Goal: Information Seeking & Learning: Find specific fact

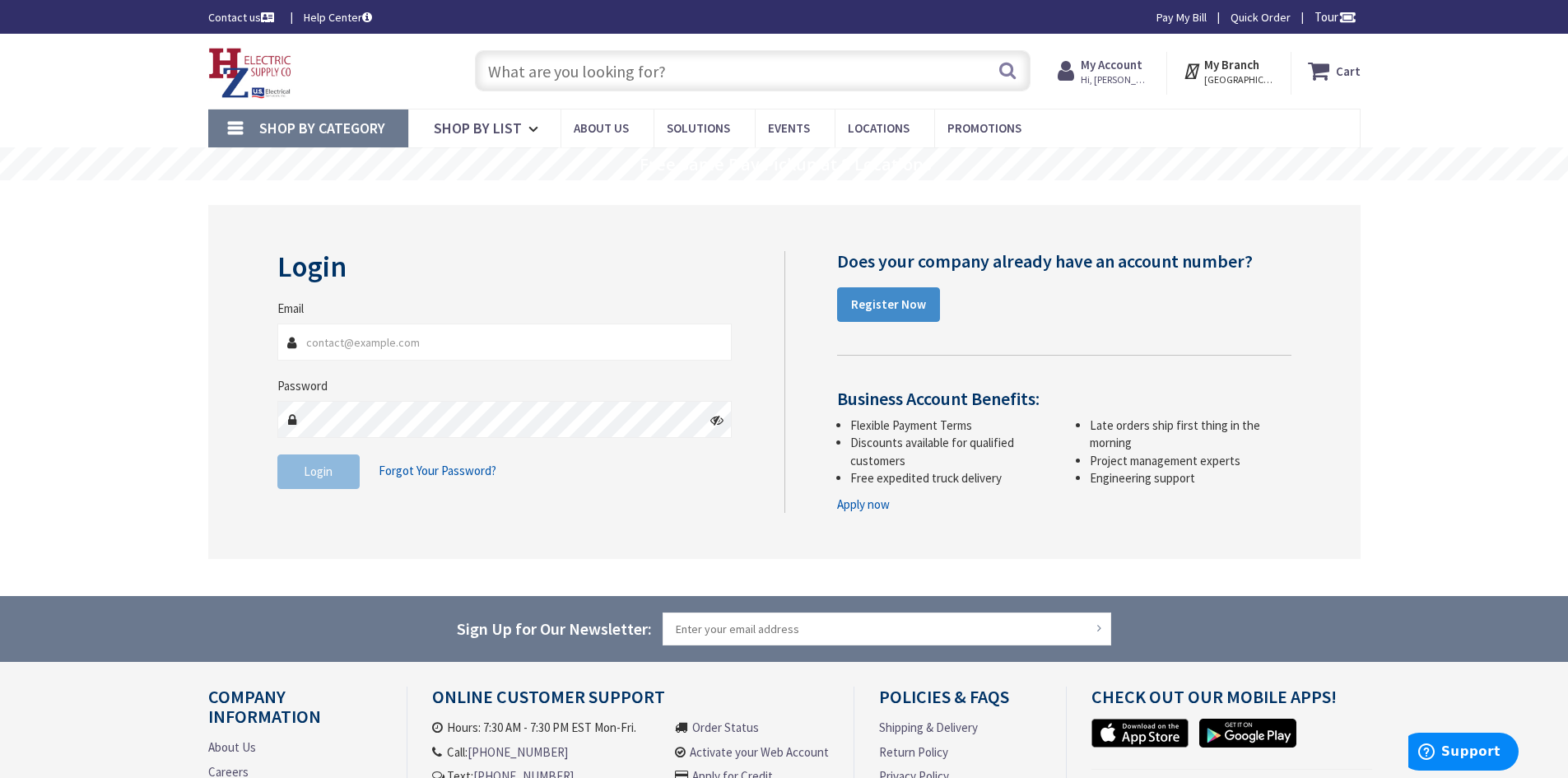
type input "[PERSON_NAME][EMAIL_ADDRESS][DOMAIN_NAME]"
click at [327, 485] on button "Login" at bounding box center [319, 471] width 82 height 35
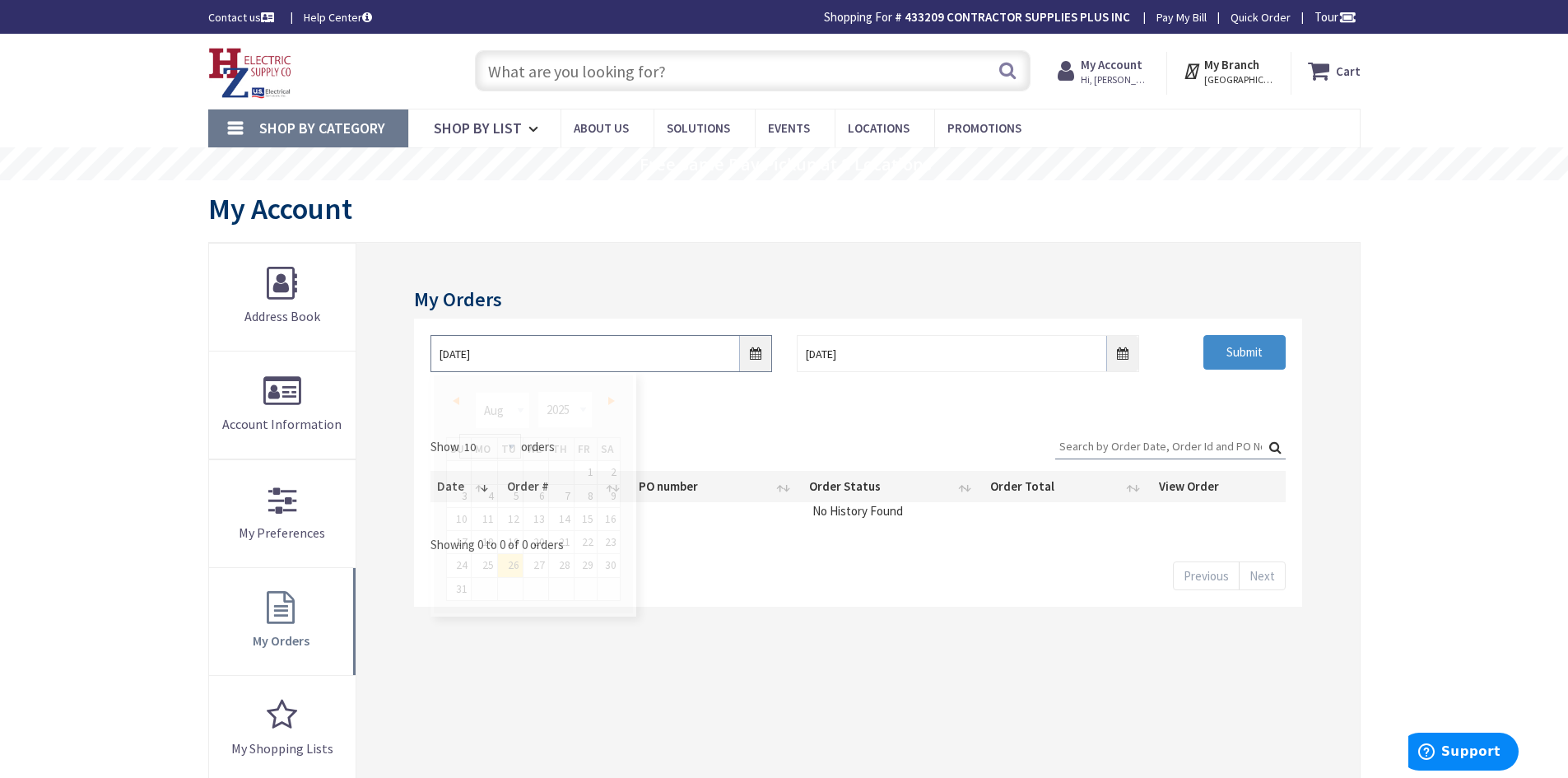
click at [757, 357] on input "8/26/2025" at bounding box center [601, 353] width 341 height 37
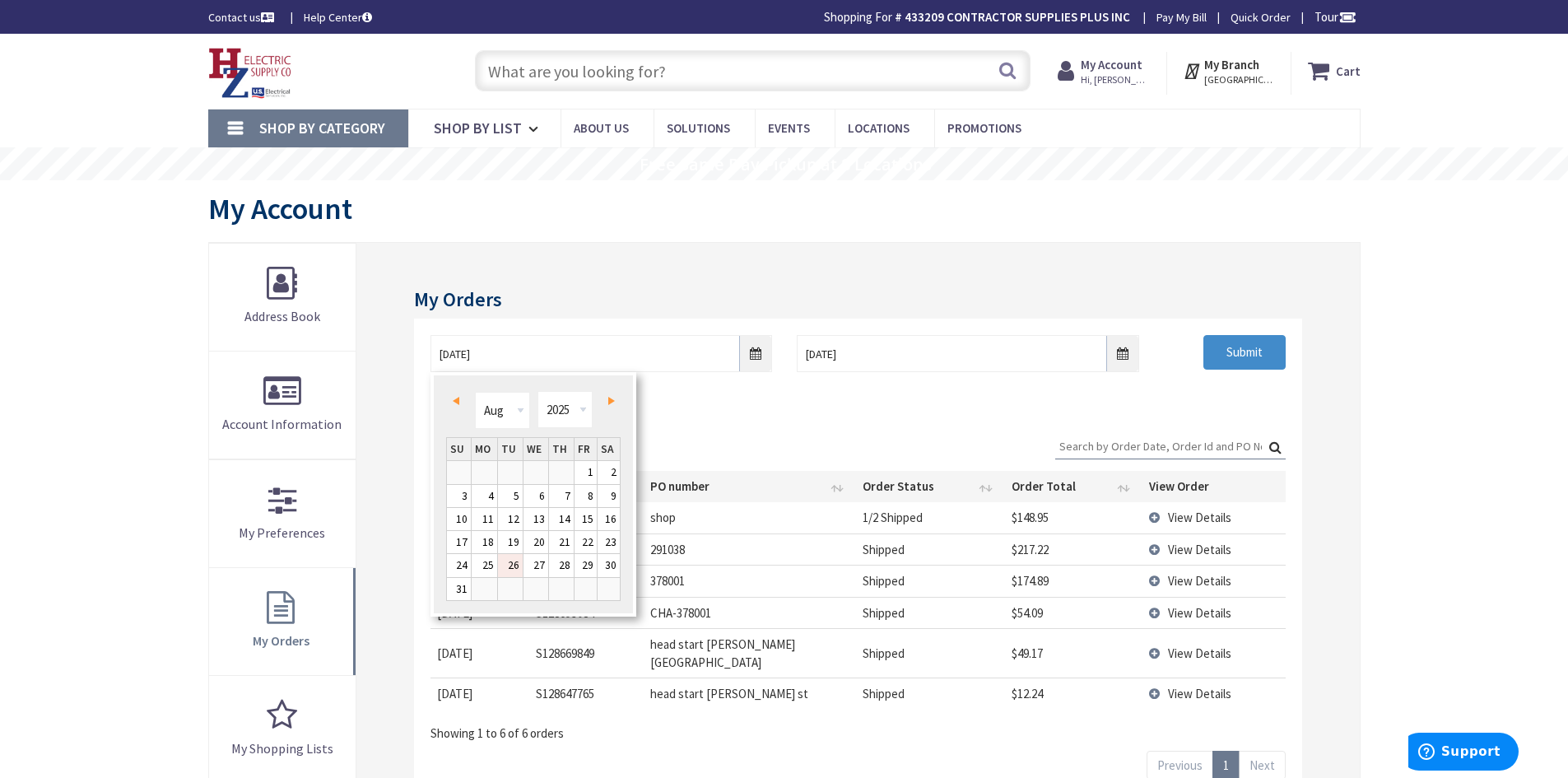
click at [514, 573] on link "26" at bounding box center [510, 565] width 25 height 22
type input "08/26/2025"
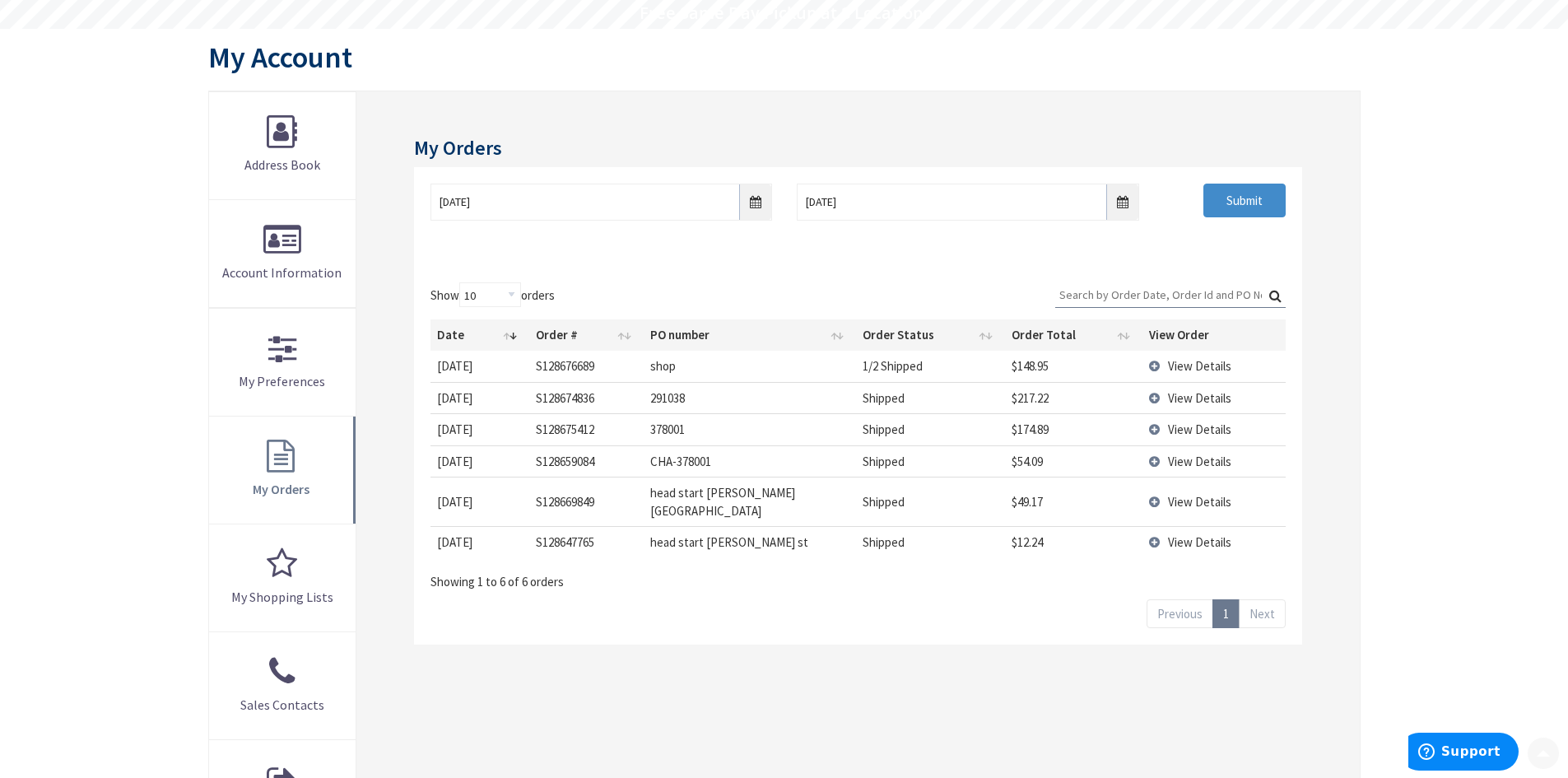
scroll to position [165, 0]
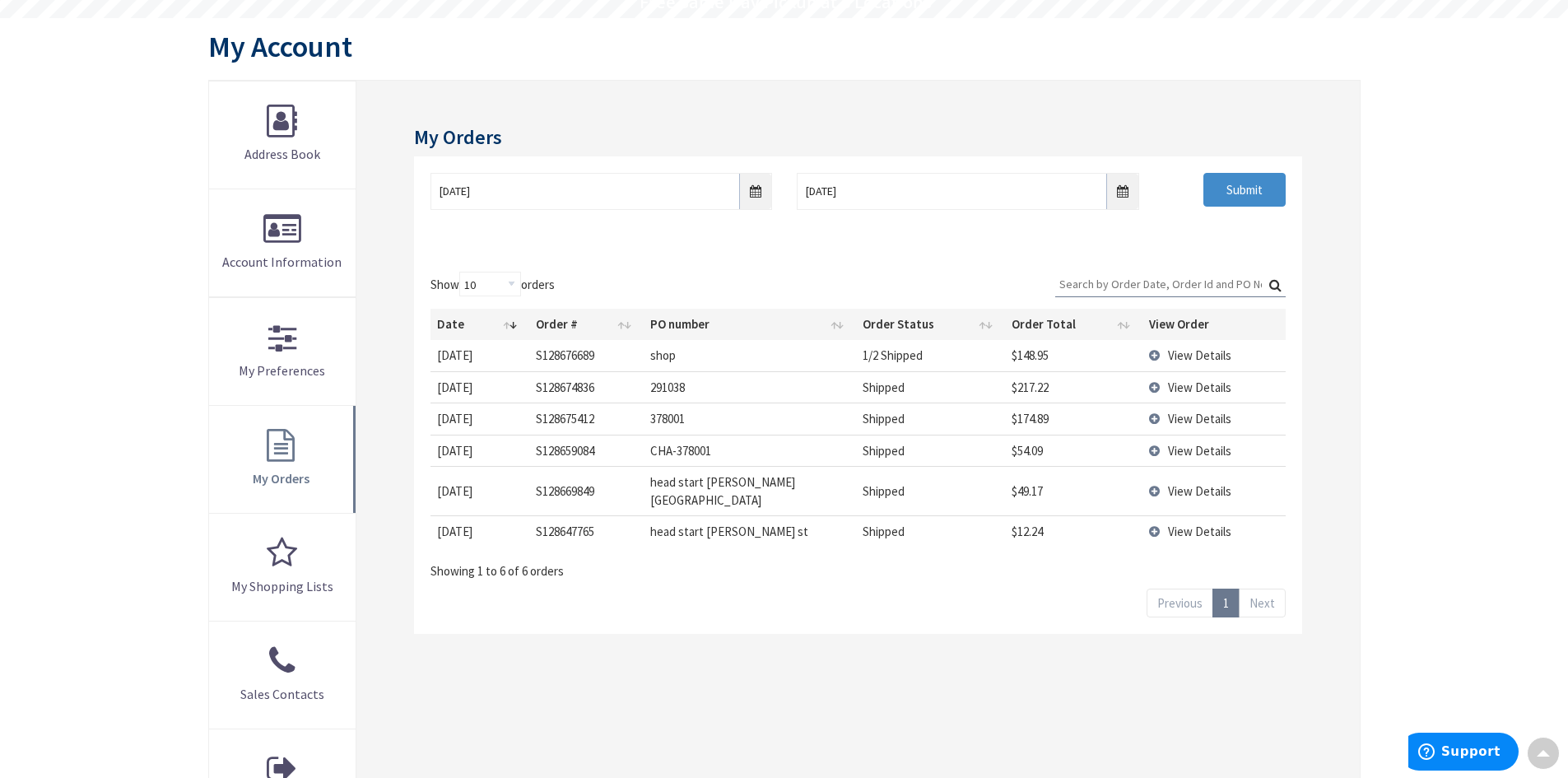
click at [1191, 356] on span "View Details" at bounding box center [1200, 355] width 64 height 16
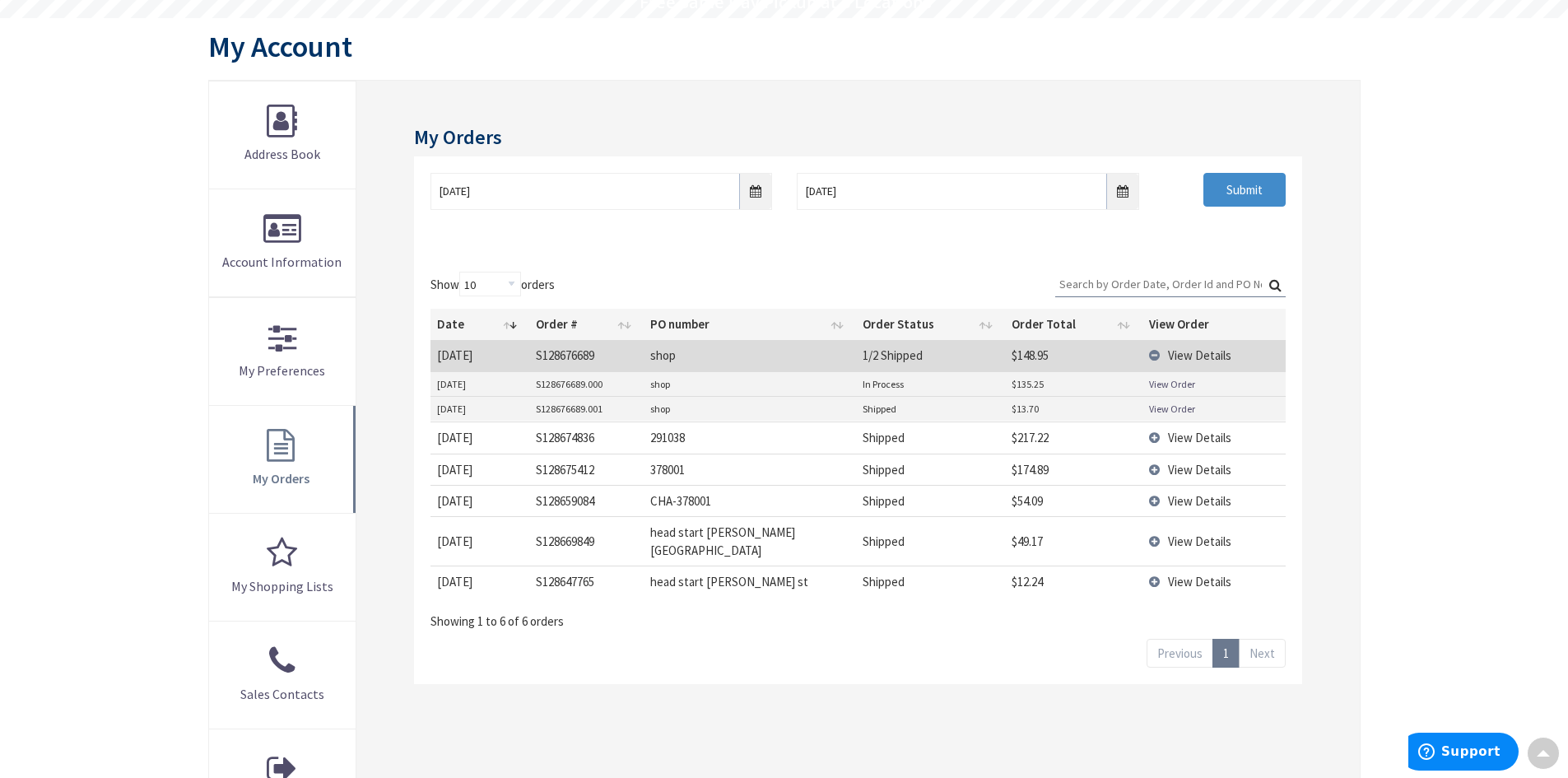
click at [1177, 408] on link "View Order" at bounding box center [1172, 409] width 46 height 14
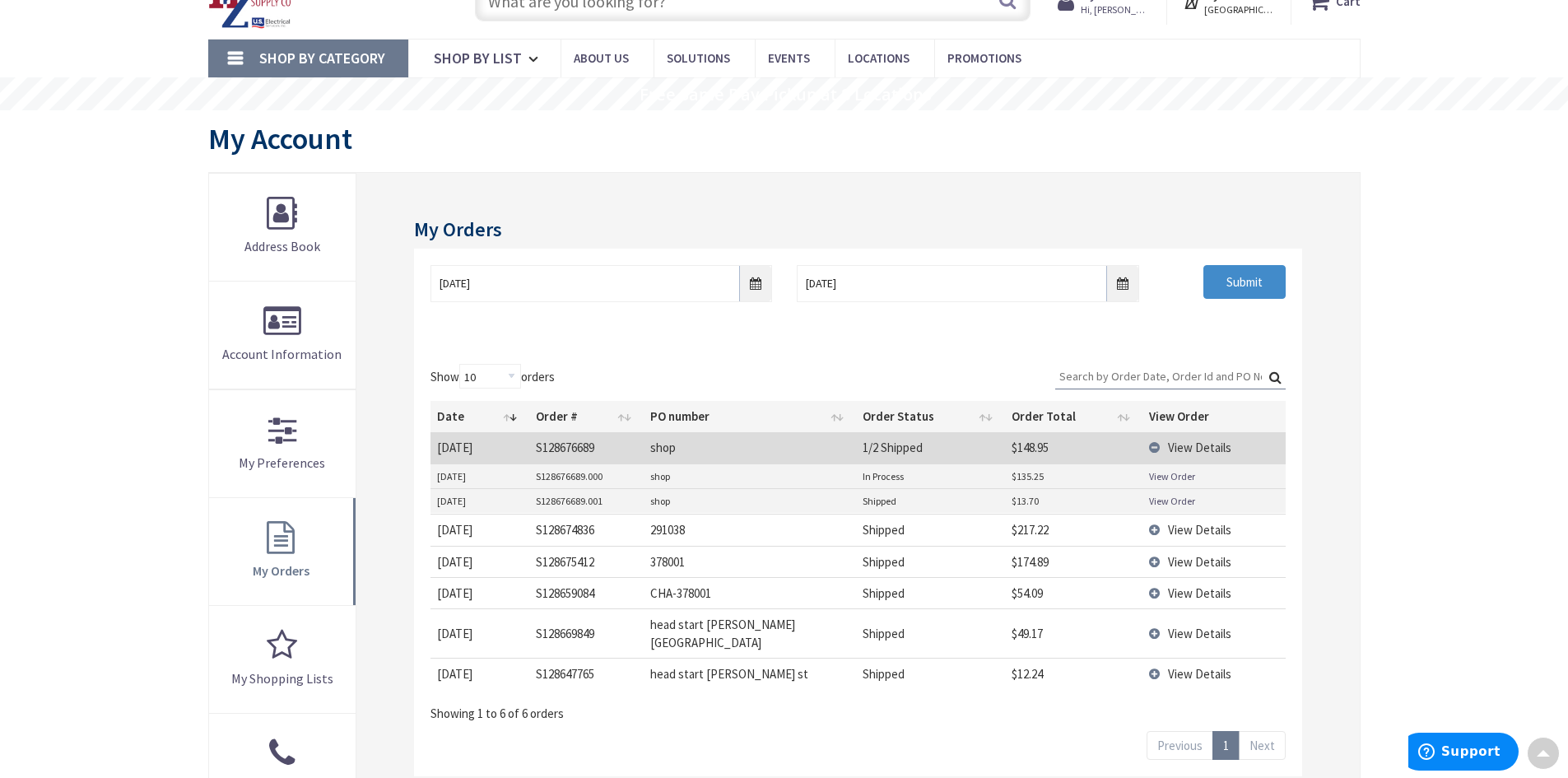
scroll to position [0, 0]
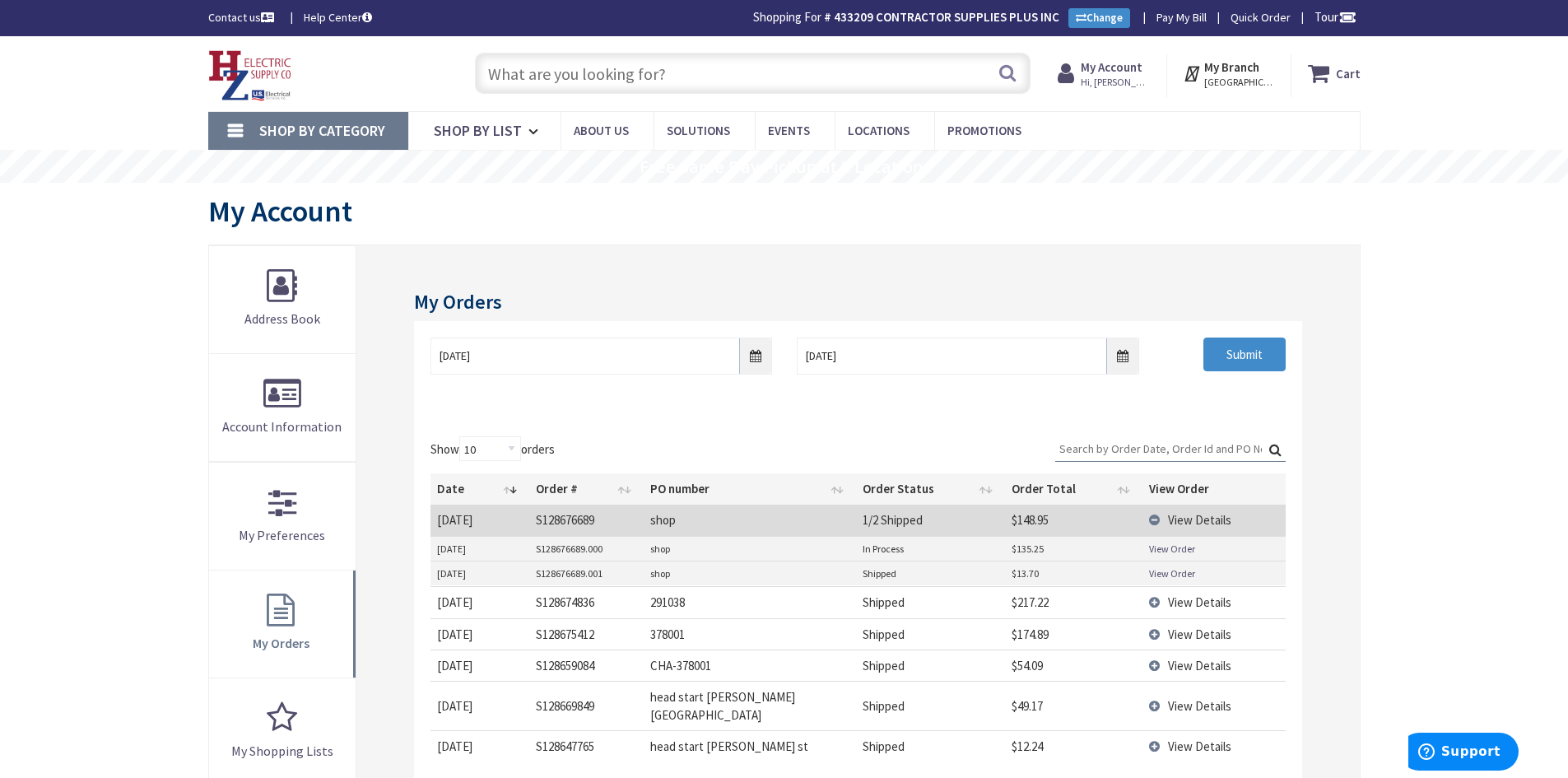
click at [556, 72] on input "text" at bounding box center [753, 72] width 556 height 41
click at [619, 79] on input "text" at bounding box center [753, 72] width 556 height 41
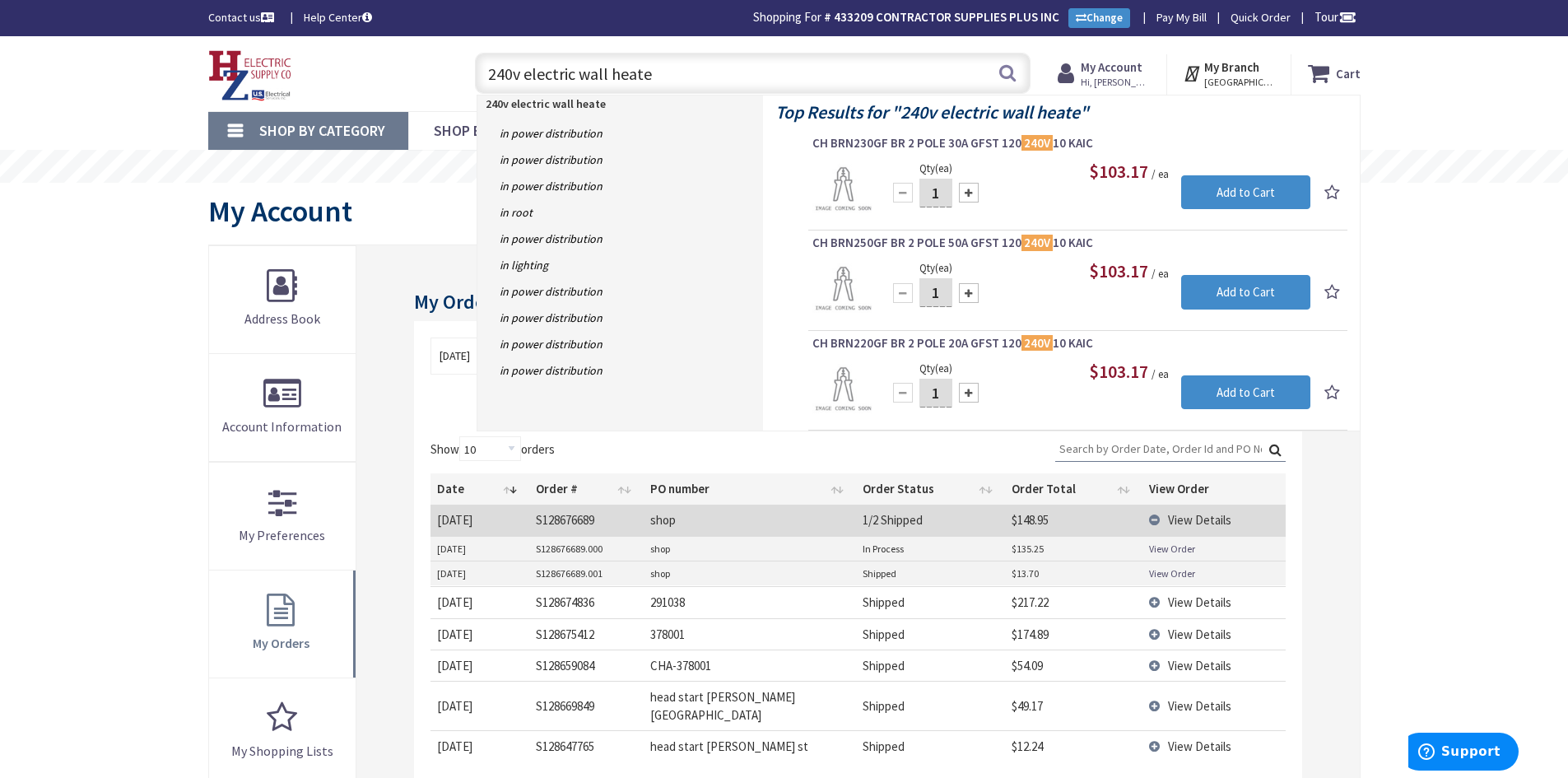
type input "240v electric wall heater"
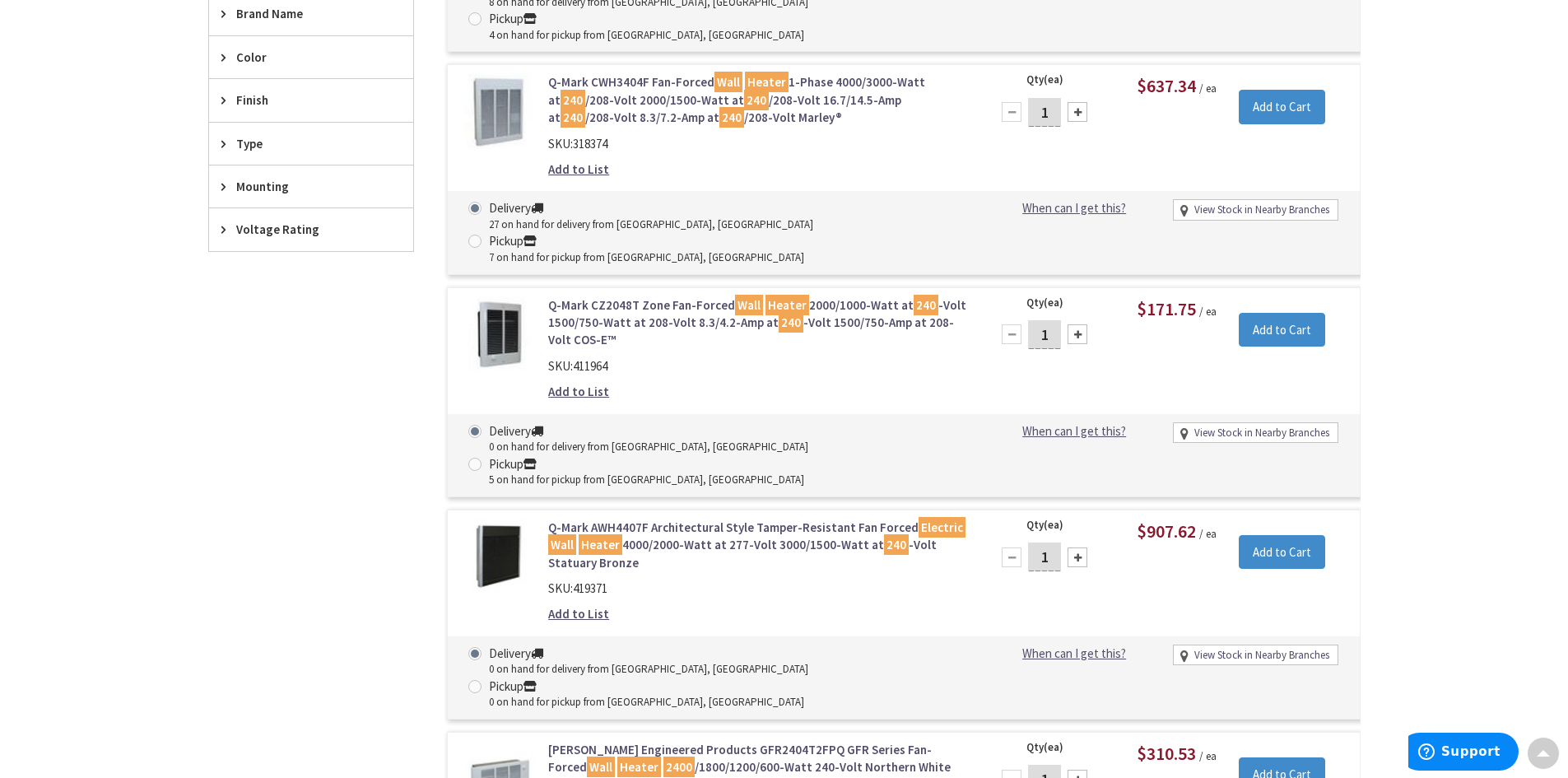
scroll to position [678, 0]
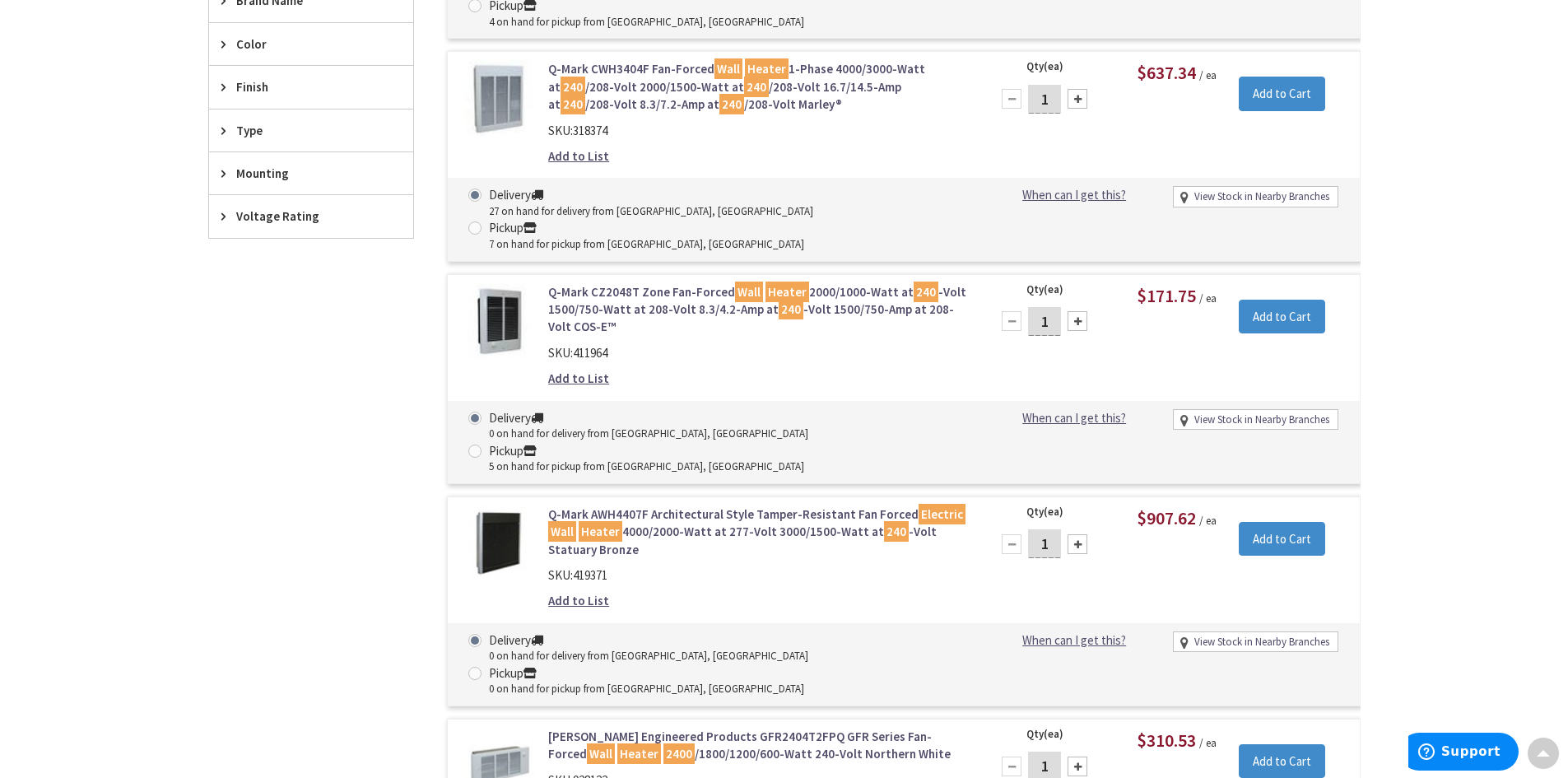
click at [682, 505] on link "Q-Mark AWH4407F Architectural Style Tamper-Resistant Fan Forced Electric Wall H…" at bounding box center [757, 531] width 419 height 53
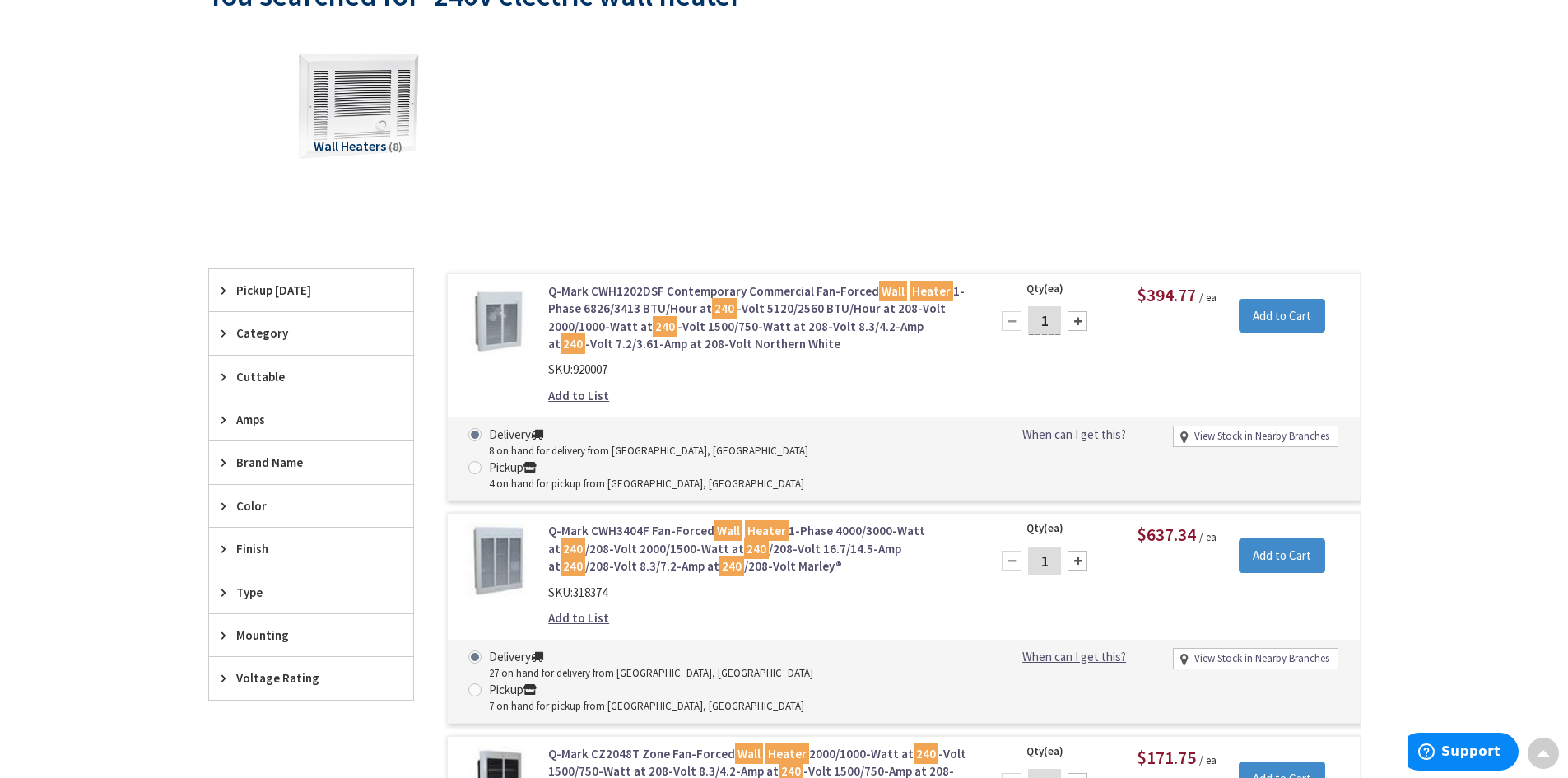
scroll to position [214, 0]
click at [591, 310] on link "Q-Mark CWH1202DSF Contemporary Commercial Fan-Forced Wall Heater 1-Phase 6826/3…" at bounding box center [757, 319] width 419 height 70
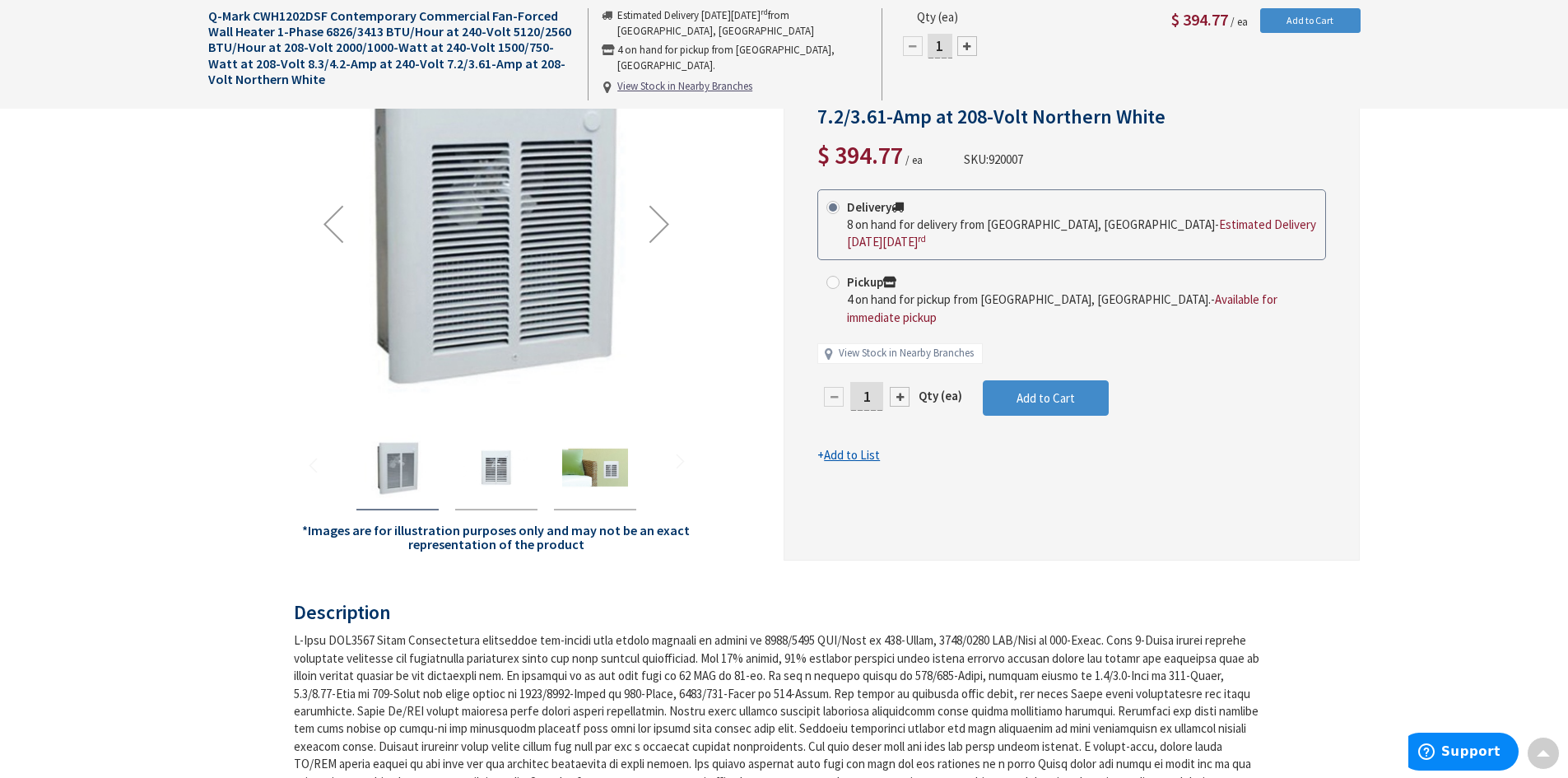
scroll to position [249, 0]
click at [652, 224] on div "Next" at bounding box center [659, 222] width 65 height 65
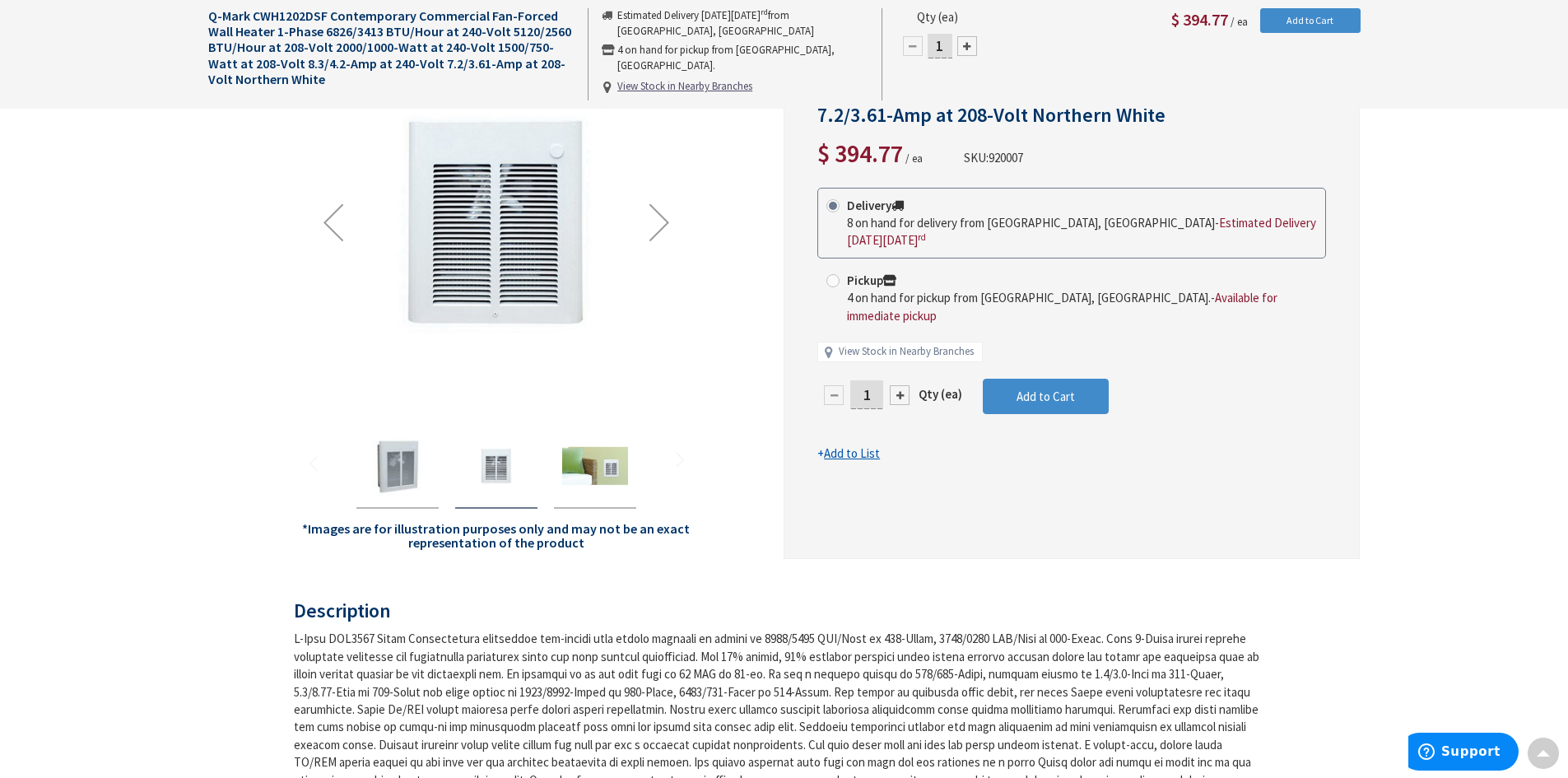
click at [663, 219] on div "Next" at bounding box center [659, 222] width 65 height 65
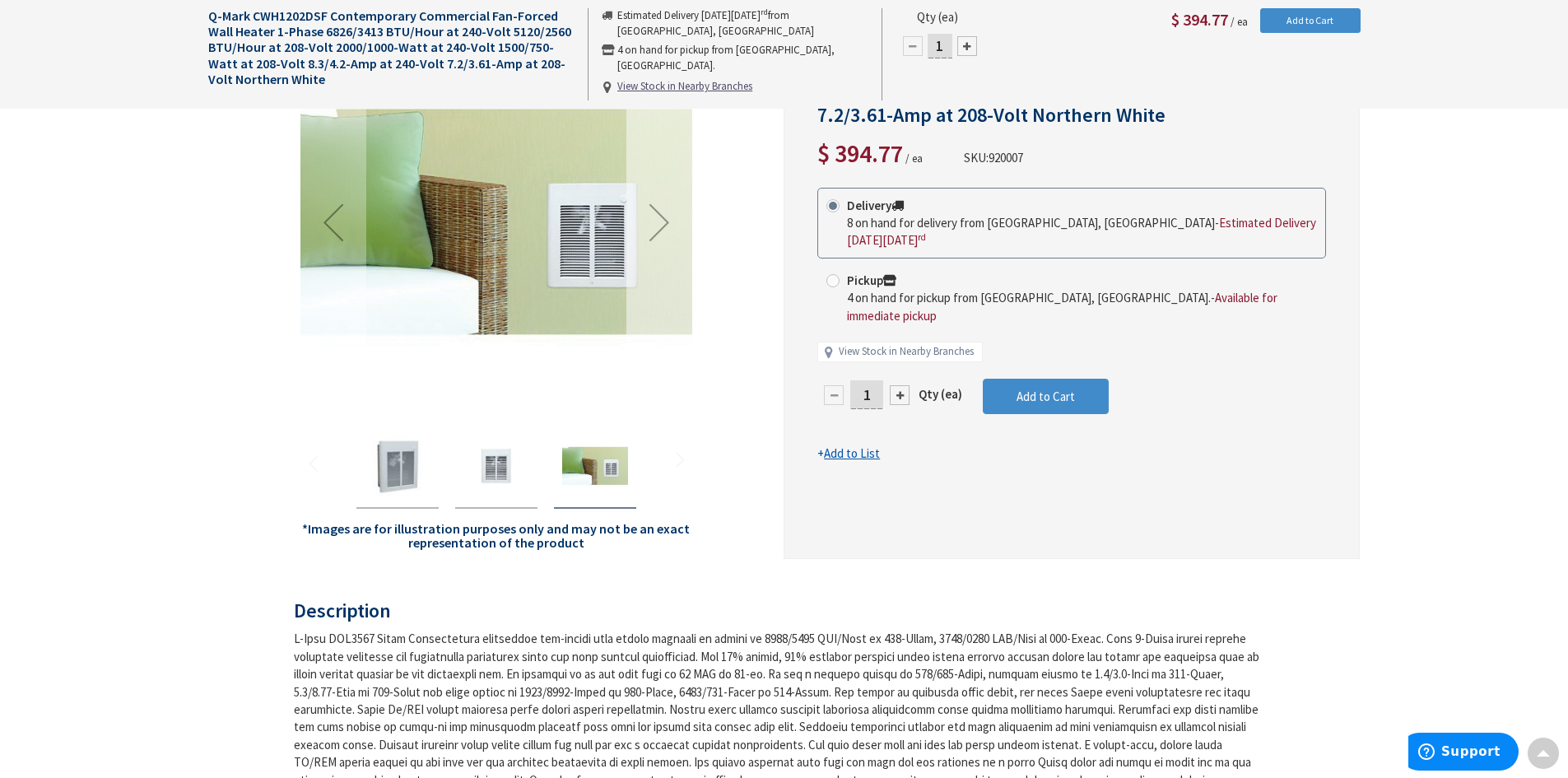
click at [664, 218] on div "Next" at bounding box center [659, 222] width 65 height 65
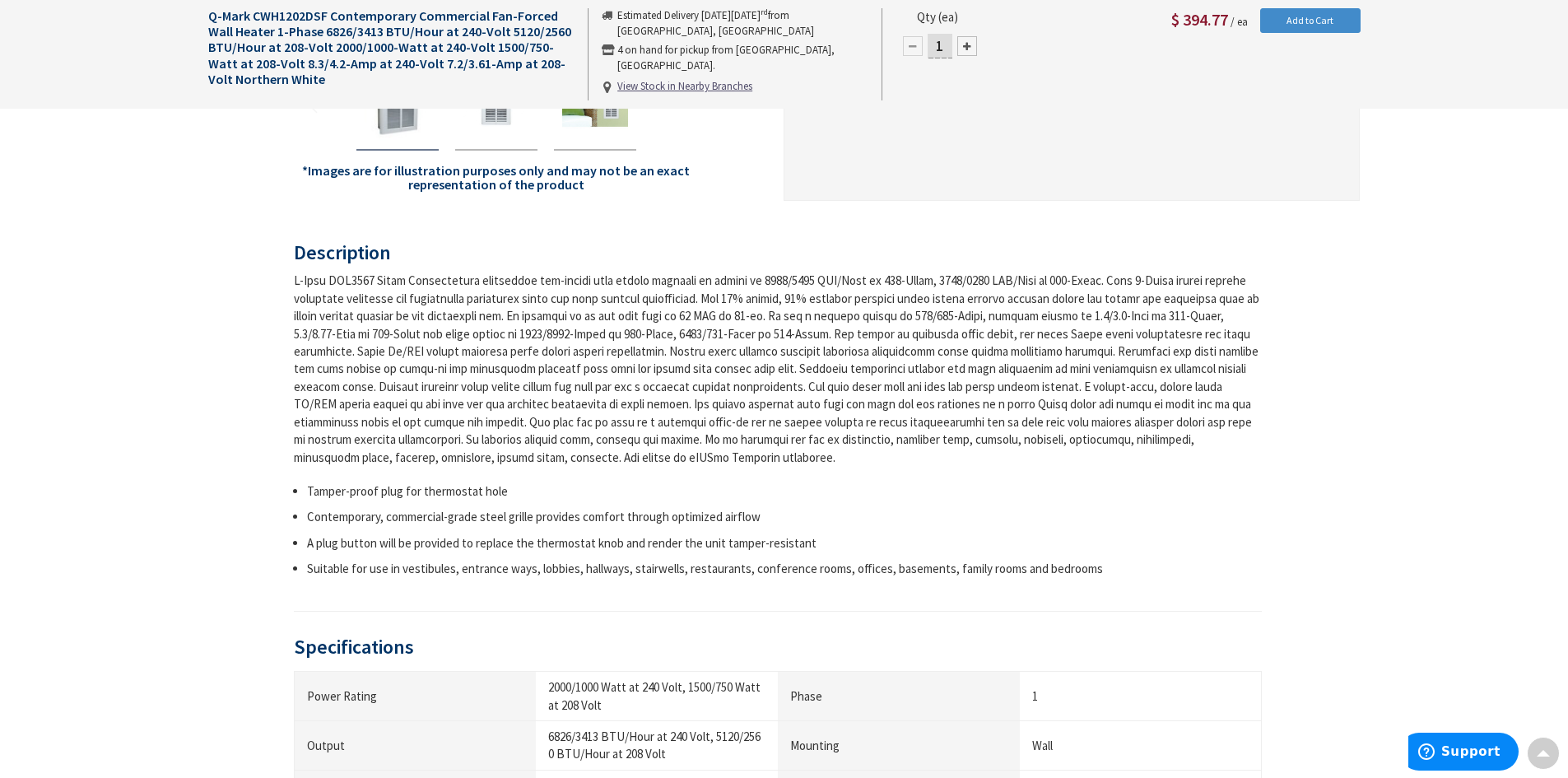
scroll to position [579, 0]
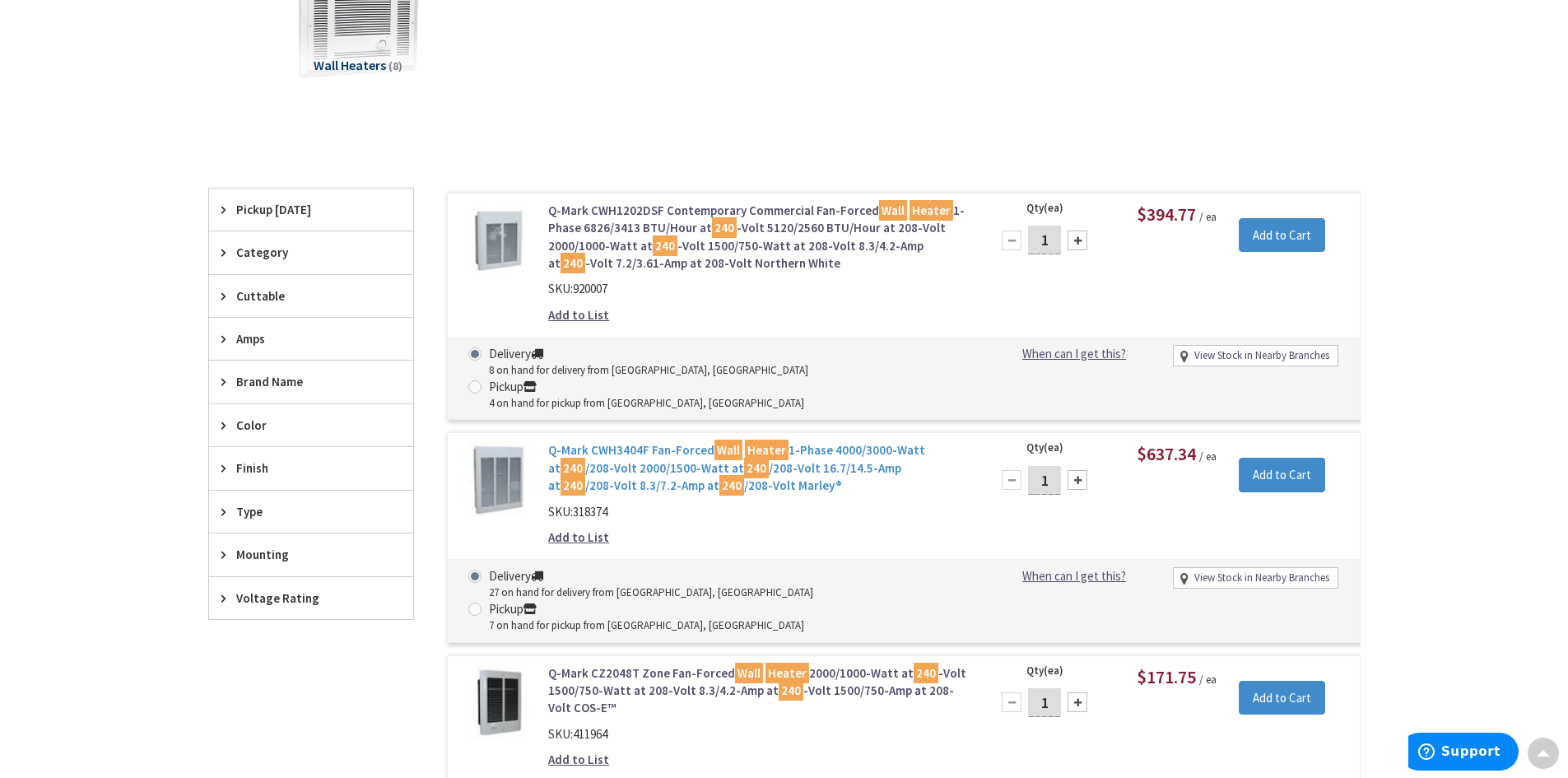
scroll to position [297, 0]
click at [620, 442] on link "Q-Mark CWH3404F Fan-Forced Wall Heater 1-Phase 4000/3000-Watt at 240 /208-Volt …" at bounding box center [757, 467] width 419 height 53
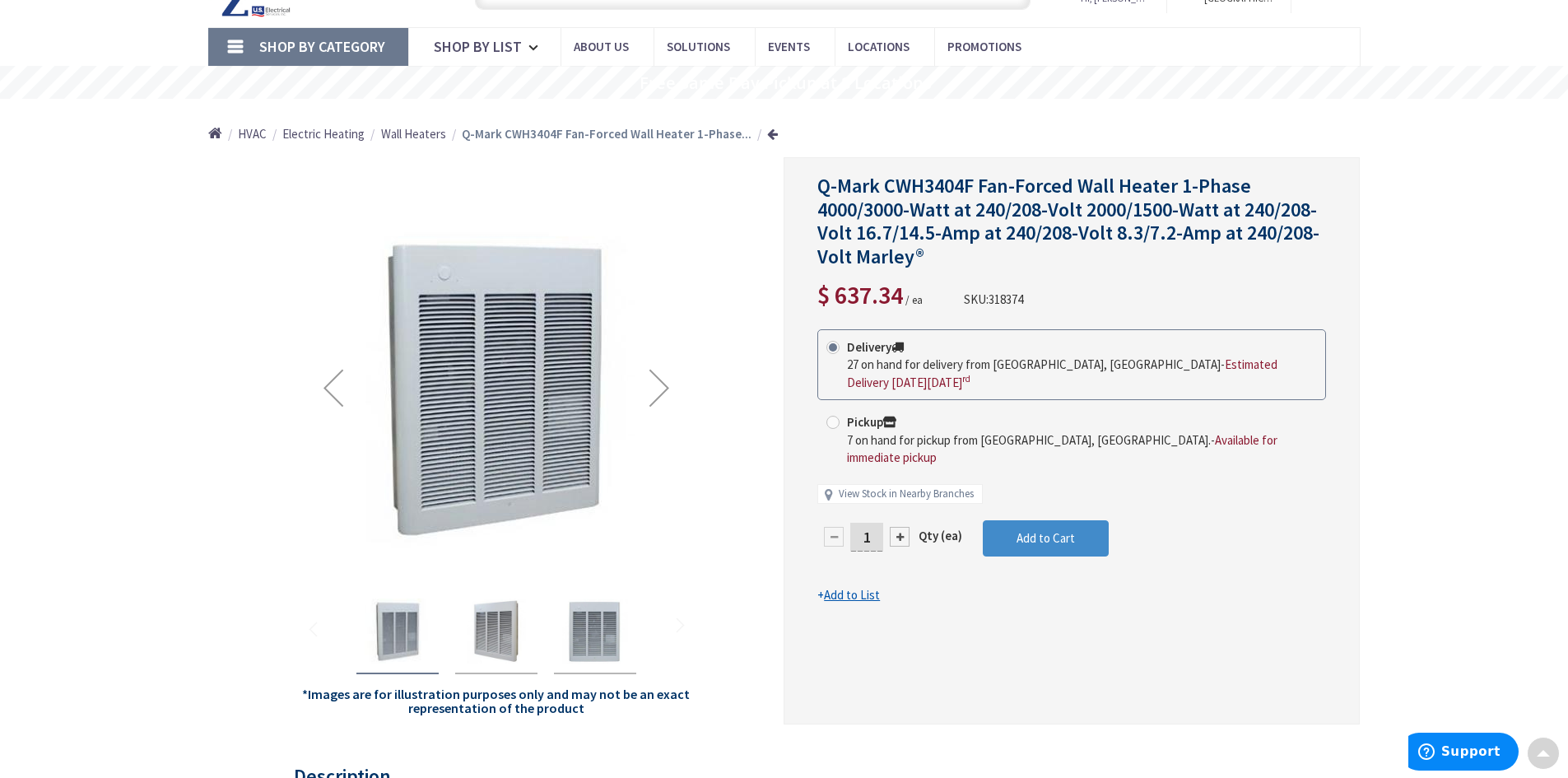
scroll to position [2, 0]
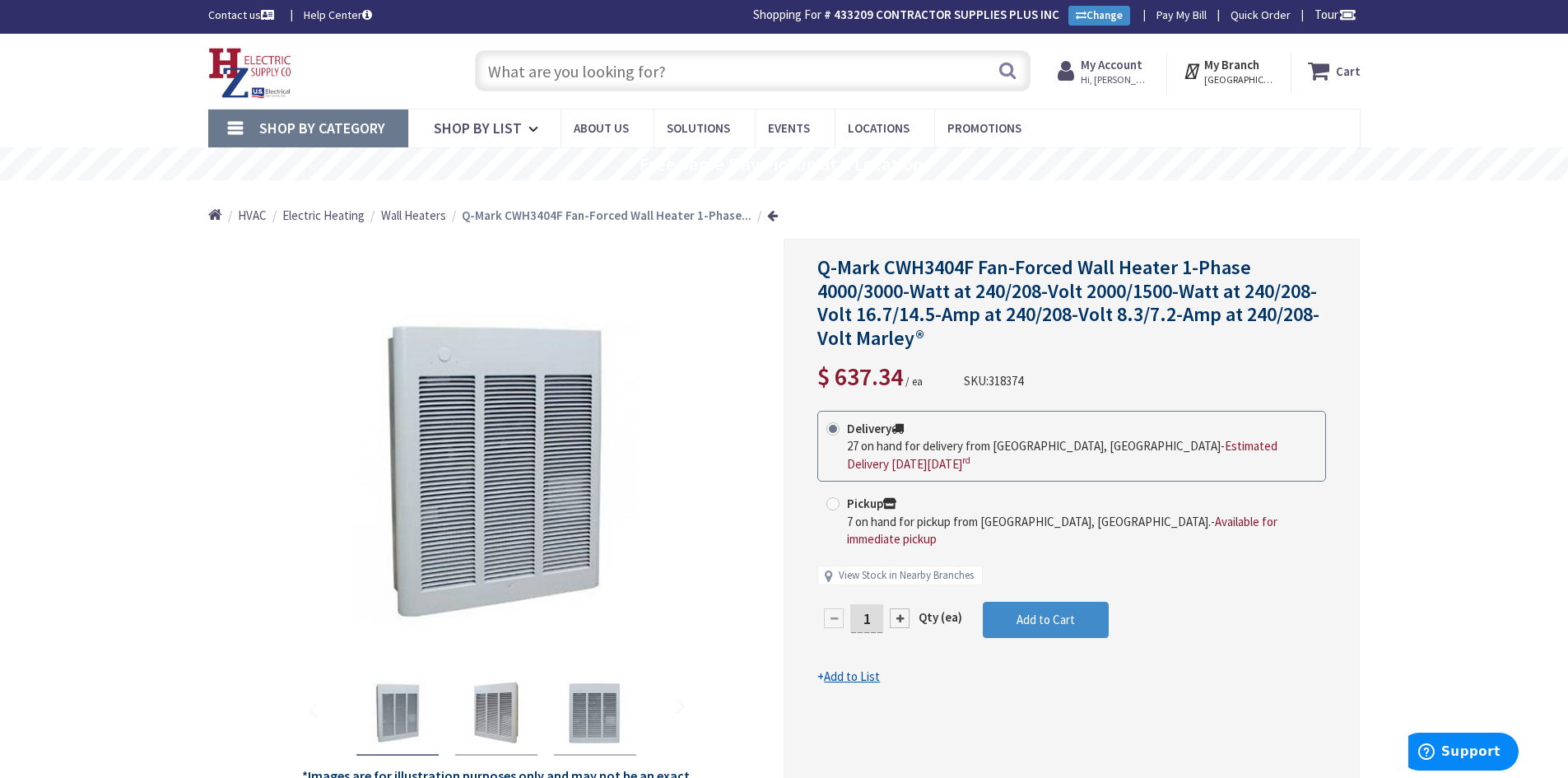
click at [661, 74] on input "text" at bounding box center [753, 70] width 556 height 41
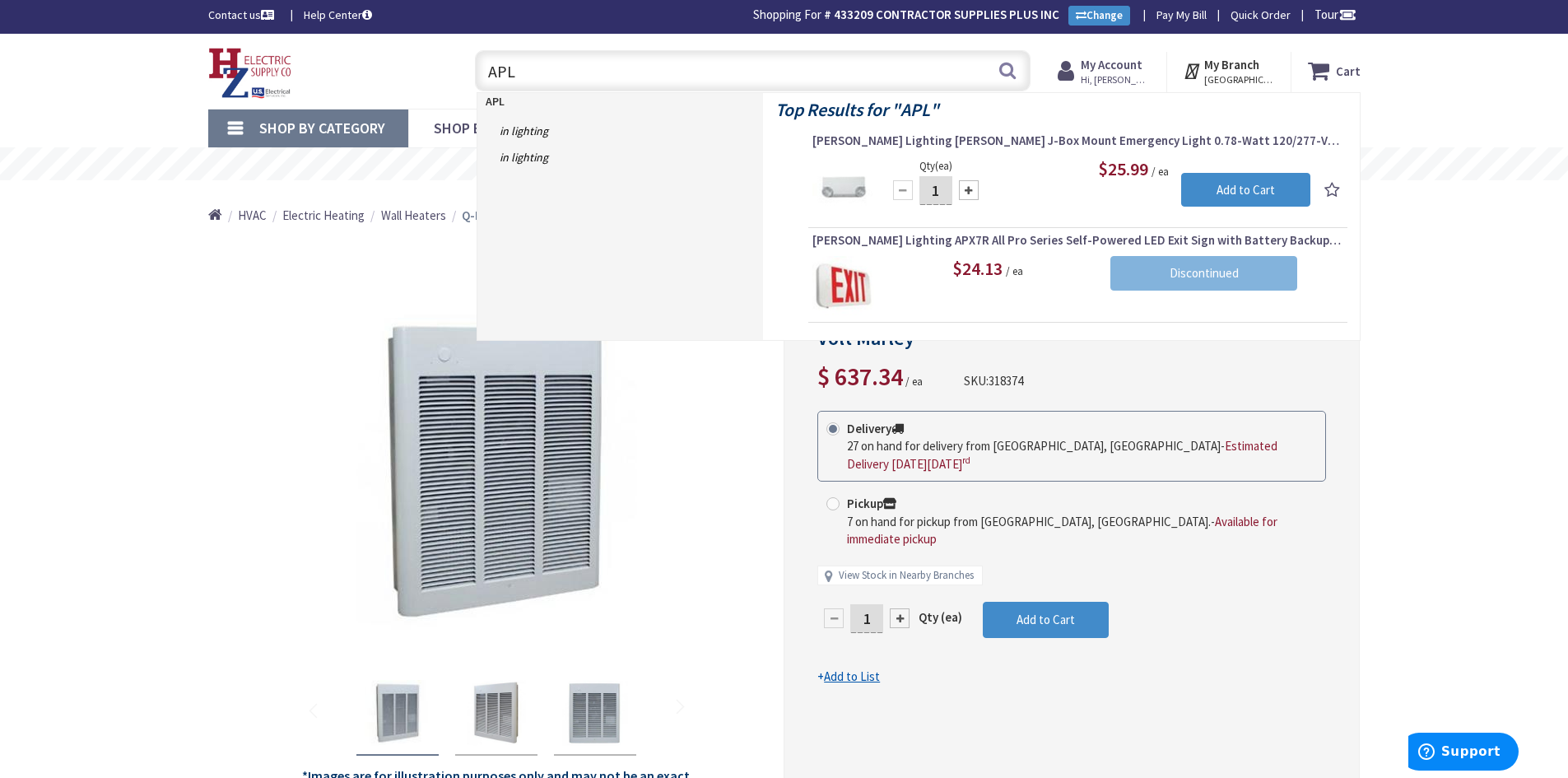
type input "APL"
click at [1125, 70] on strong "My Account" at bounding box center [1111, 65] width 62 height 16
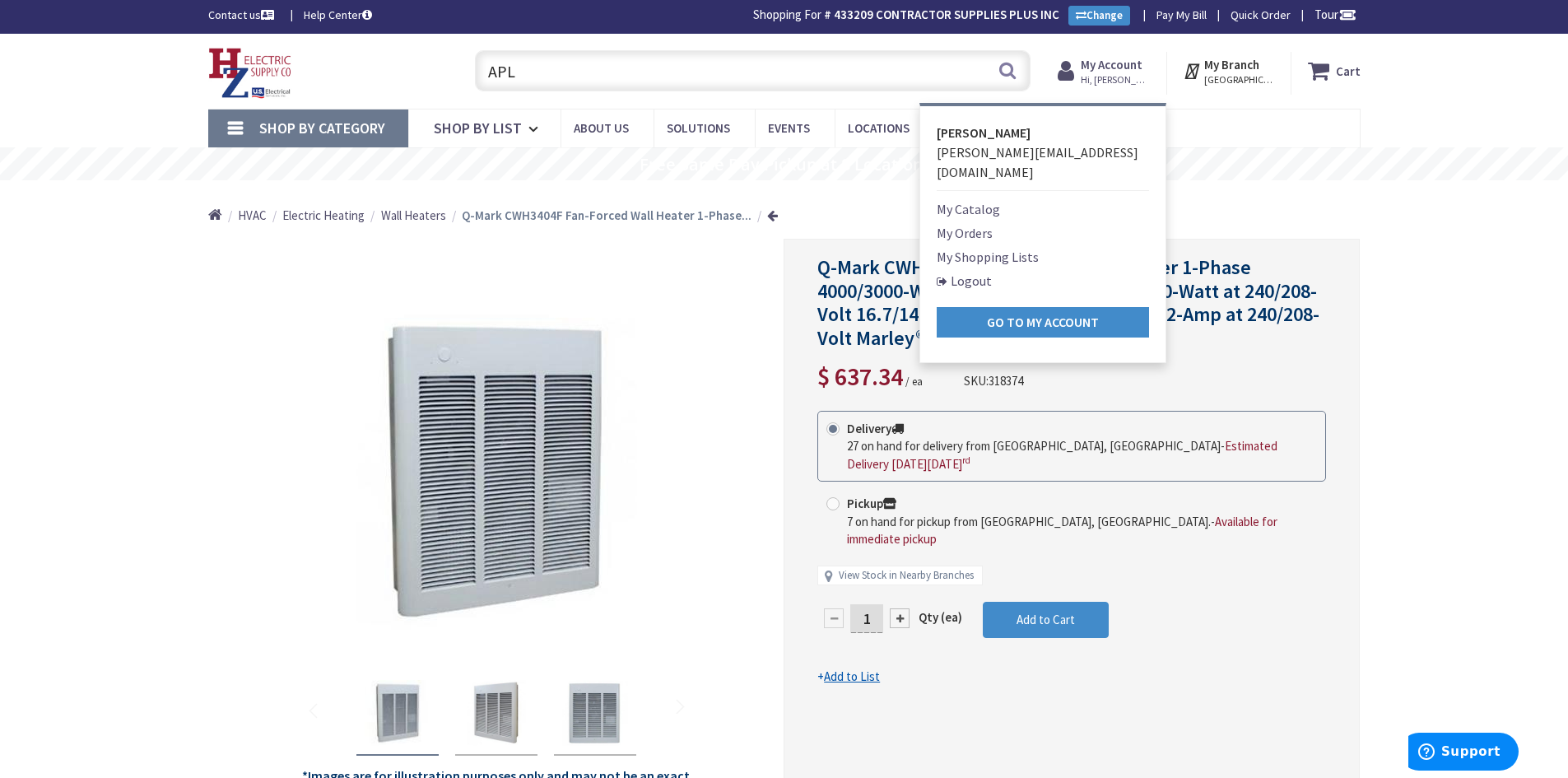
click at [982, 223] on link "My Orders" at bounding box center [965, 233] width 56 height 20
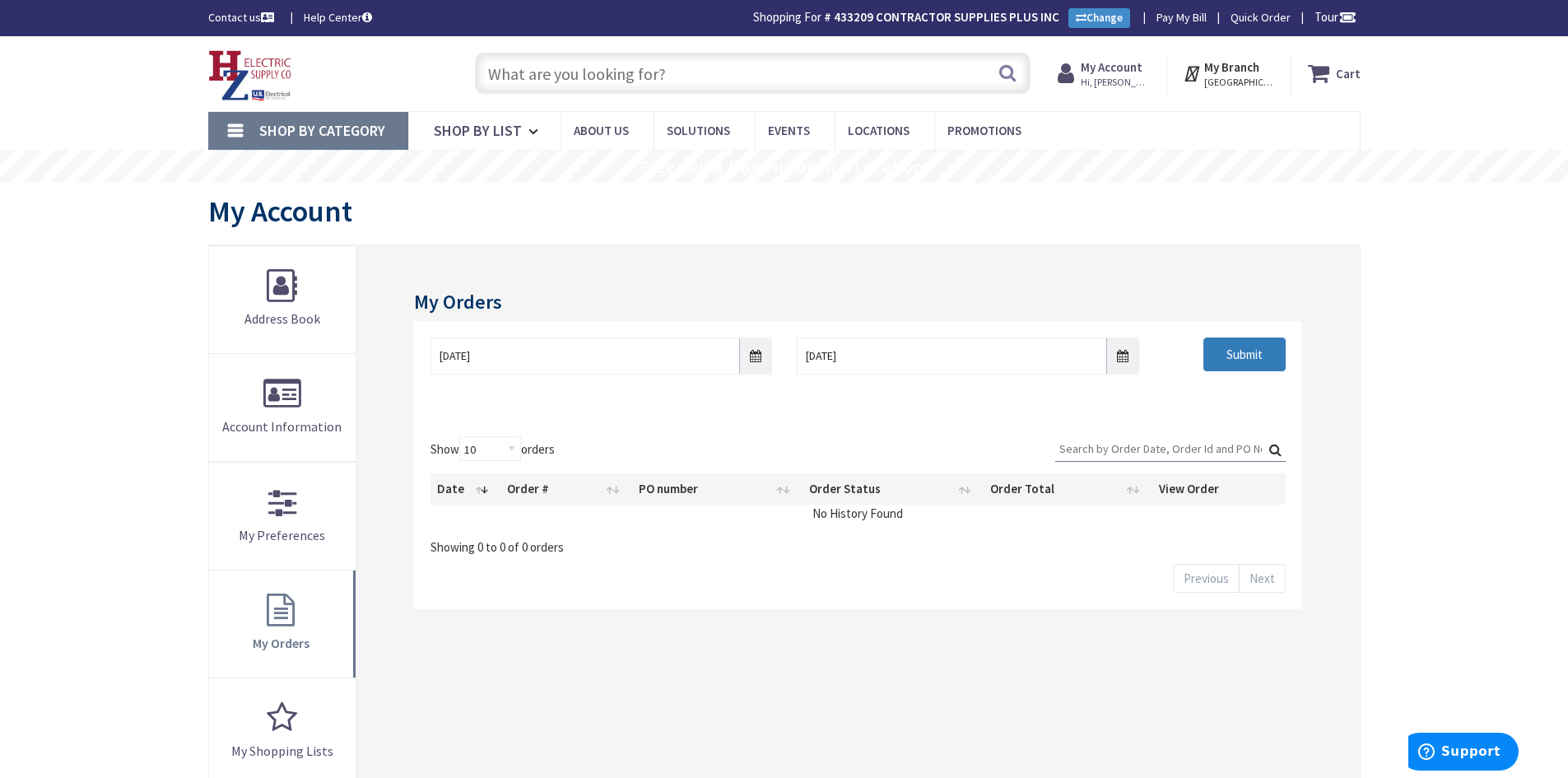
click at [1224, 354] on input "Submit" at bounding box center [1244, 354] width 82 height 35
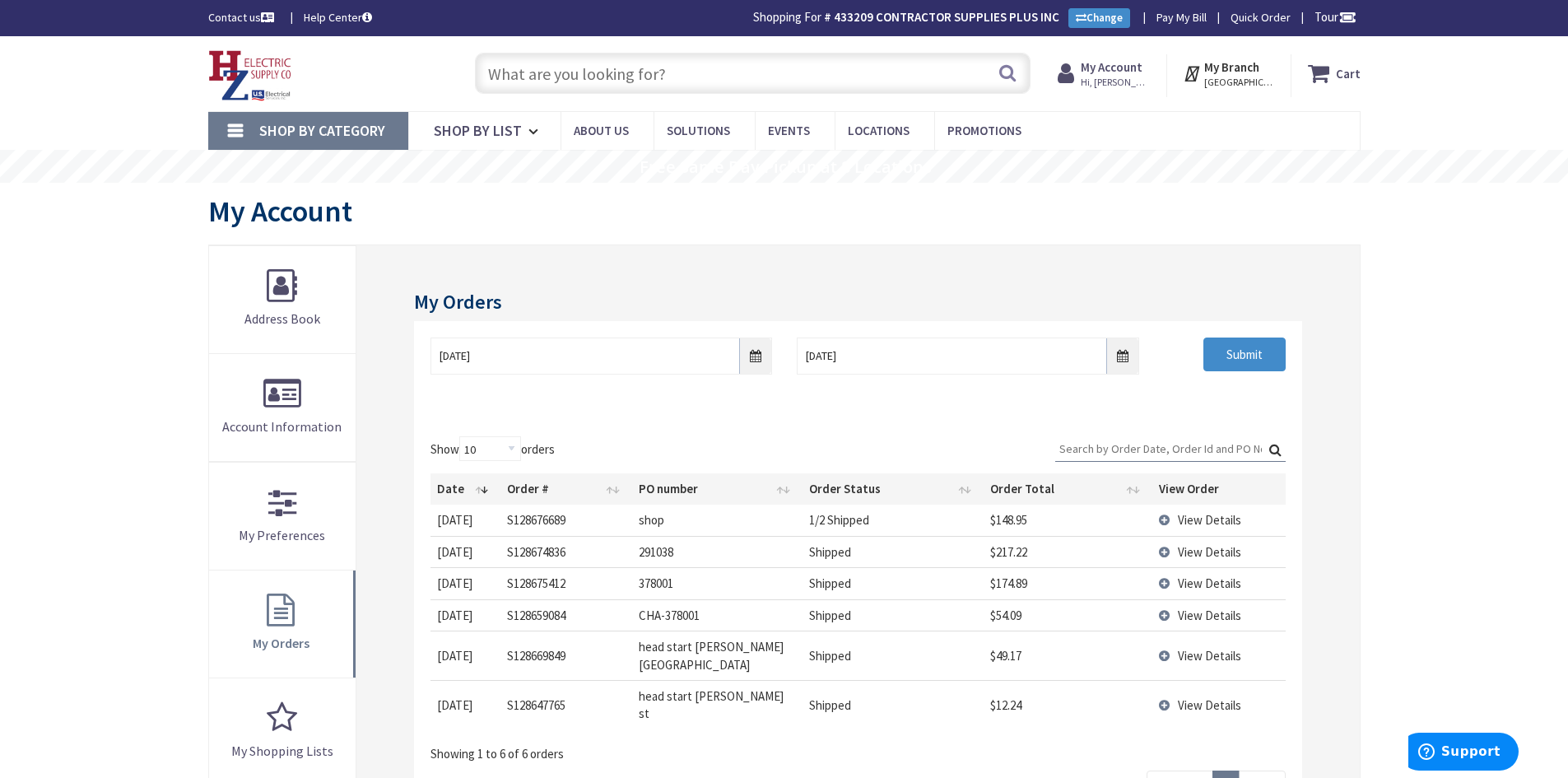
click at [611, 74] on input "text" at bounding box center [753, 72] width 556 height 41
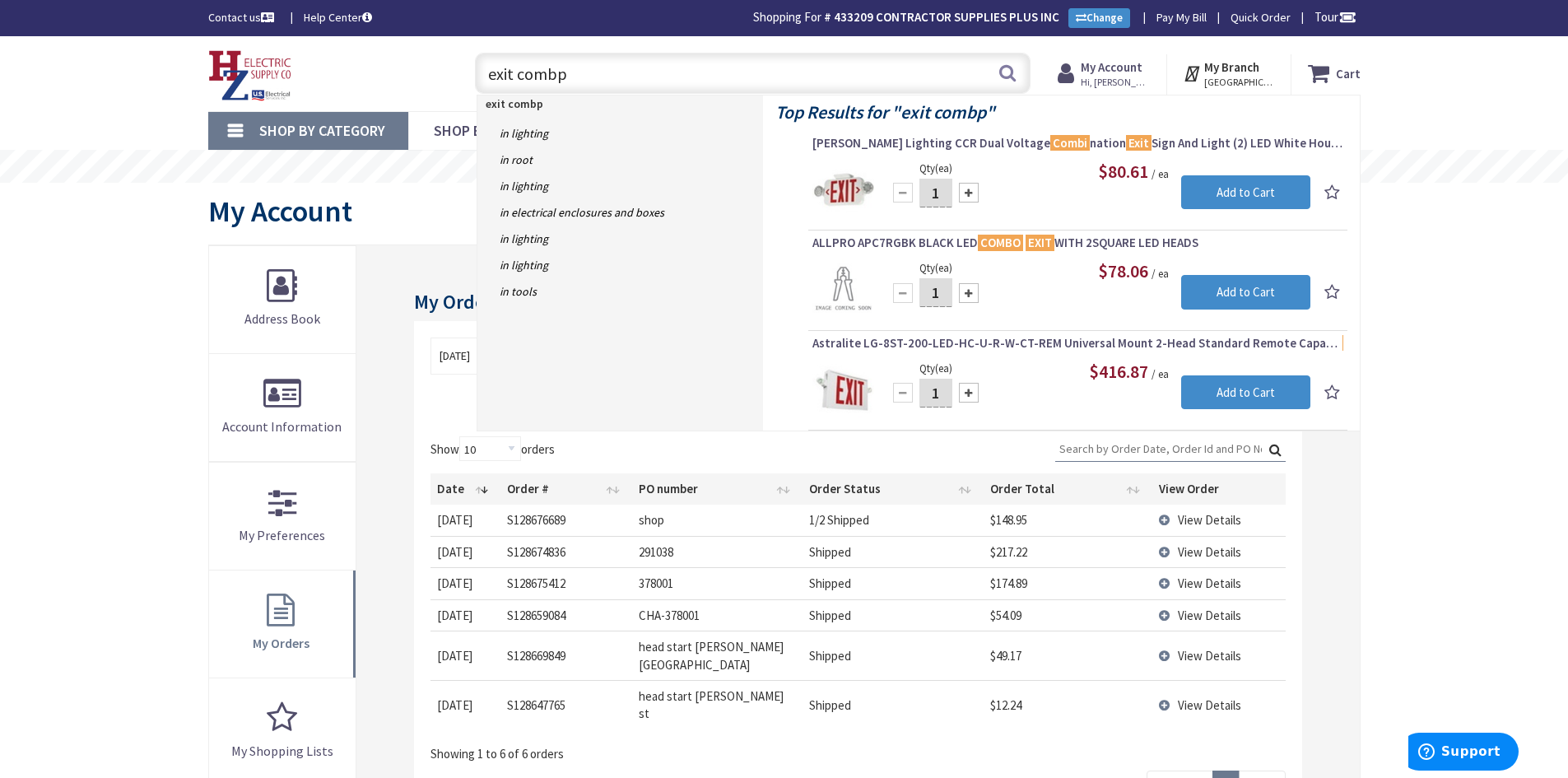
click at [487, 75] on input "exit combp" at bounding box center [753, 72] width 556 height 41
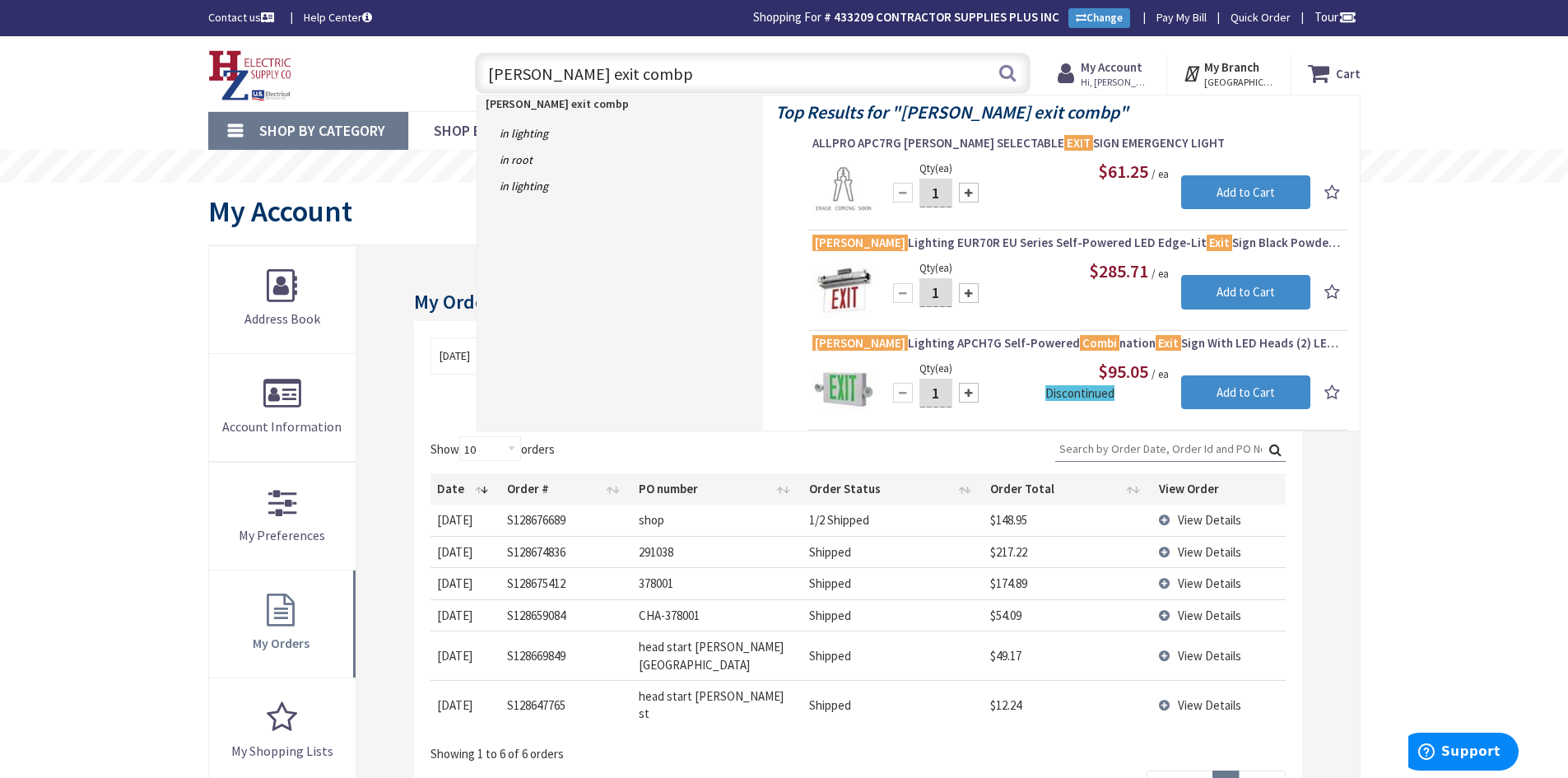
drag, startPoint x: 586, startPoint y: 64, endPoint x: 480, endPoint y: 75, distance: 106.6
click at [480, 74] on input "cooper exit combp" at bounding box center [753, 72] width 556 height 41
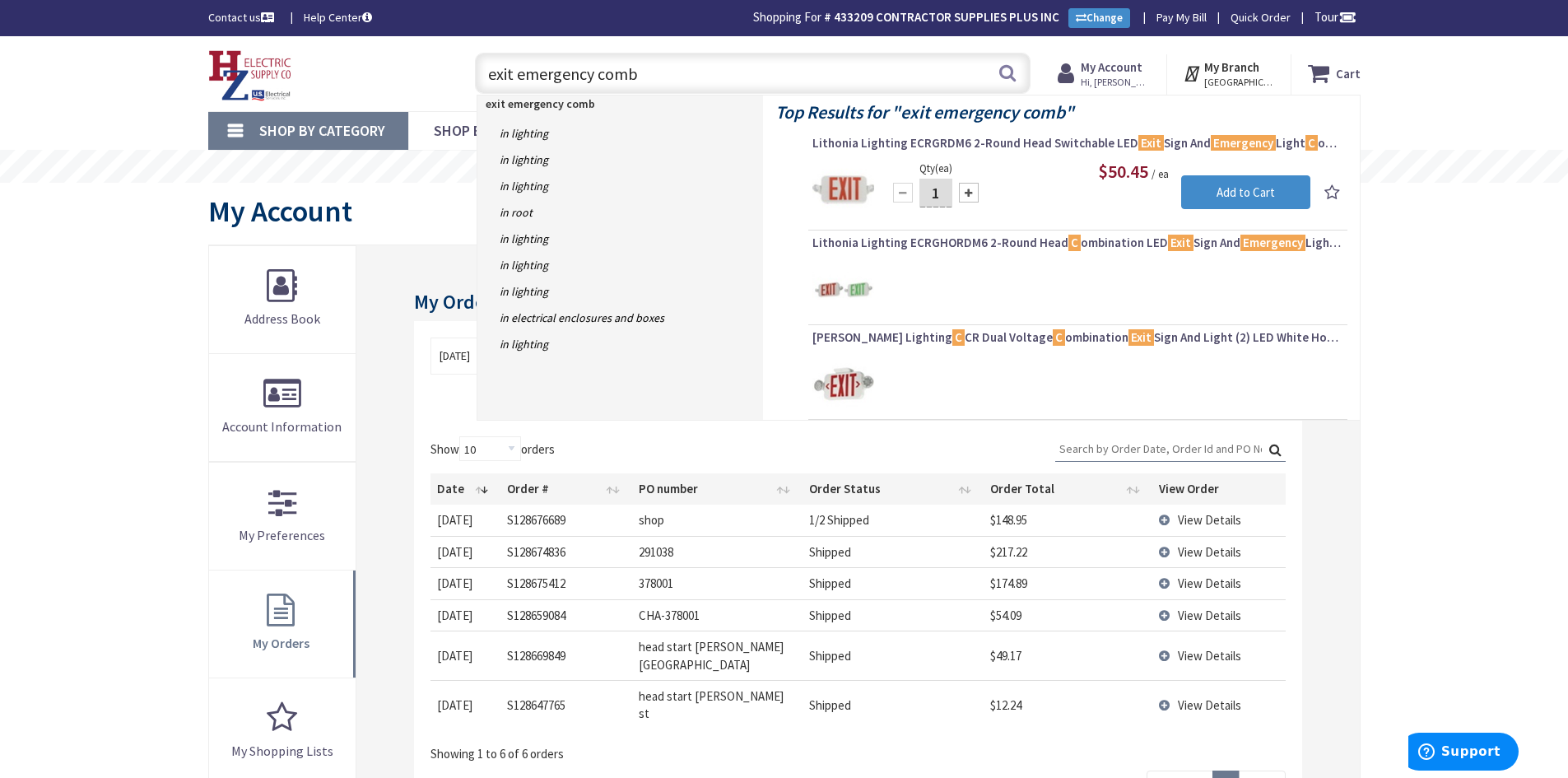
type input "exit emergency combo"
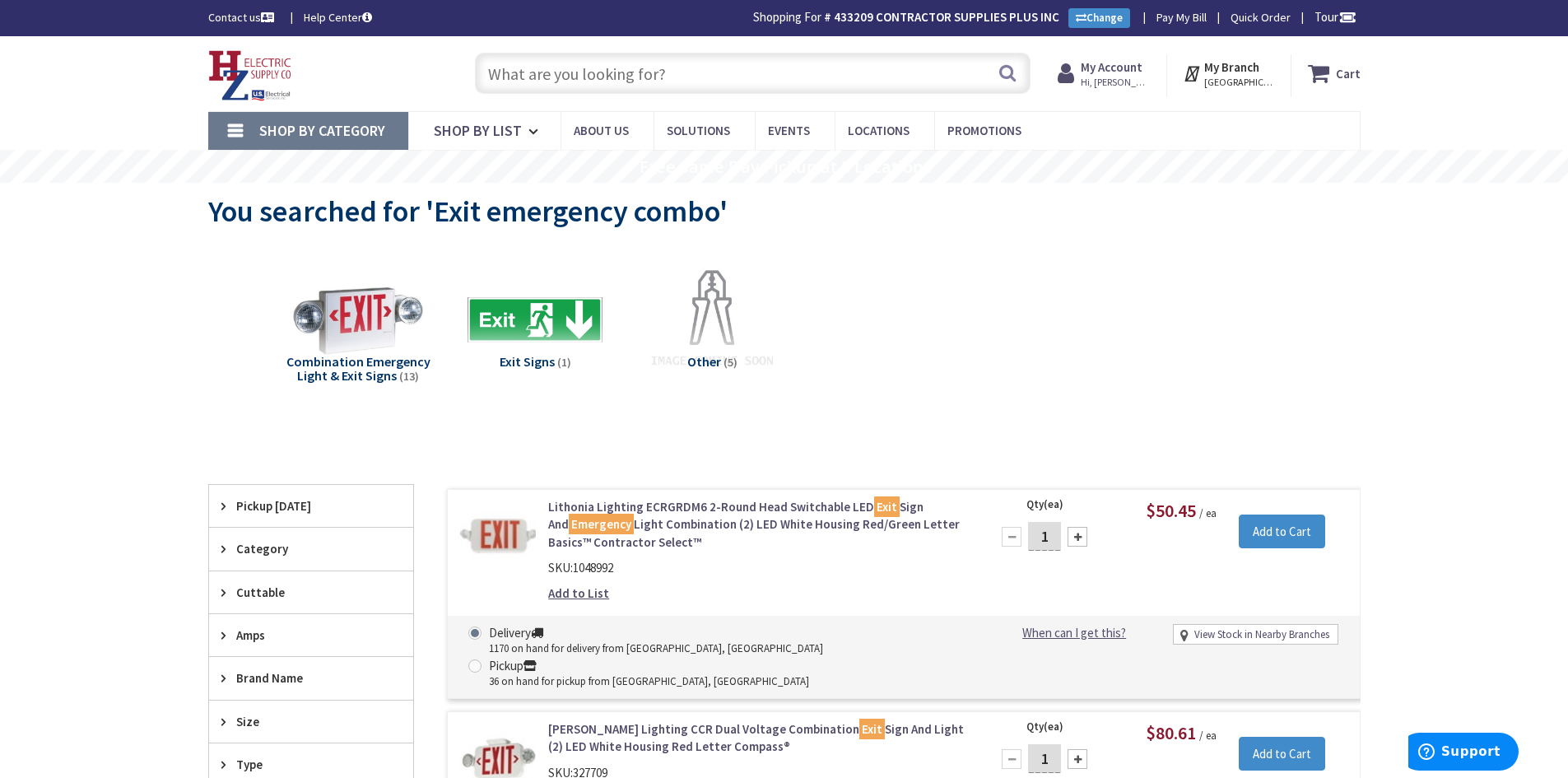
click at [1104, 79] on span "Hi, [PERSON_NAME]" at bounding box center [1115, 81] width 70 height 13
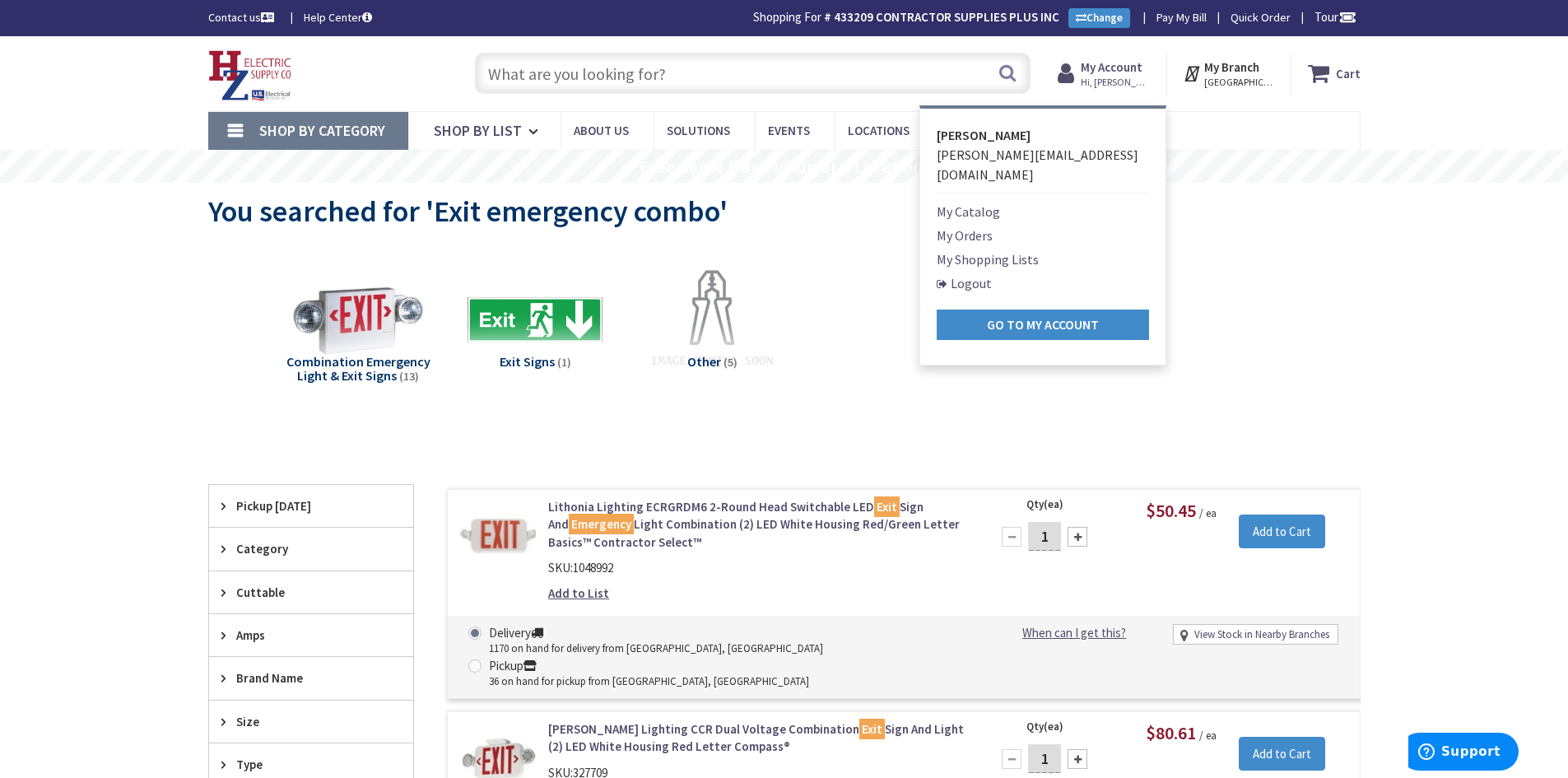
click at [978, 225] on link "My Orders" at bounding box center [965, 235] width 56 height 20
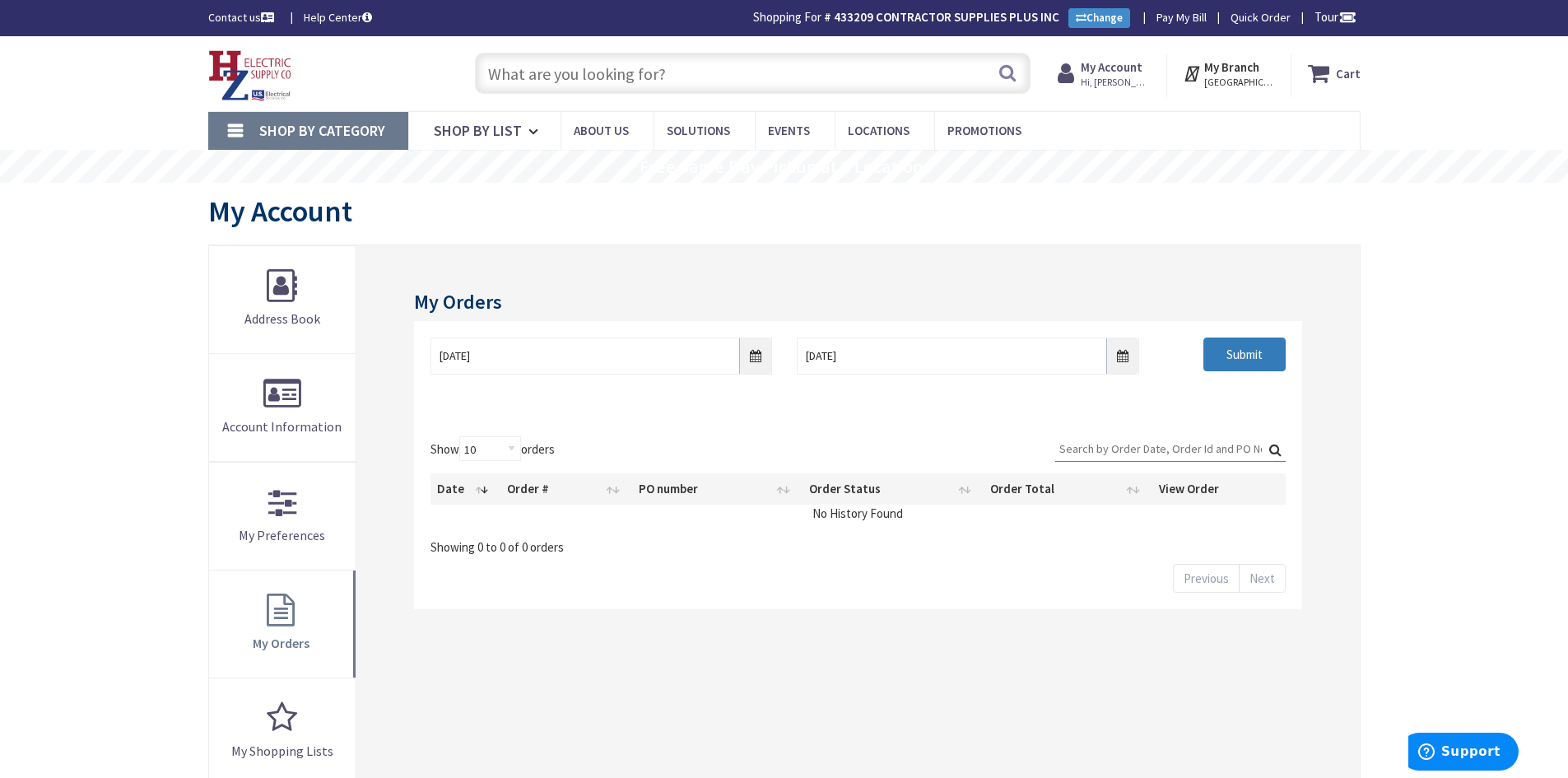
click at [1229, 349] on input "Submit" at bounding box center [1244, 354] width 82 height 35
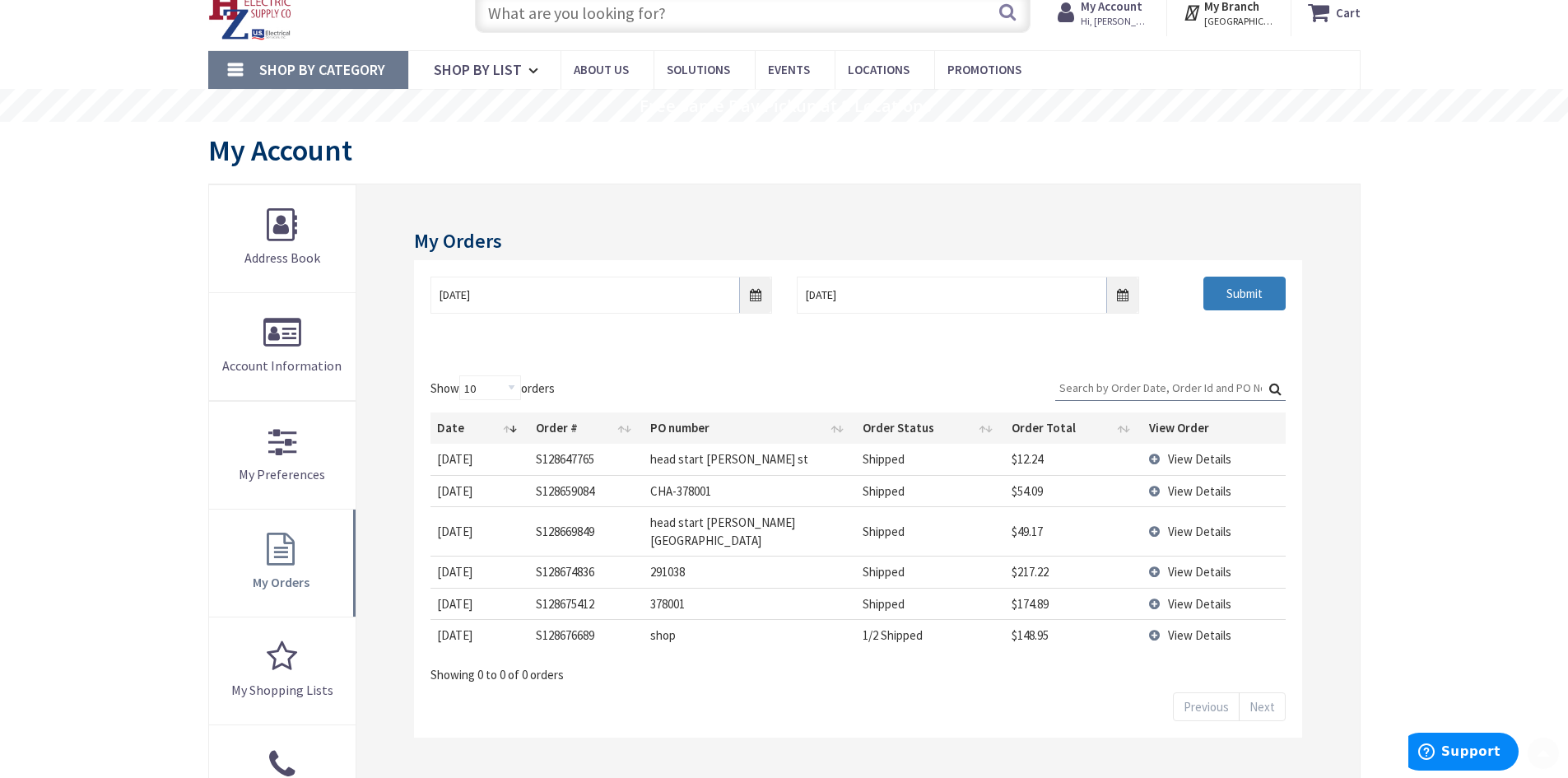
scroll to position [165, 0]
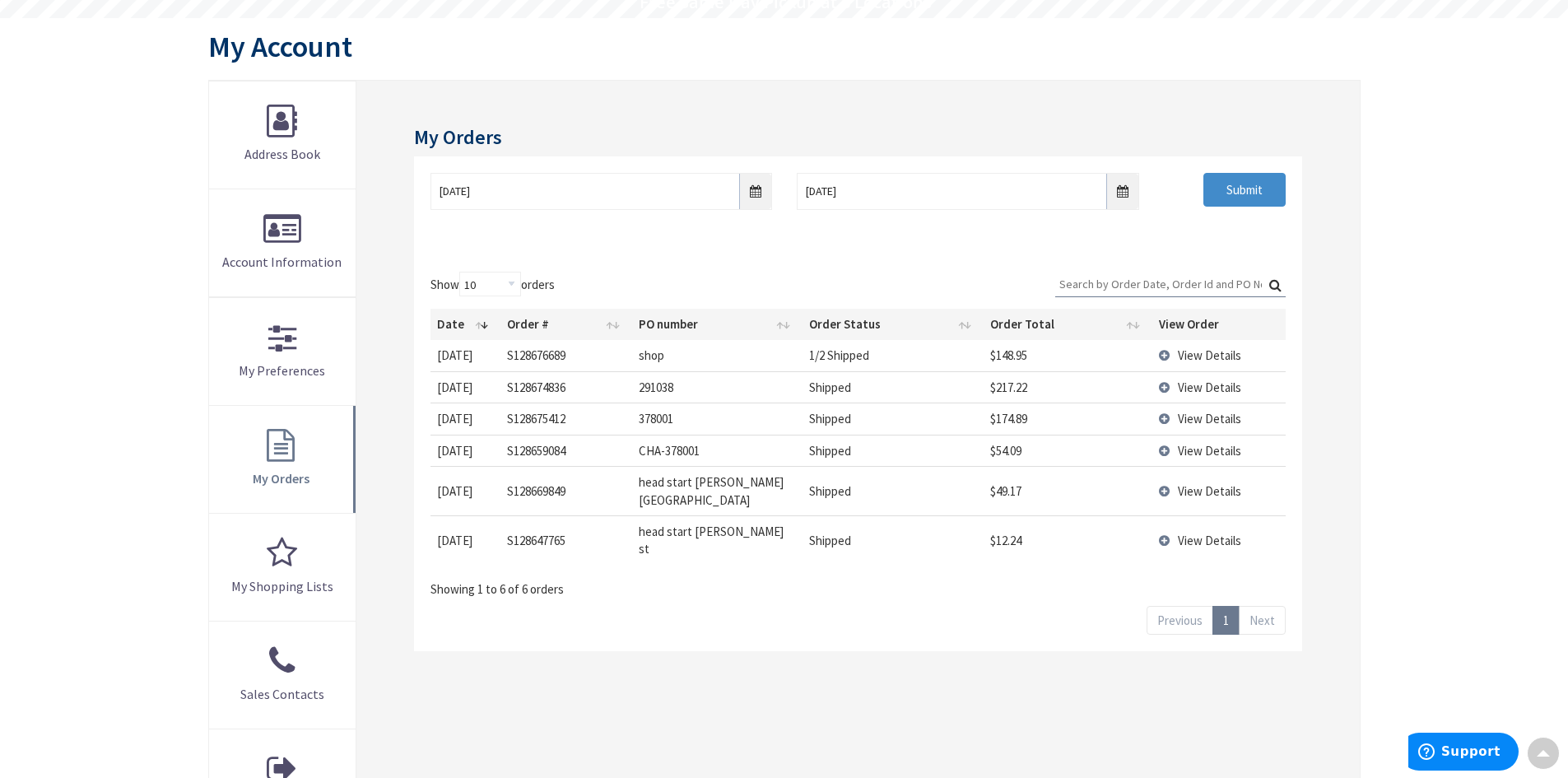
click at [1198, 385] on span "View Details" at bounding box center [1210, 387] width 64 height 16
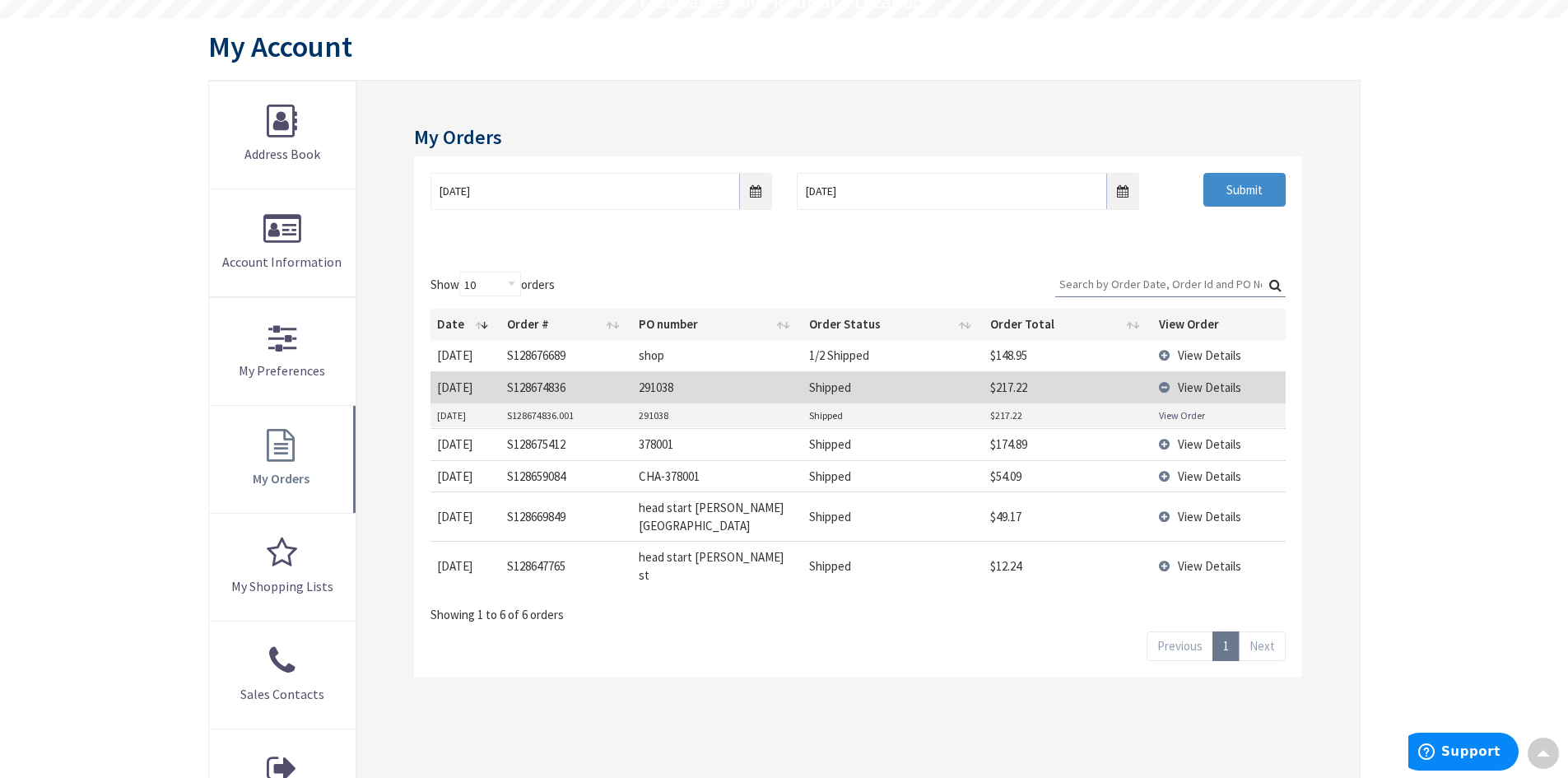
click at [1185, 413] on link "View Order" at bounding box center [1182, 415] width 46 height 14
click at [1183, 442] on span "View Details" at bounding box center [1210, 445] width 64 height 16
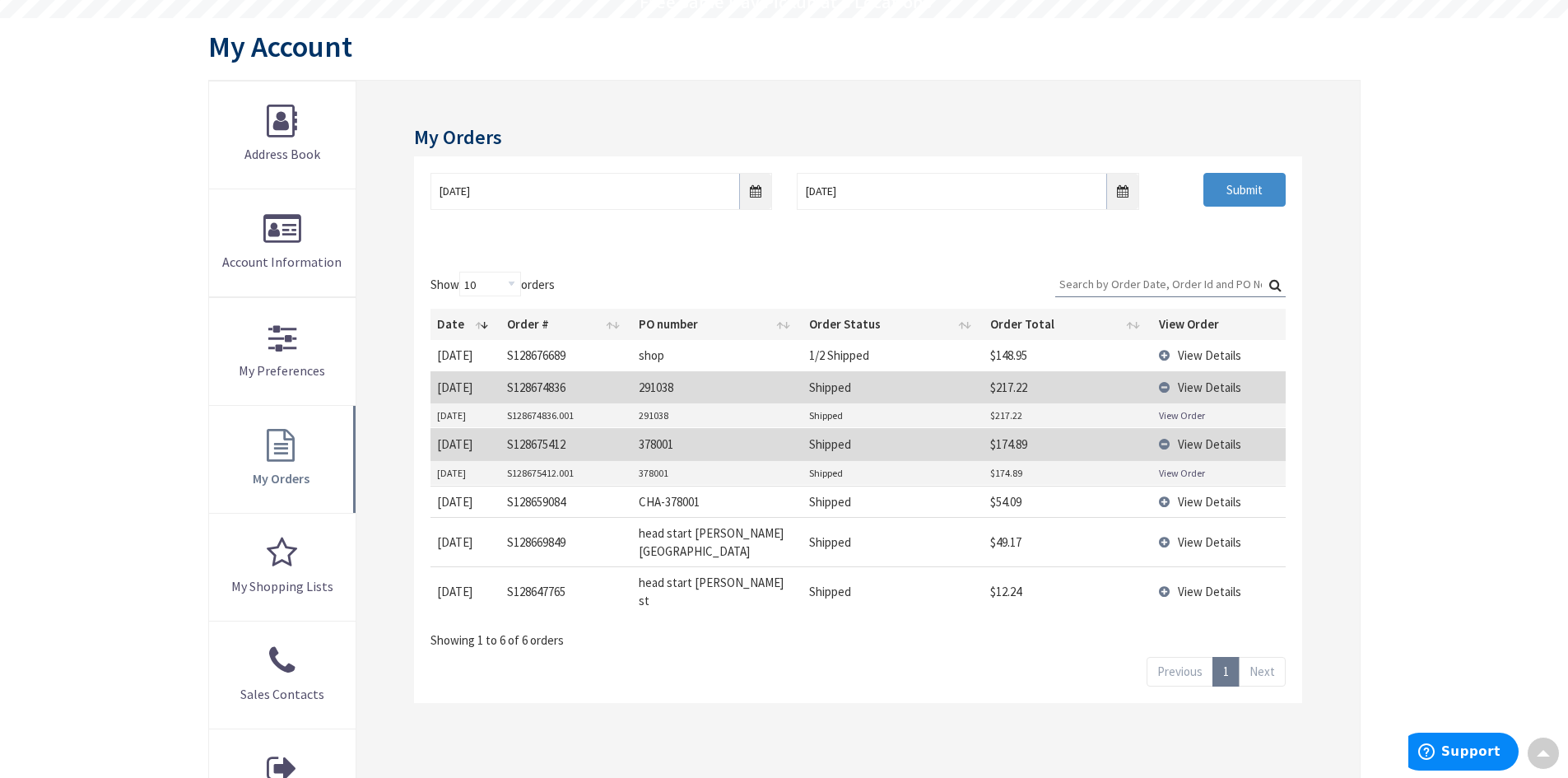
click at [1173, 475] on link "View Order" at bounding box center [1182, 472] width 46 height 14
click at [1241, 194] on input "Submit" at bounding box center [1244, 190] width 82 height 35
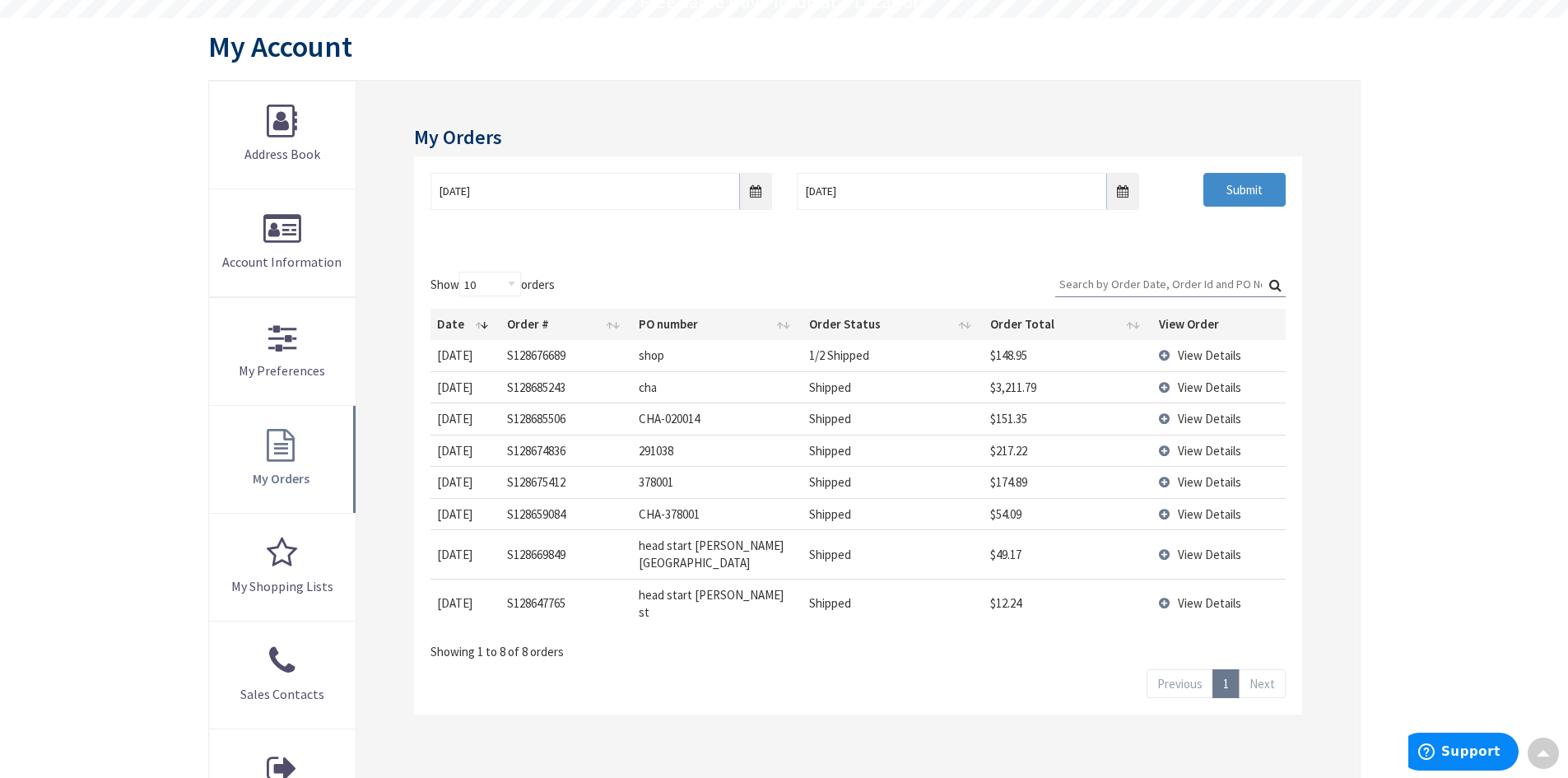
click at [1206, 389] on span "View Details" at bounding box center [1210, 387] width 64 height 16
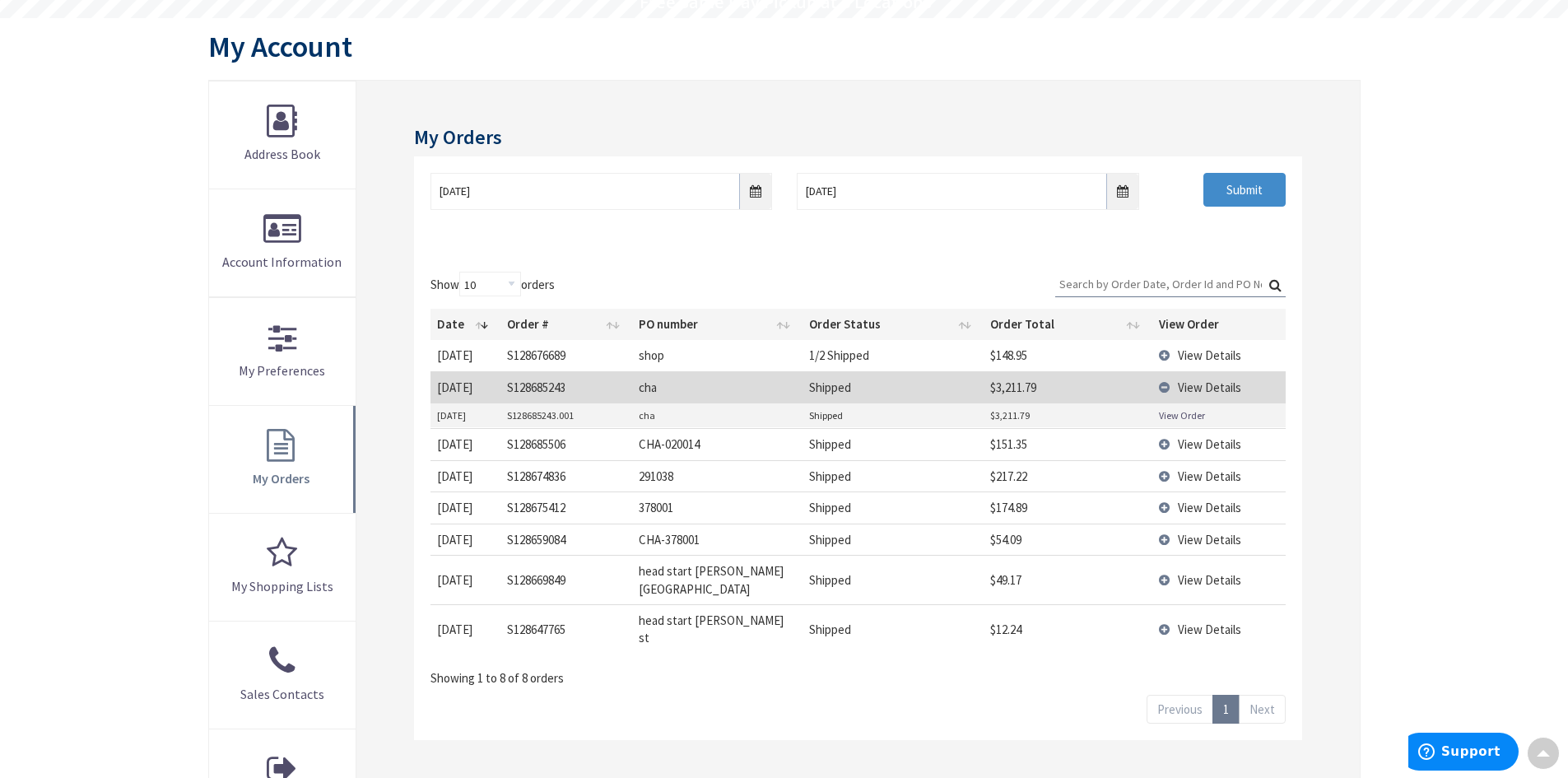
click at [1186, 416] on link "View Order" at bounding box center [1182, 415] width 46 height 14
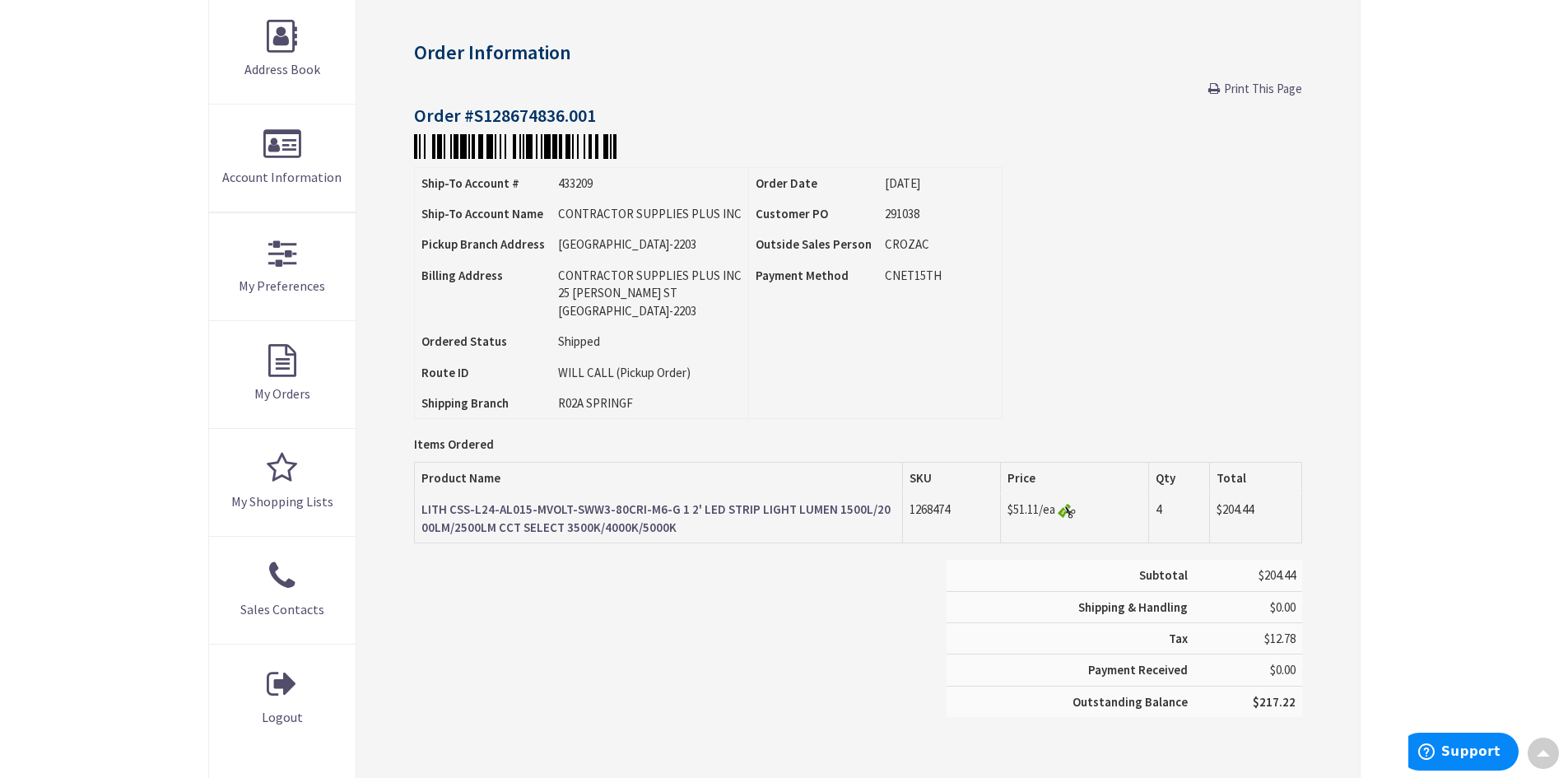
scroll to position [249, 0]
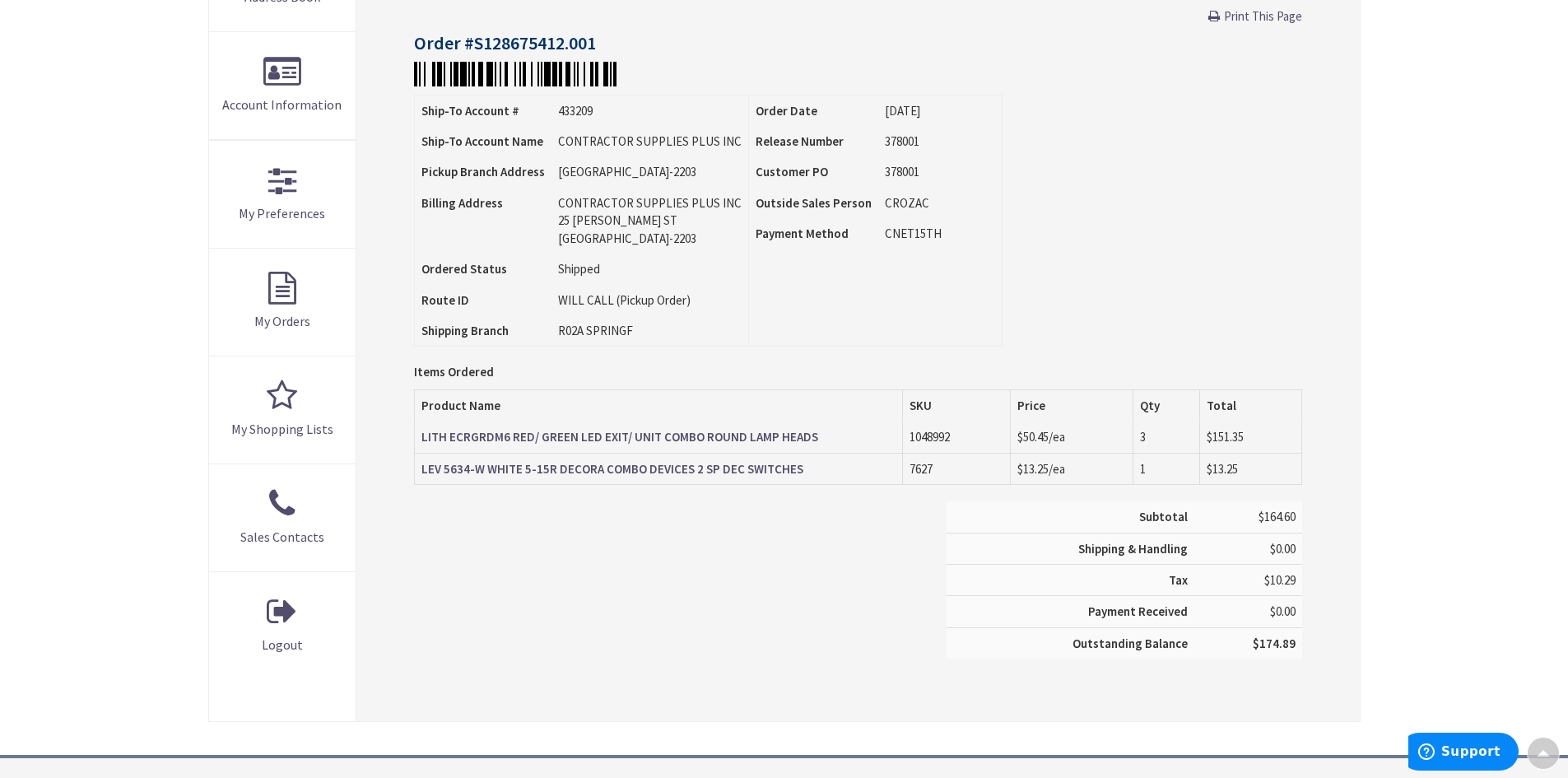
scroll to position [331, 0]
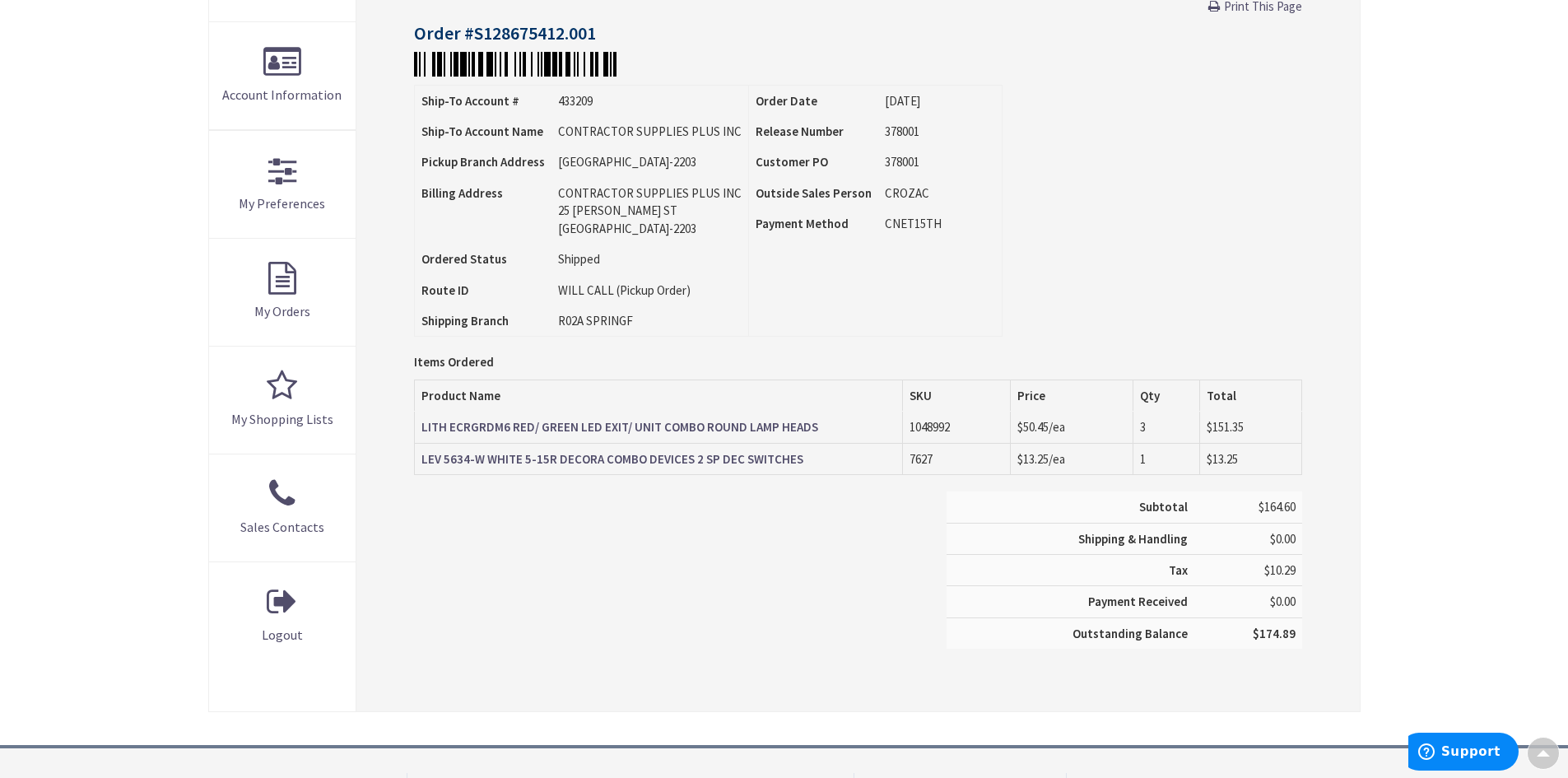
click at [799, 432] on strong "LITH ECRGRDM6 RED/ GREEN LED EXIT/ UNIT COMBO ROUND LAMP HEADS" at bounding box center [620, 427] width 397 height 16
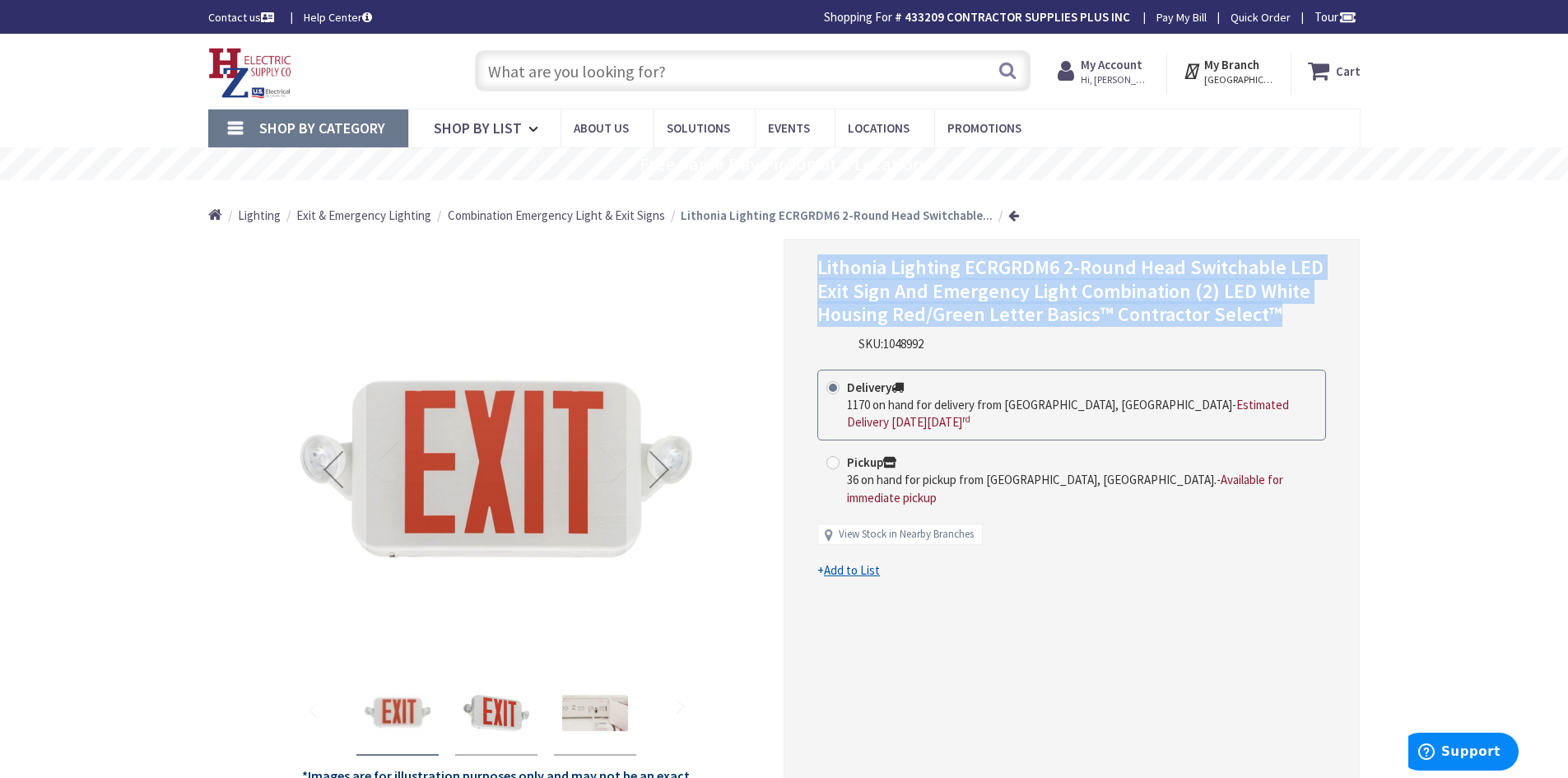
drag, startPoint x: 818, startPoint y: 271, endPoint x: 1272, endPoint y: 312, distance: 455.8
click at [1272, 312] on h1 "Lithonia Lighting ECRGRDM6 2-Round Head Switchable LED Exit Sign And Emergency …" at bounding box center [1072, 291] width 509 height 70
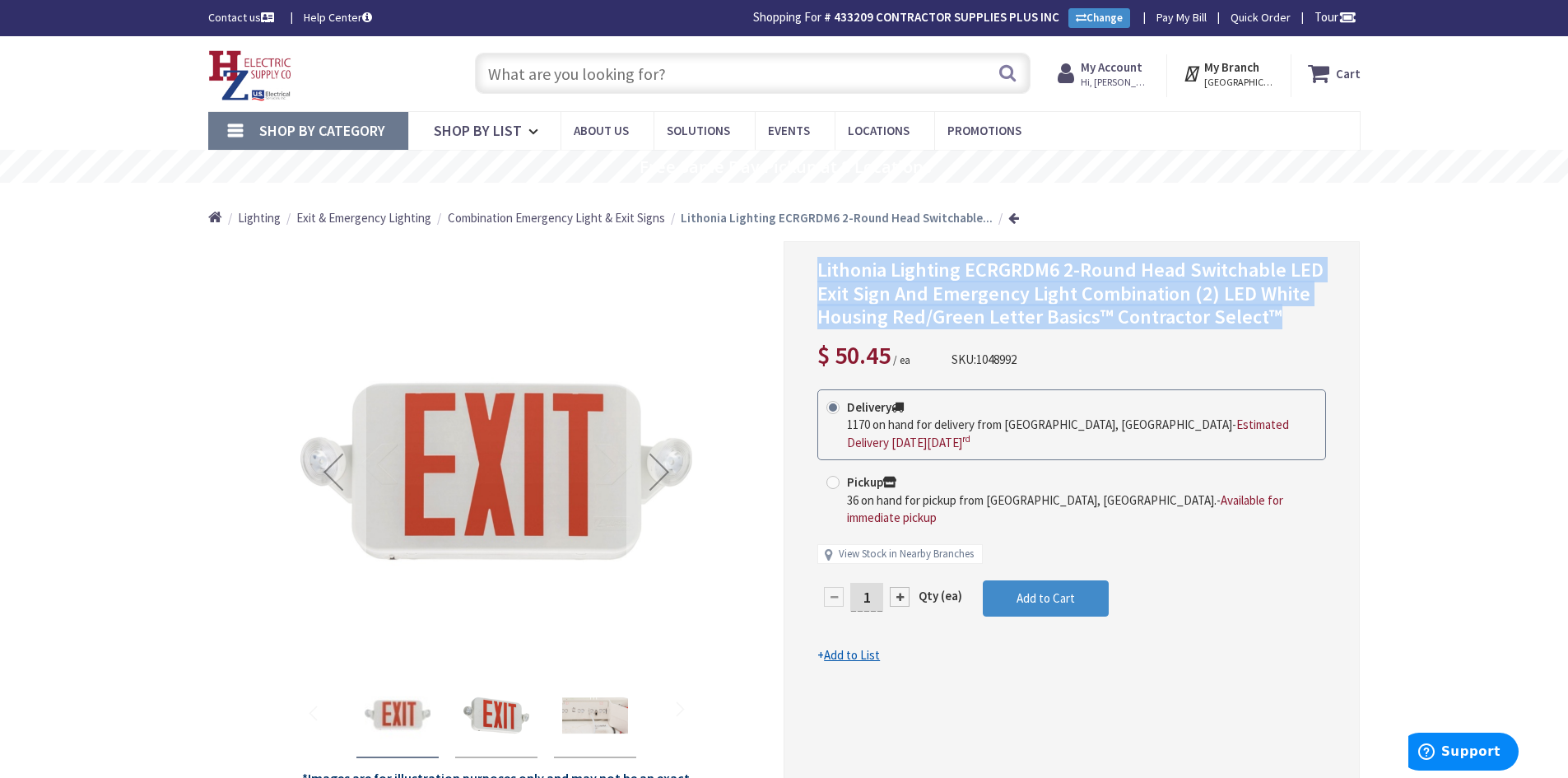
copy span "Lithonia Lighting ECRGRDM6 2-Round Head Switchable LED Exit Sign And Emergency …"
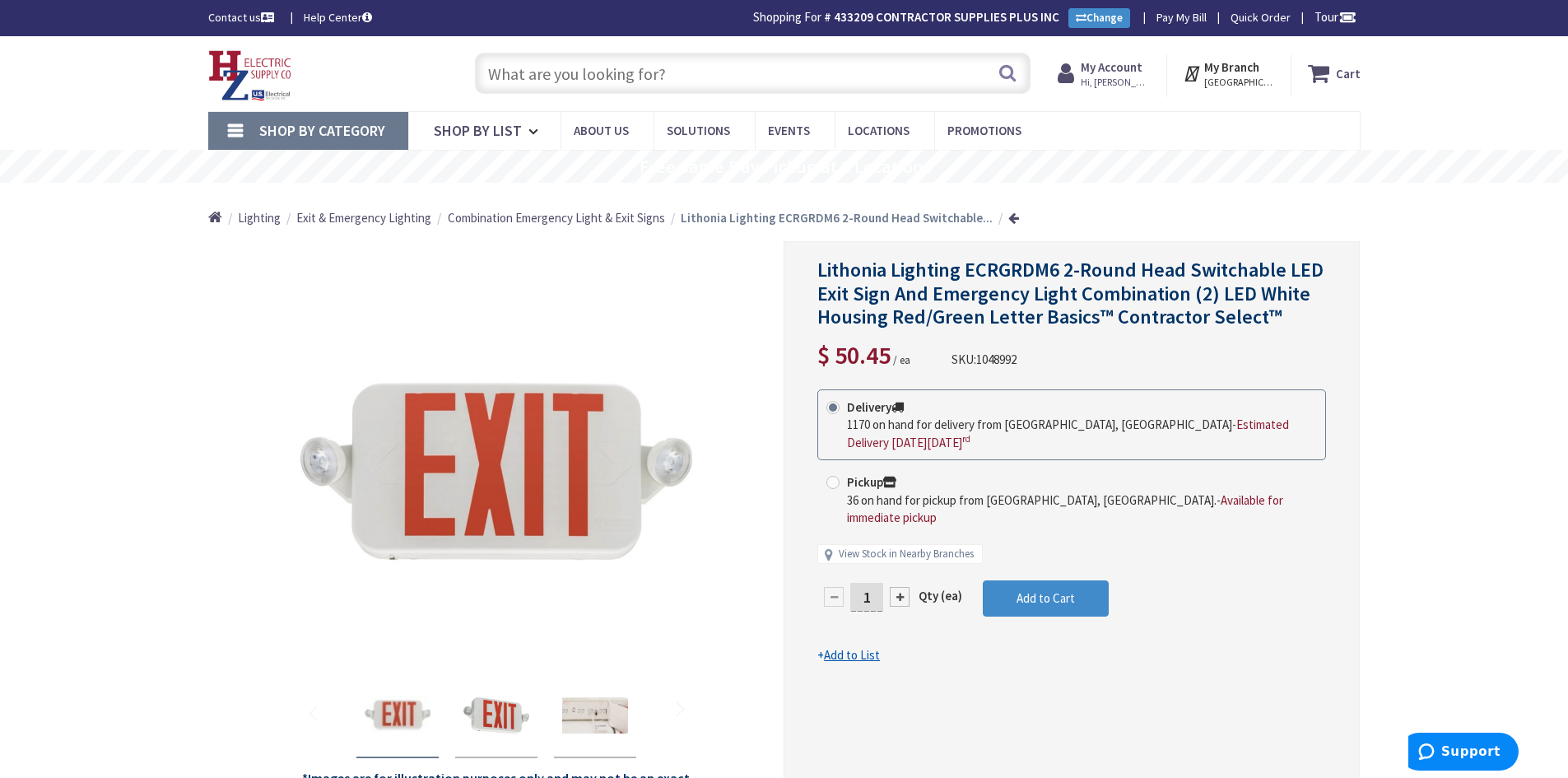
click at [318, 135] on span "Shop By Category" at bounding box center [322, 130] width 126 height 19
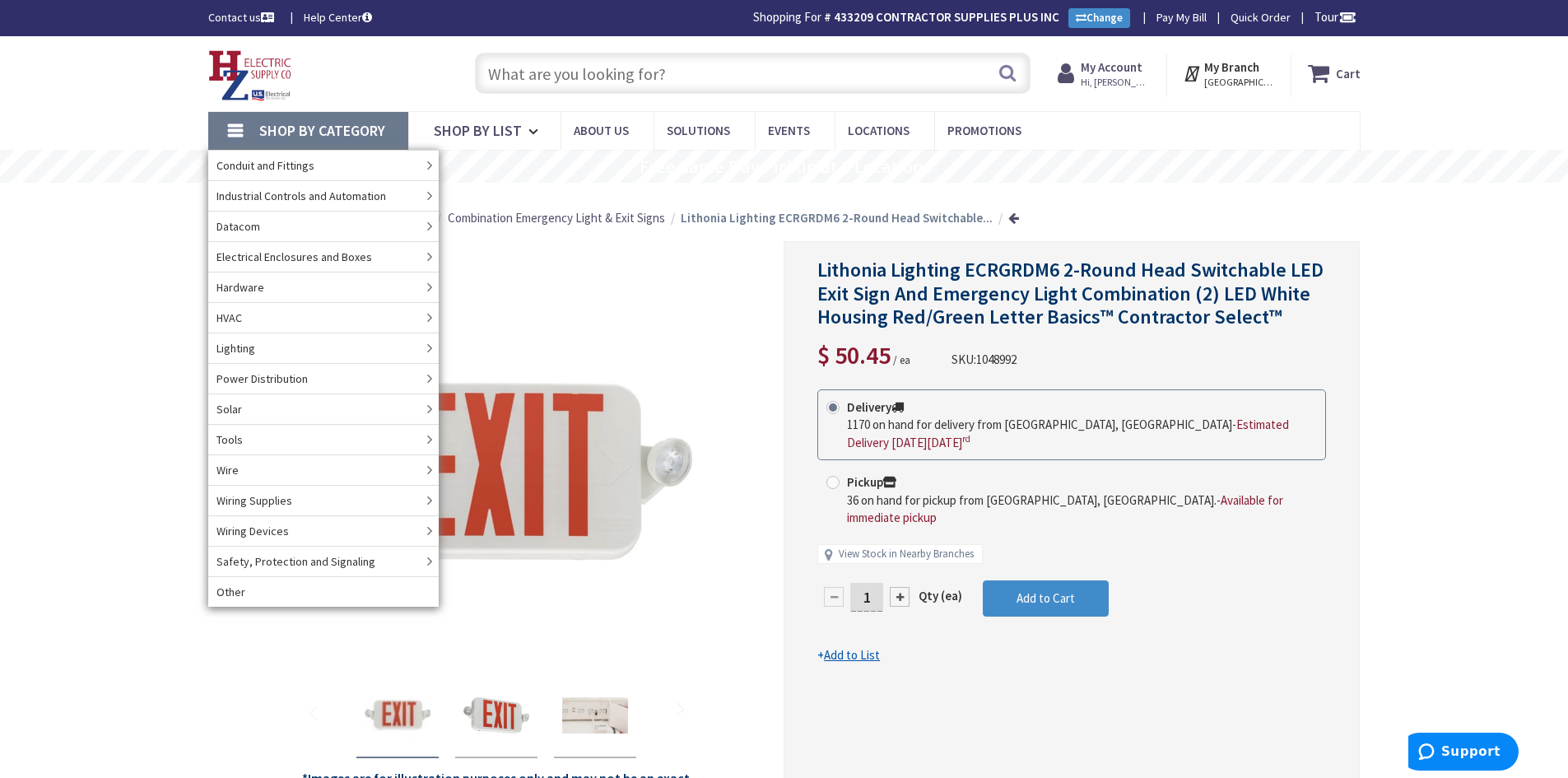
click at [318, 135] on span "Shop By Category" at bounding box center [322, 130] width 126 height 19
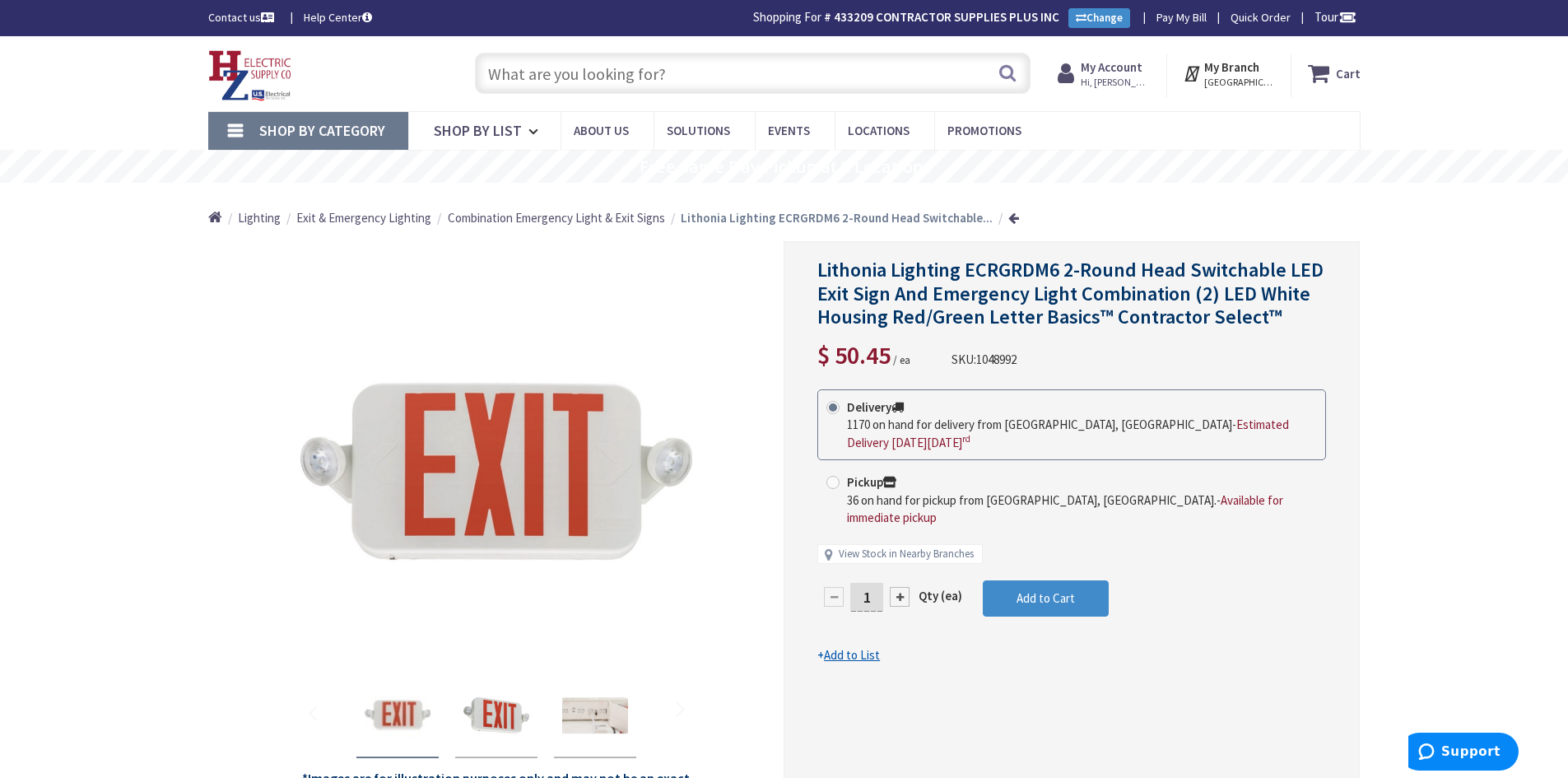
click at [320, 132] on span "Shop By Category" at bounding box center [322, 130] width 126 height 19
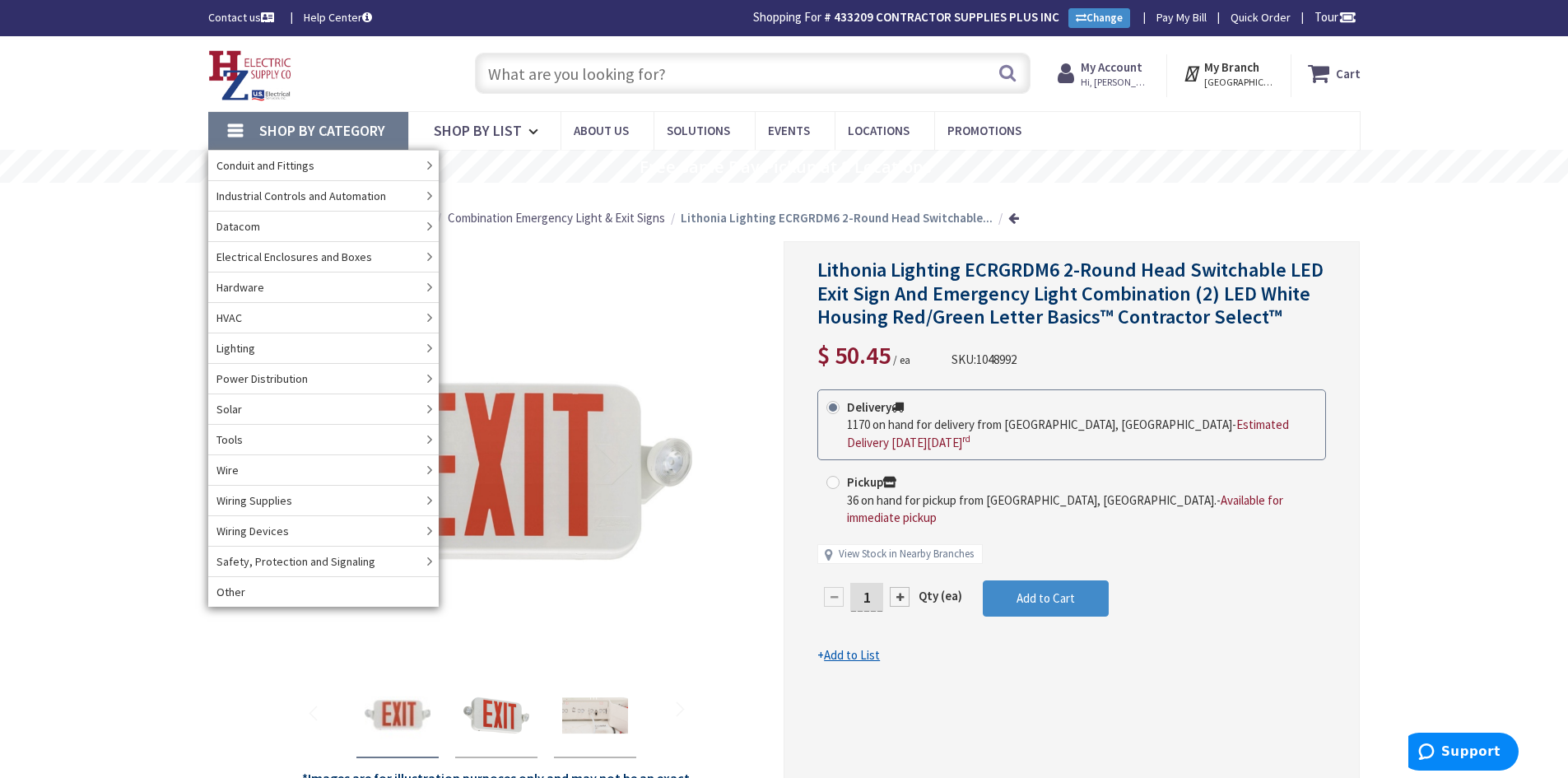
click at [324, 132] on span "Shop By Category" at bounding box center [322, 130] width 126 height 19
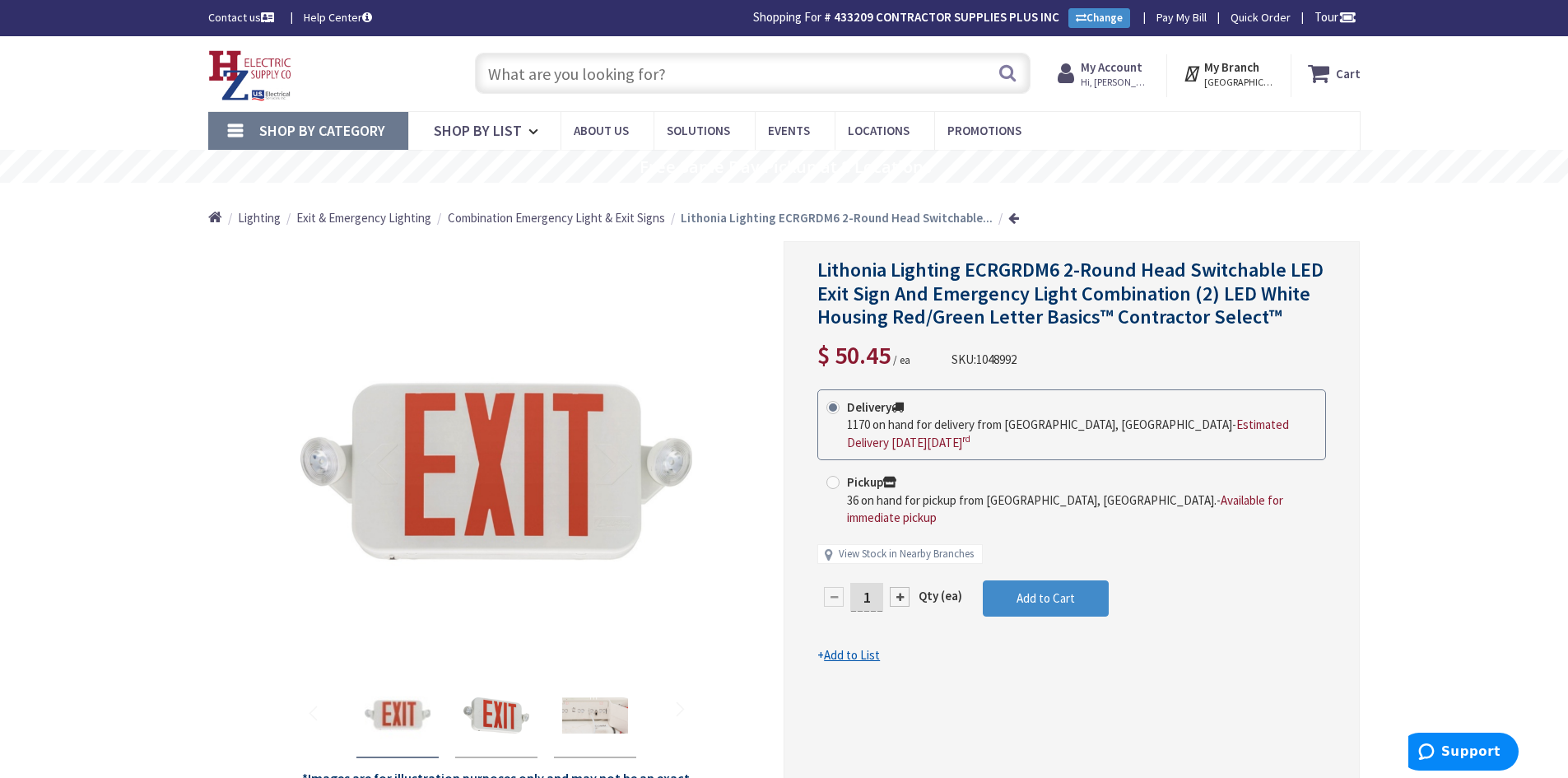
click at [325, 133] on span "Shop By Category" at bounding box center [322, 130] width 126 height 19
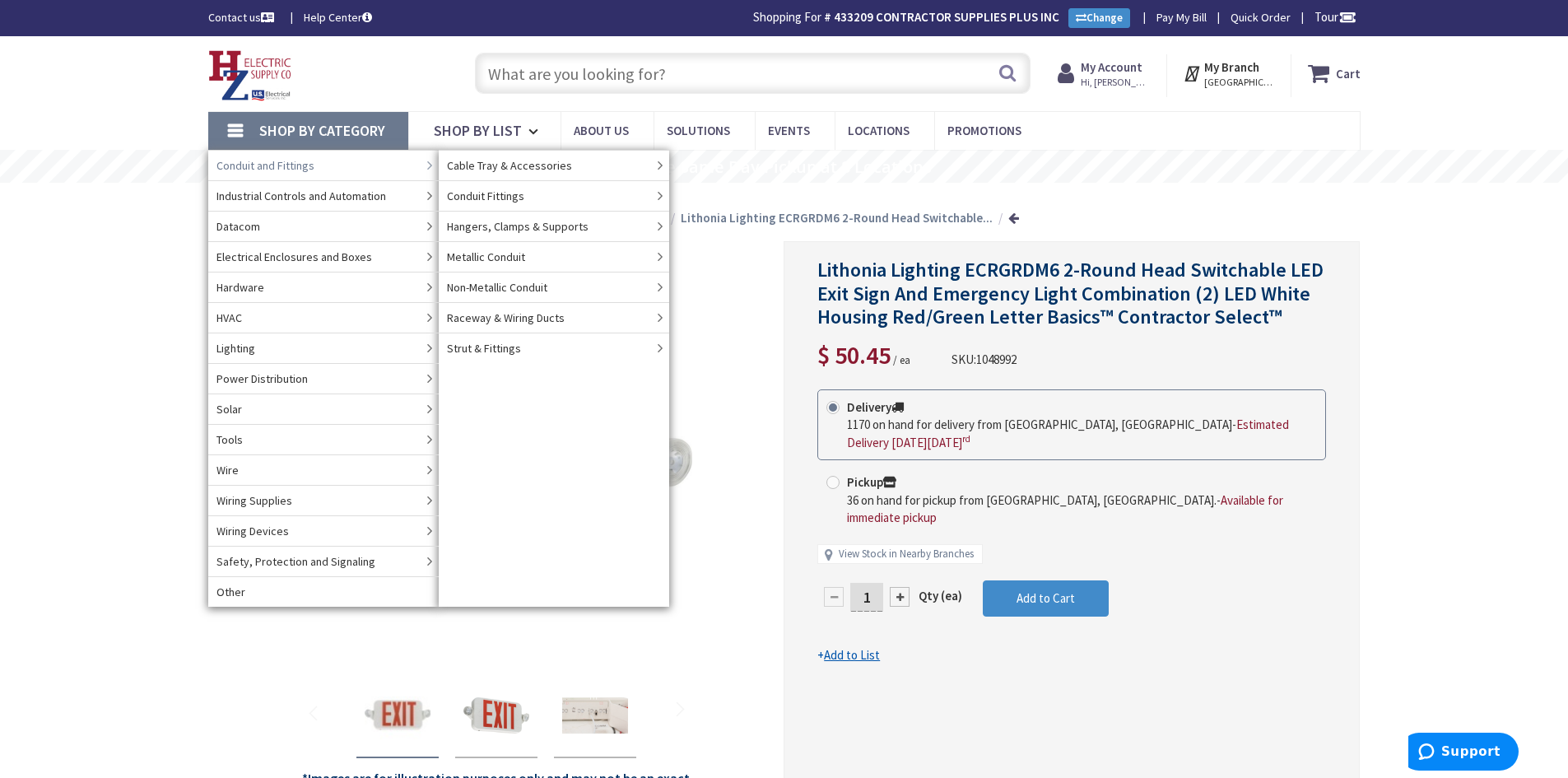
click at [298, 163] on span "Conduit and Fittings" at bounding box center [265, 165] width 98 height 17
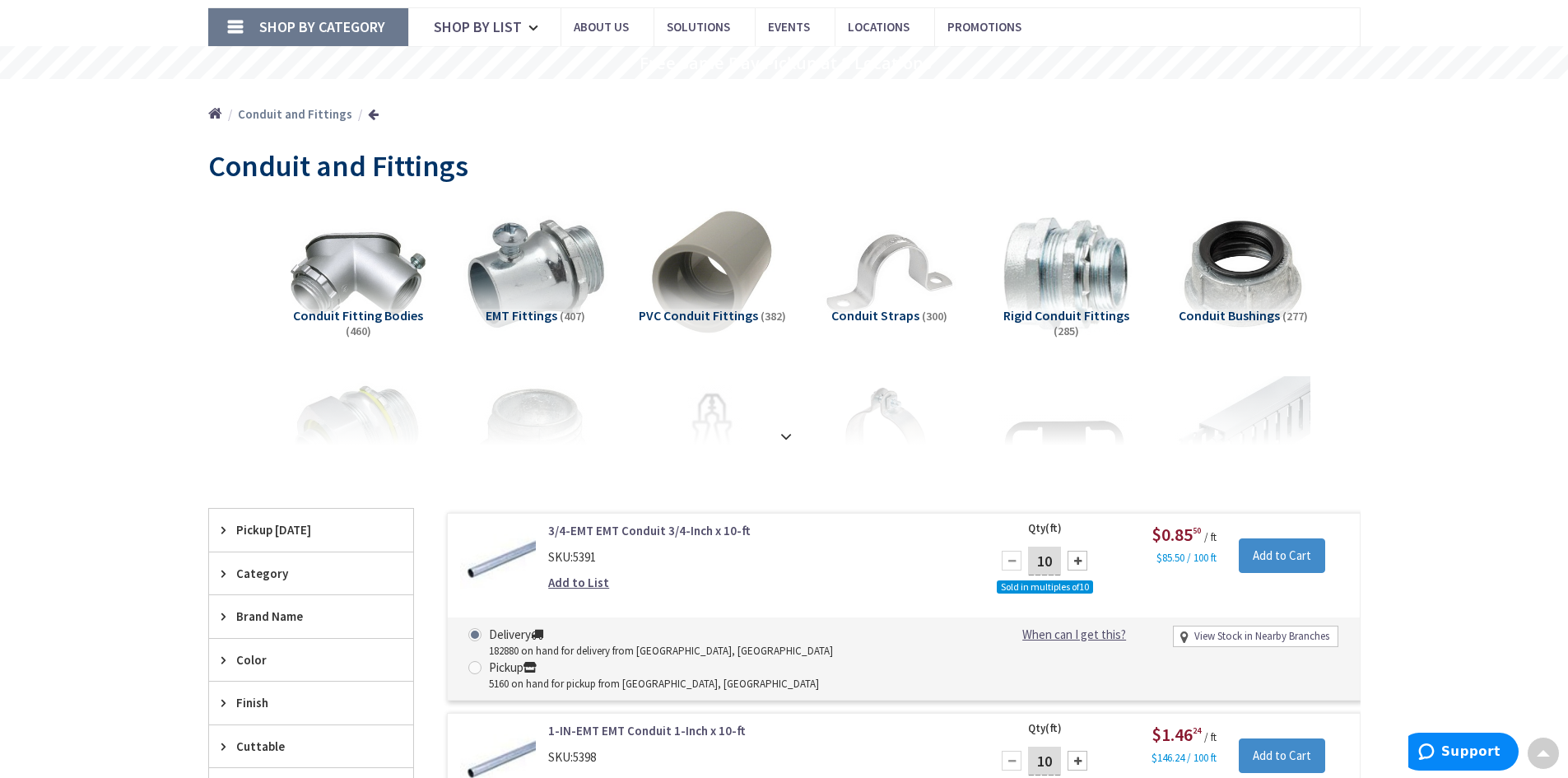
scroll to position [17, 0]
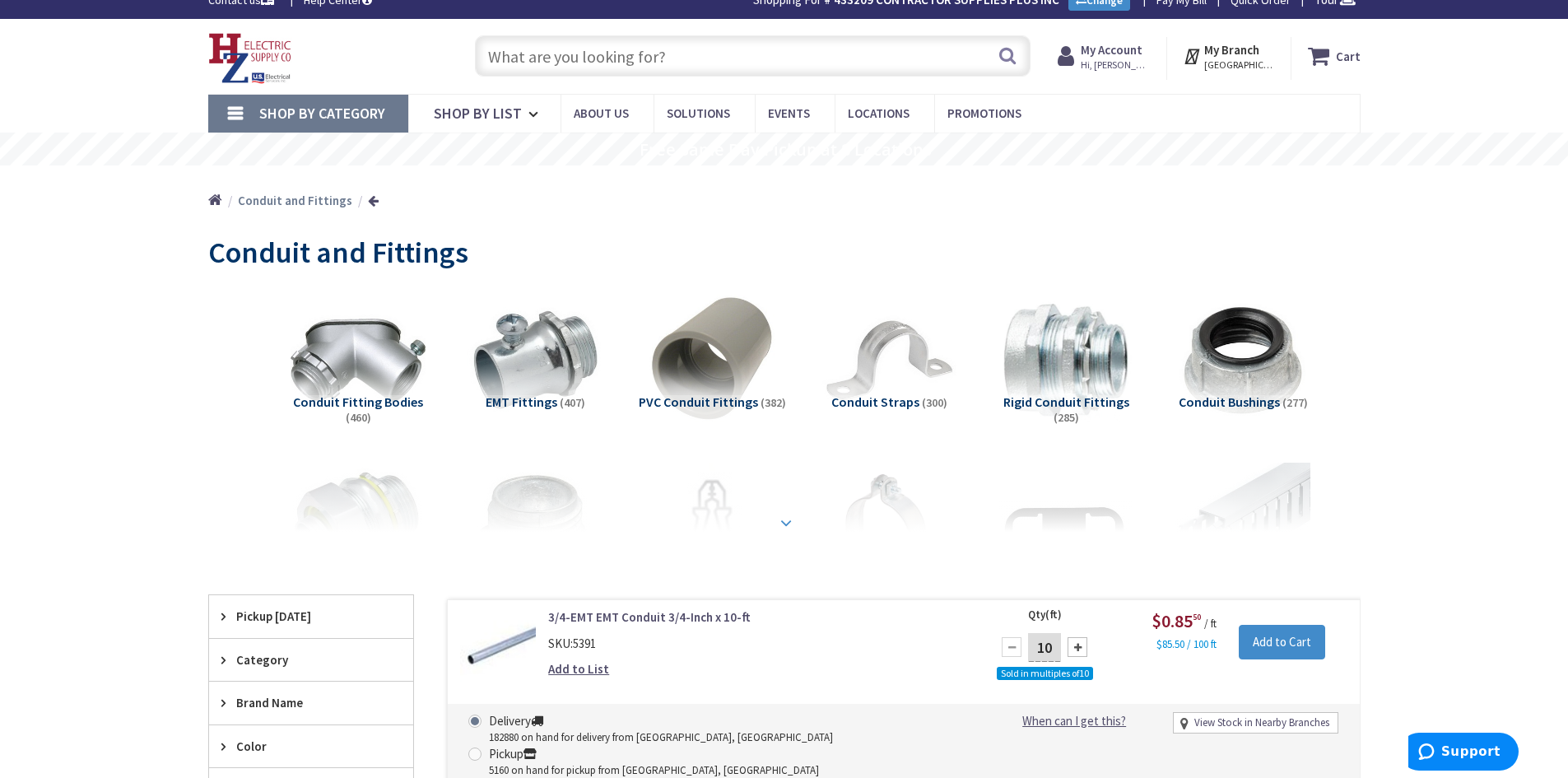
click at [785, 527] on strong at bounding box center [786, 523] width 20 height 18
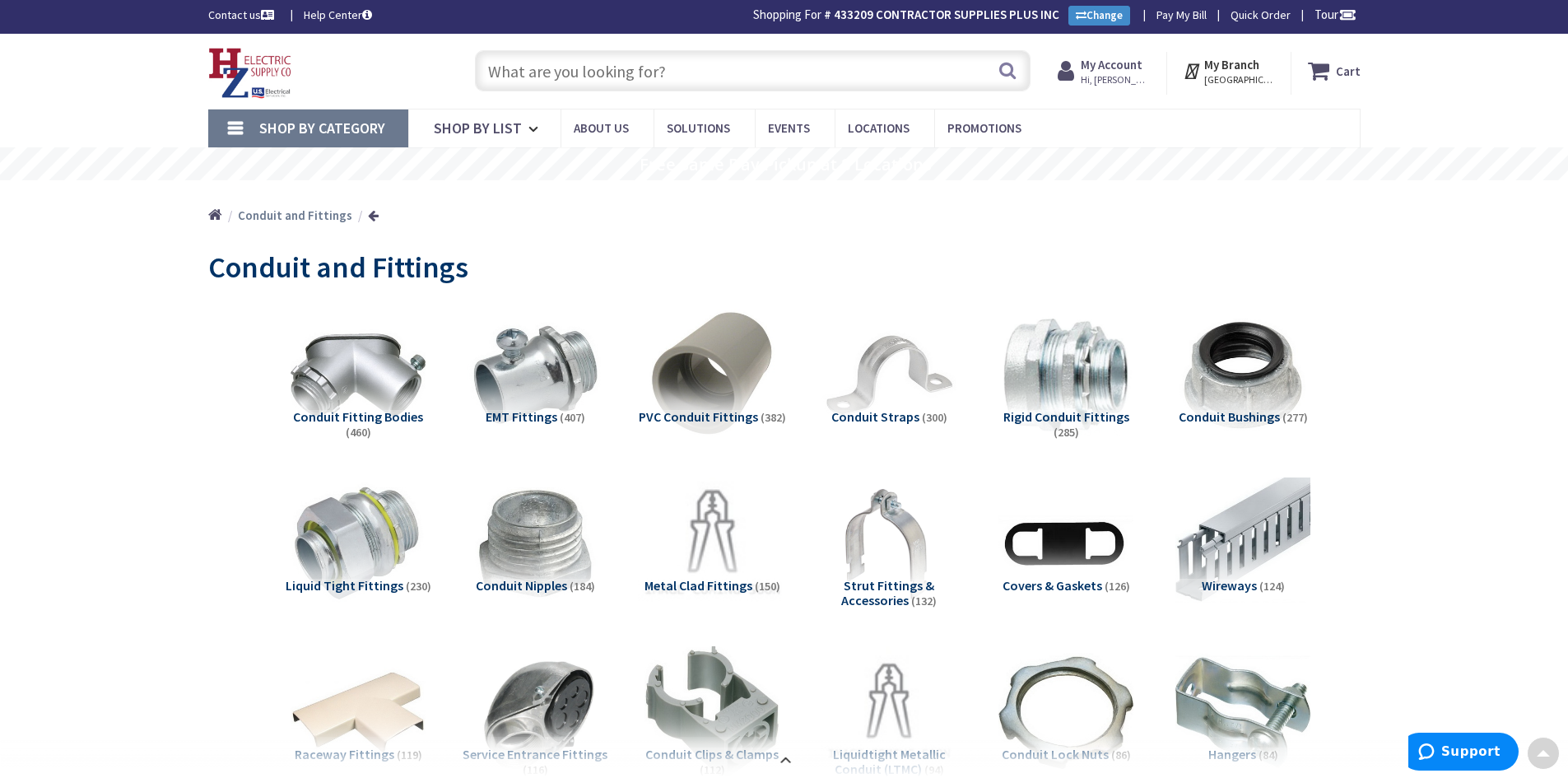
scroll to position [0, 0]
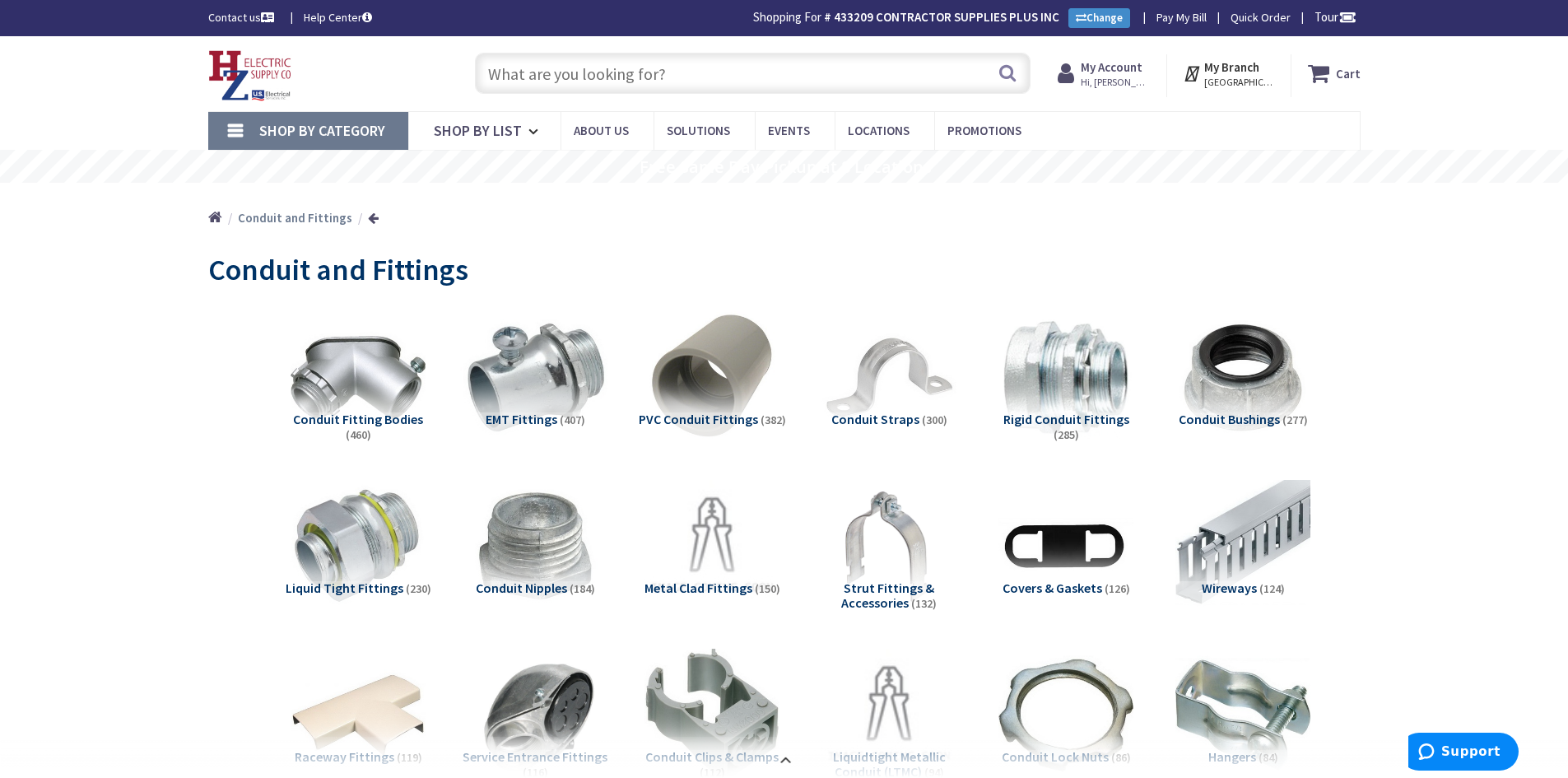
click at [568, 410] on img at bounding box center [535, 377] width 149 height 149
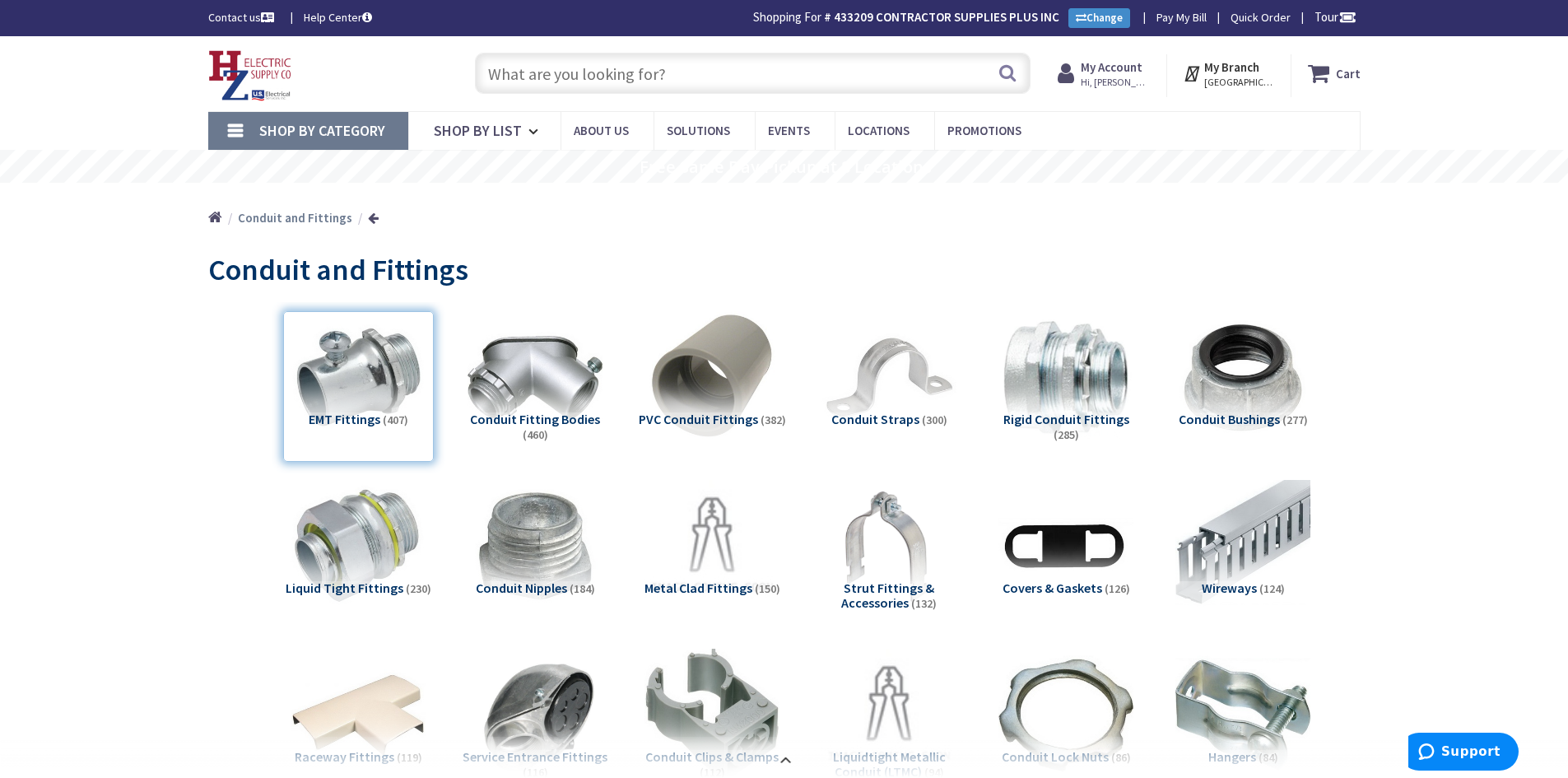
click at [1111, 85] on span "Hi, [PERSON_NAME]" at bounding box center [1115, 81] width 70 height 13
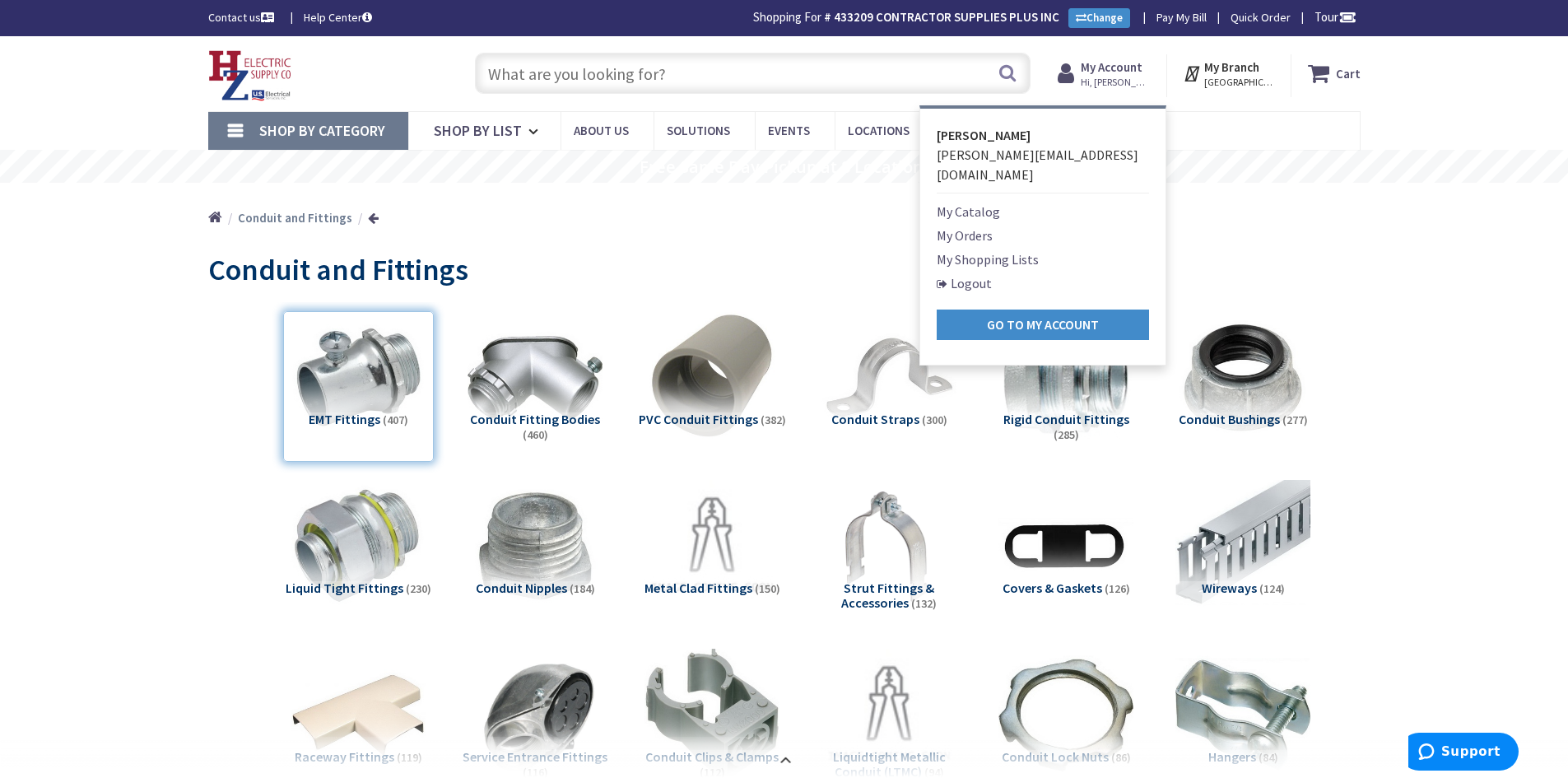
click at [971, 225] on link "My Orders" at bounding box center [965, 235] width 56 height 20
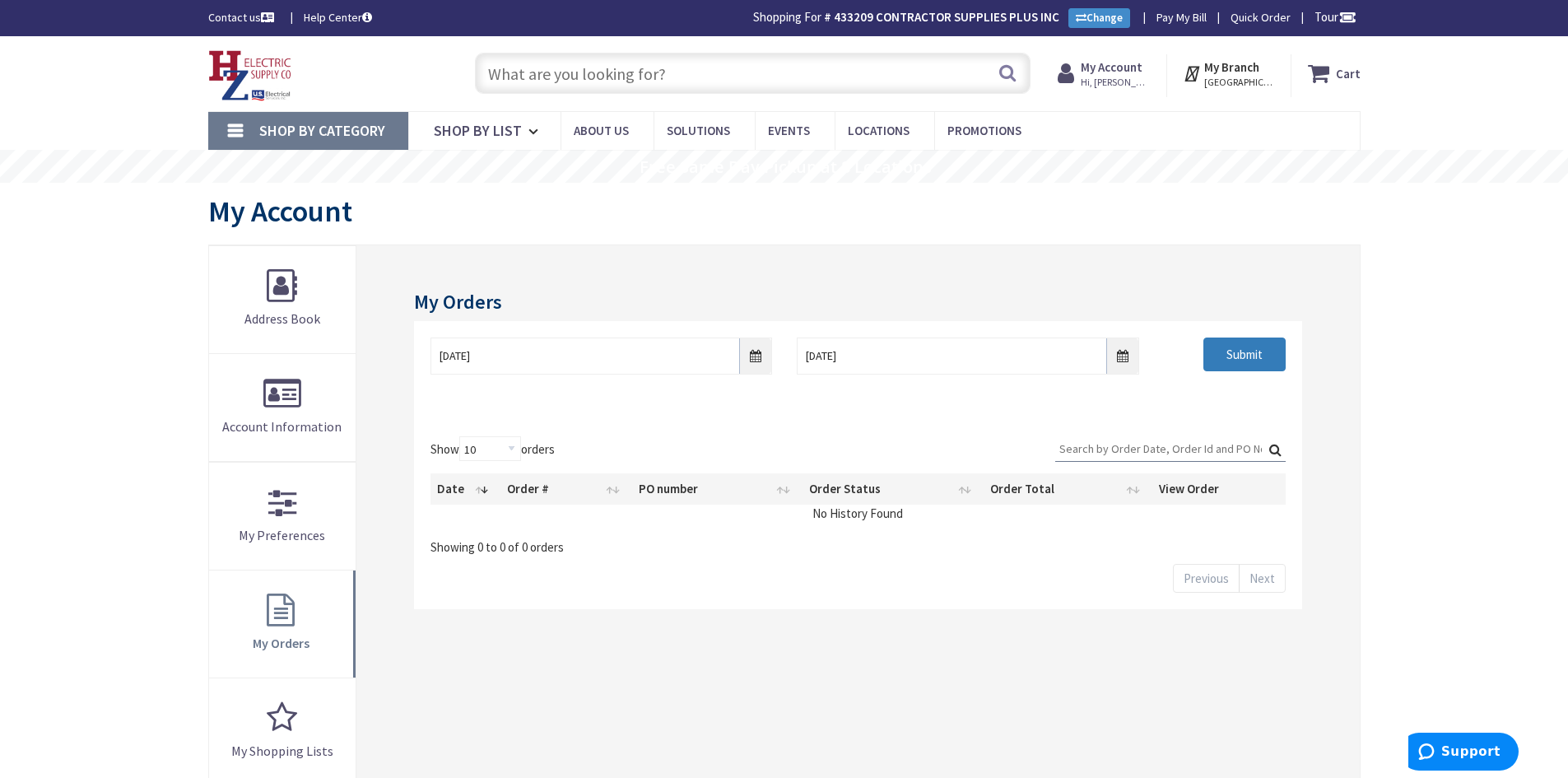
click at [1257, 350] on input "Submit" at bounding box center [1244, 354] width 82 height 35
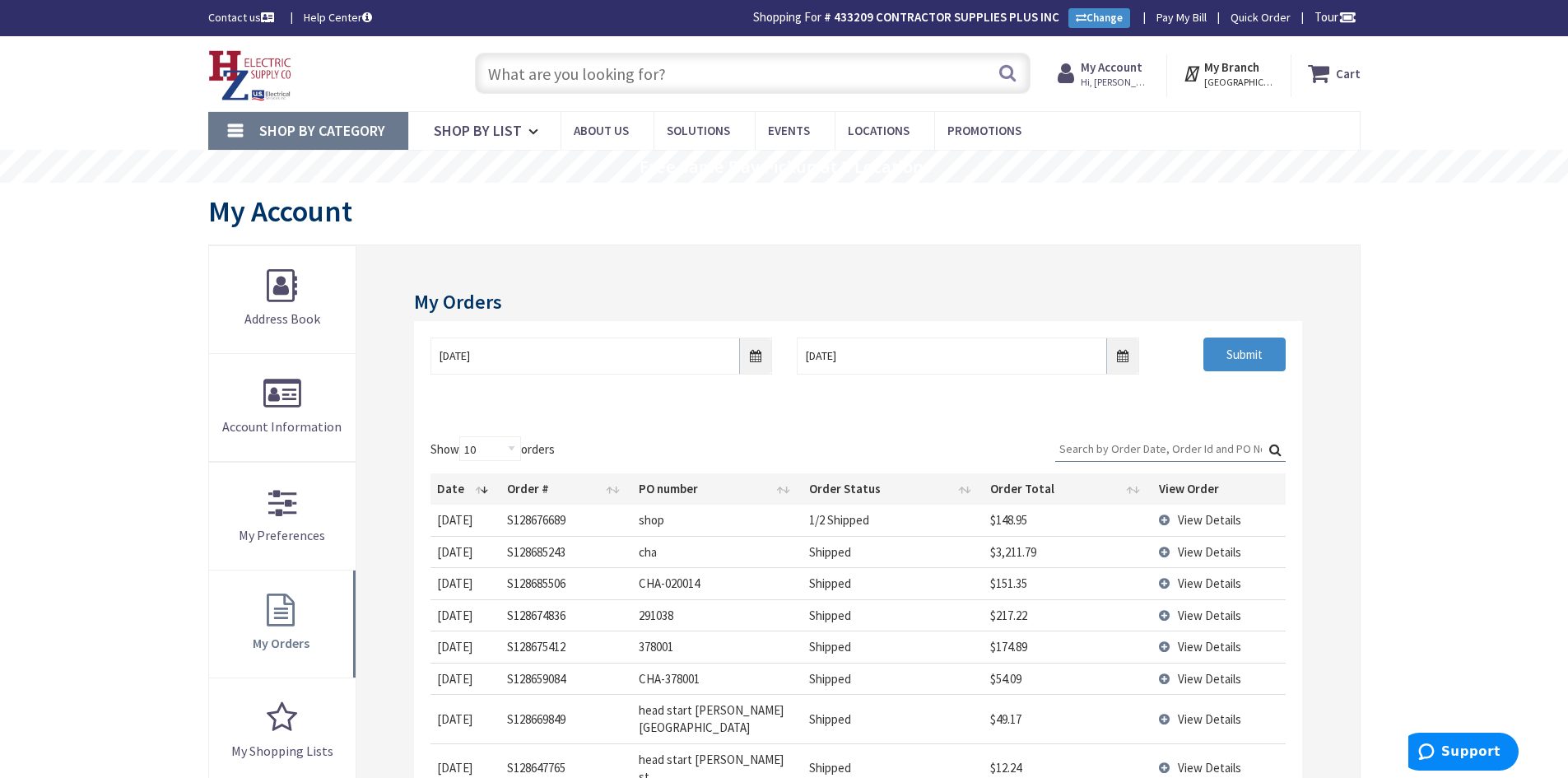
drag, startPoint x: 638, startPoint y: 67, endPoint x: 494, endPoint y: 92, distance: 146.2
click at [494, 92] on input "text" at bounding box center [753, 72] width 556 height 41
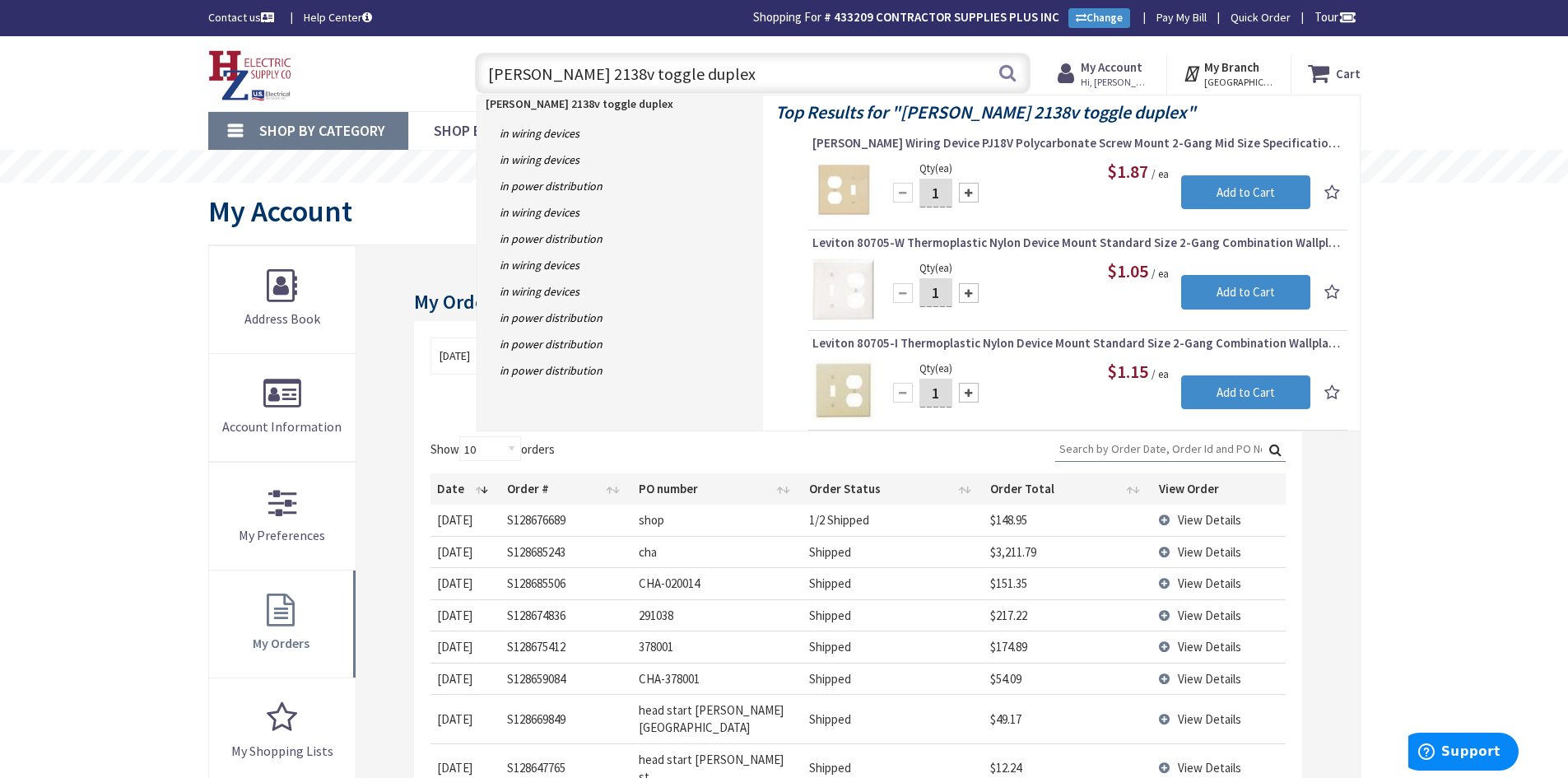
drag, startPoint x: 693, startPoint y: 75, endPoint x: 452, endPoint y: 77, distance: 241.0
click at [452, 77] on div "Toggle Nav eaton 2138v toggle duplex eaton 2138v toggle duplex Search Cart My C…" at bounding box center [784, 73] width 1177 height 56
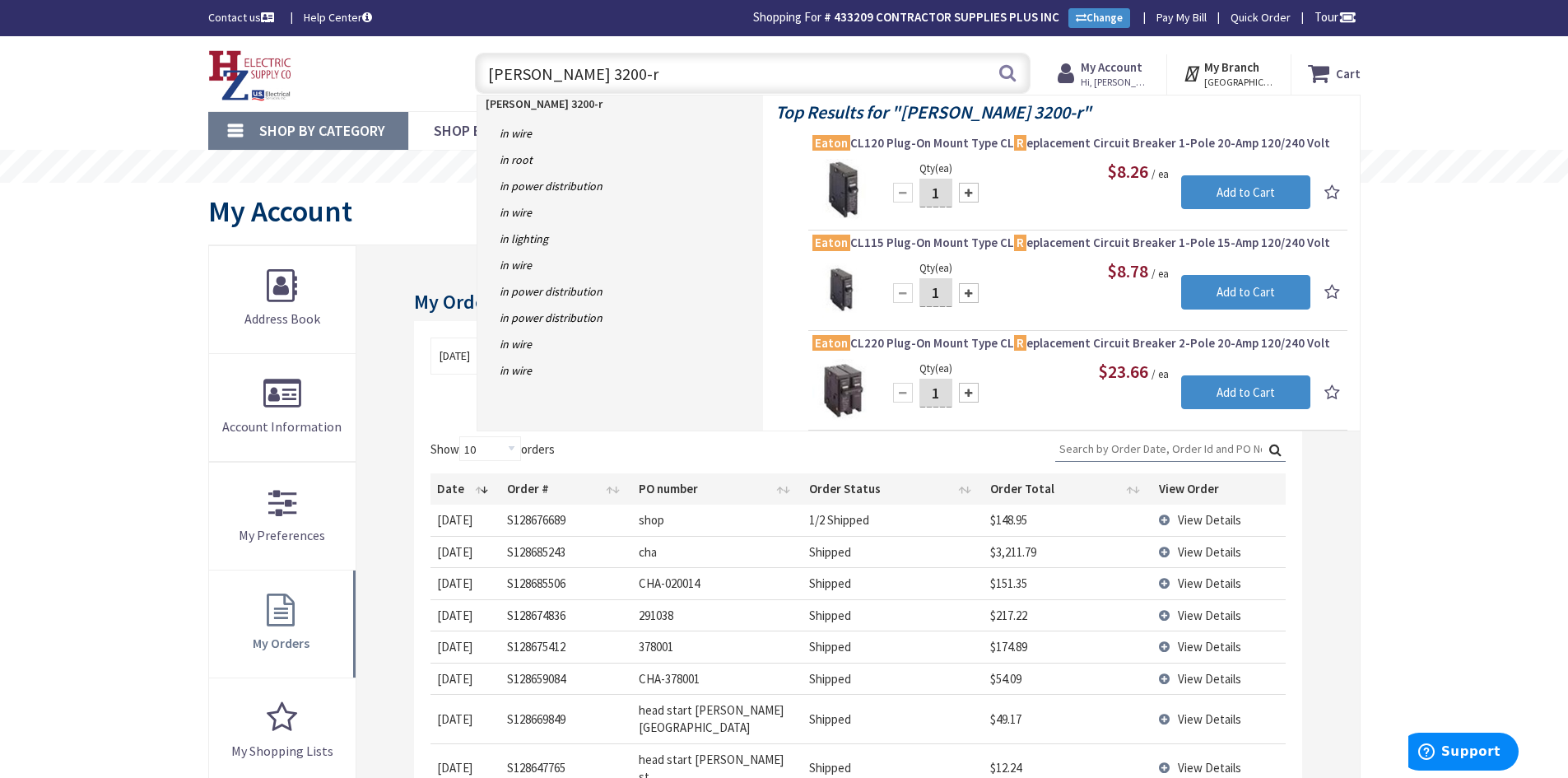
click at [548, 79] on input "eaton cb 3200-r" at bounding box center [753, 72] width 556 height 41
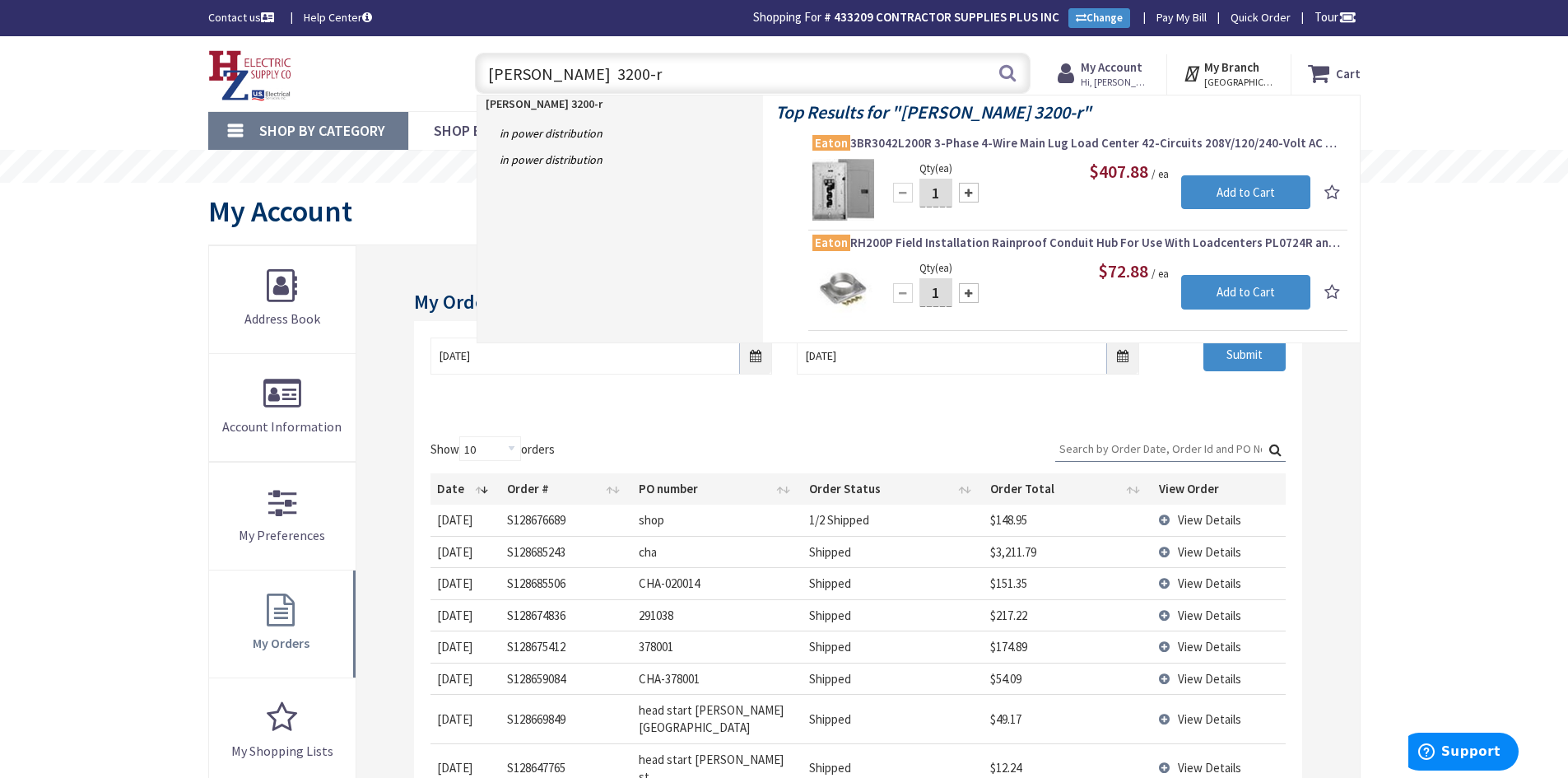
drag, startPoint x: 526, startPoint y: 72, endPoint x: 471, endPoint y: 69, distance: 55.1
click at [471, 69] on div "eaton 3200-r eaton 3200-r Search" at bounding box center [748, 71] width 564 height 53
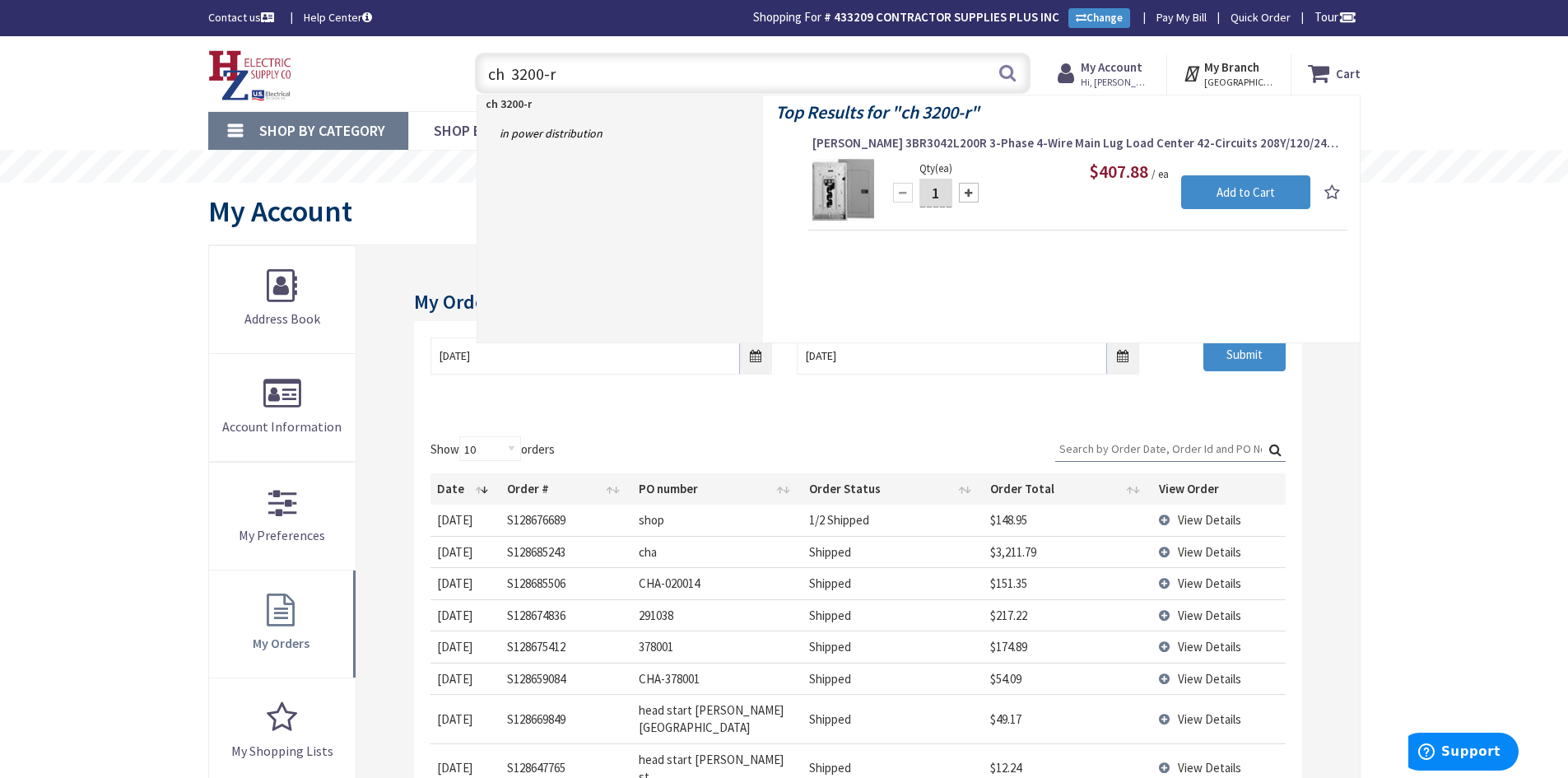
drag, startPoint x: 577, startPoint y: 72, endPoint x: 460, endPoint y: 84, distance: 117.6
click at [460, 84] on div "ch 3200-r ch 3200-r Search" at bounding box center [748, 71] width 588 height 53
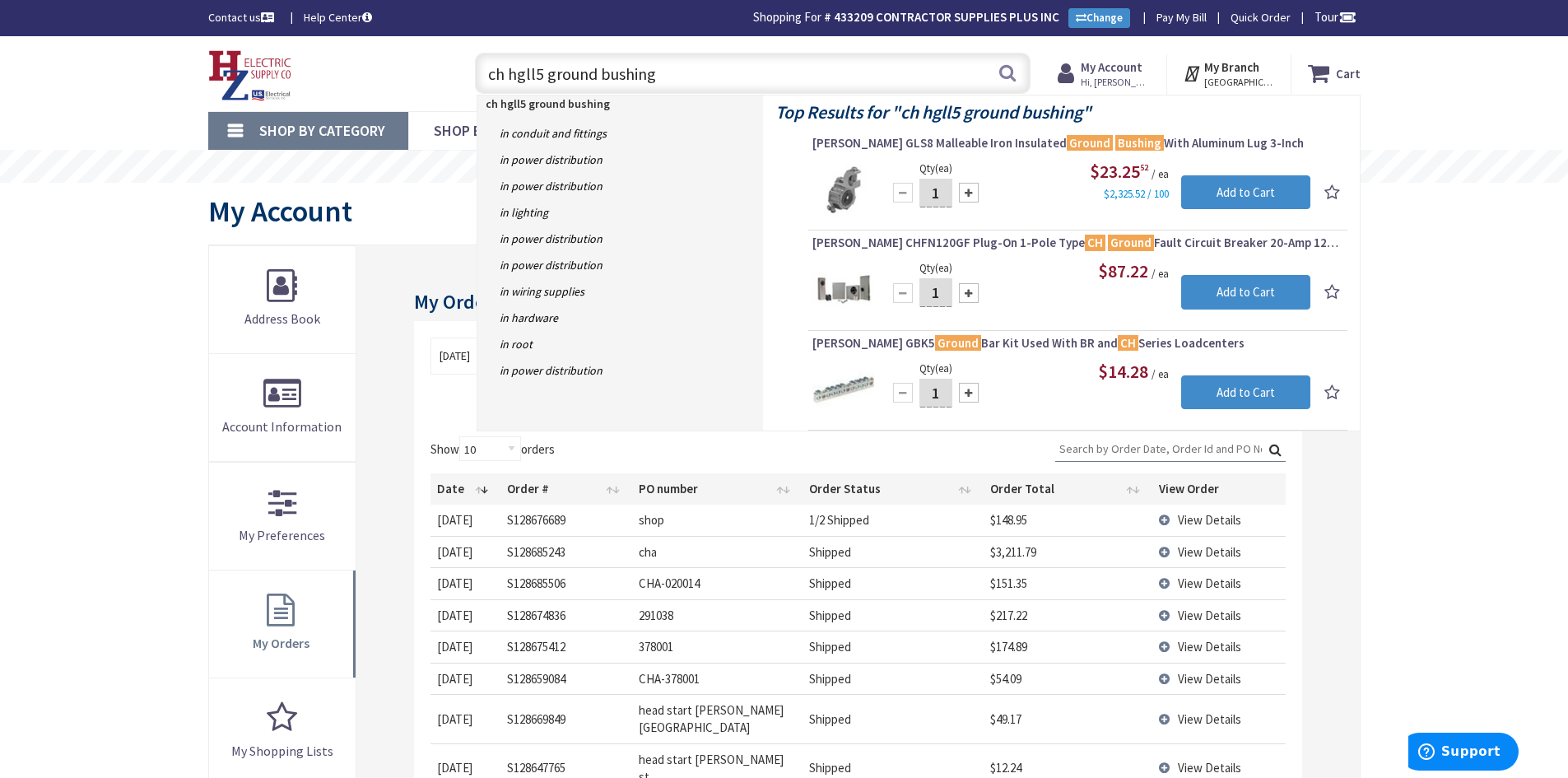
drag, startPoint x: 697, startPoint y: 78, endPoint x: 482, endPoint y: 82, distance: 215.0
click at [482, 82] on input "ch hgll5 ground bushing" at bounding box center [753, 72] width 556 height 41
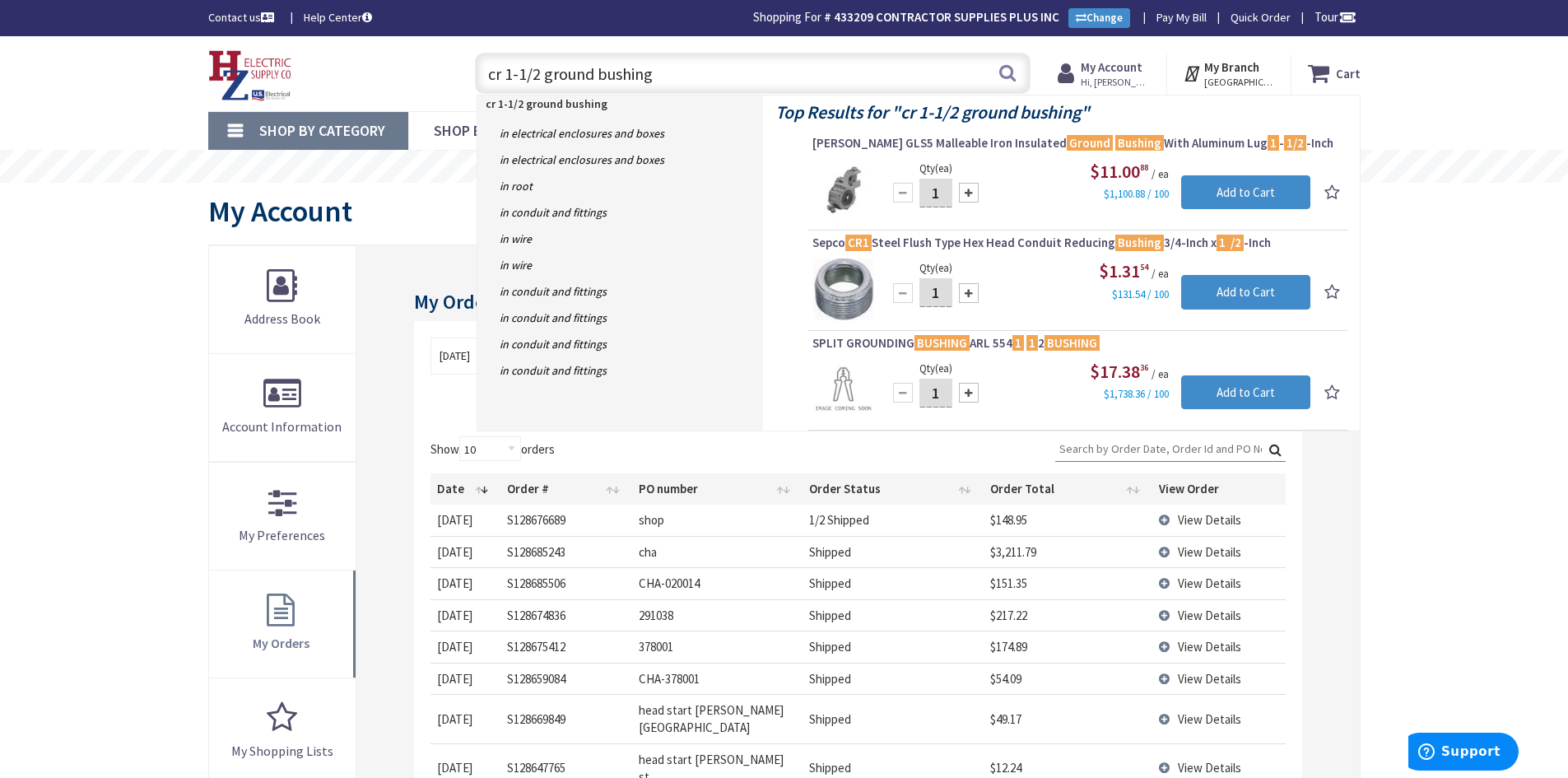
type input "cr 1-1/2 ground bushing"
click at [1456, 360] on div "Skip to Content Toggle Nav cr 1-1/2 ground bushing cr 1-1/2 ground bushing Sear…" at bounding box center [784, 693] width 1568 height 1314
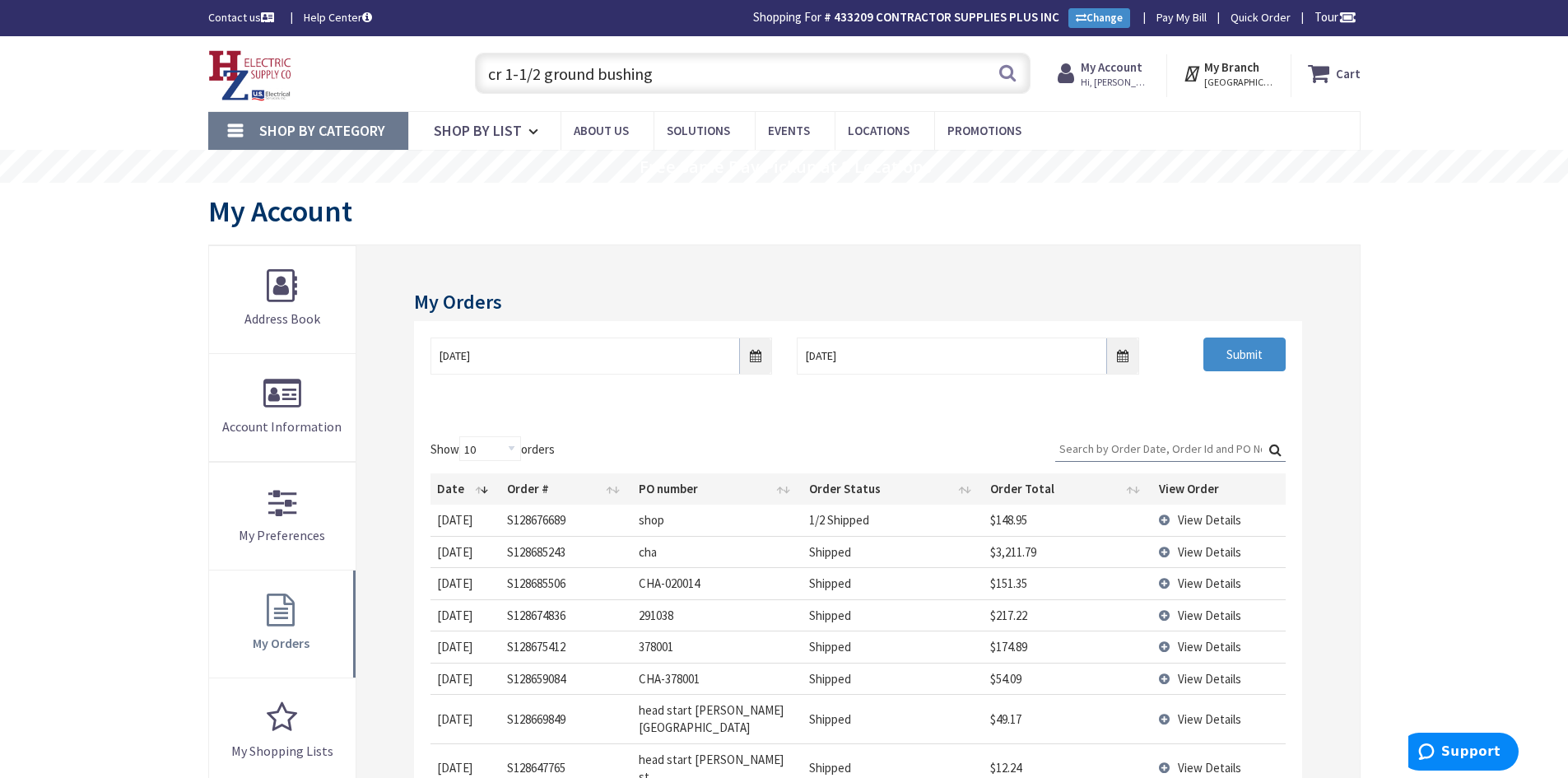
click at [485, 490] on th "Date" at bounding box center [465, 489] width 70 height 32
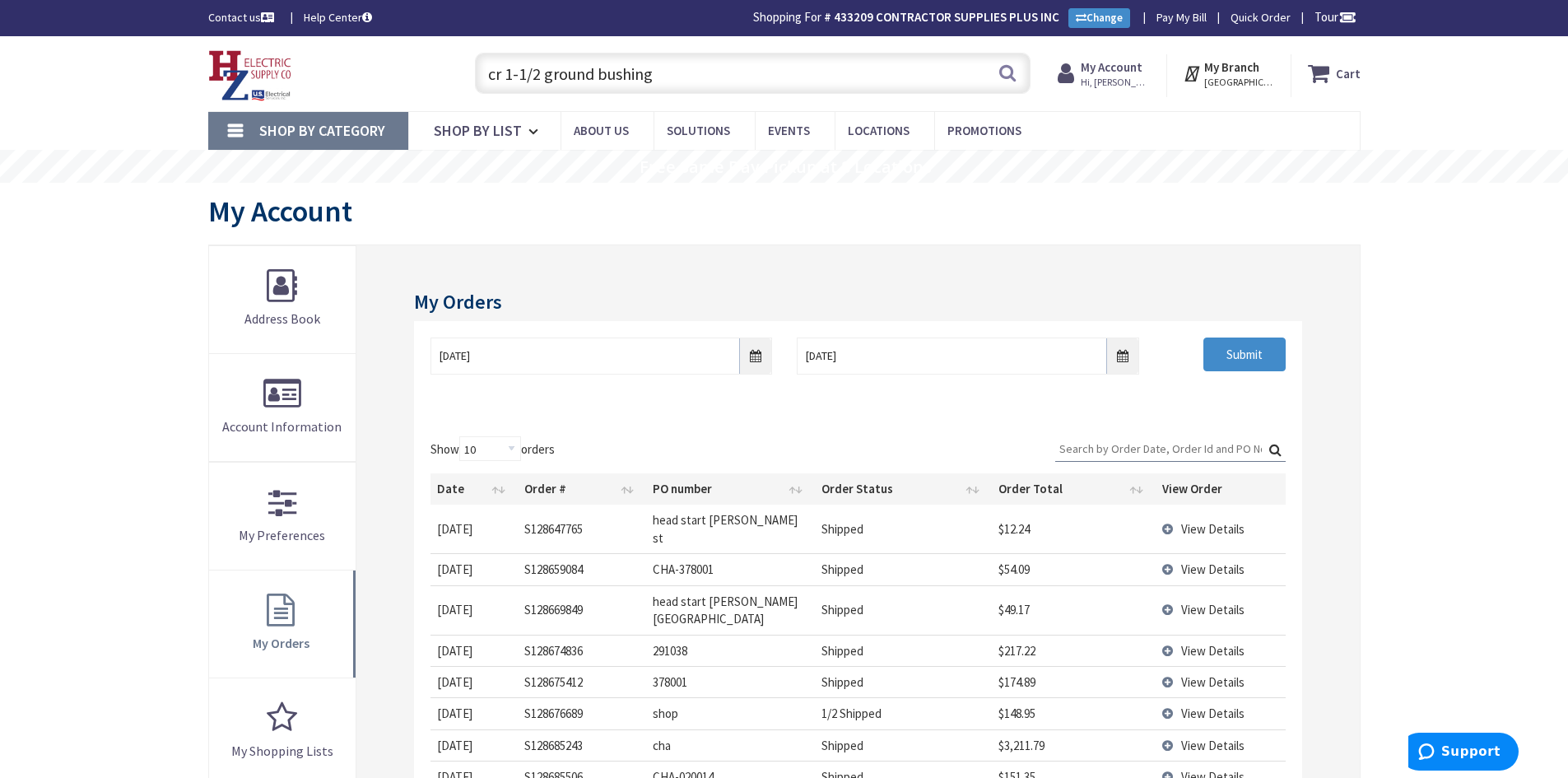
click at [495, 491] on th "Date" at bounding box center [473, 489] width 86 height 32
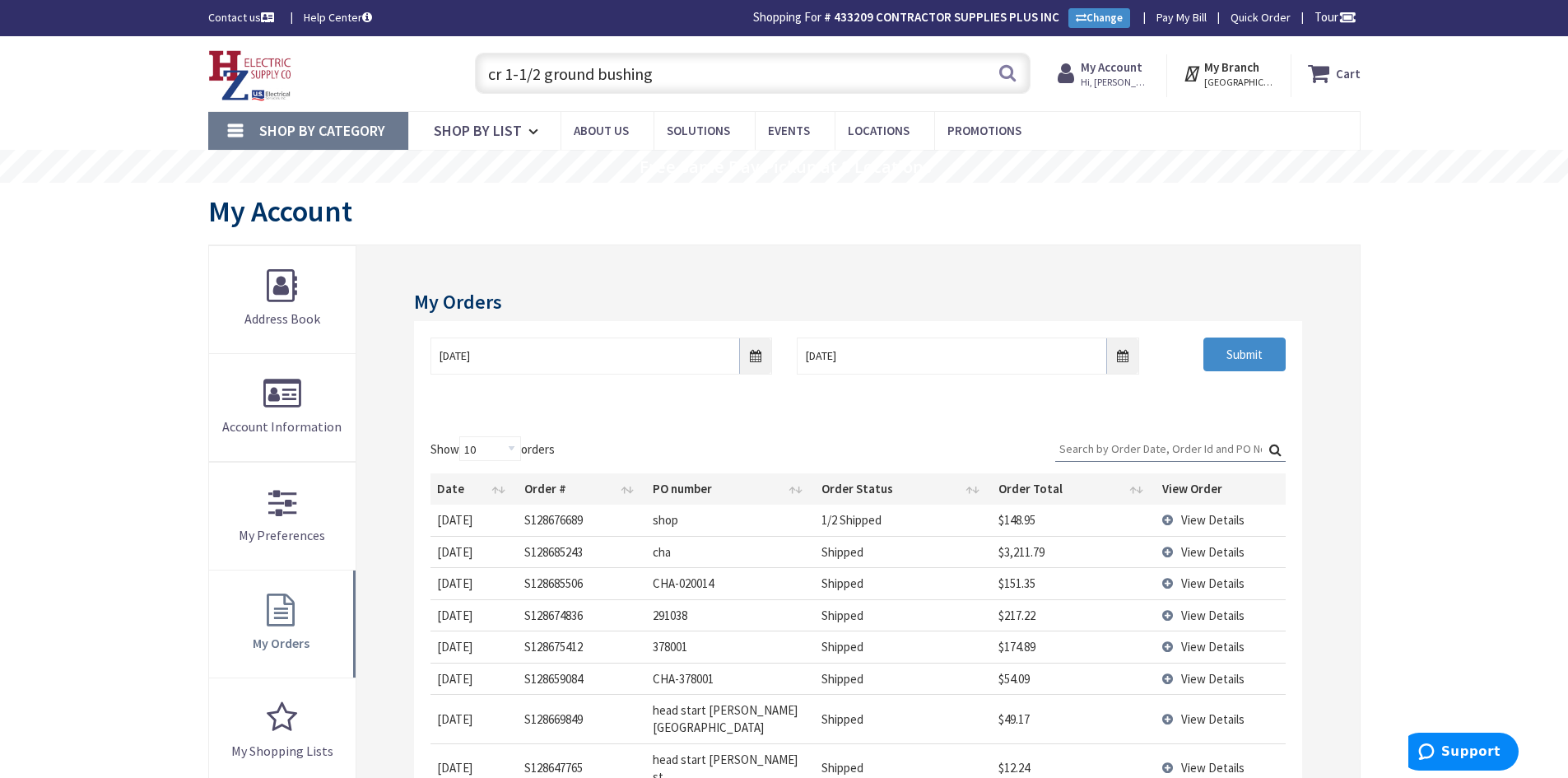
click at [495, 491] on th "Date" at bounding box center [473, 489] width 86 height 32
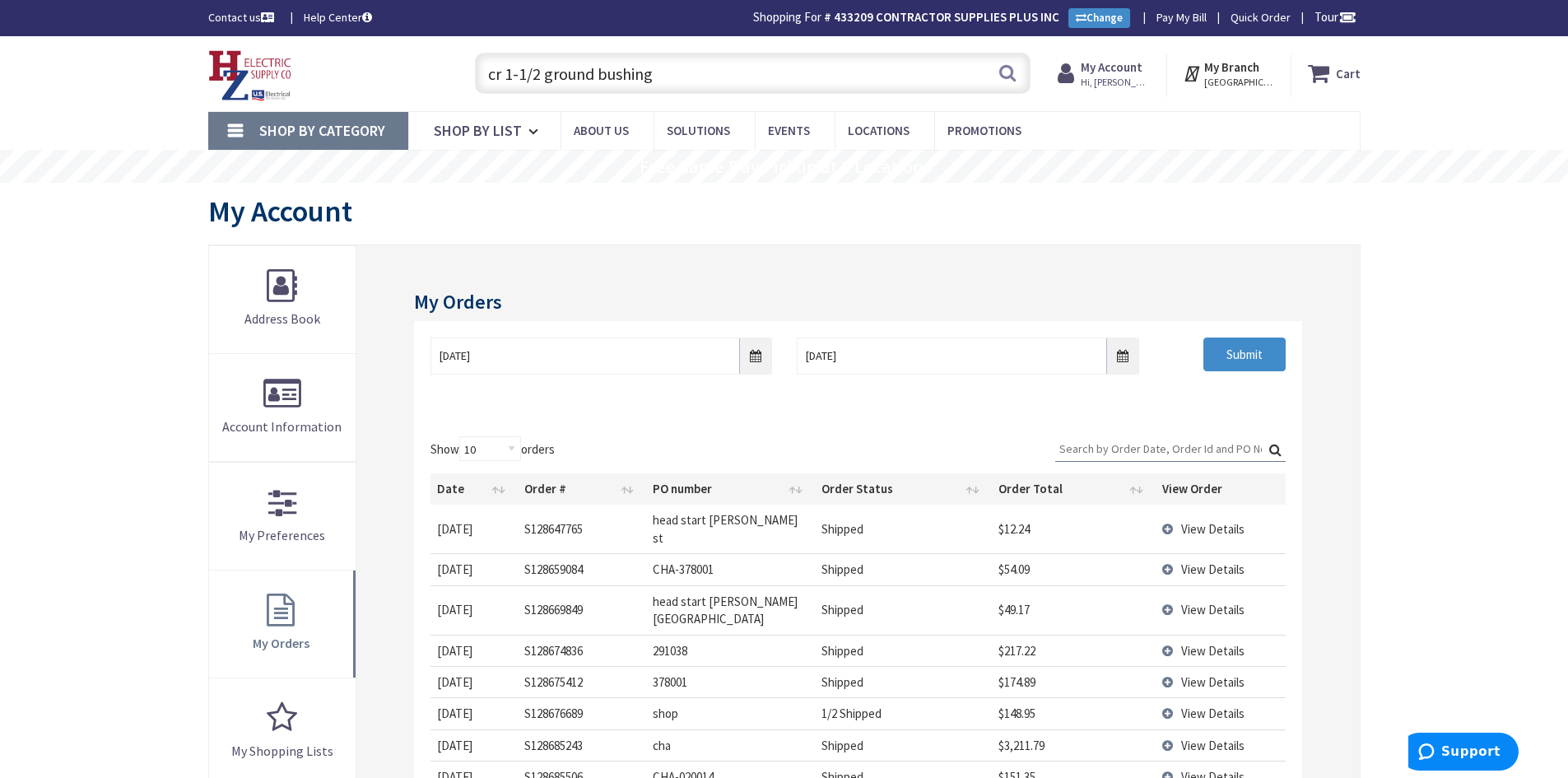
click at [495, 492] on th "Date" at bounding box center [473, 489] width 86 height 32
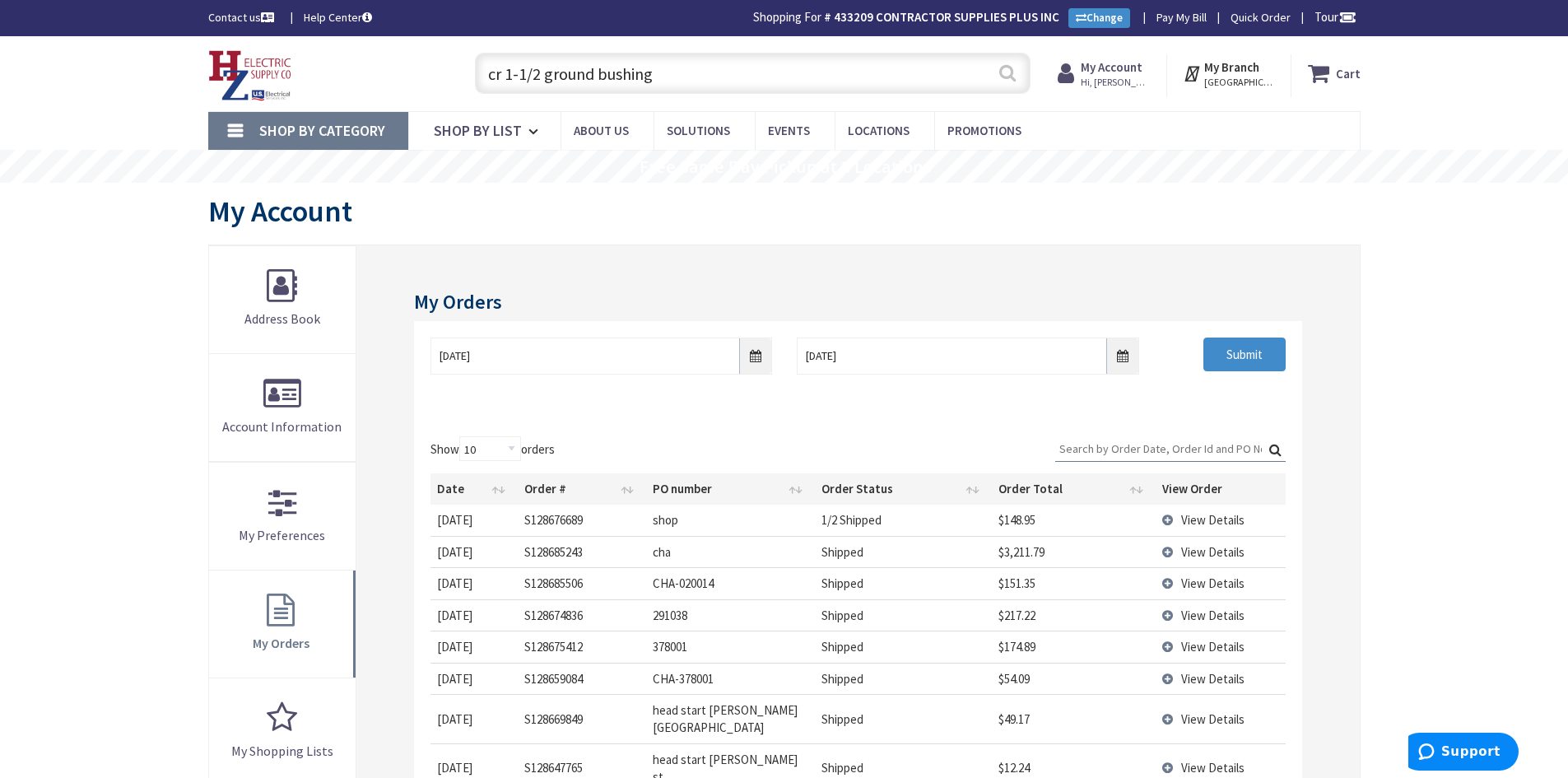
click at [1006, 82] on button "Search" at bounding box center [1008, 72] width 22 height 37
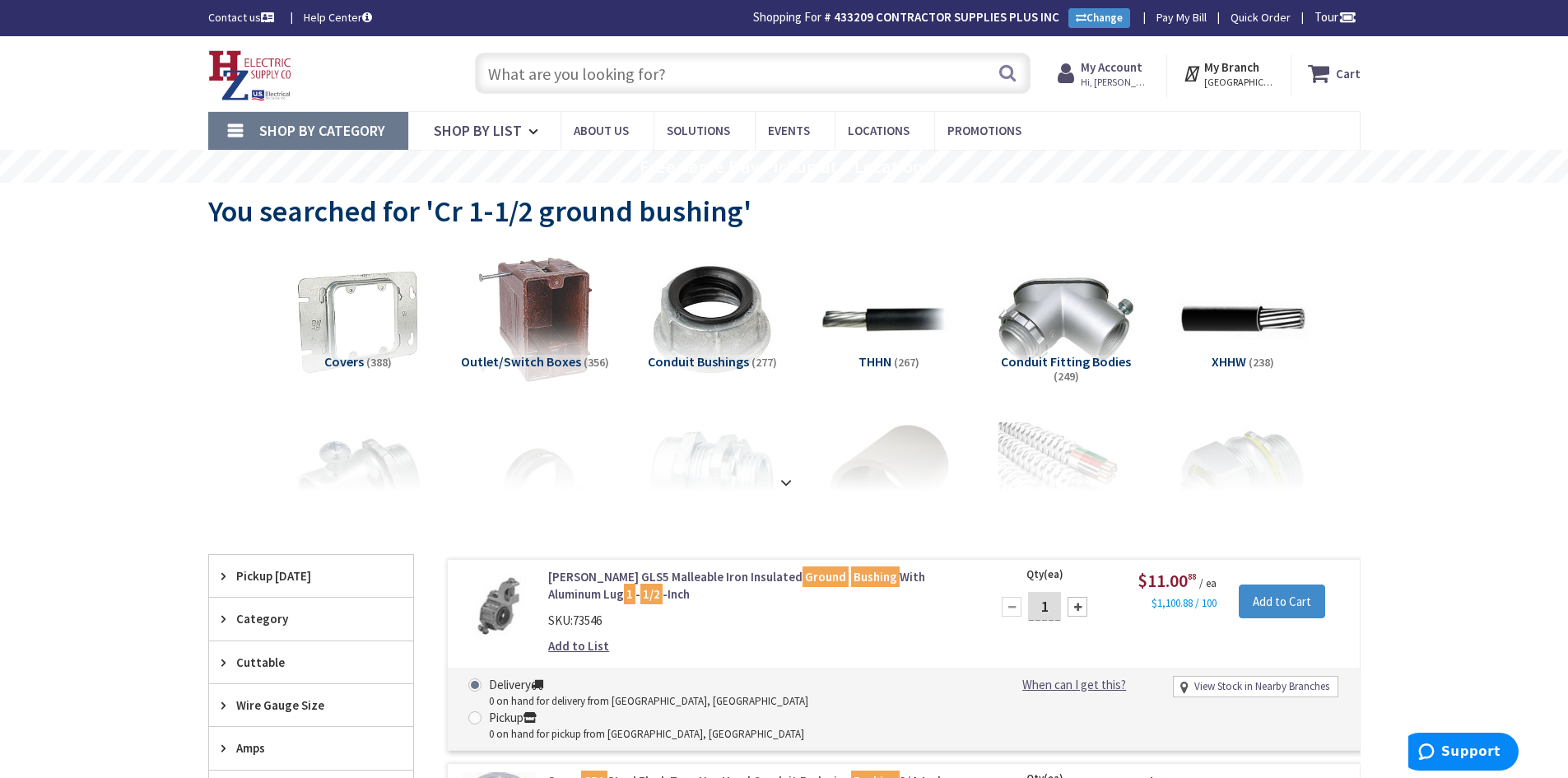
click at [556, 72] on input "text" at bounding box center [753, 72] width 556 height 41
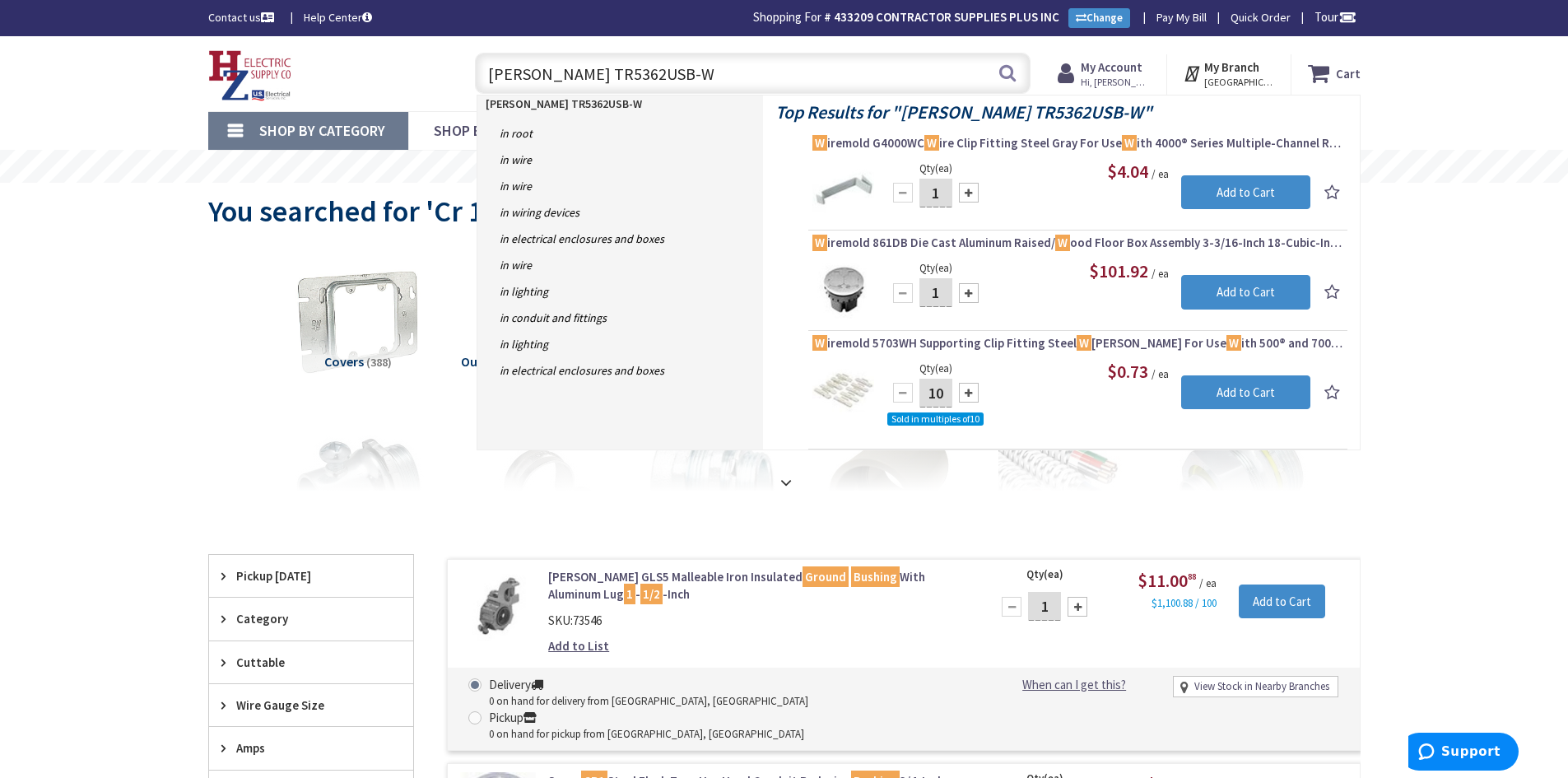
drag, startPoint x: 680, startPoint y: 70, endPoint x: 465, endPoint y: 69, distance: 215.0
click at [465, 69] on div "LEGRAND TR5362USB-W LEGRAND TR5362USB-W Search" at bounding box center [748, 71] width 588 height 53
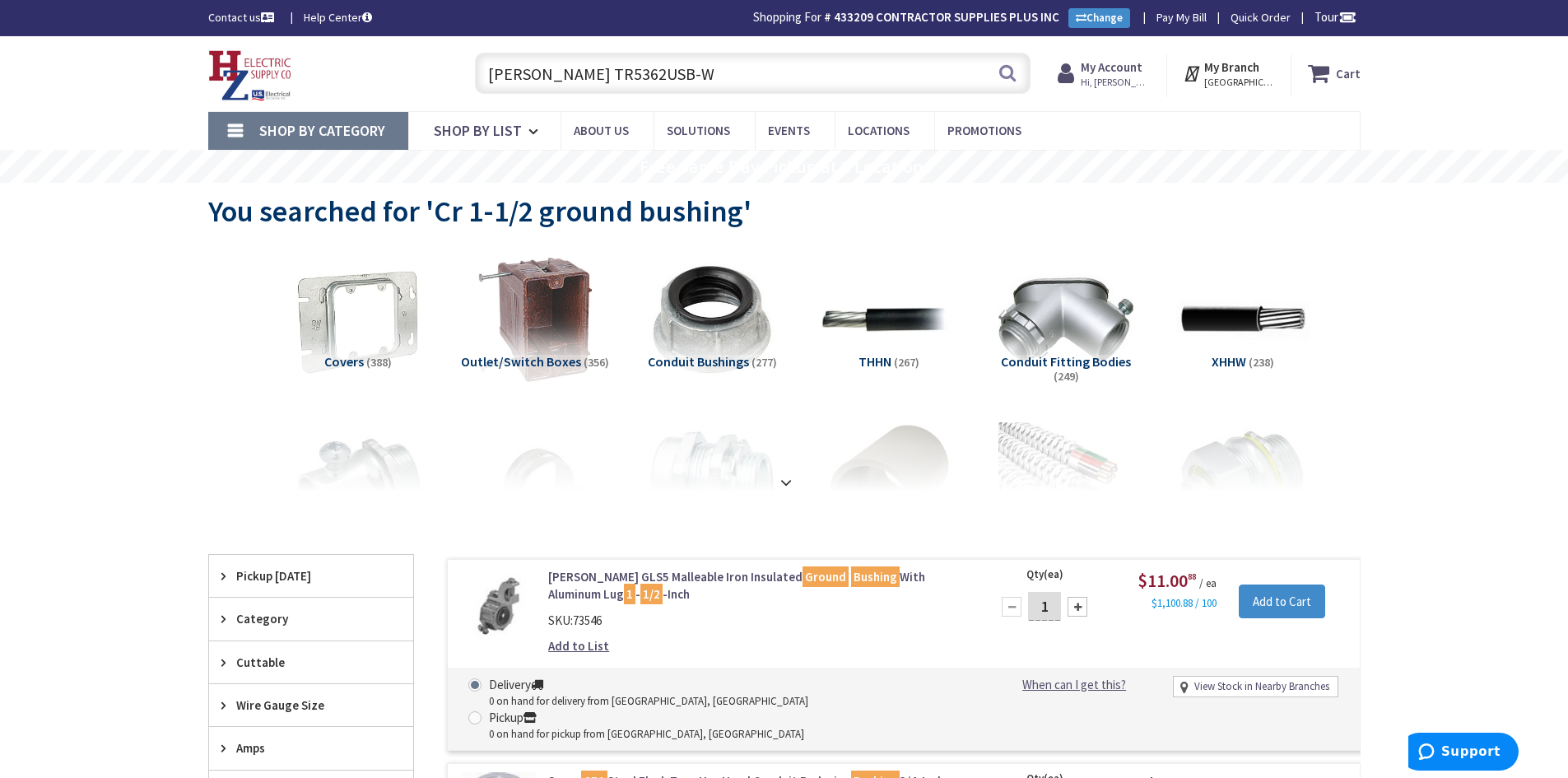
drag, startPoint x: 660, startPoint y: 73, endPoint x: 560, endPoint y: 74, distance: 100.0
click at [560, 74] on input "LEGRAND TR5362USB-W" at bounding box center [753, 72] width 556 height 41
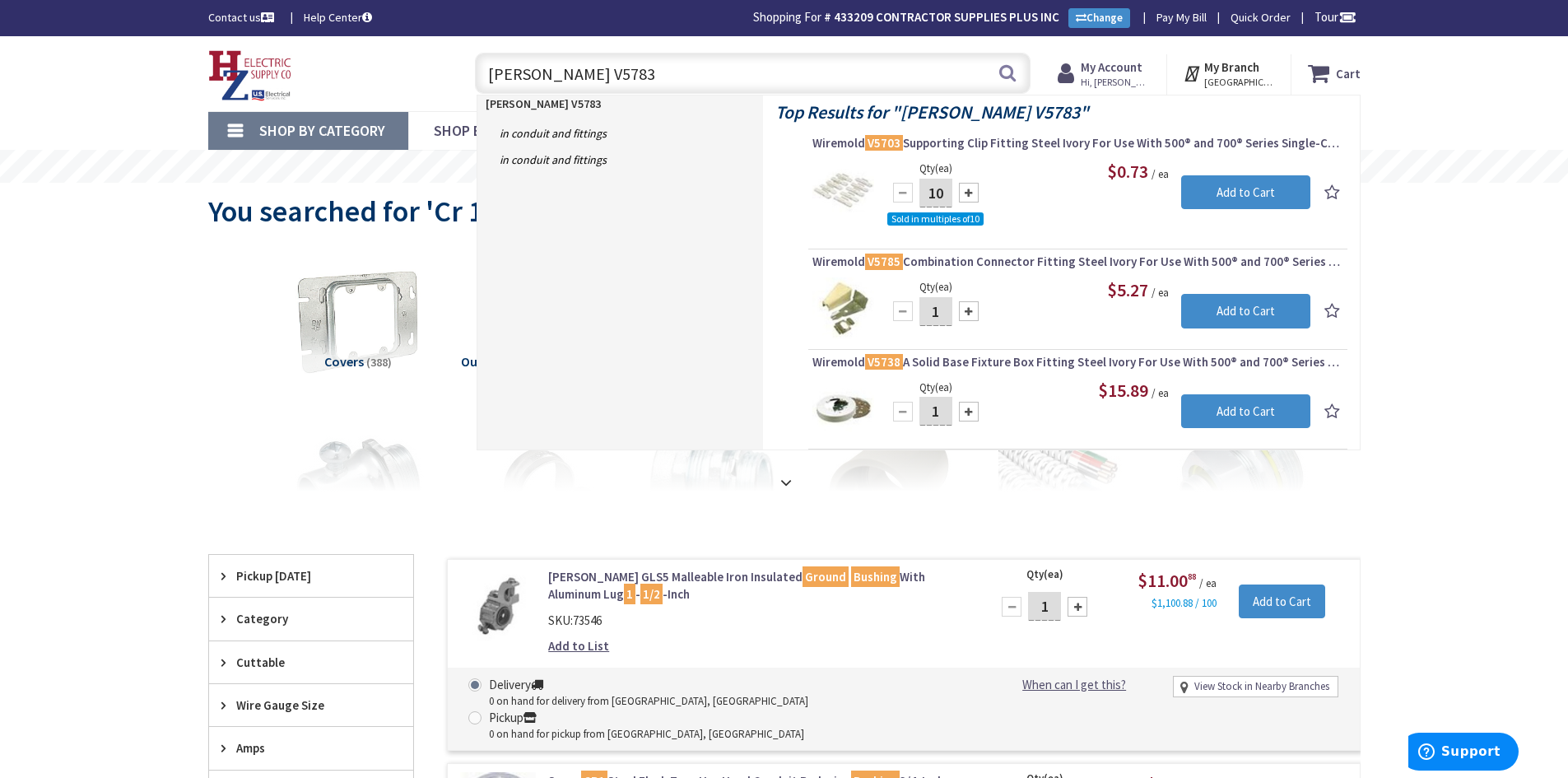
drag, startPoint x: 605, startPoint y: 75, endPoint x: 559, endPoint y: 70, distance: 46.3
click at [559, 70] on input "LEGRAND V5783" at bounding box center [753, 72] width 556 height 41
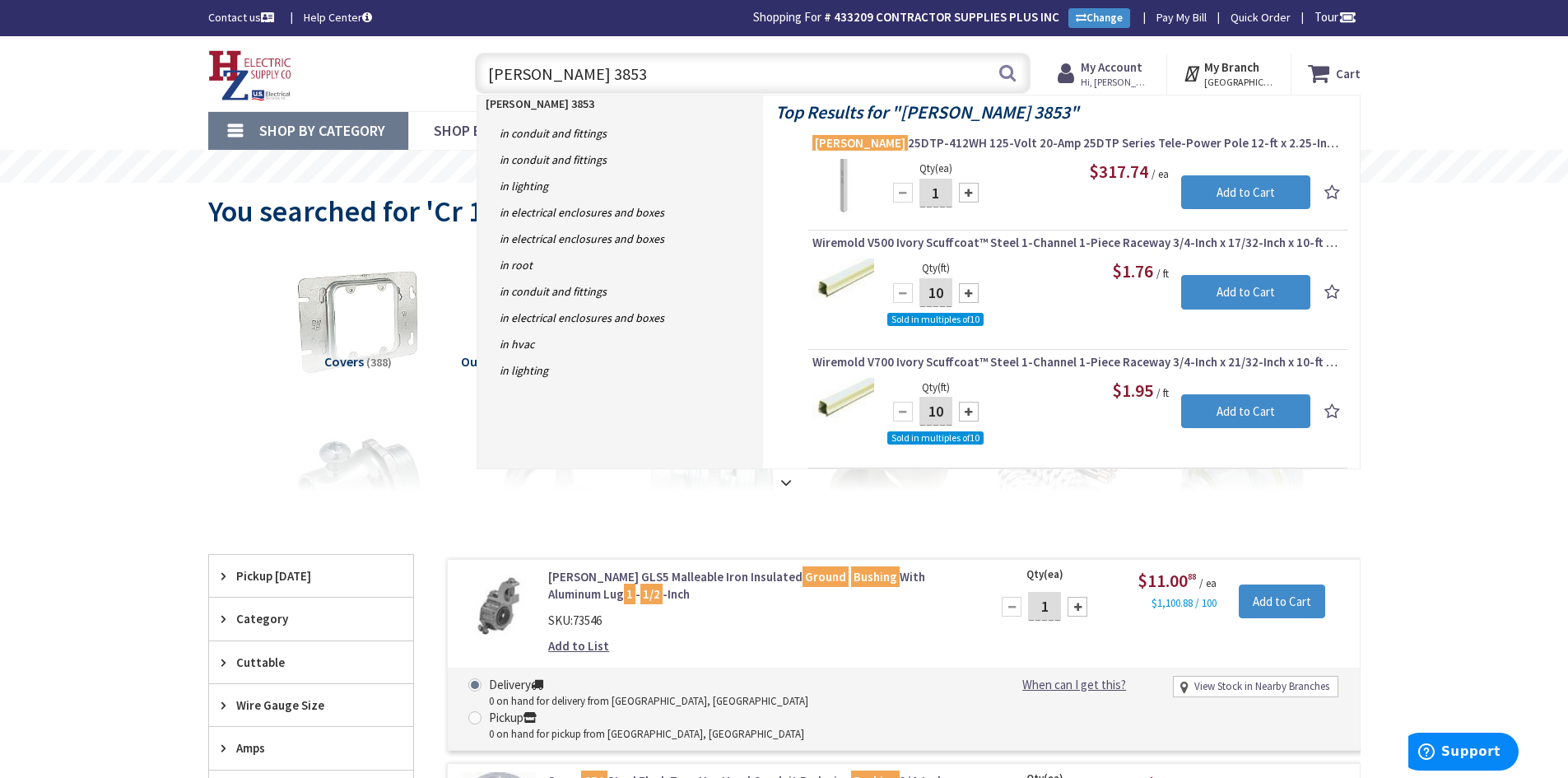
click at [621, 81] on input "LEGRAND 3853" at bounding box center [753, 72] width 556 height 41
drag, startPoint x: 626, startPoint y: 82, endPoint x: 487, endPoint y: 85, distance: 139.0
click at [487, 85] on input "LEGRAND 3853" at bounding box center [753, 72] width 556 height 41
drag, startPoint x: 610, startPoint y: 79, endPoint x: 576, endPoint y: 80, distance: 34.0
click at [576, 80] on input "LEGRAND 3853" at bounding box center [753, 72] width 556 height 41
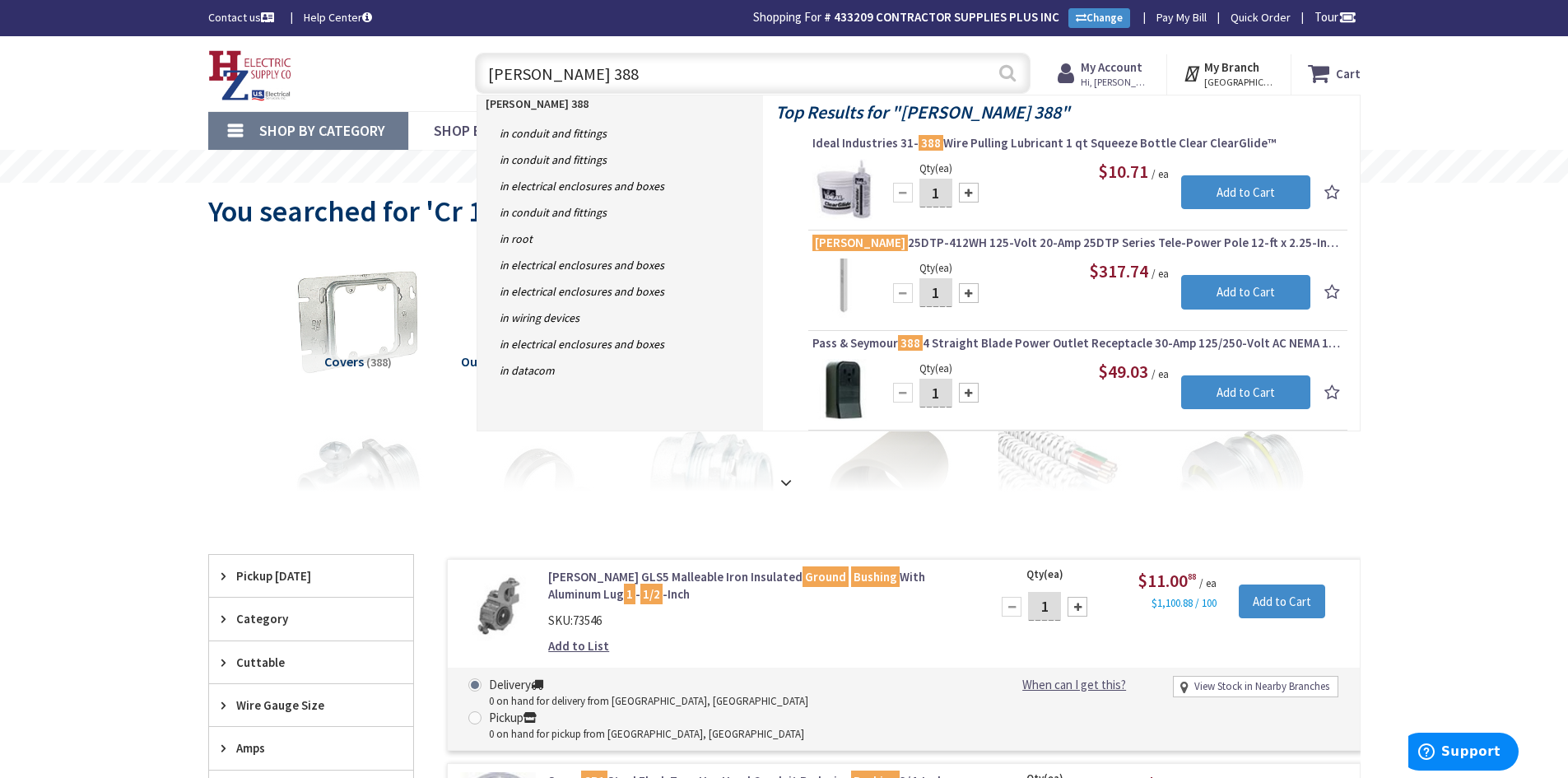
type input "LEGRAND 388"
click at [1012, 70] on button "Search" at bounding box center [1008, 72] width 22 height 37
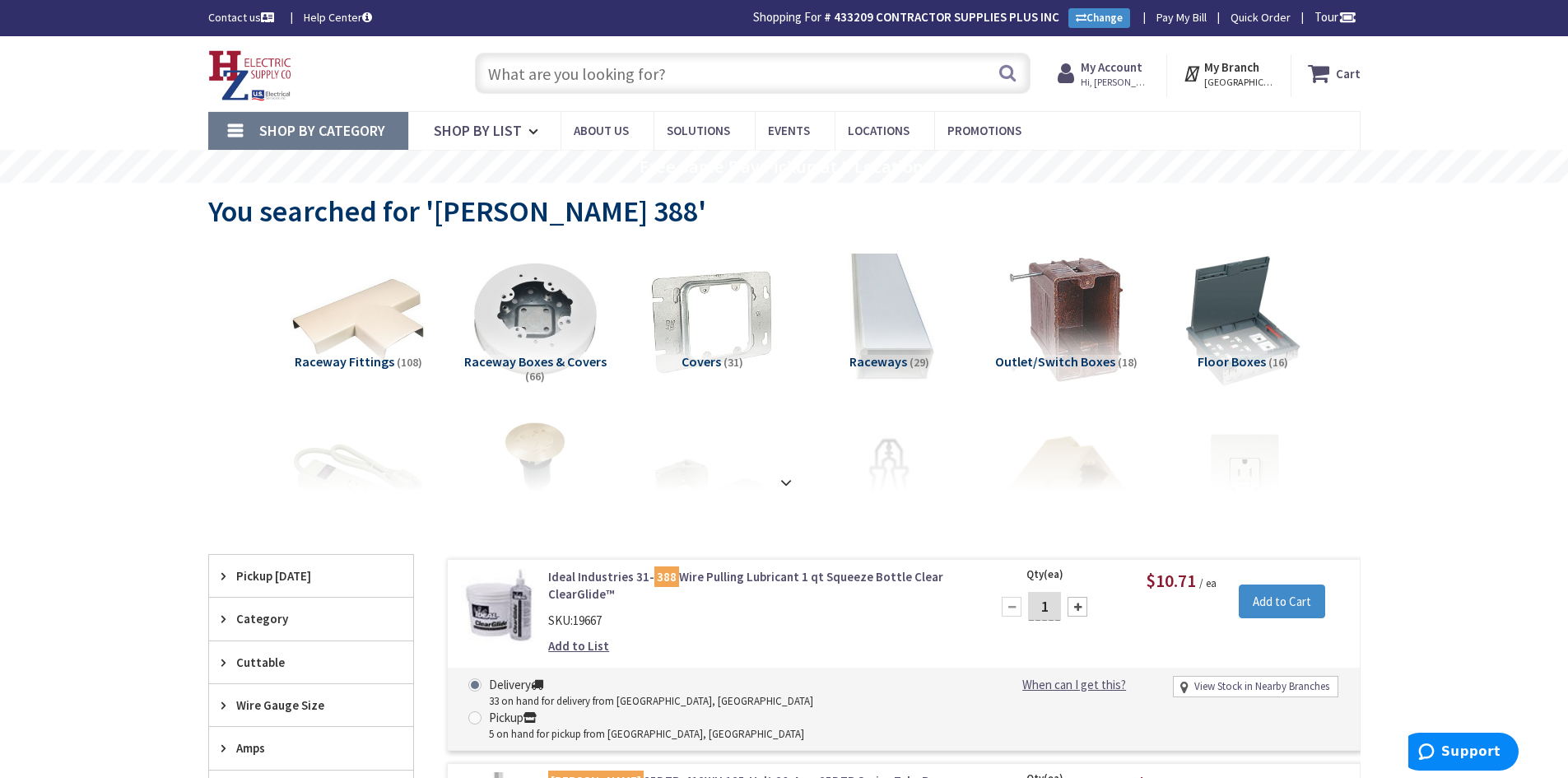
click at [557, 70] on input "text" at bounding box center [753, 72] width 556 height 41
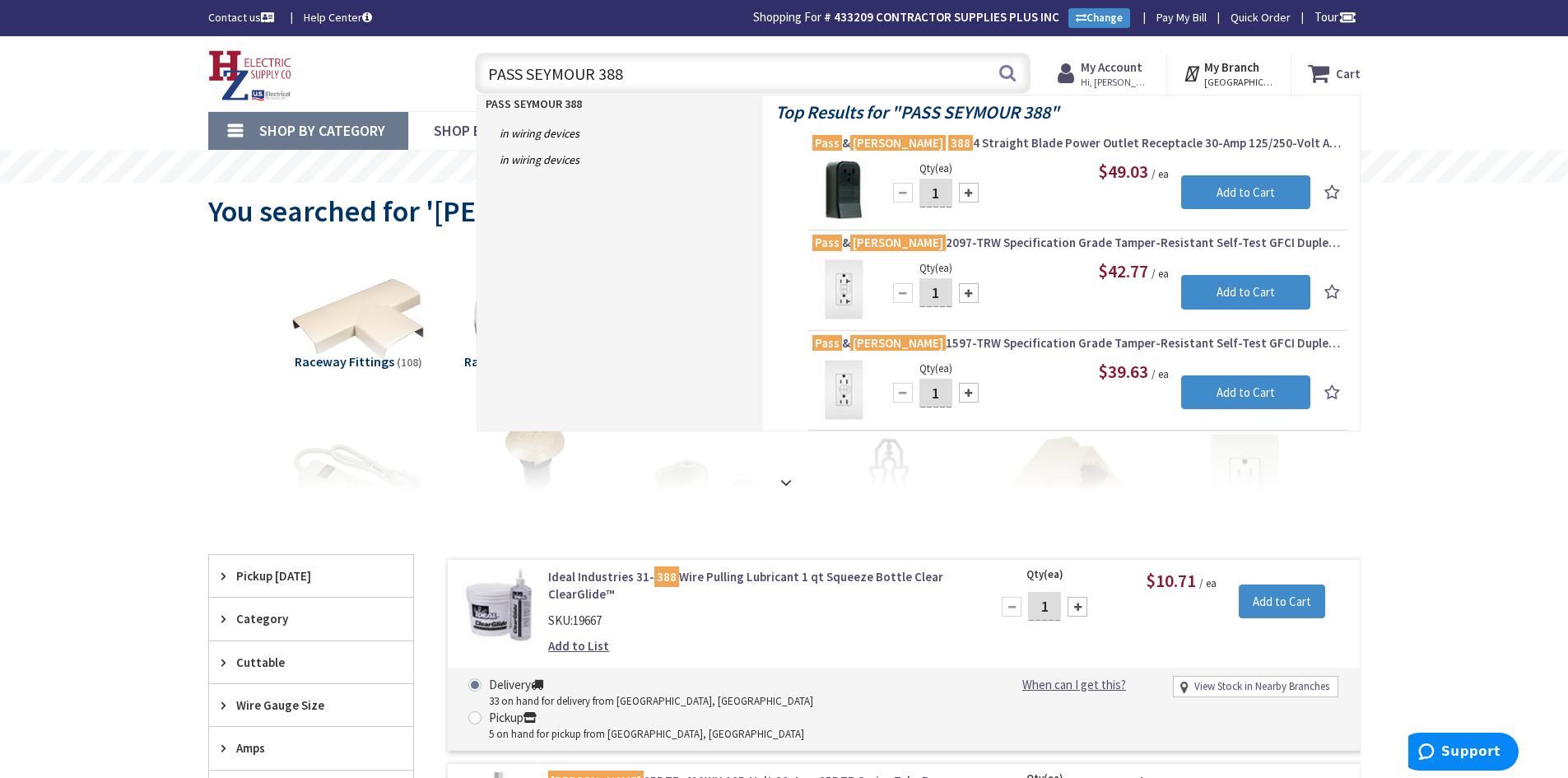
drag, startPoint x: 657, startPoint y: 79, endPoint x: 469, endPoint y: 78, distance: 188.0
click at [469, 78] on div "PASS SEYMOUR 388 PASS SEYMOUR 388 Search" at bounding box center [748, 71] width 564 height 53
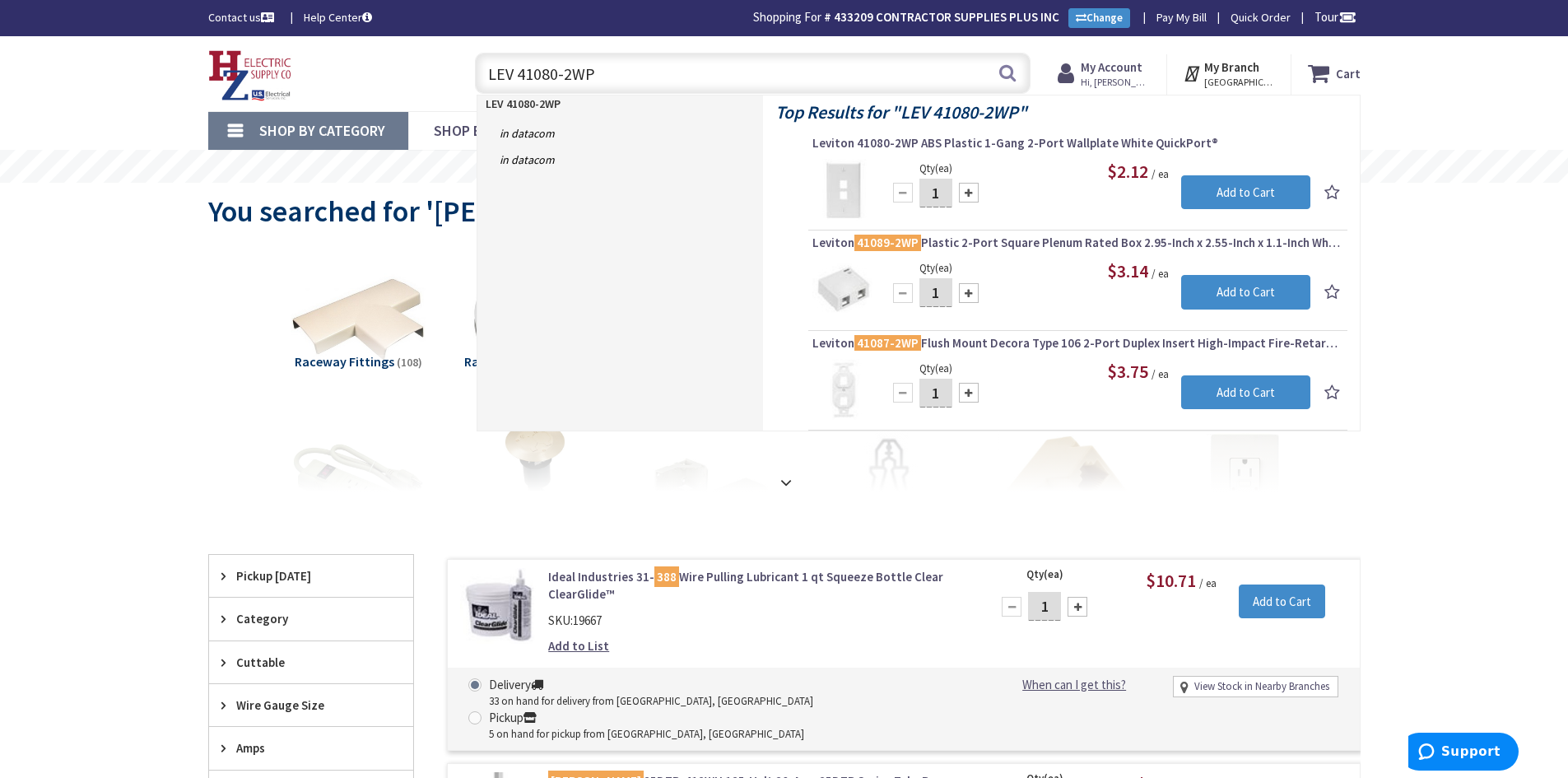
drag, startPoint x: 595, startPoint y: 73, endPoint x: 565, endPoint y: 74, distance: 30.0
click at [565, 74] on input "LEV 41080-2WP" at bounding box center [753, 72] width 556 height 41
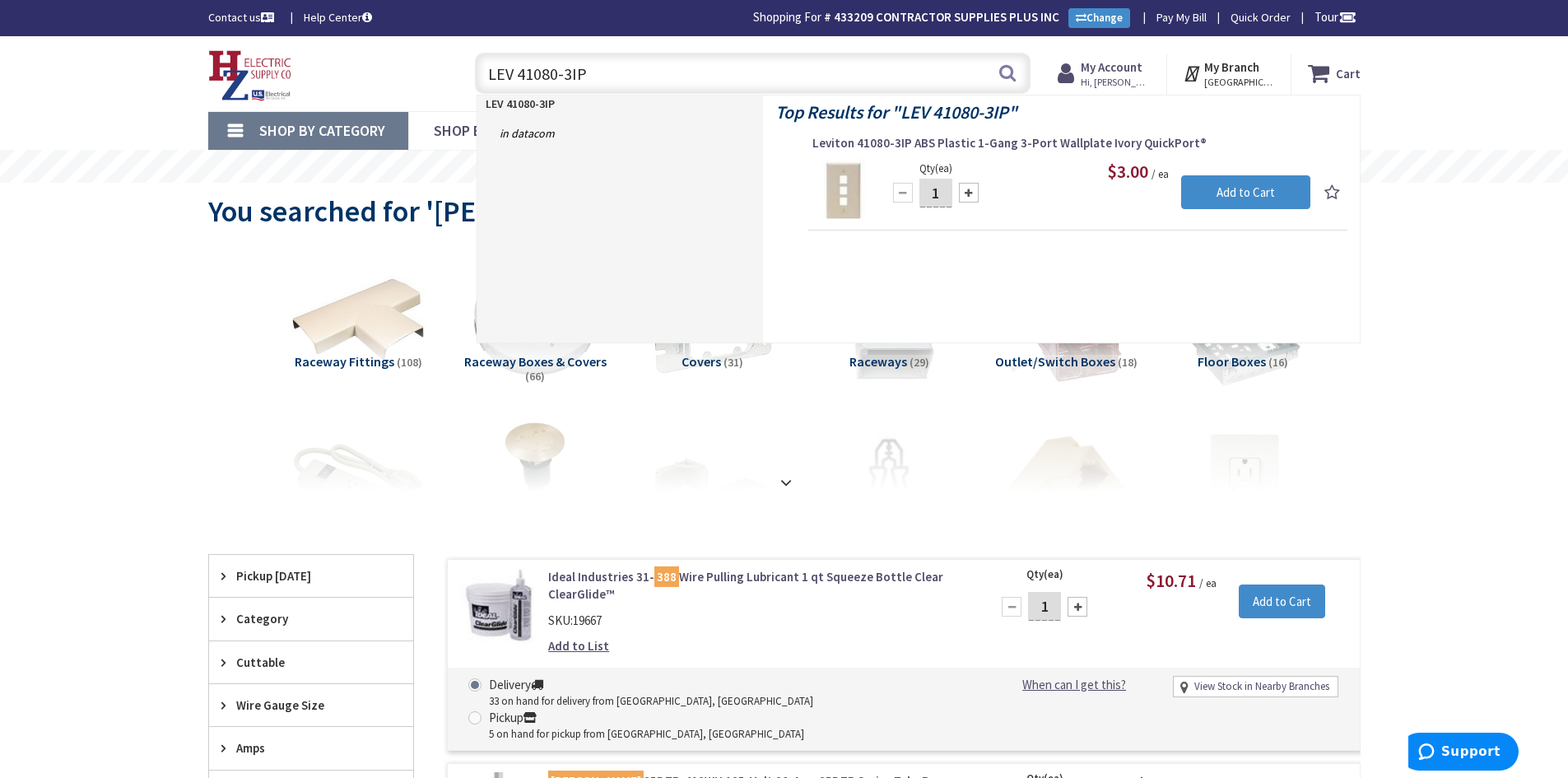
drag, startPoint x: 571, startPoint y: 72, endPoint x: 584, endPoint y: 76, distance: 13.6
click at [571, 72] on input "LEV 41080-3IP" at bounding box center [753, 72] width 556 height 41
click at [583, 73] on input "LEV 41080-4IP" at bounding box center [753, 72] width 556 height 41
click at [578, 74] on input "LEV 41084-BI" at bounding box center [753, 72] width 556 height 41
drag, startPoint x: 591, startPoint y: 74, endPoint x: 524, endPoint y: 71, distance: 67.1
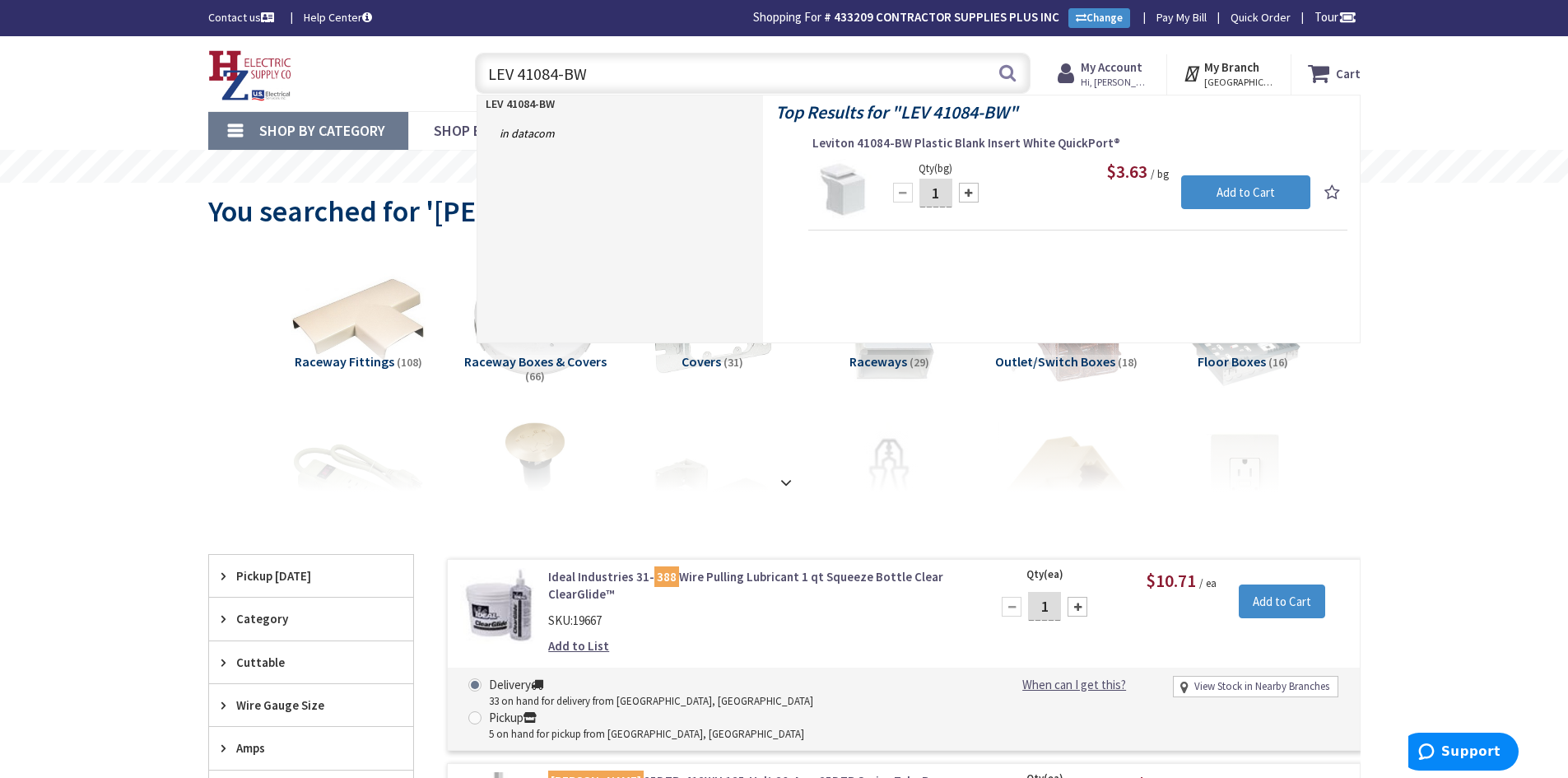
click at [524, 71] on input "LEV 41084-BW" at bounding box center [753, 72] width 556 height 41
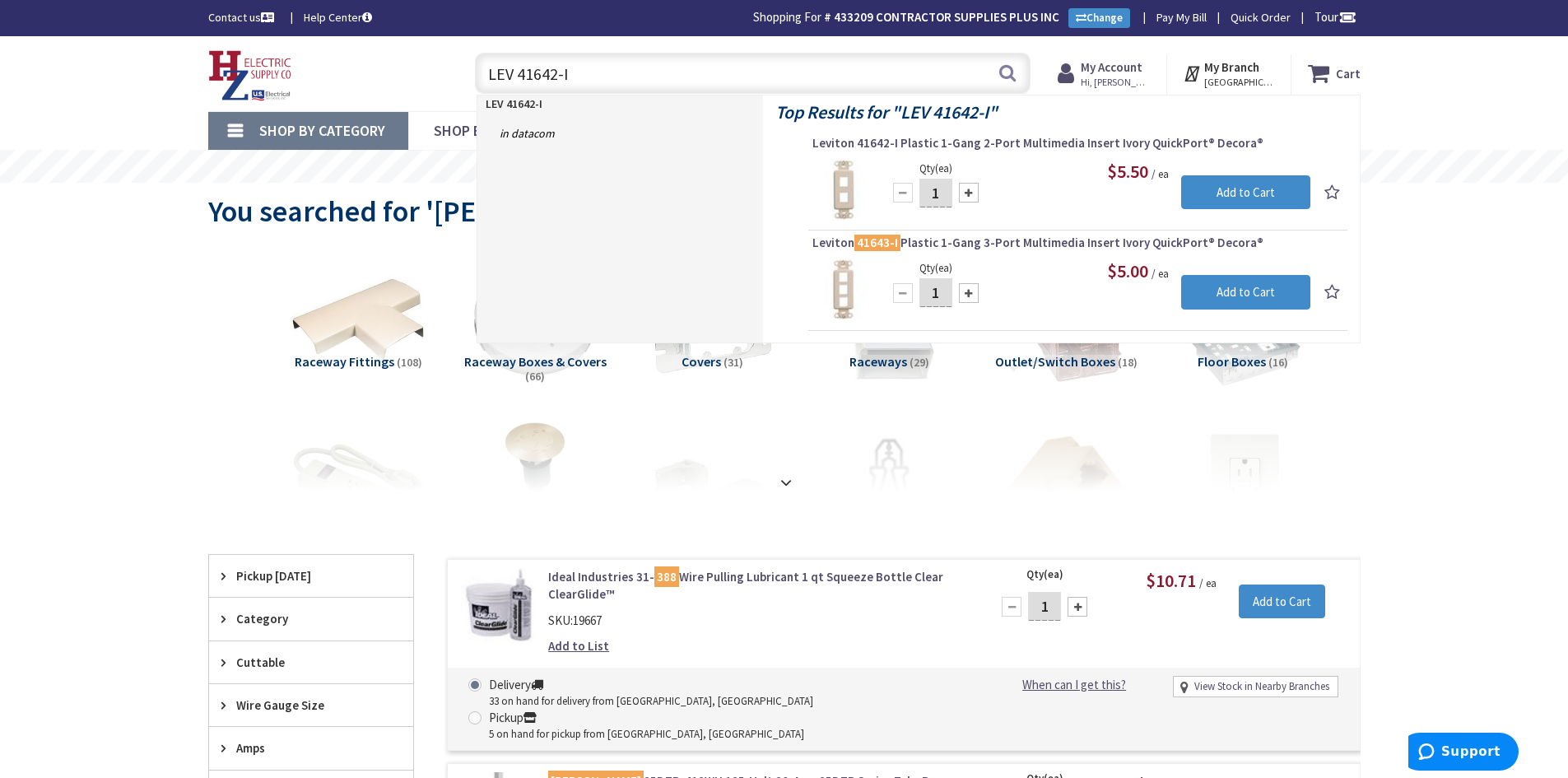
click at [568, 72] on input "LEV 41642-I" at bounding box center [753, 72] width 556 height 41
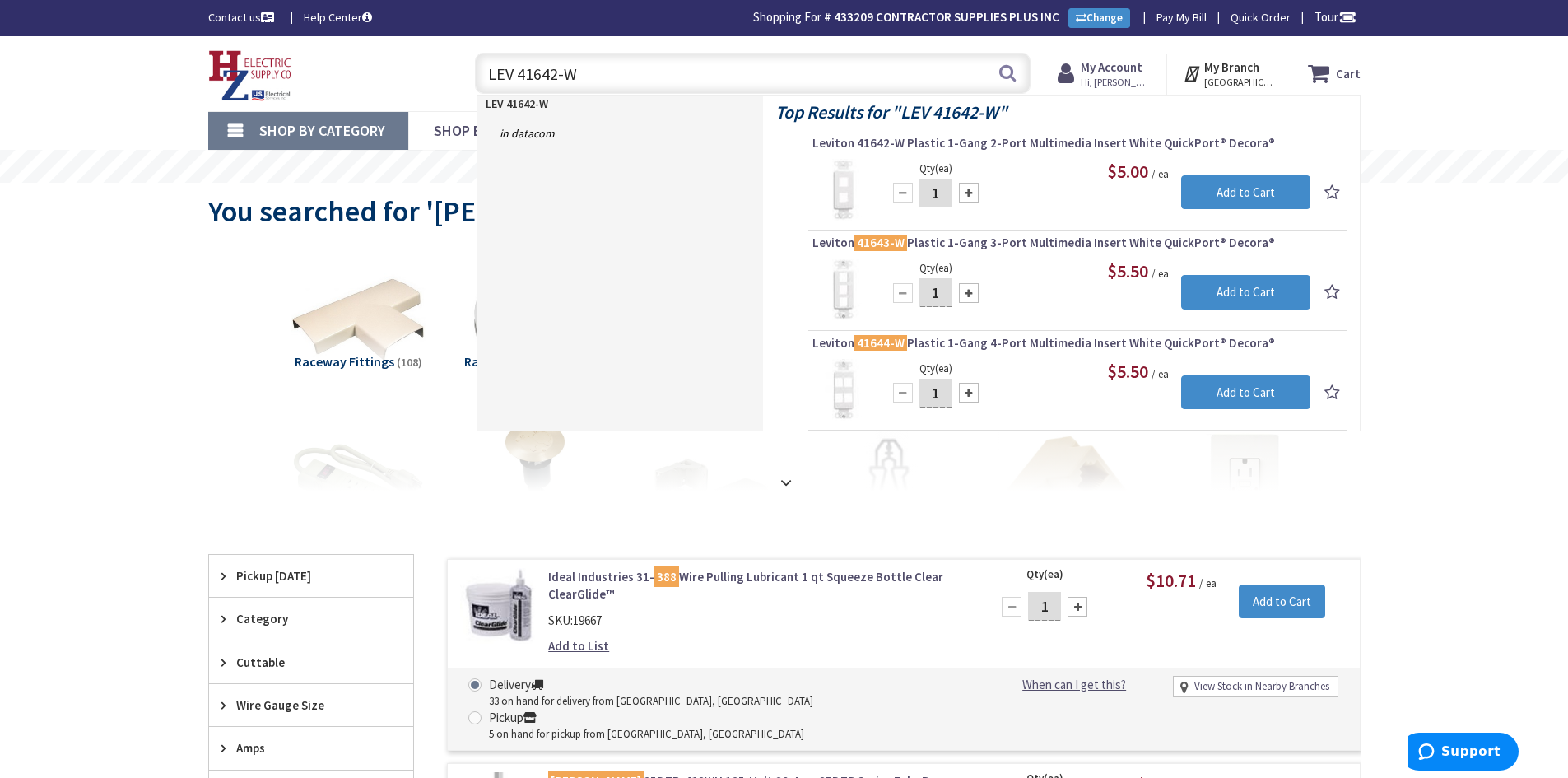
drag, startPoint x: 576, startPoint y: 74, endPoint x: 522, endPoint y: 74, distance: 54.0
click at [522, 74] on input "LEV 41642-W" at bounding box center [753, 72] width 556 height 41
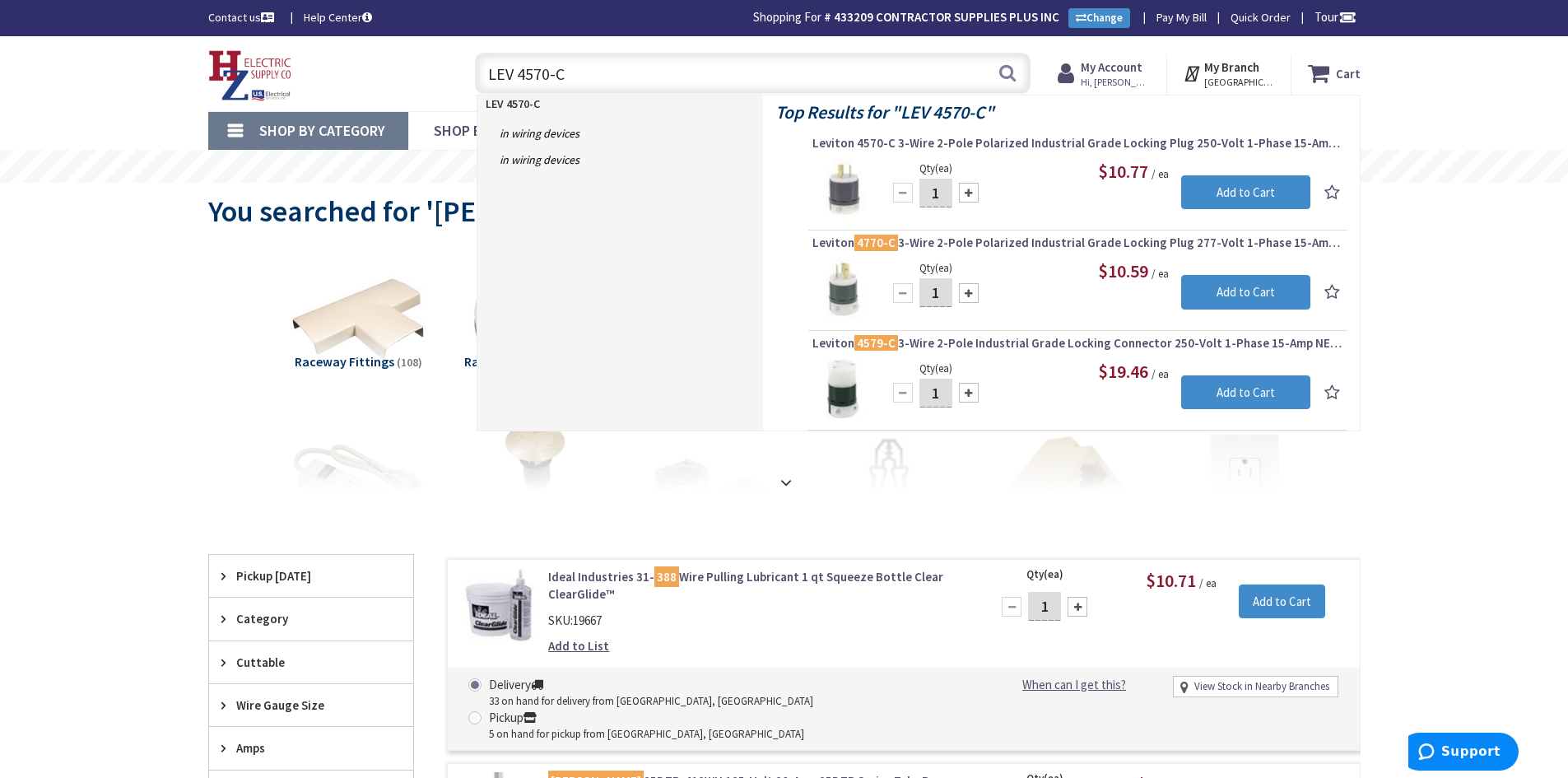
click at [539, 71] on input "LEV 4570-C" at bounding box center [753, 72] width 556 height 41
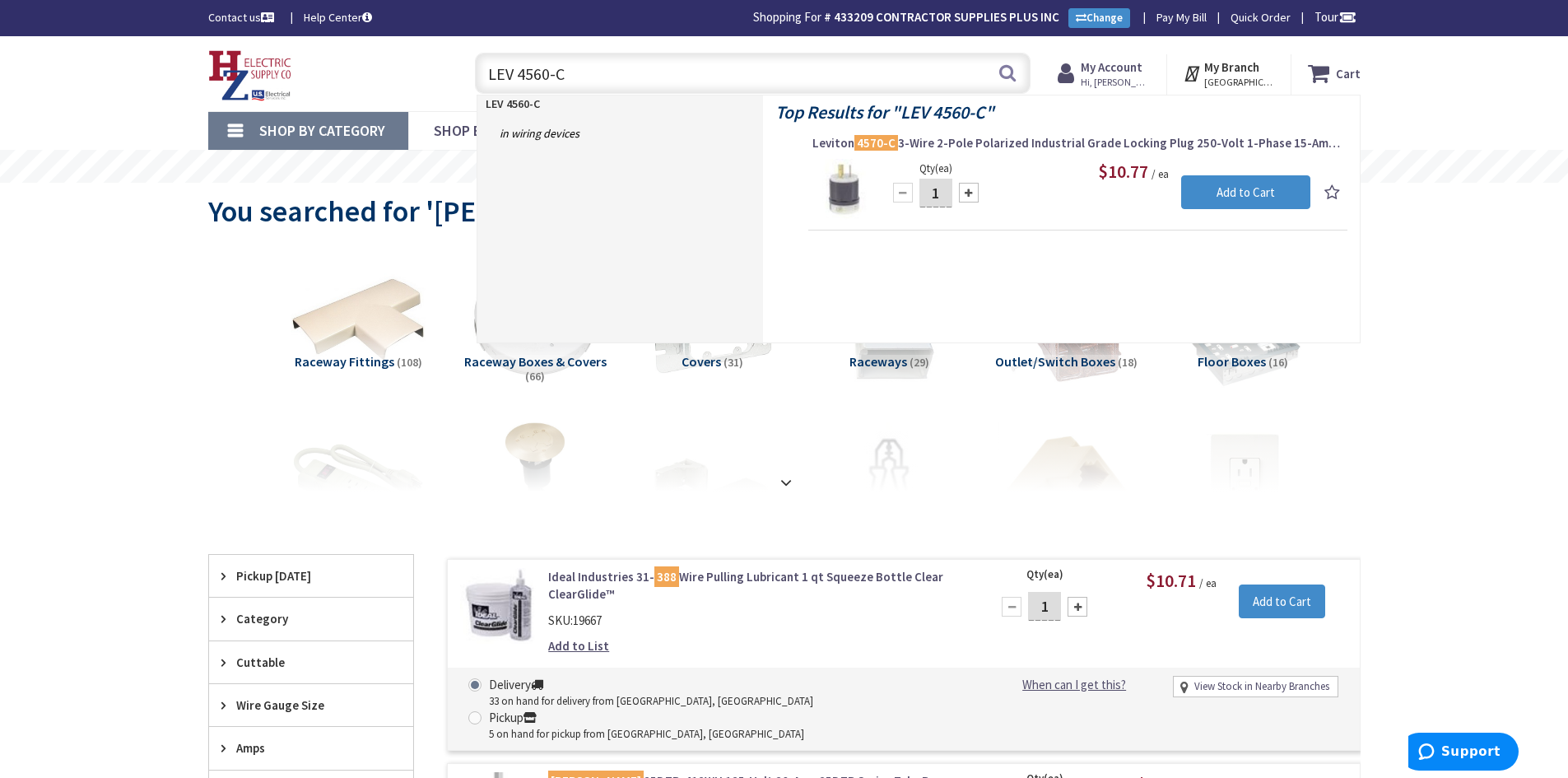
click at [568, 73] on input "LEV 4560-C" at bounding box center [753, 72] width 556 height 41
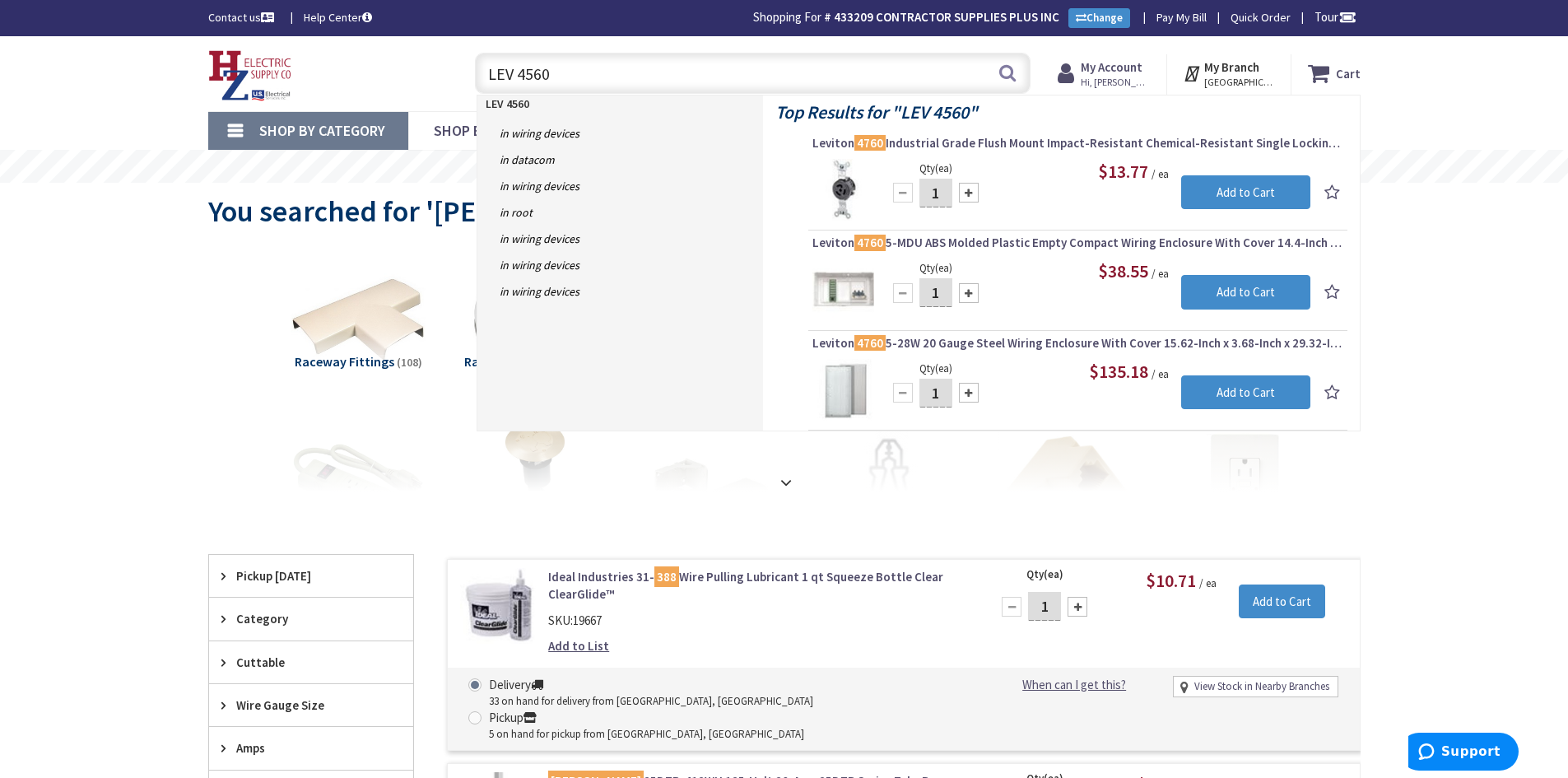
drag, startPoint x: 539, startPoint y: 71, endPoint x: 522, endPoint y: 72, distance: 17.0
click at [522, 72] on input "LEV 4560" at bounding box center [753, 72] width 556 height 41
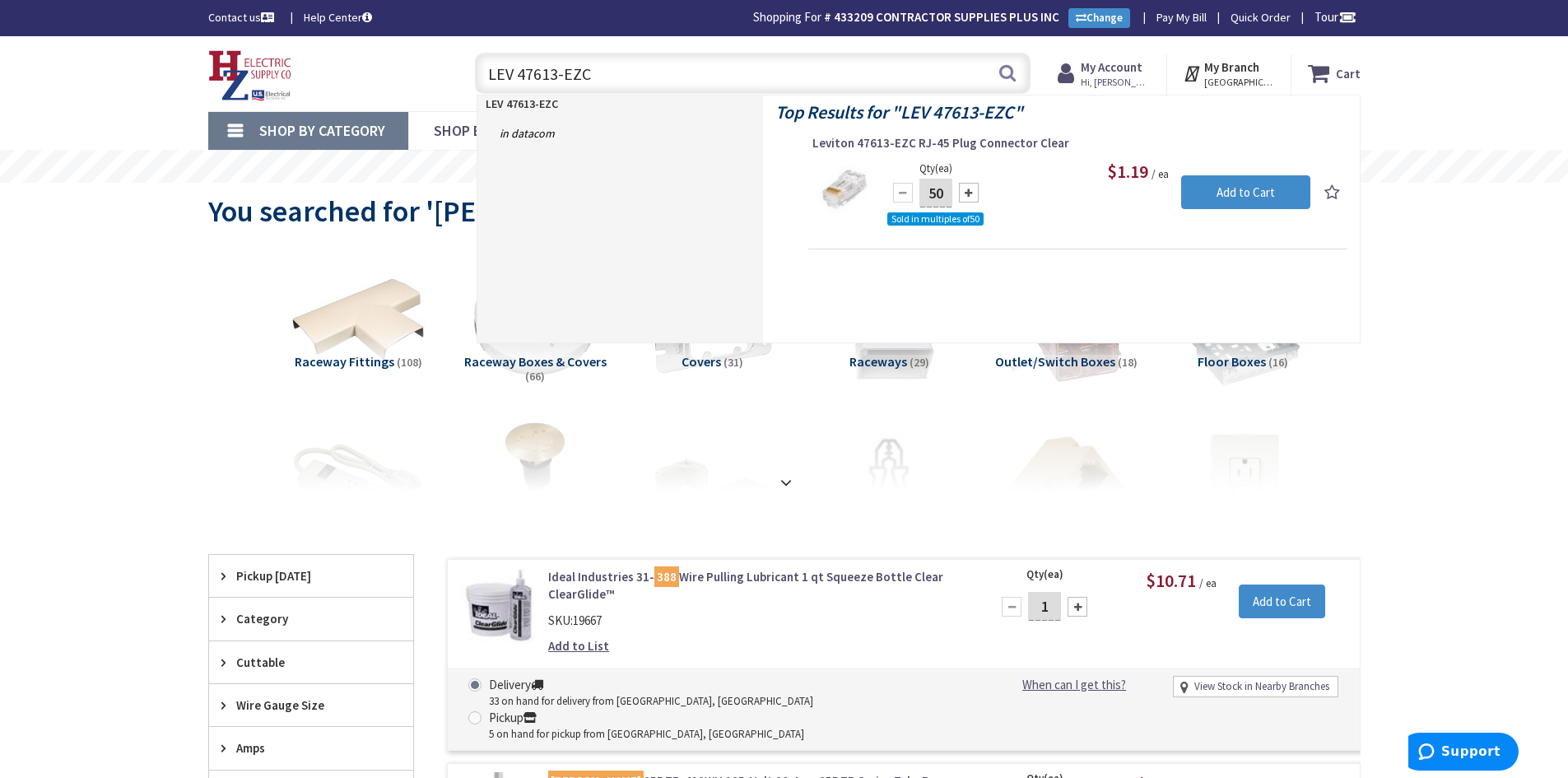
drag, startPoint x: 595, startPoint y: 79, endPoint x: 514, endPoint y: 77, distance: 81.0
click at [514, 77] on input "LEV 47613-EZC" at bounding box center [753, 72] width 556 height 41
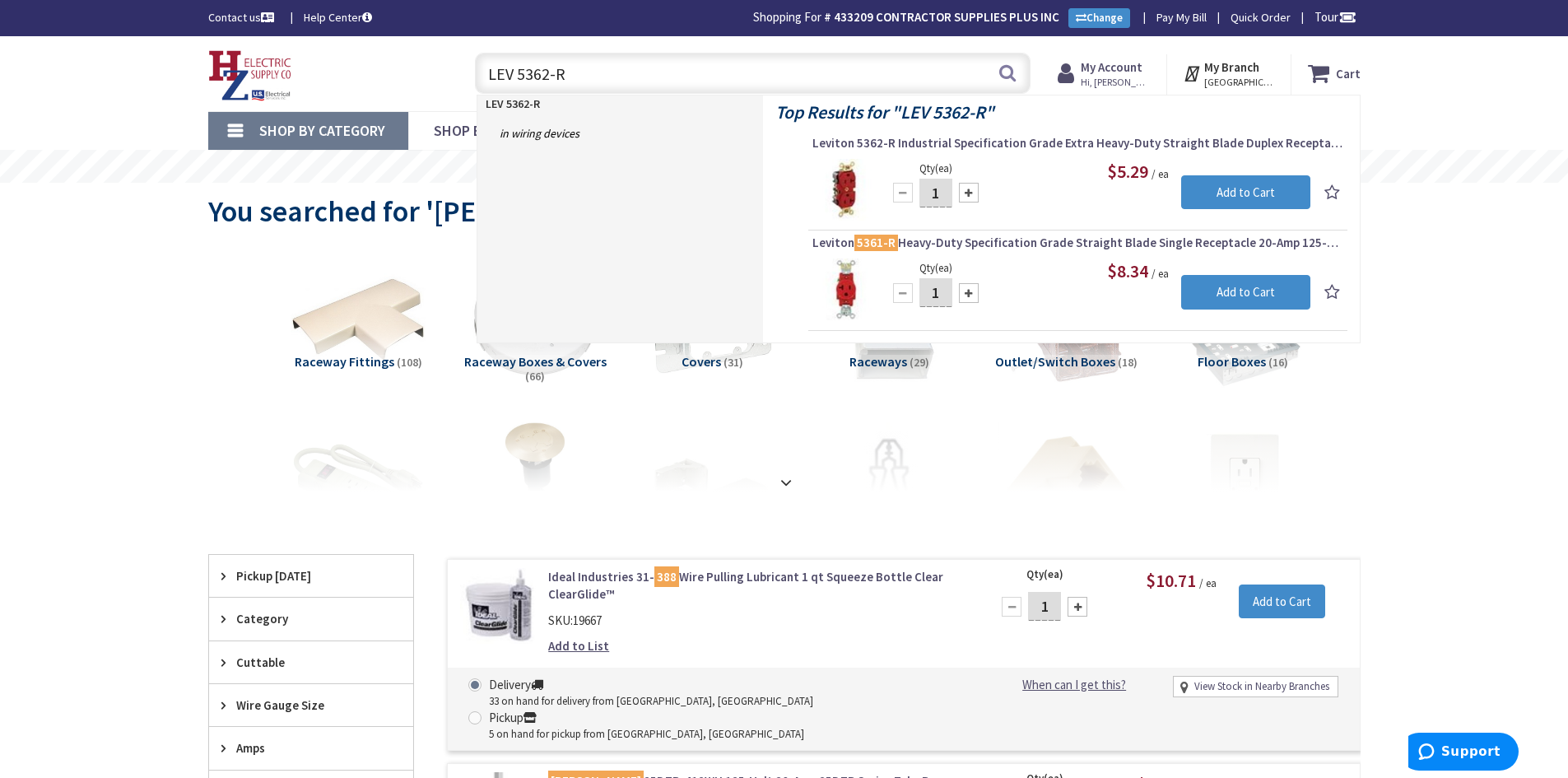
drag, startPoint x: 564, startPoint y: 75, endPoint x: 520, endPoint y: 74, distance: 44.0
click at [520, 74] on input "LEV 5362-R" at bounding box center [753, 72] width 556 height 41
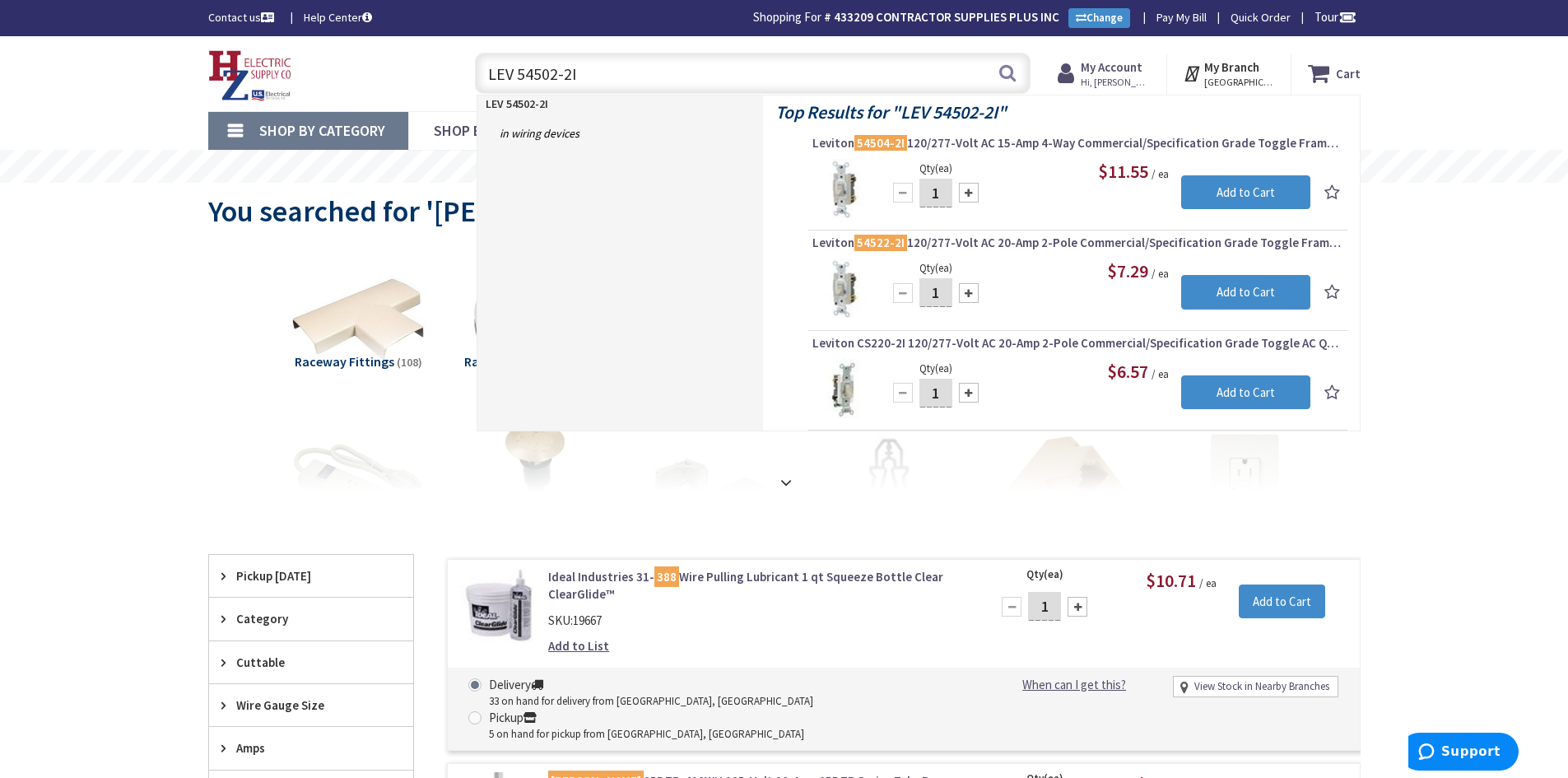
click at [594, 77] on input "LEV 54502-2I" at bounding box center [753, 72] width 556 height 41
click at [555, 76] on input "LEV 54521-2" at bounding box center [753, 72] width 556 height 41
drag, startPoint x: 567, startPoint y: 78, endPoint x: 527, endPoint y: 72, distance: 40.4
click at [527, 72] on input "LEV 54522-2" at bounding box center [753, 72] width 556 height 41
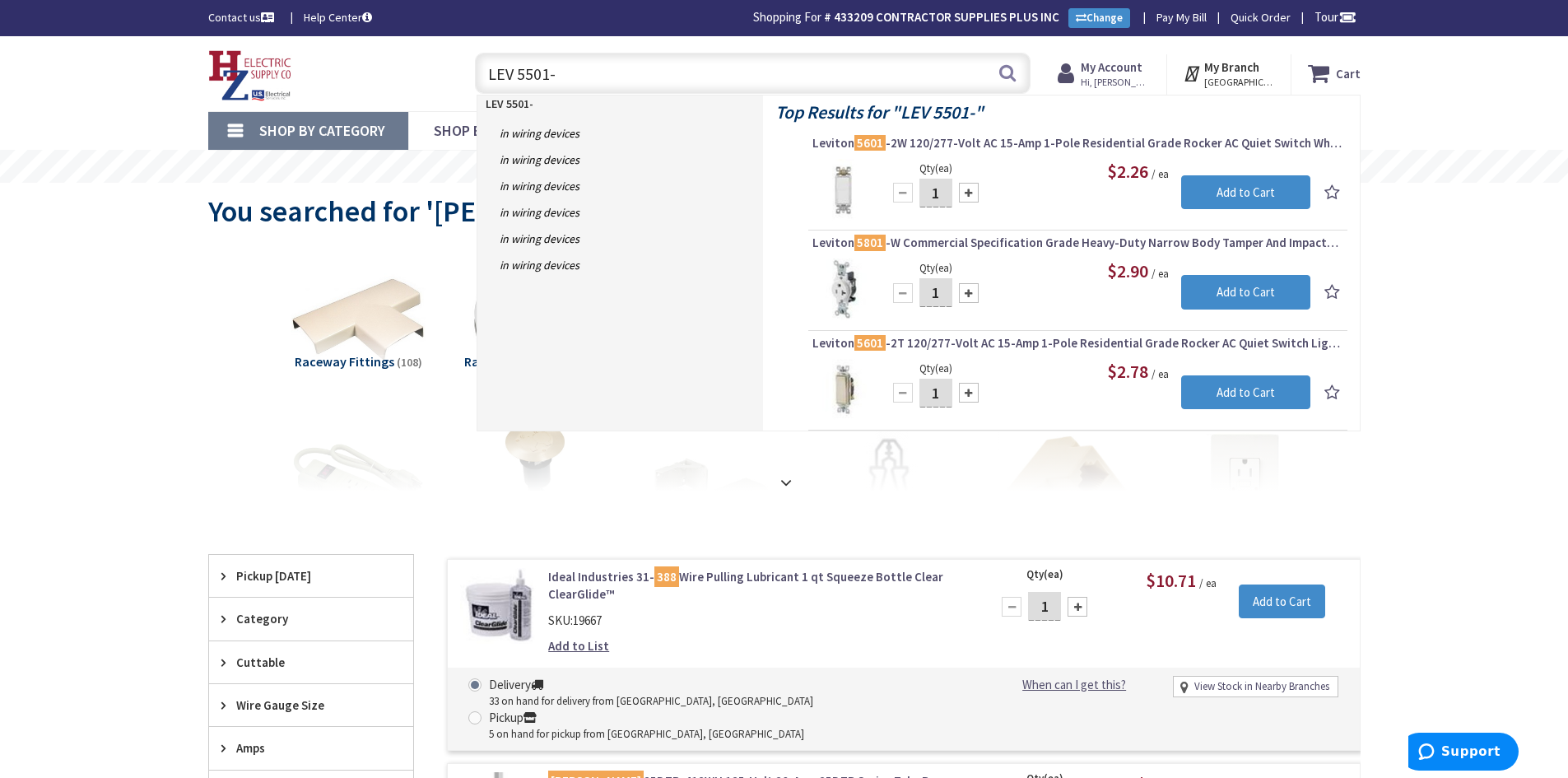
click at [546, 79] on input "LEV 5501-" at bounding box center [753, 72] width 556 height 41
click at [566, 70] on input "LEV 5502-" at bounding box center [753, 72] width 556 height 41
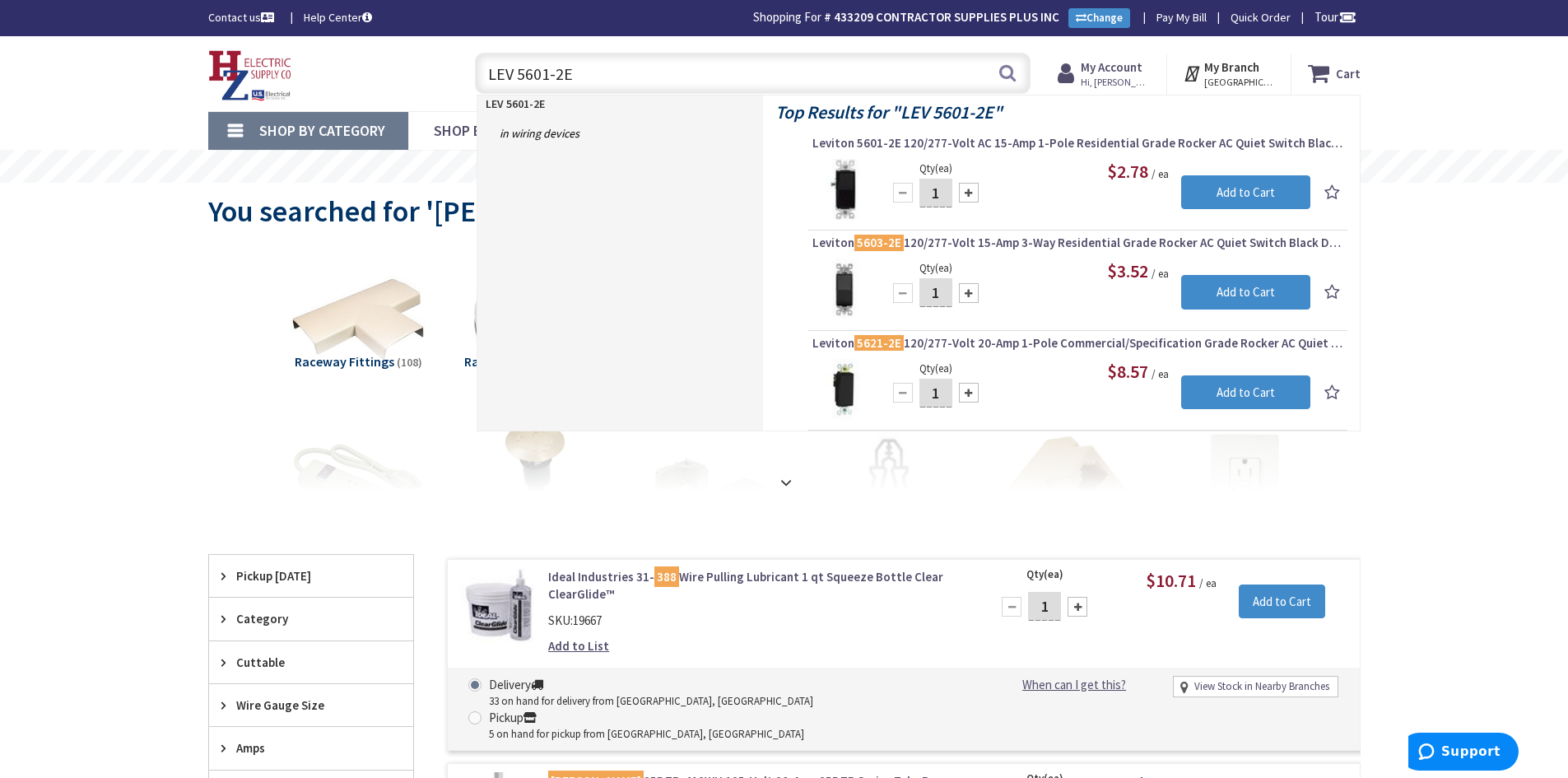
click at [546, 74] on input "LEV 5601-2E" at bounding box center [753, 72] width 556 height 41
drag, startPoint x: 557, startPoint y: 74, endPoint x: 517, endPoint y: 71, distance: 40.1
click at [517, 71] on input "LEV 5603-2E" at bounding box center [753, 72] width 556 height 41
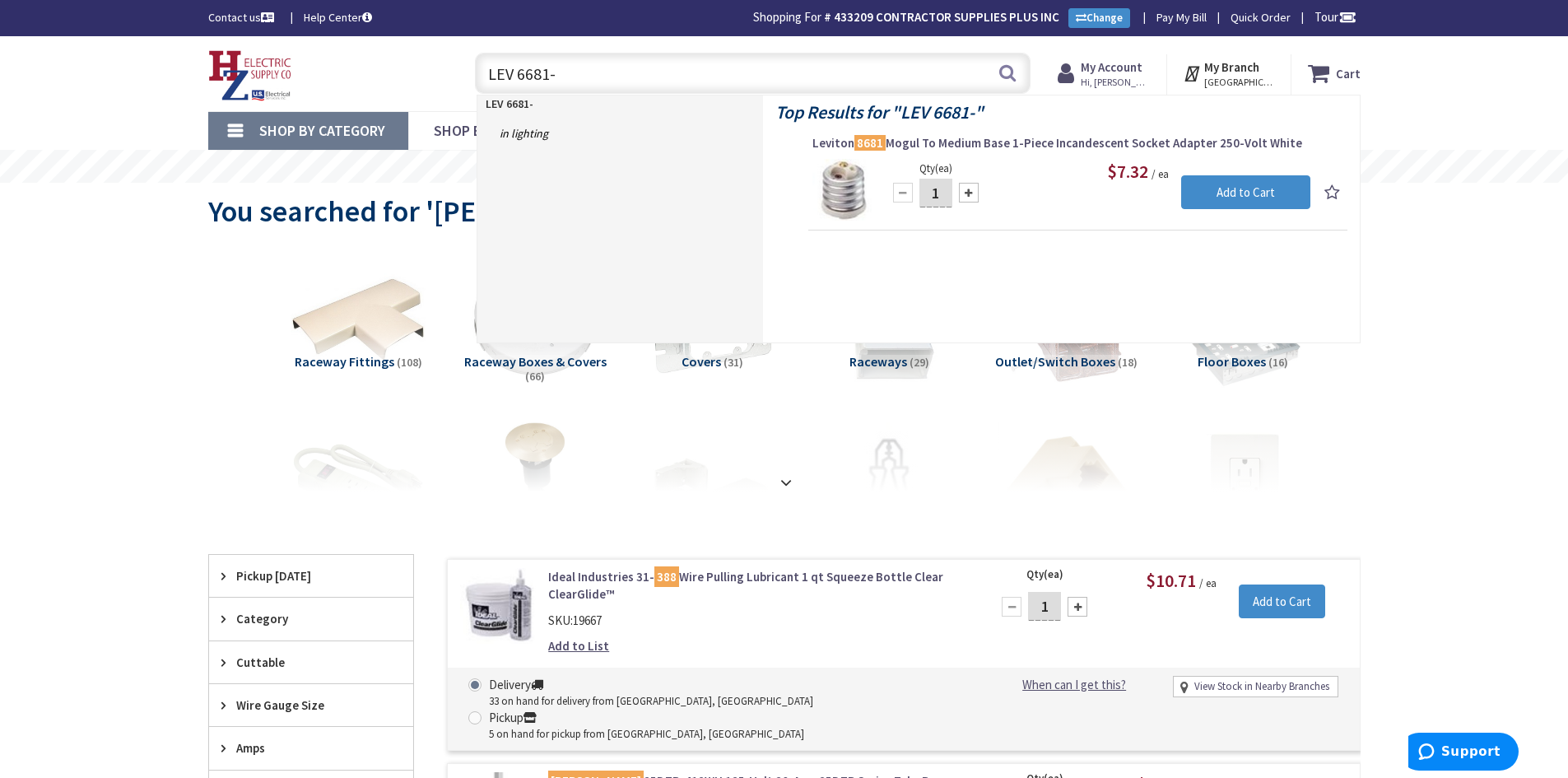
drag, startPoint x: 601, startPoint y: 73, endPoint x: 466, endPoint y: 79, distance: 135.1
click at [466, 79] on div "LEV 6681- LEV 6681- Search" at bounding box center [748, 71] width 564 height 53
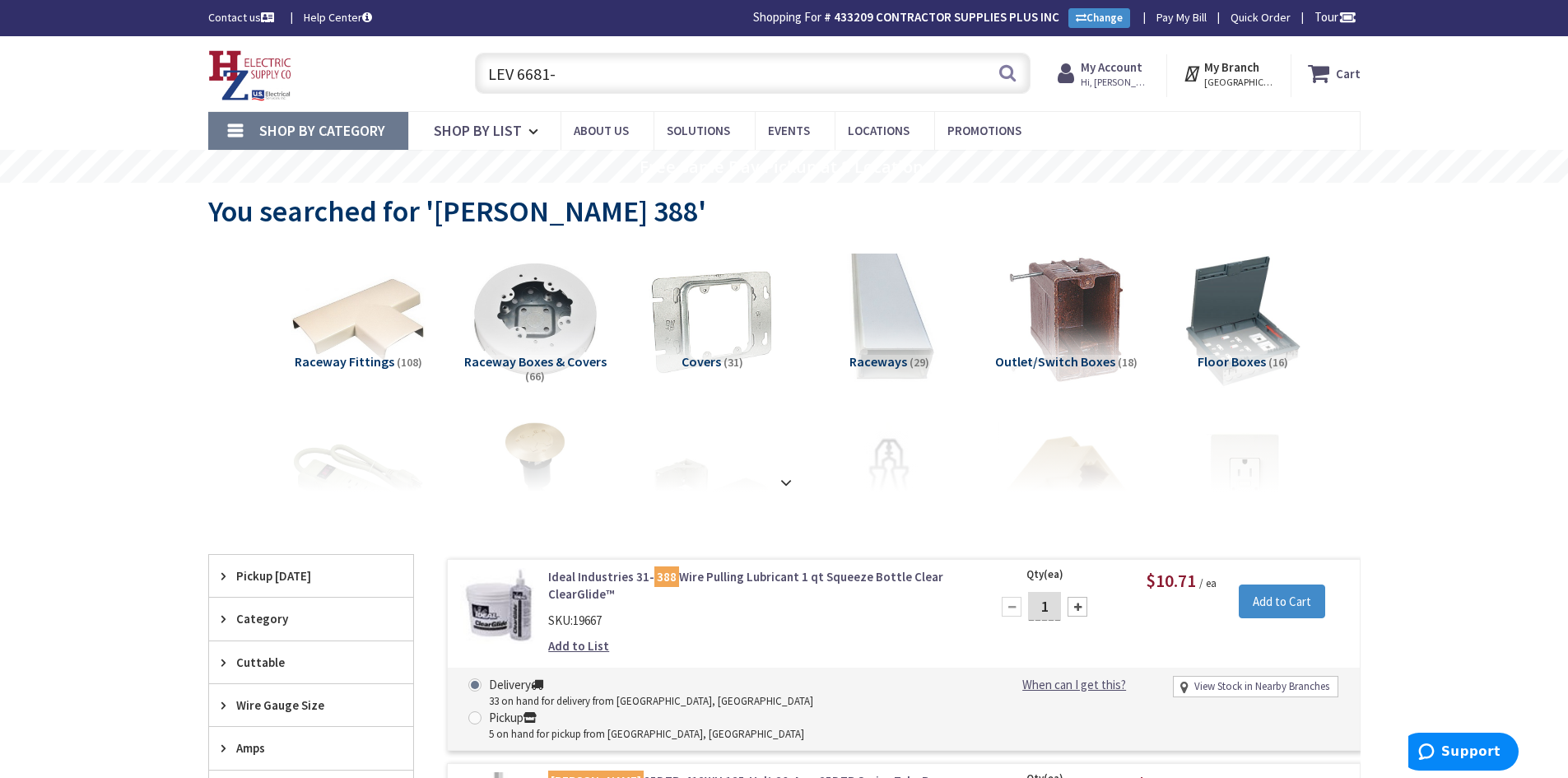
paste input "GRAND 3853"
drag, startPoint x: 628, startPoint y: 75, endPoint x: 453, endPoint y: 65, distance: 175.3
click at [453, 65] on div "Toggle Nav LEGRAND 3853 LEV 6681- Search Cart My Cart Close" at bounding box center [784, 73] width 1177 height 56
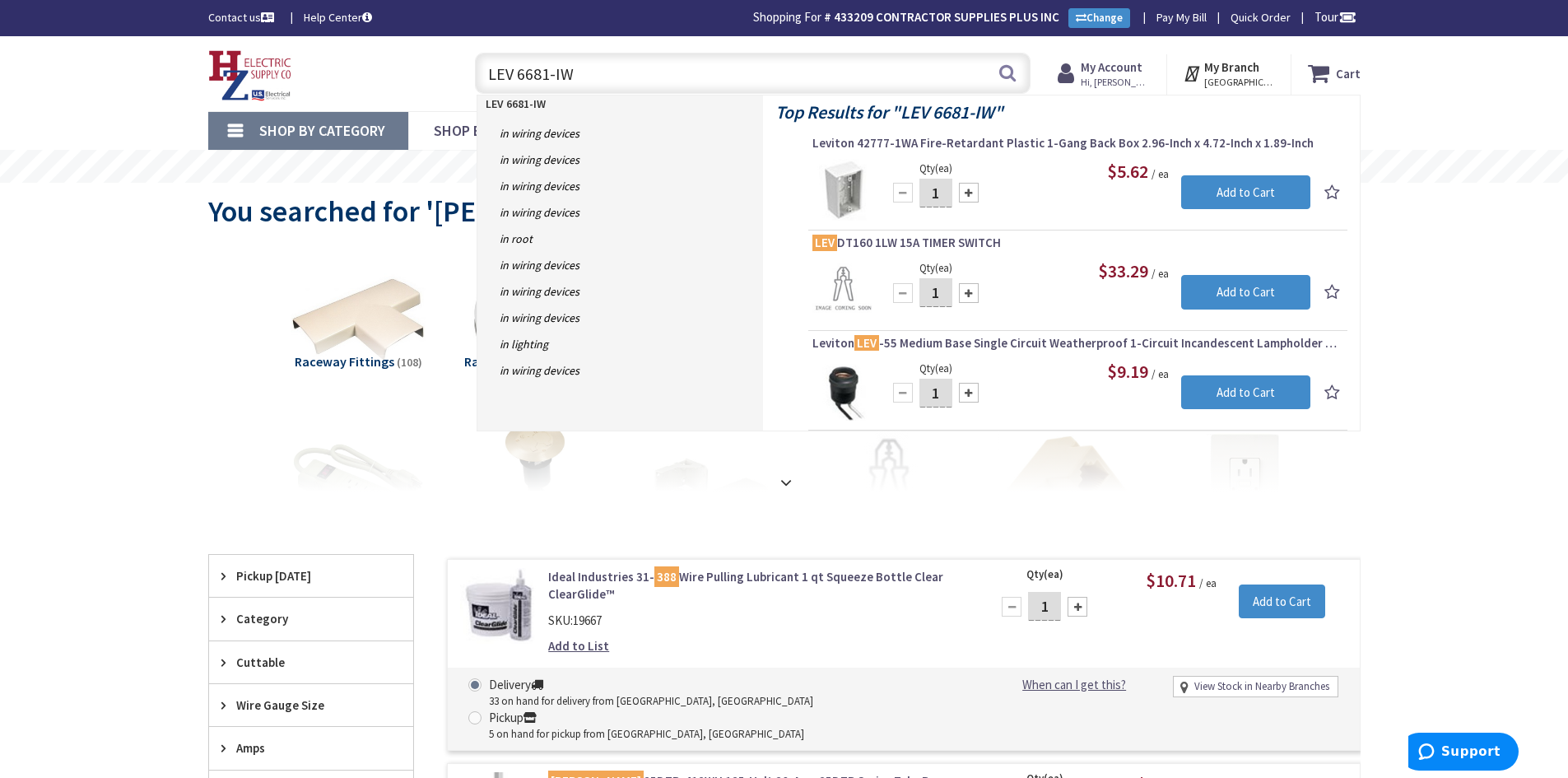
drag, startPoint x: 591, startPoint y: 71, endPoint x: 460, endPoint y: 74, distance: 131.0
click at [460, 74] on div "LEV 6681-IW LEV 6681-IW Search" at bounding box center [748, 71] width 588 height 53
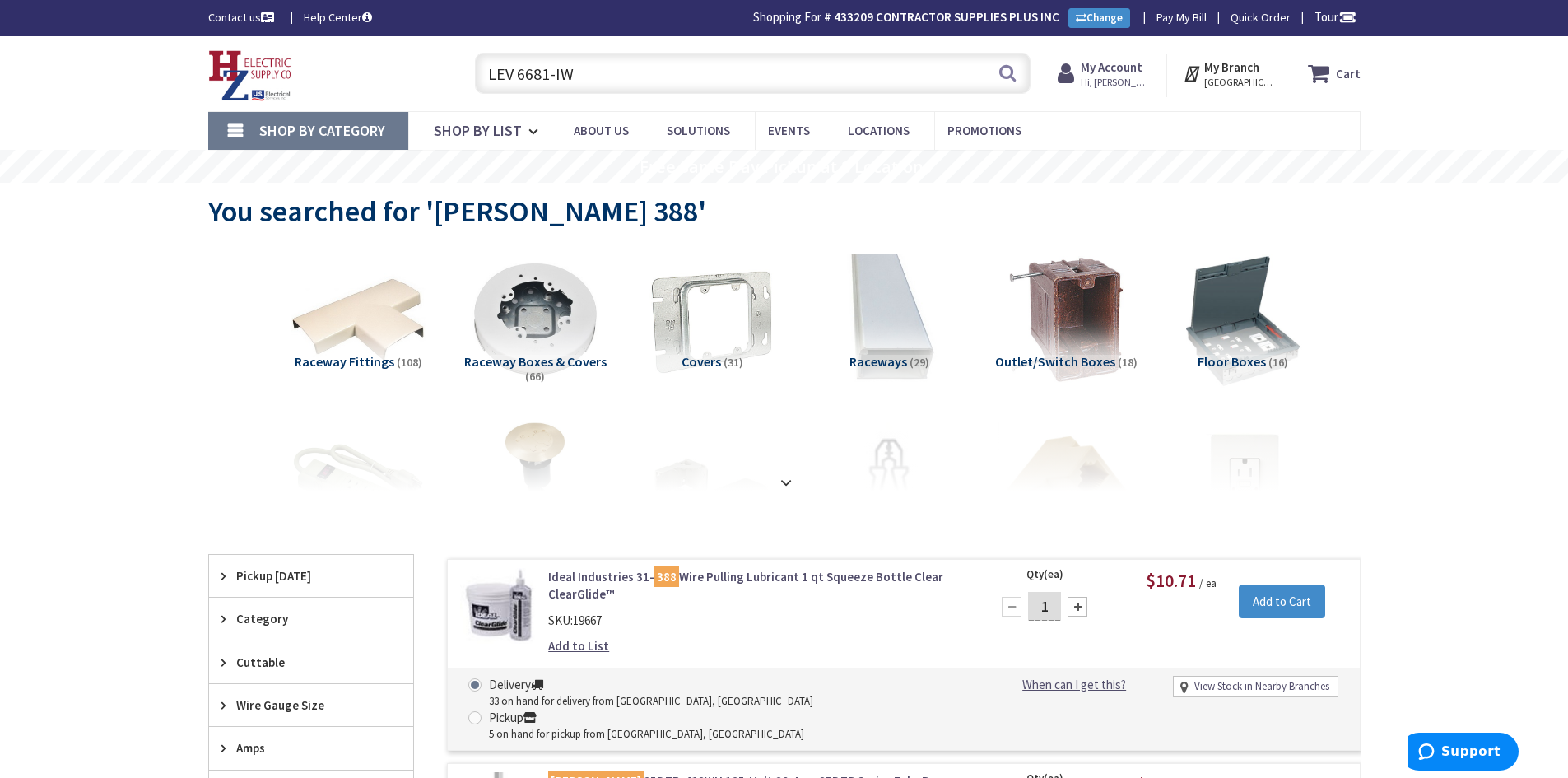
click at [579, 81] on input "LEV 6681-IW" at bounding box center [753, 72] width 556 height 41
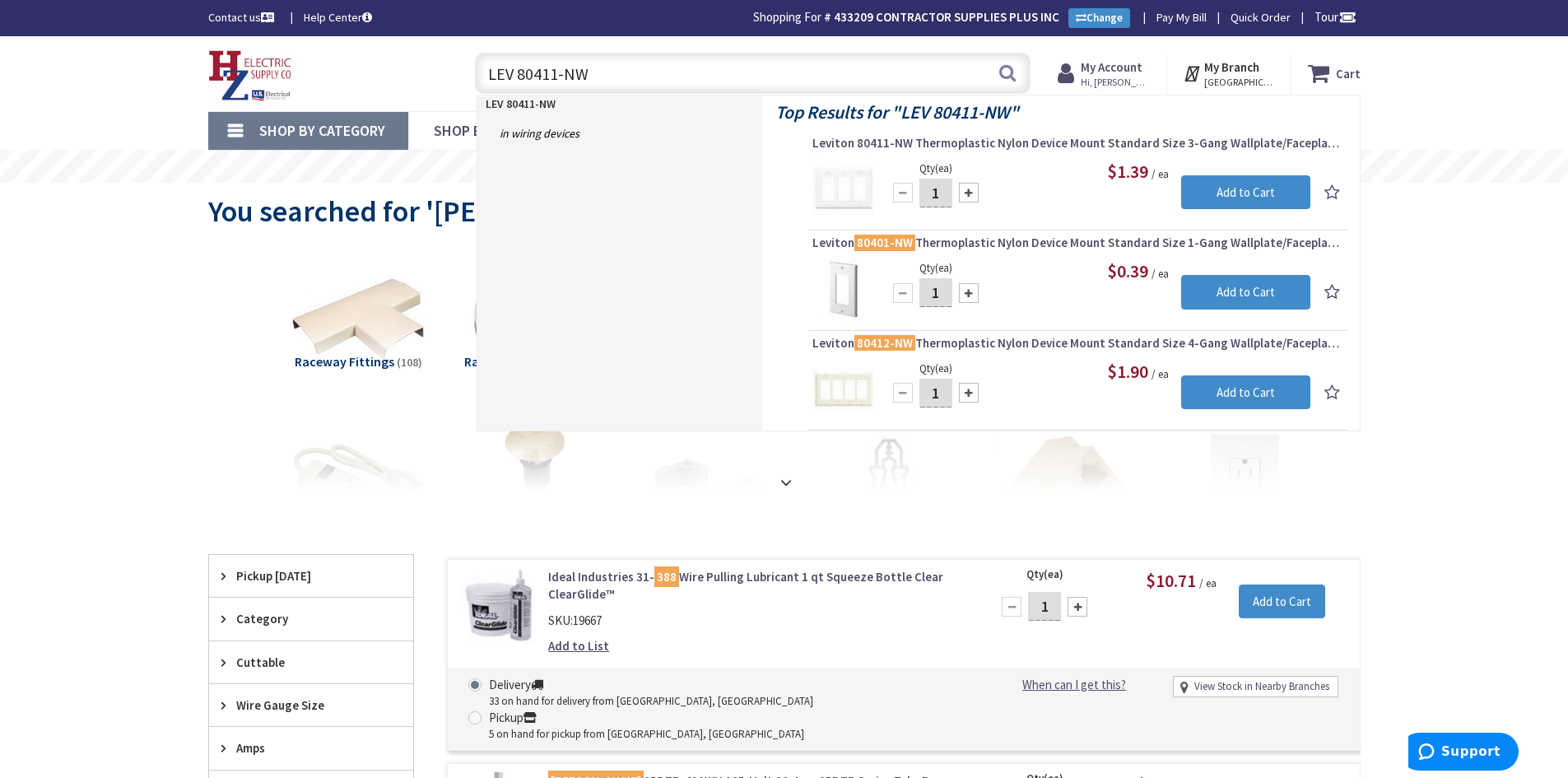
click at [557, 79] on input "LEV 80411-NW" at bounding box center [753, 72] width 556 height 41
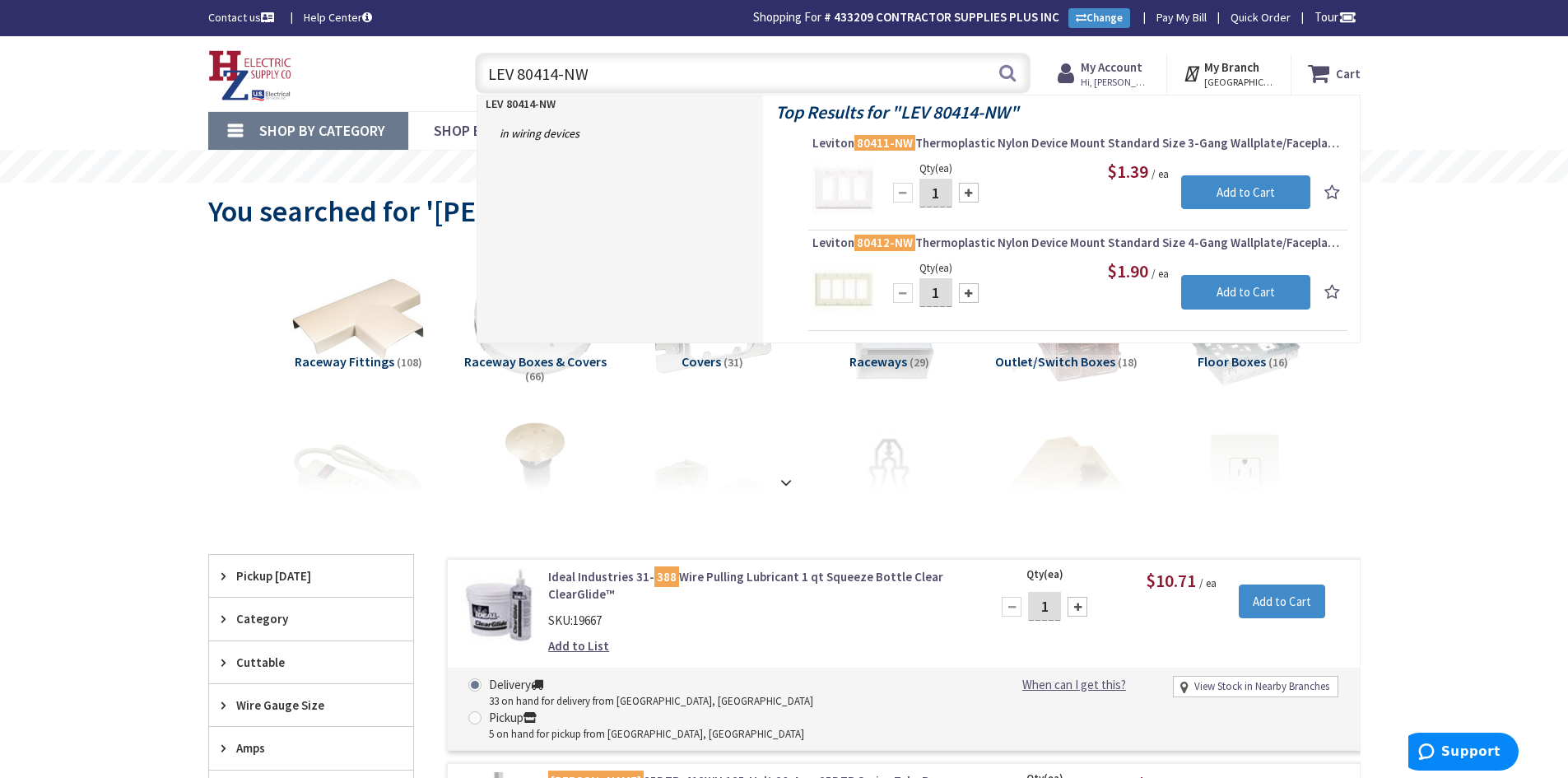
click at [577, 76] on input "LEV 80414-NW" at bounding box center [753, 72] width 556 height 41
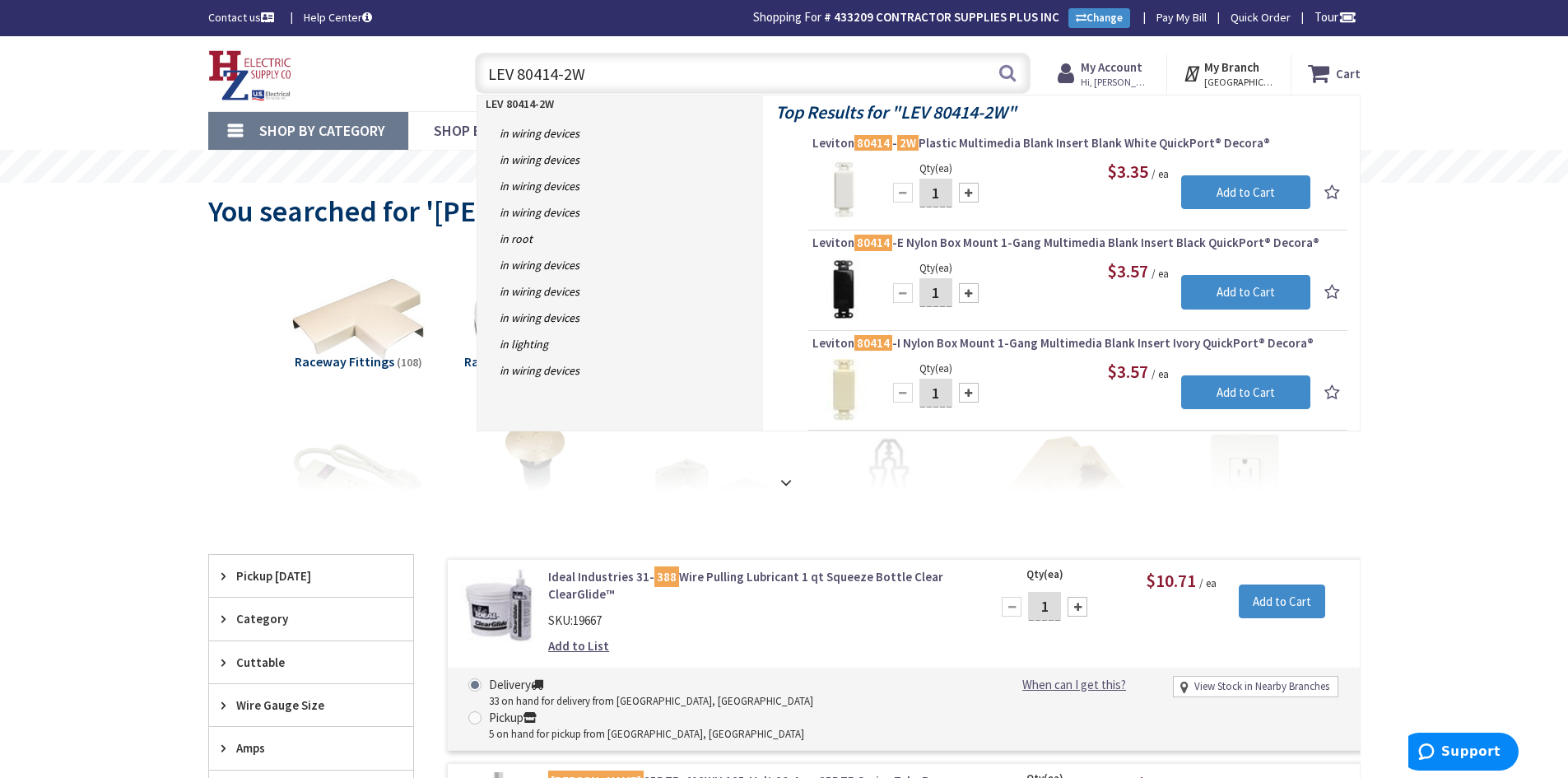
drag, startPoint x: 596, startPoint y: 74, endPoint x: 533, endPoint y: 61, distance: 64.3
click at [533, 61] on input "LEV 80414-2W" at bounding box center [753, 72] width 556 height 41
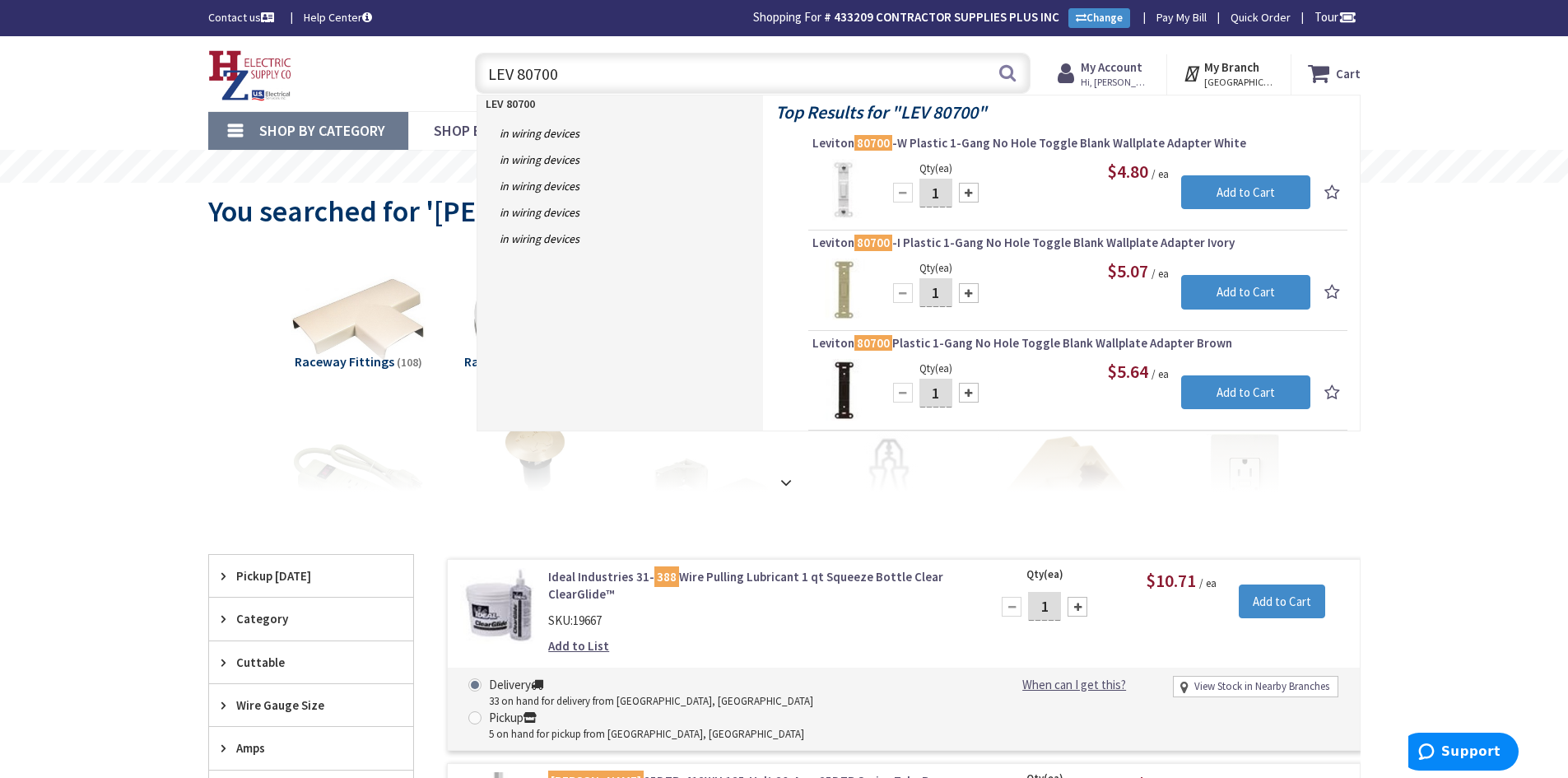
click at [576, 75] on input "LEV 80700" at bounding box center [753, 72] width 556 height 41
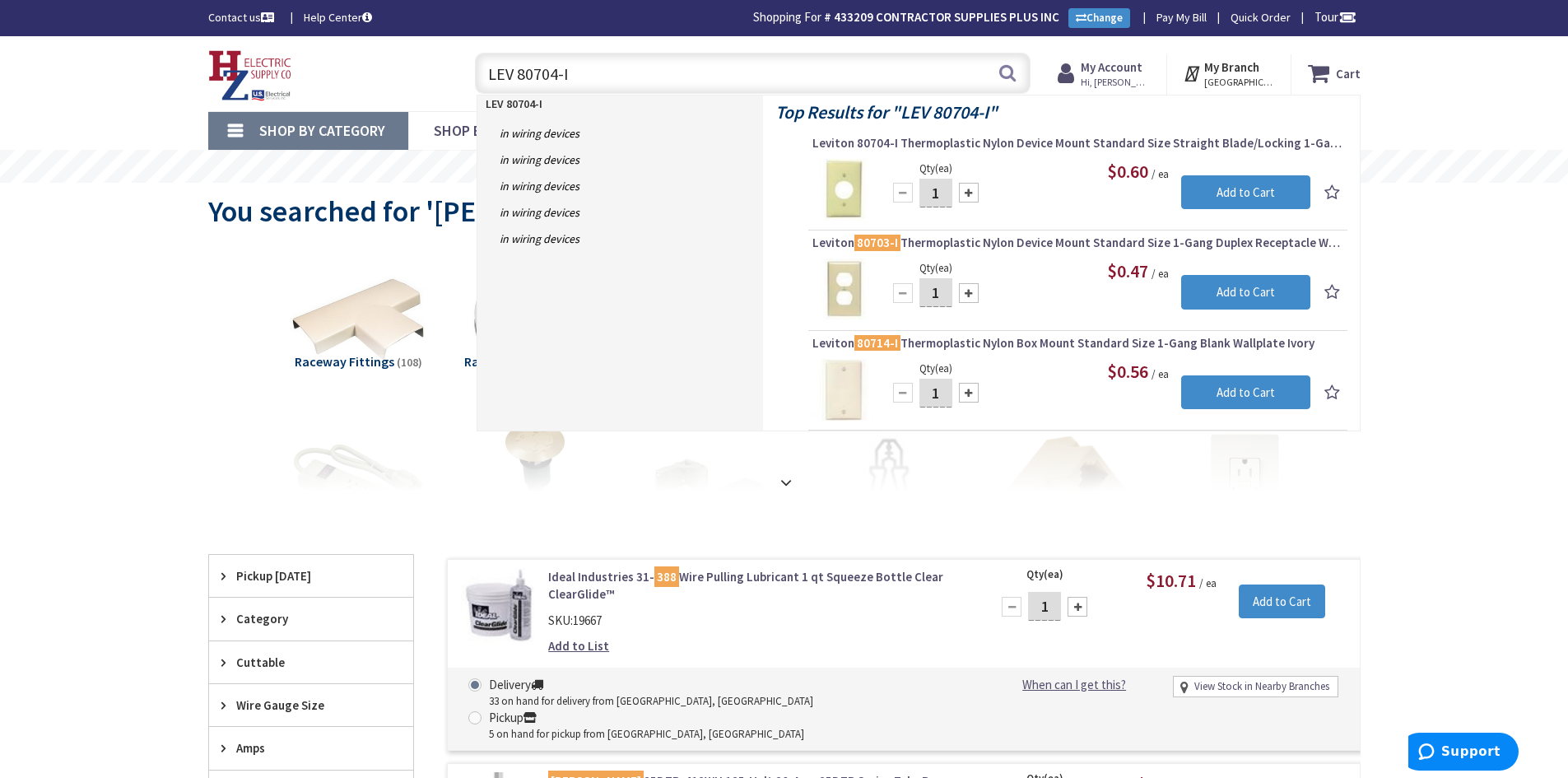
click at [572, 75] on input "LEV 80704-I" at bounding box center [753, 72] width 556 height 41
drag, startPoint x: 580, startPoint y: 73, endPoint x: 538, endPoint y: 70, distance: 42.1
click at [538, 70] on input "LEV 80707-I" at bounding box center [753, 72] width 556 height 41
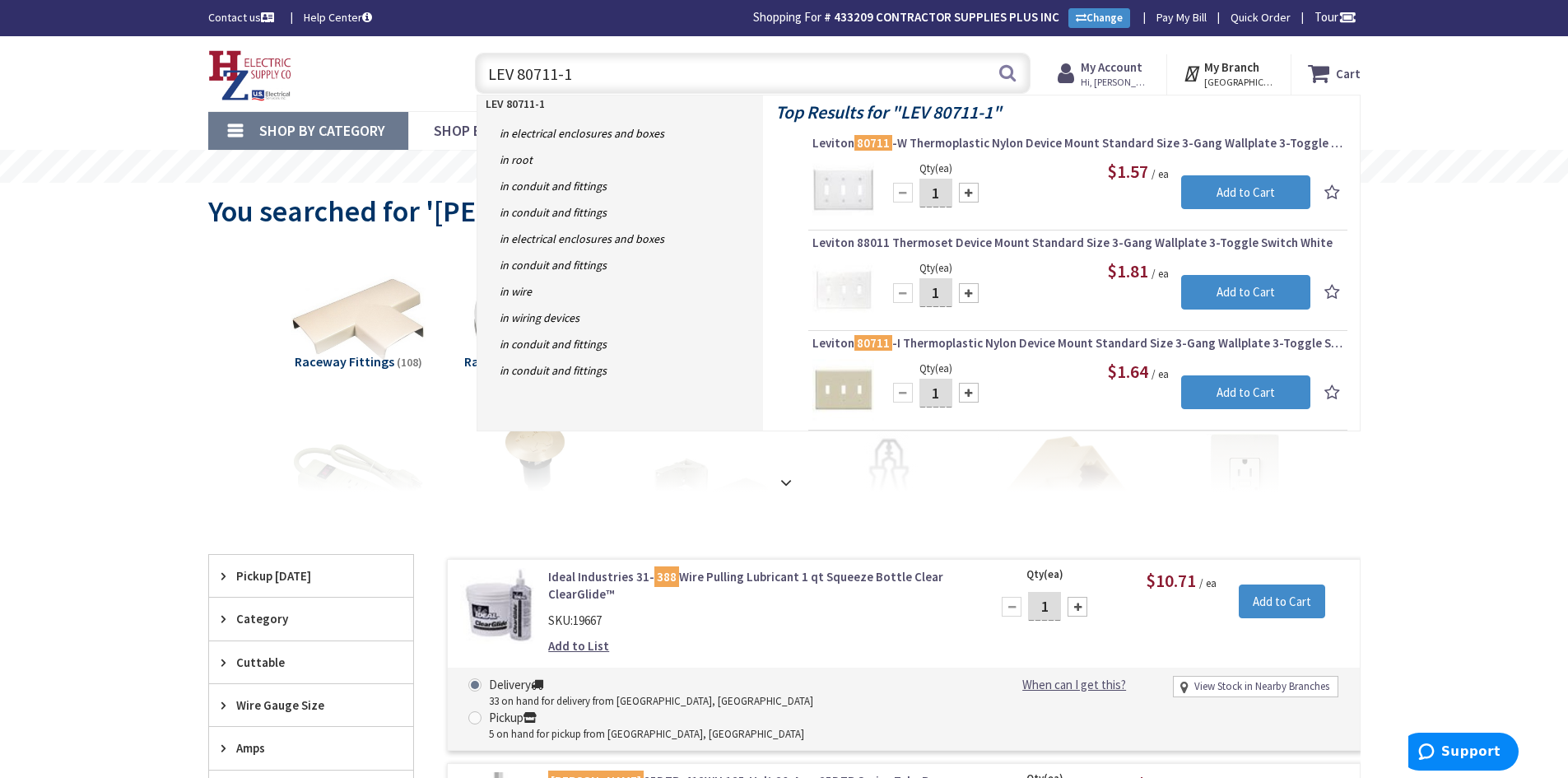
drag, startPoint x: 584, startPoint y: 78, endPoint x: 550, endPoint y: 72, distance: 34.5
click at [550, 72] on input "LEV 80711-1" at bounding box center [753, 72] width 556 height 41
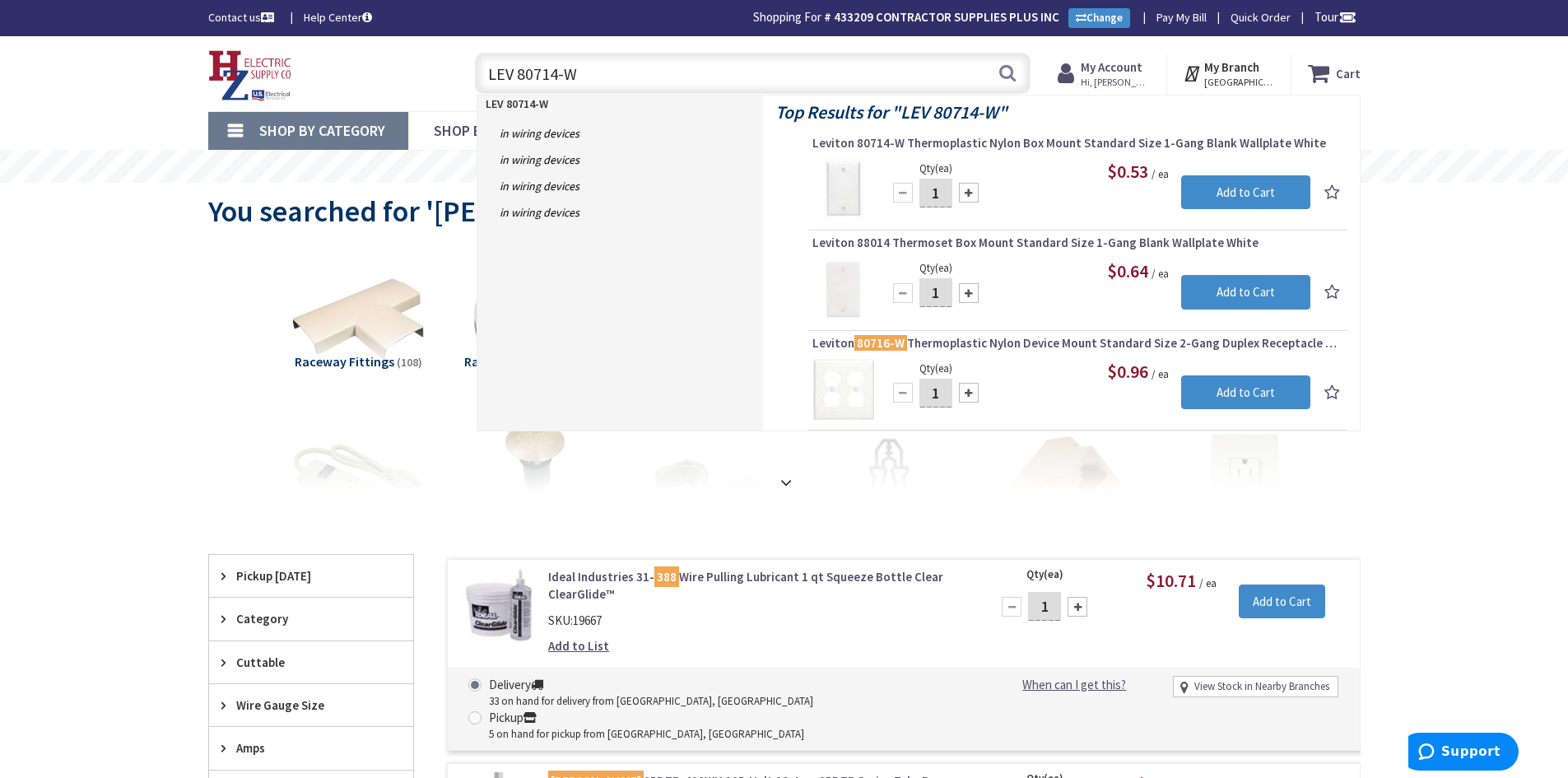
click at [596, 79] on input "LEV 80714-W" at bounding box center [753, 72] width 556 height 41
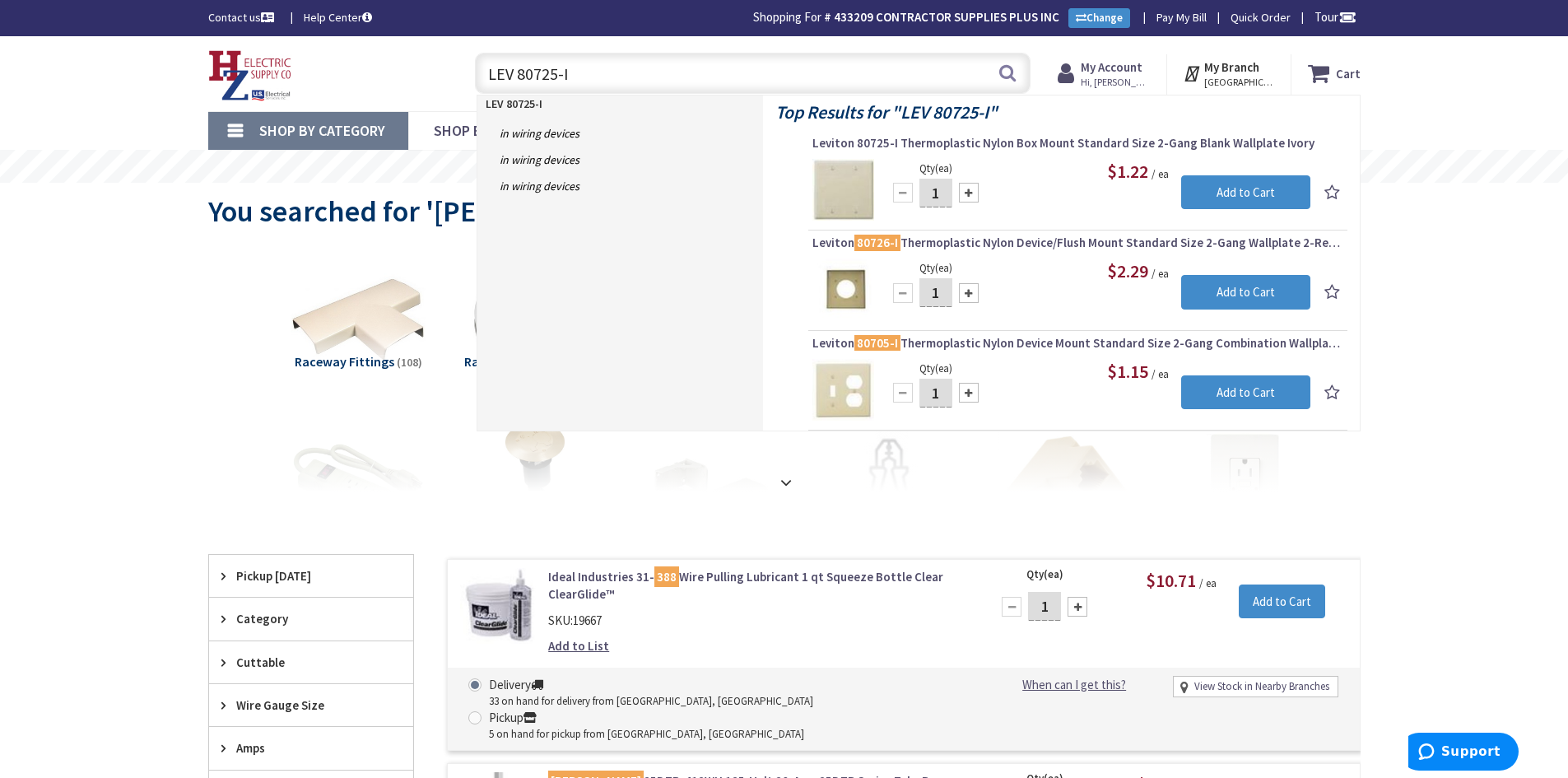
click at [570, 71] on input "LEV 80725-I" at bounding box center [753, 72] width 556 height 41
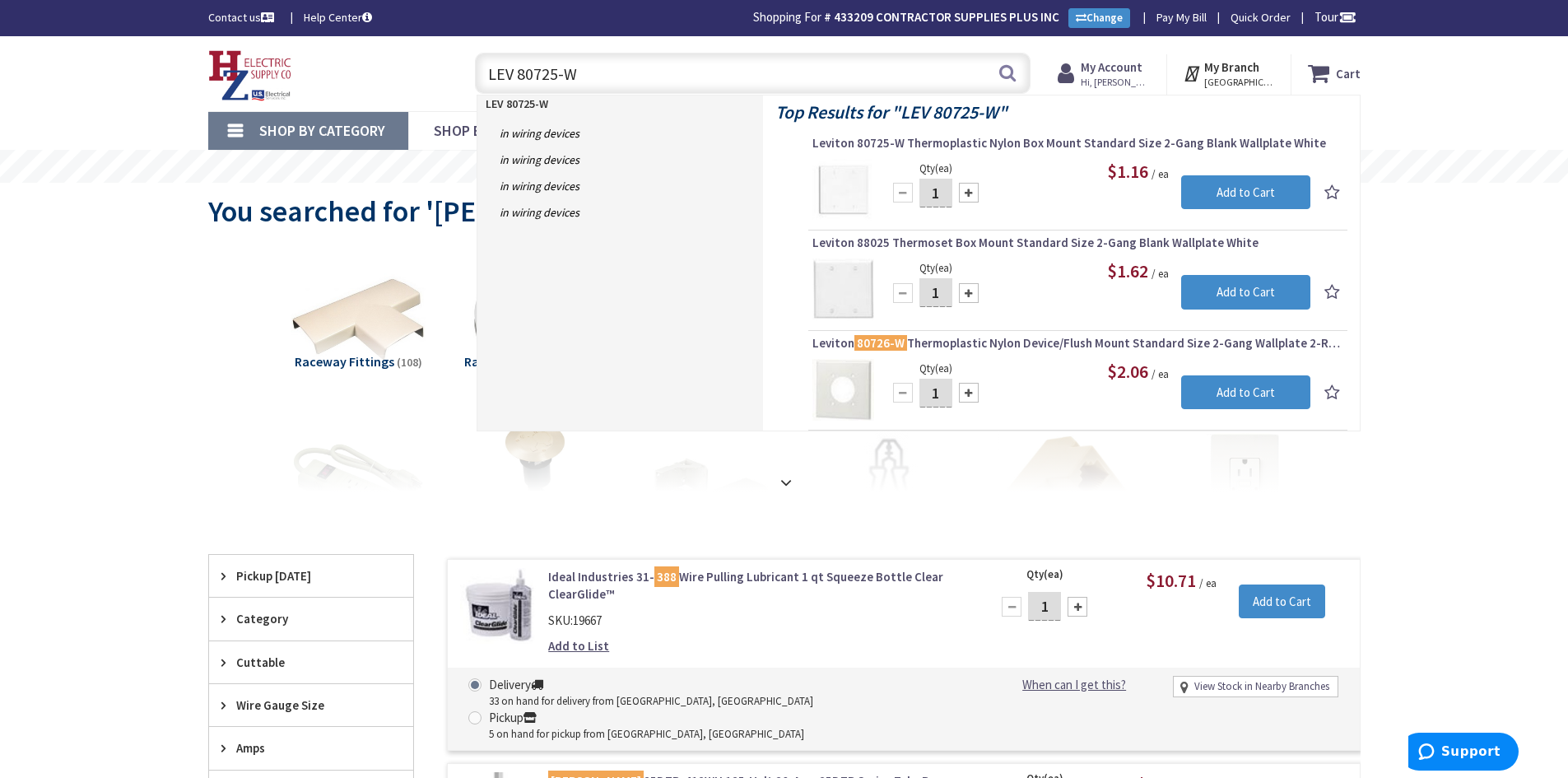
click at [558, 73] on input "LEV 80725-W" at bounding box center [753, 72] width 556 height 41
click at [579, 73] on input "LEV 80726-W" at bounding box center [753, 72] width 556 height 41
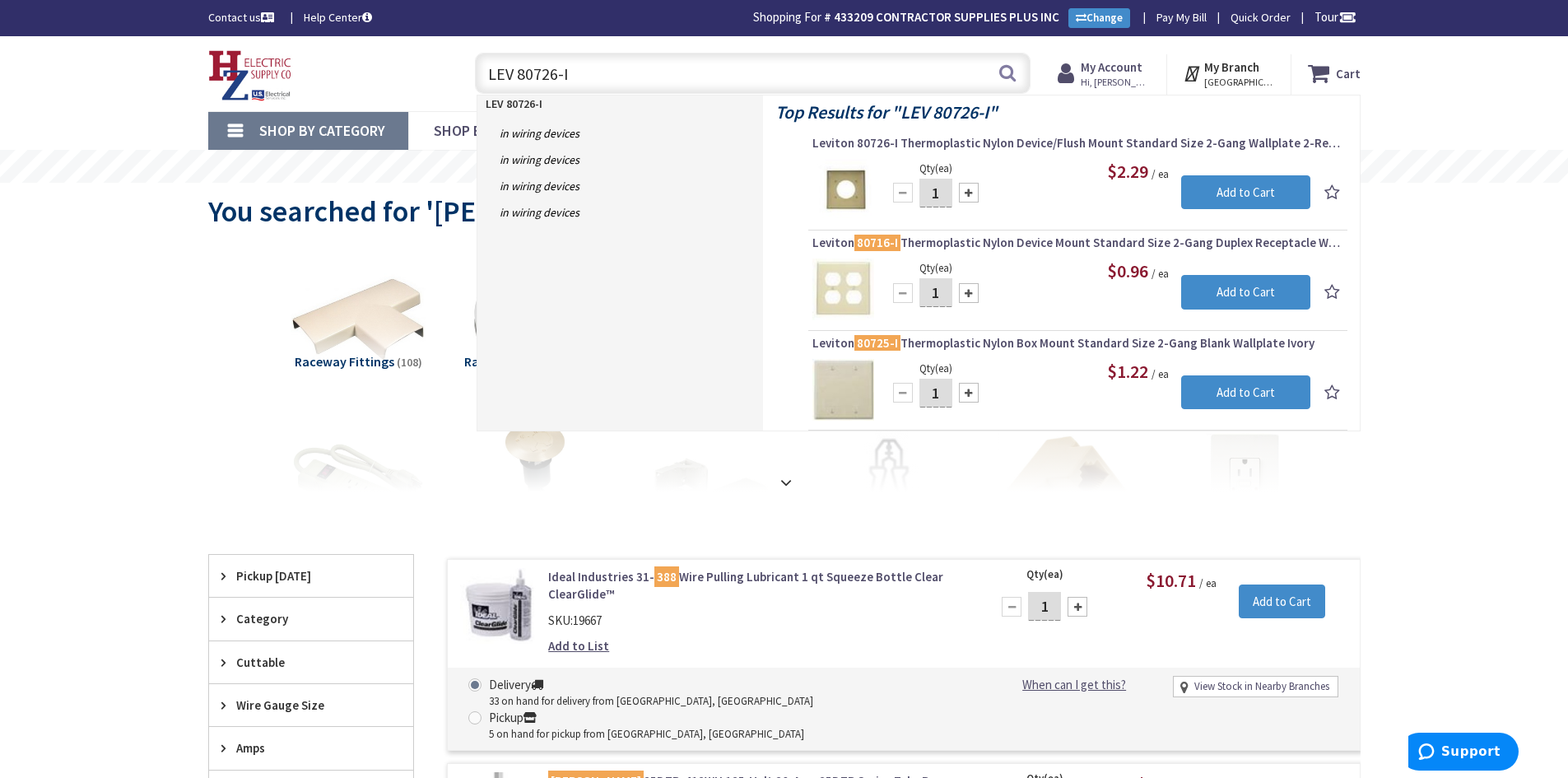
click at [557, 73] on input "LEV 80726-I" at bounding box center [753, 72] width 556 height 41
click at [557, 76] on input "LEV 80745-I" at bounding box center [753, 72] width 556 height 41
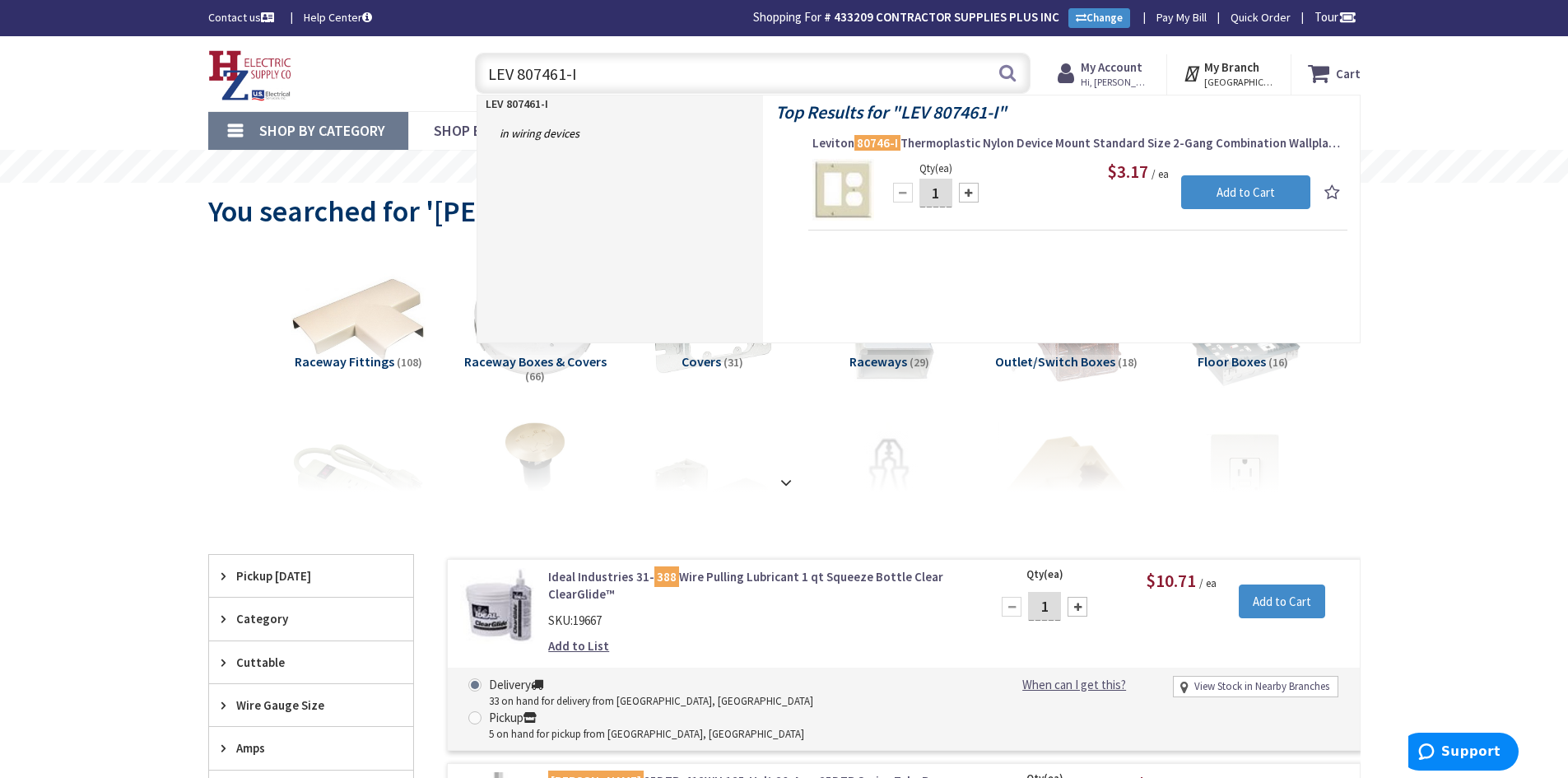
click at [566, 74] on input "LEV 807461-I" at bounding box center [753, 72] width 556 height 41
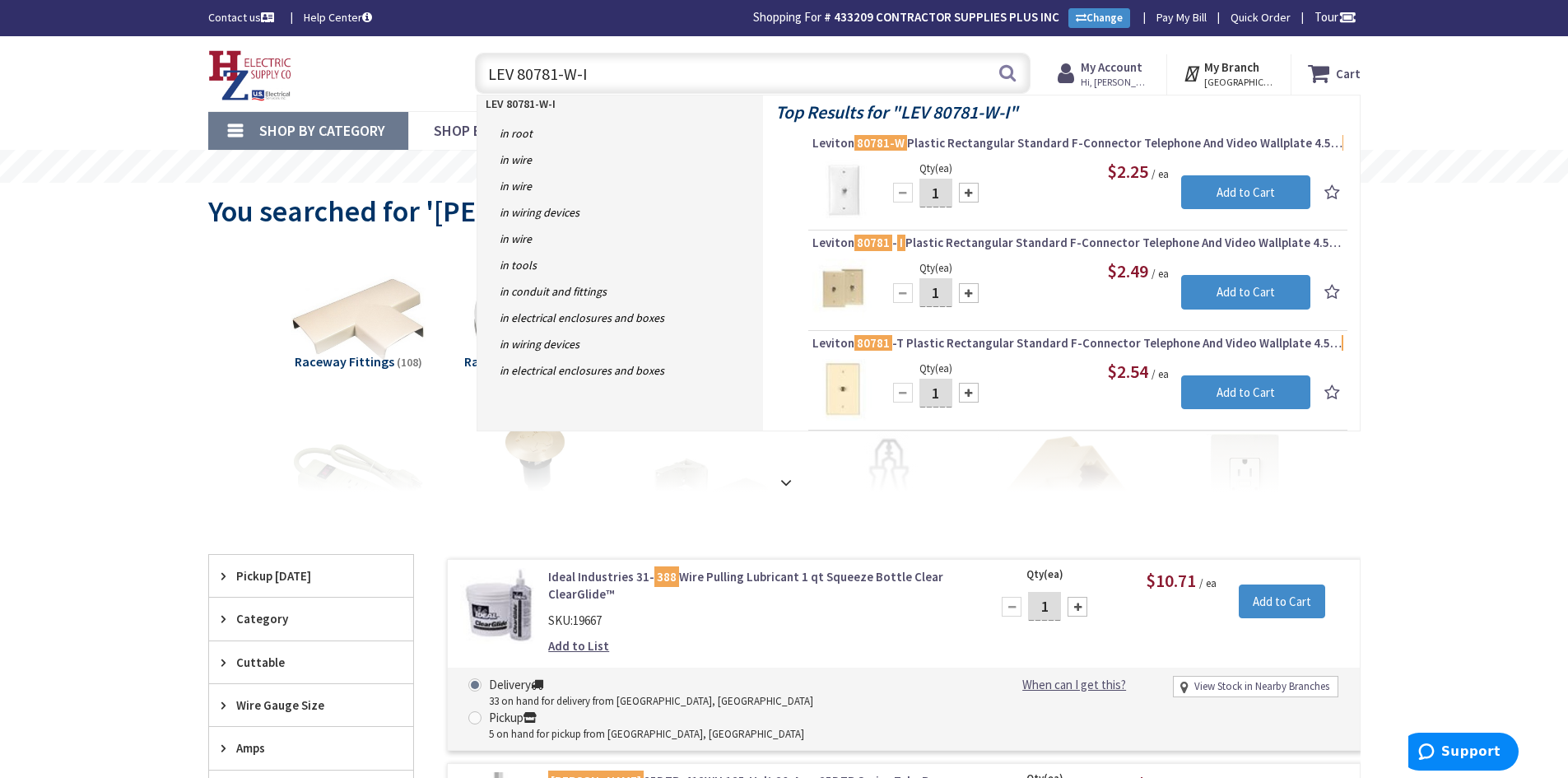
drag, startPoint x: 595, startPoint y: 72, endPoint x: 516, endPoint y: 67, distance: 79.2
click at [516, 67] on input "LEV 80781-W-I" at bounding box center [753, 72] width 556 height 41
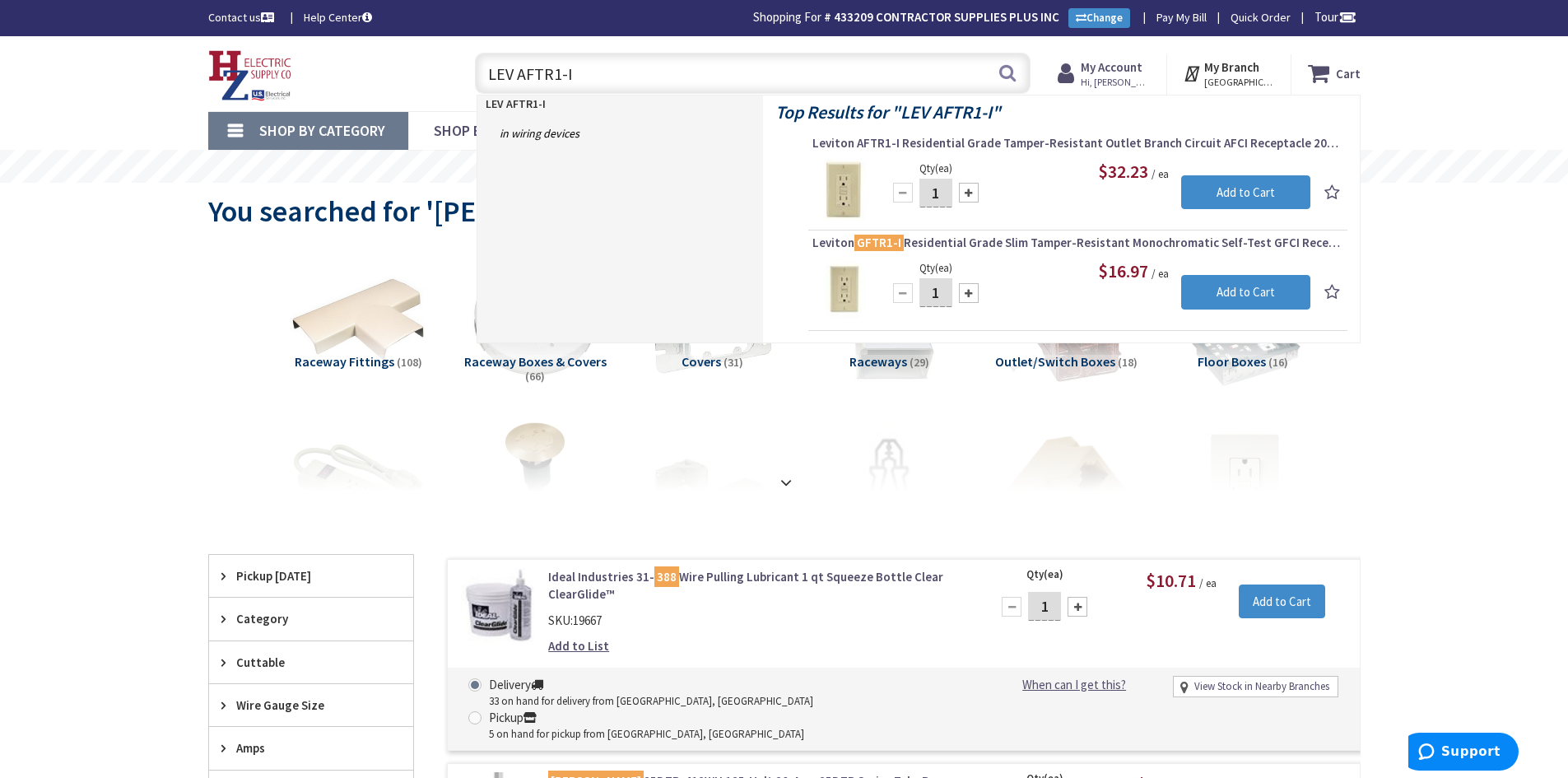
click at [573, 72] on input "LEV AFTR1-I" at bounding box center [753, 72] width 556 height 41
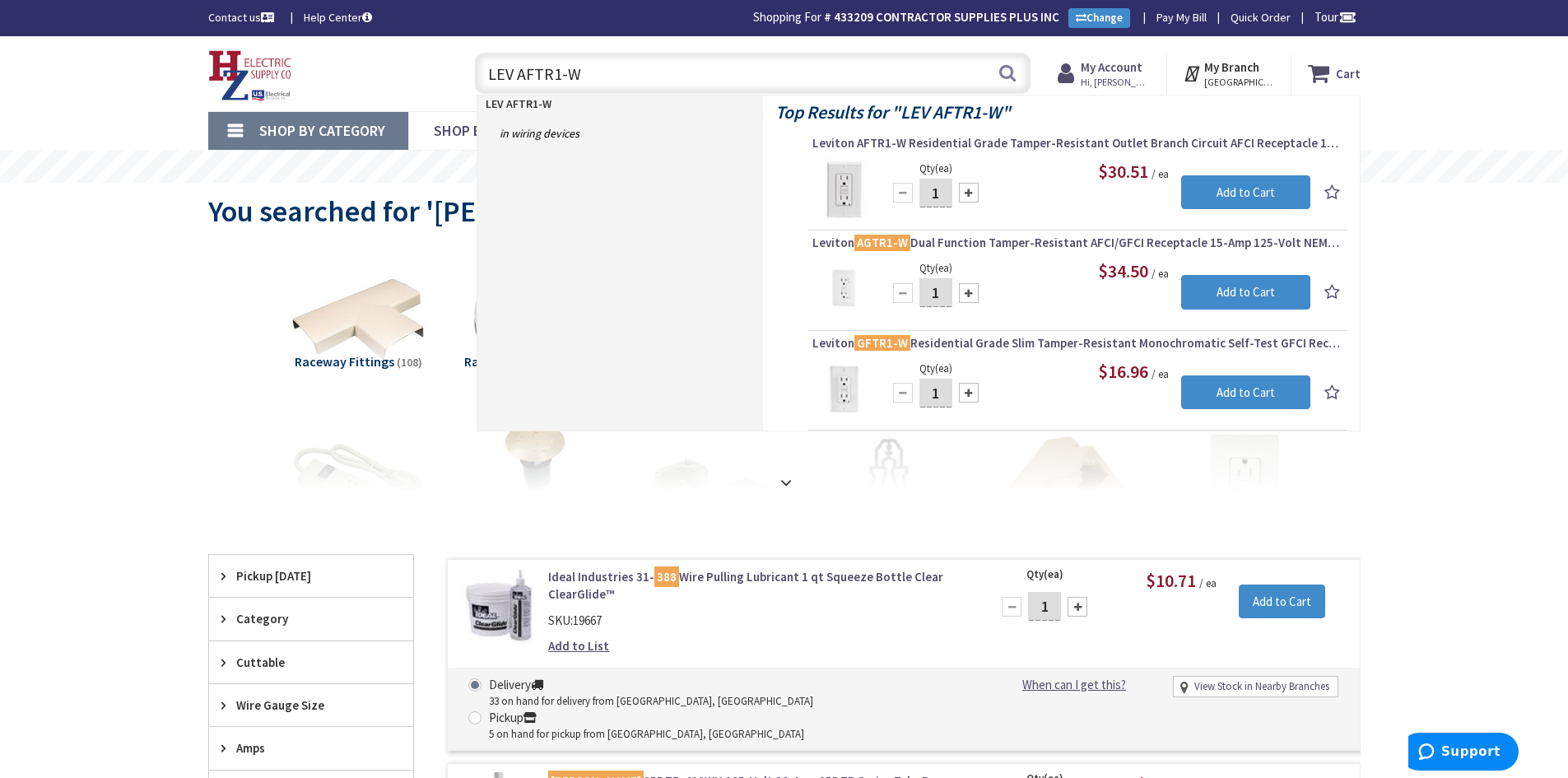
click at [586, 69] on input "LEV AFTR1-W" at bounding box center [753, 72] width 556 height 41
click at [585, 71] on input "LEV CS8365C" at bounding box center [753, 72] width 556 height 41
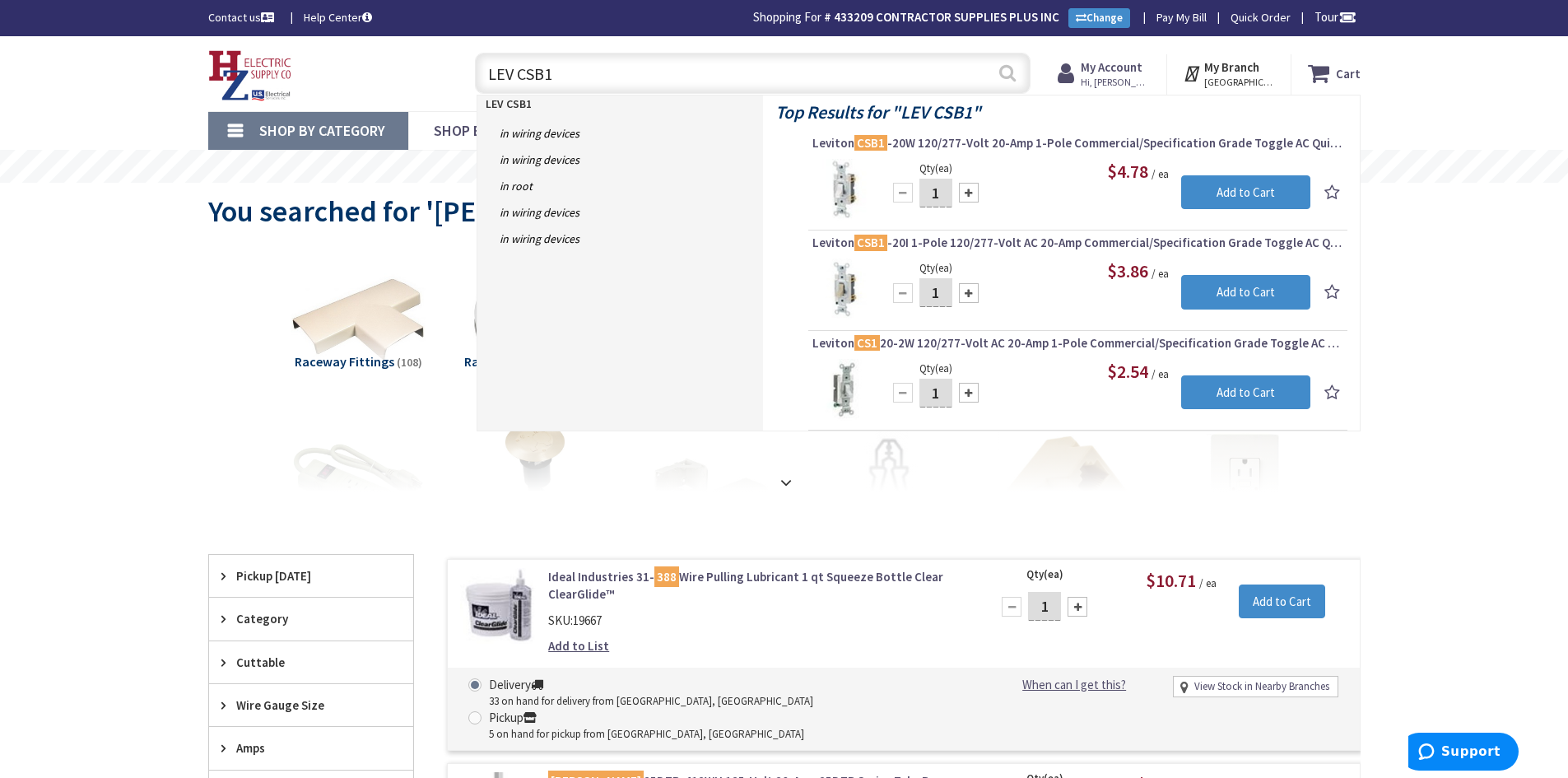
type input "LEV CSB1"
click at [1010, 75] on button "Search" at bounding box center [1008, 72] width 22 height 37
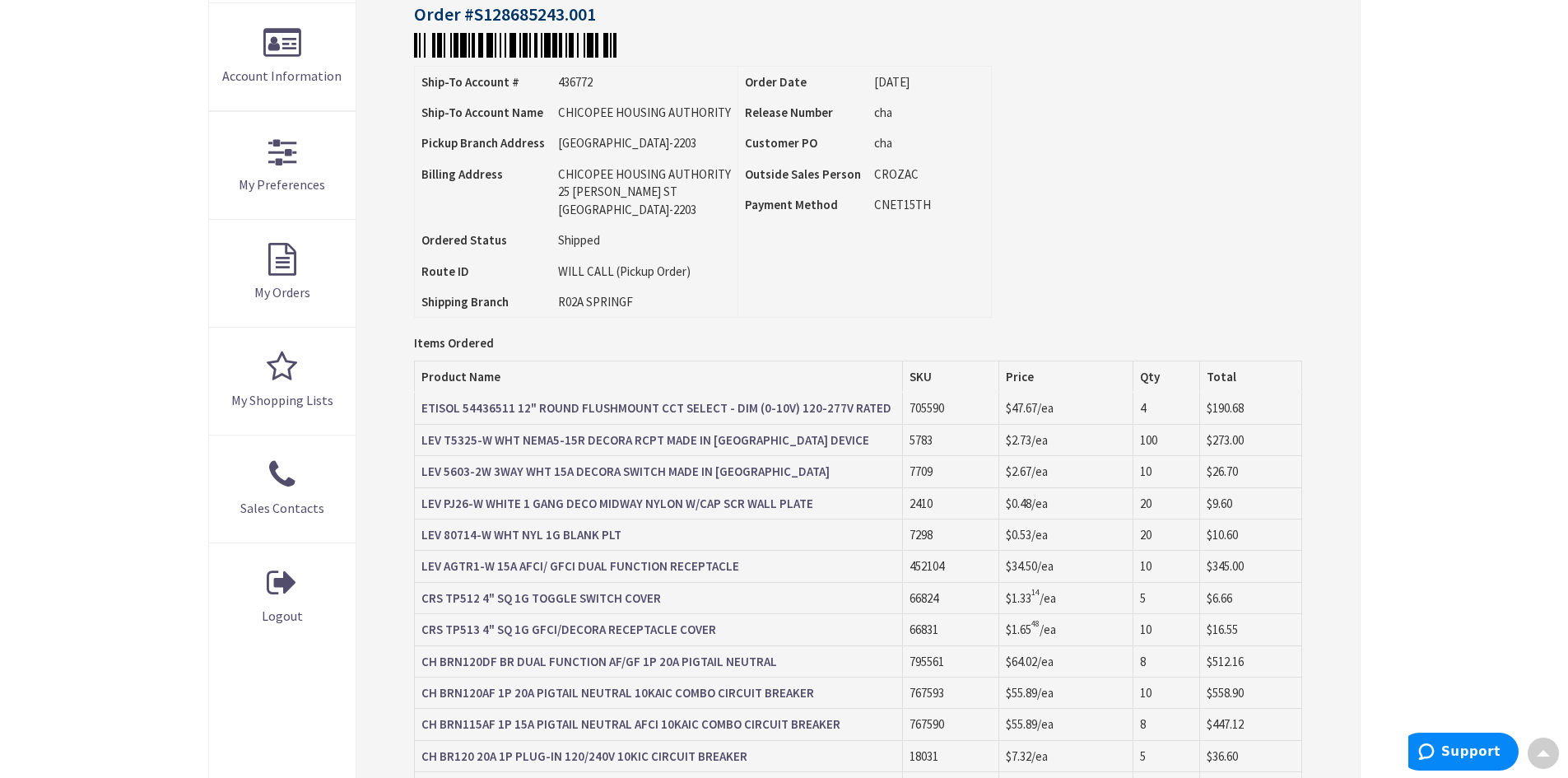
scroll to position [329, 0]
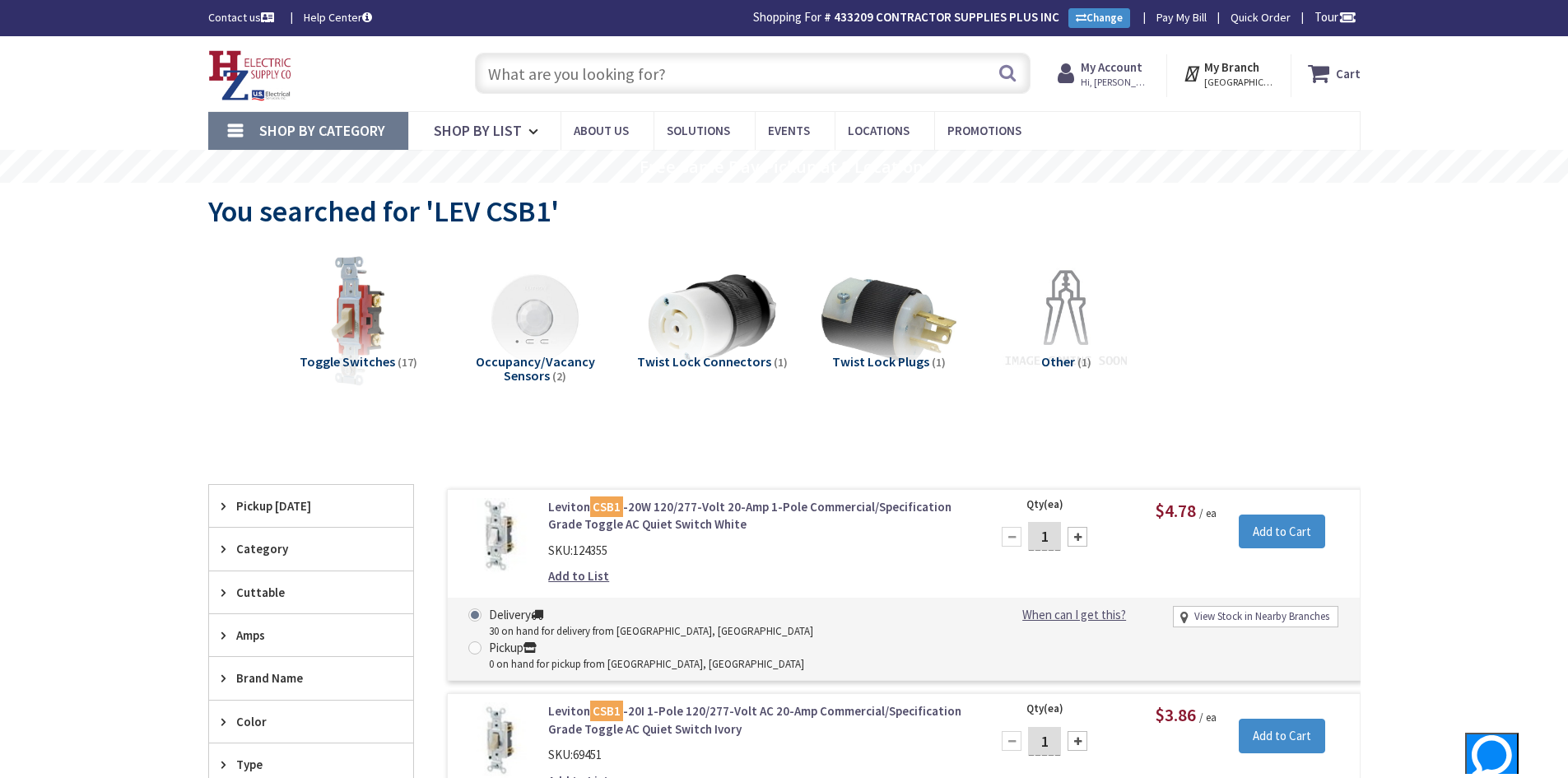
click at [553, 70] on input "text" at bounding box center [753, 72] width 556 height 41
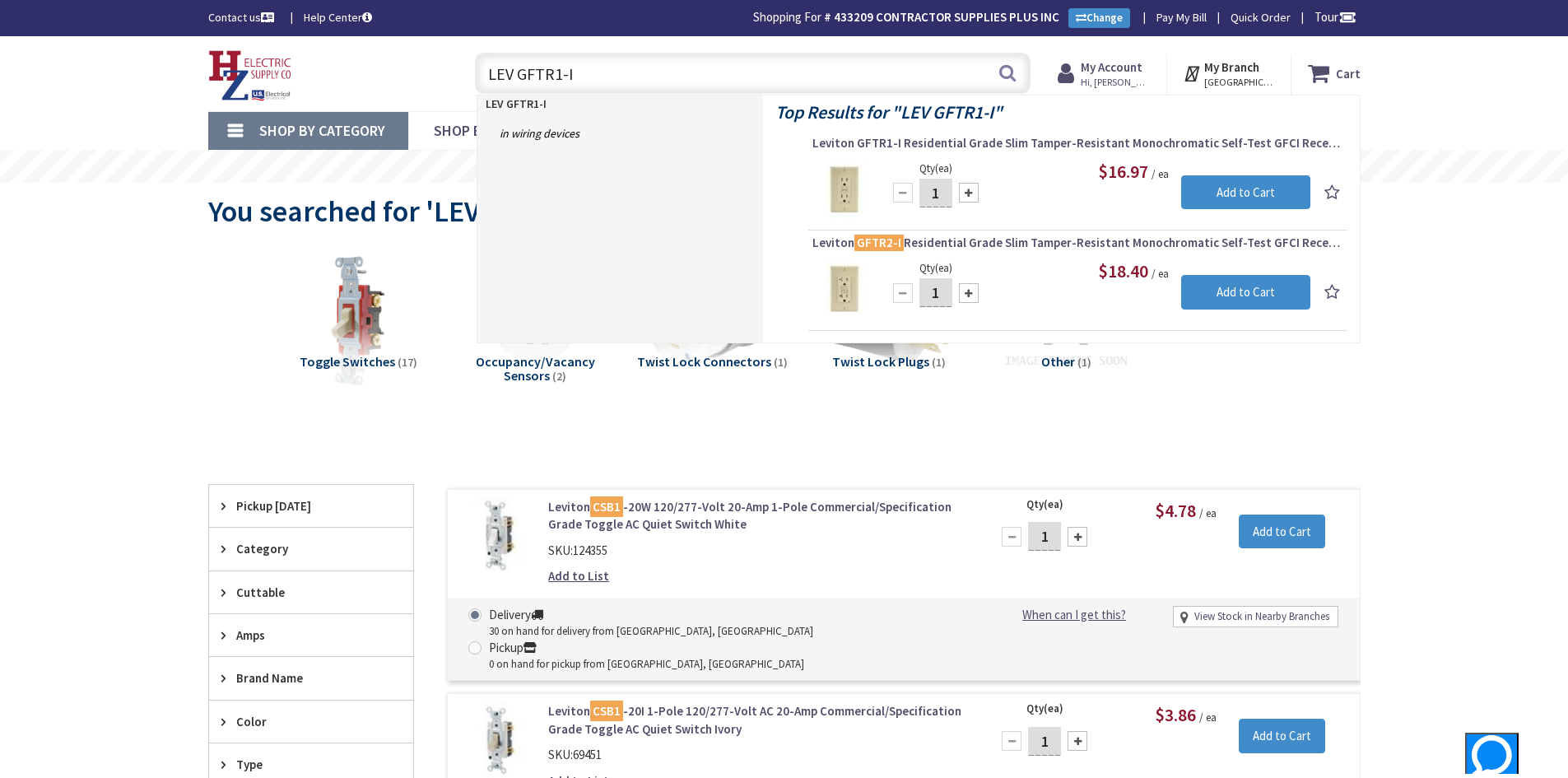
click at [576, 67] on input "LEV GFTR1-I" at bounding box center [753, 72] width 556 height 41
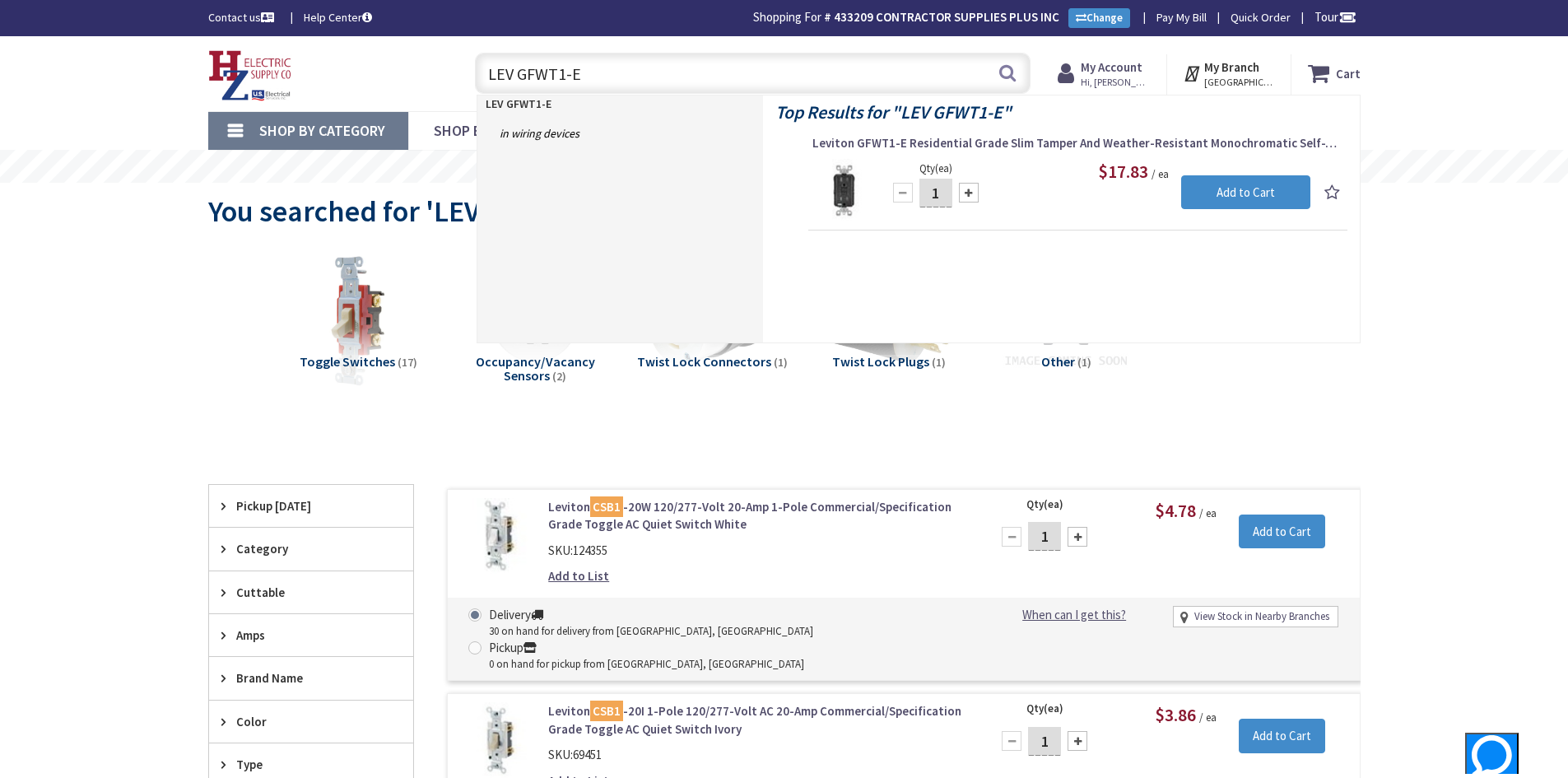
click at [563, 77] on input "LEV GFWT1-E" at bounding box center [753, 72] width 556 height 41
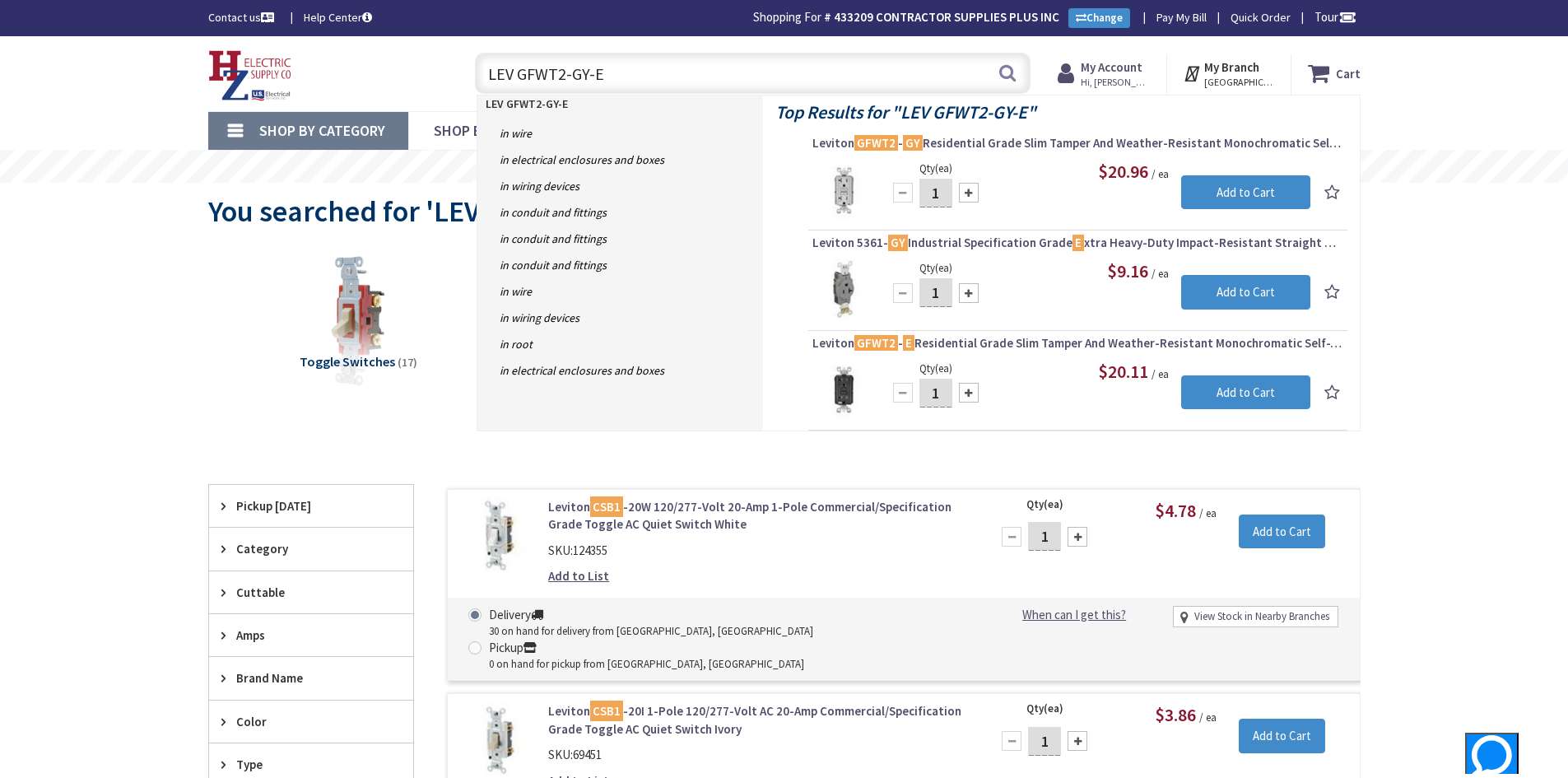
click at [611, 77] on input "LEV GFWT2-GY-E" at bounding box center [753, 72] width 556 height 41
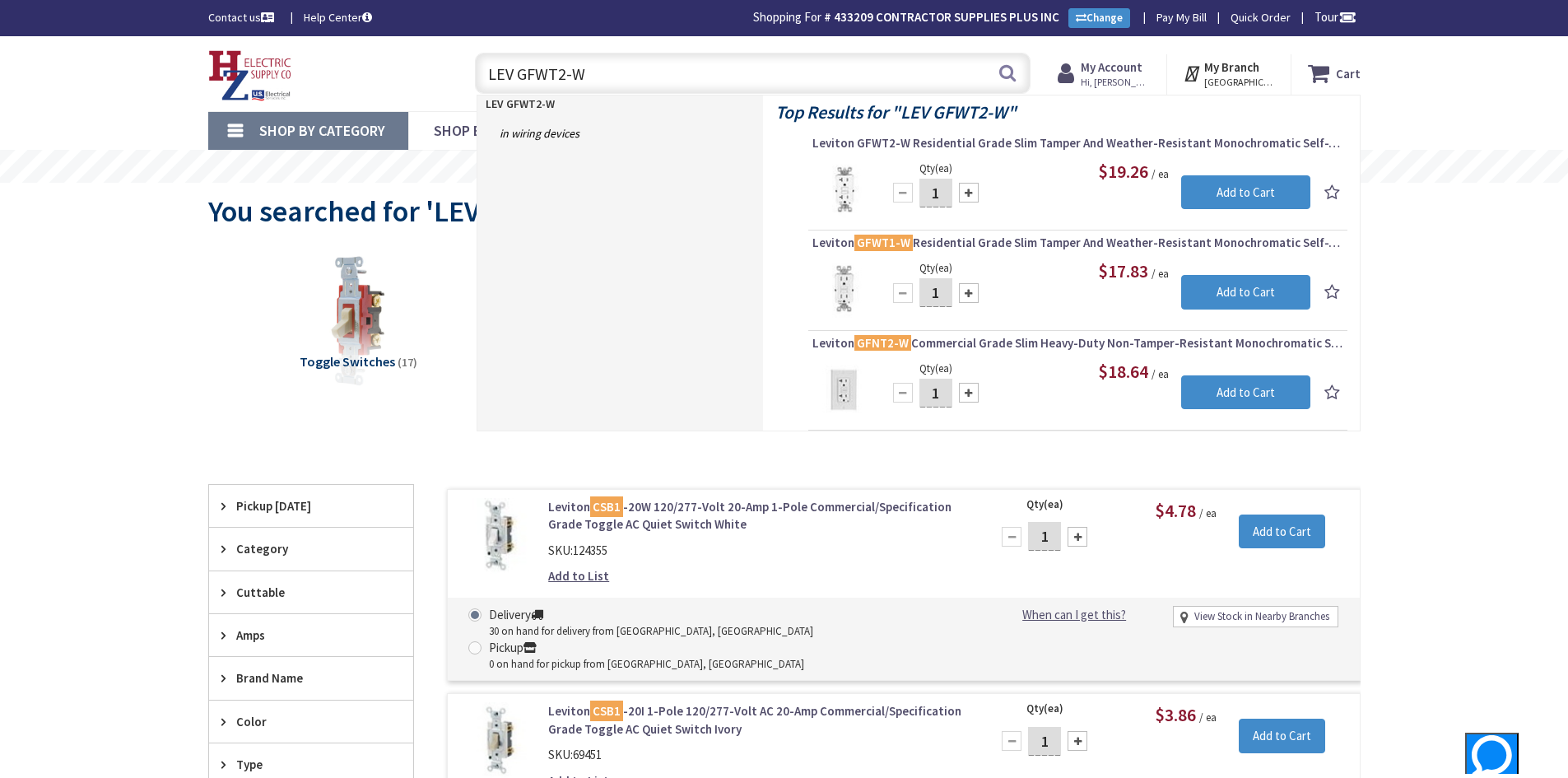
click at [590, 74] on input "LEV GFWT2-W" at bounding box center [753, 72] width 556 height 41
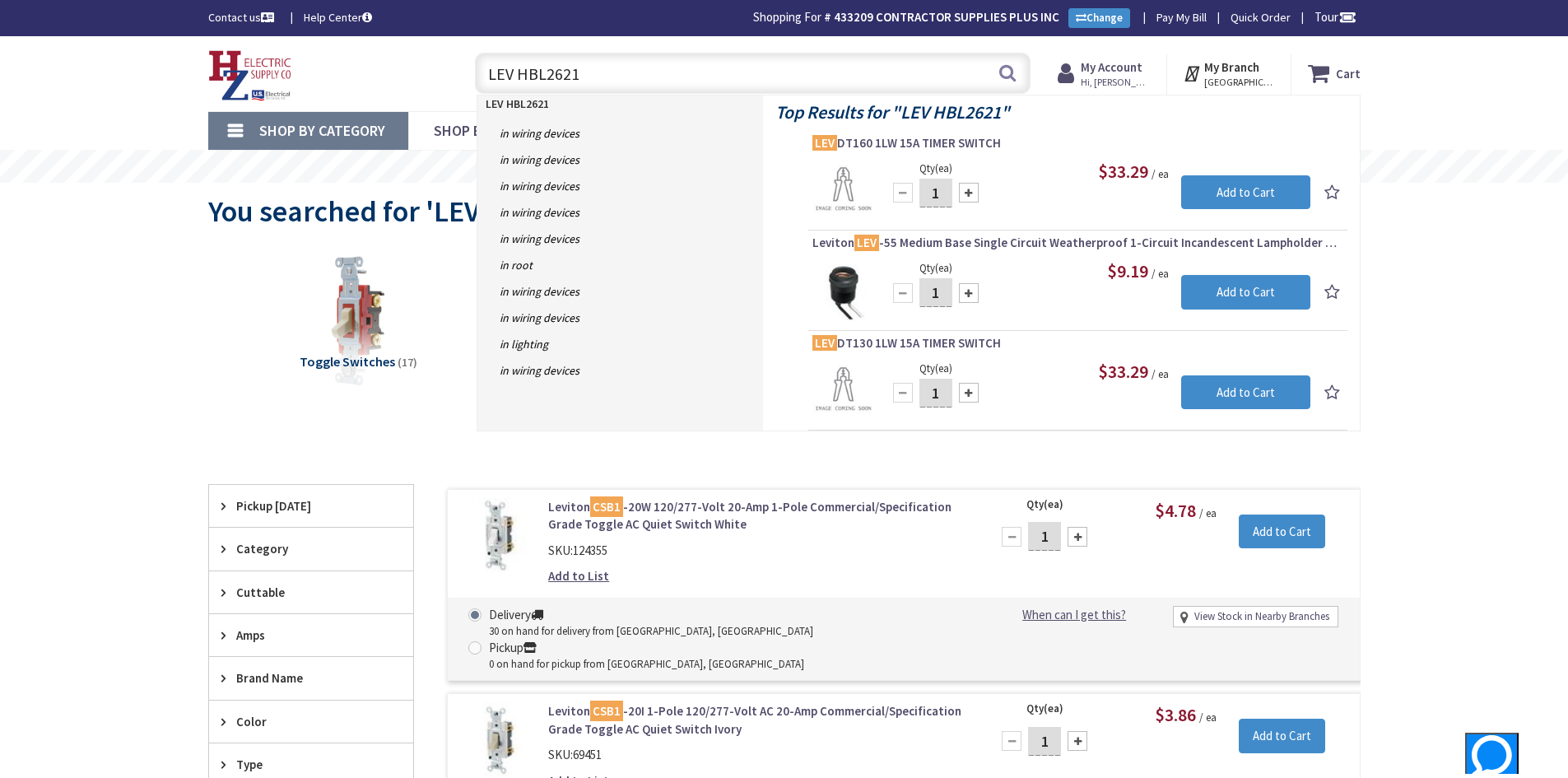
click at [589, 75] on input "LEV HBL2621" at bounding box center [753, 72] width 556 height 41
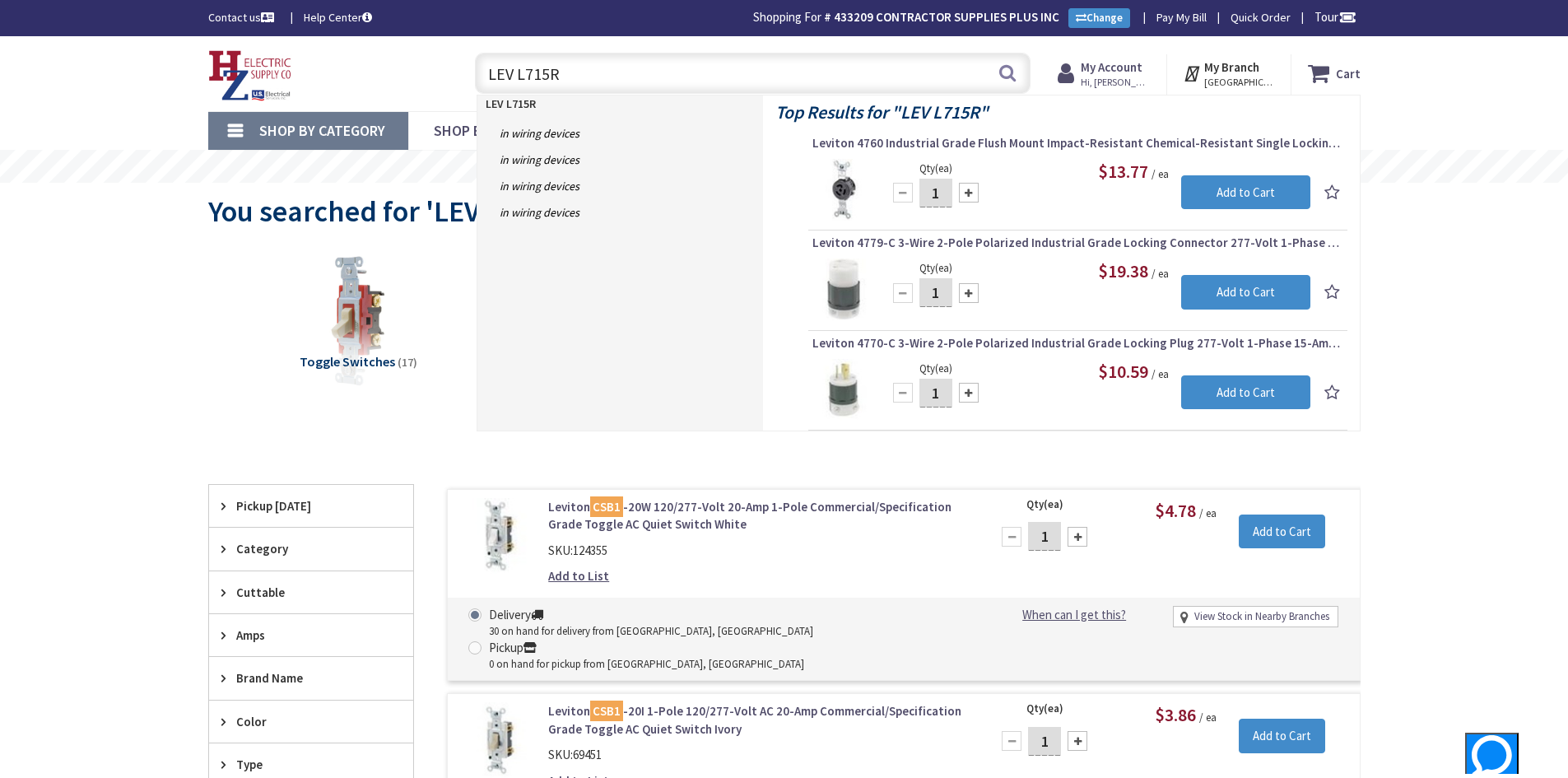
click at [533, 75] on input "LEV L715R" at bounding box center [753, 72] width 556 height 41
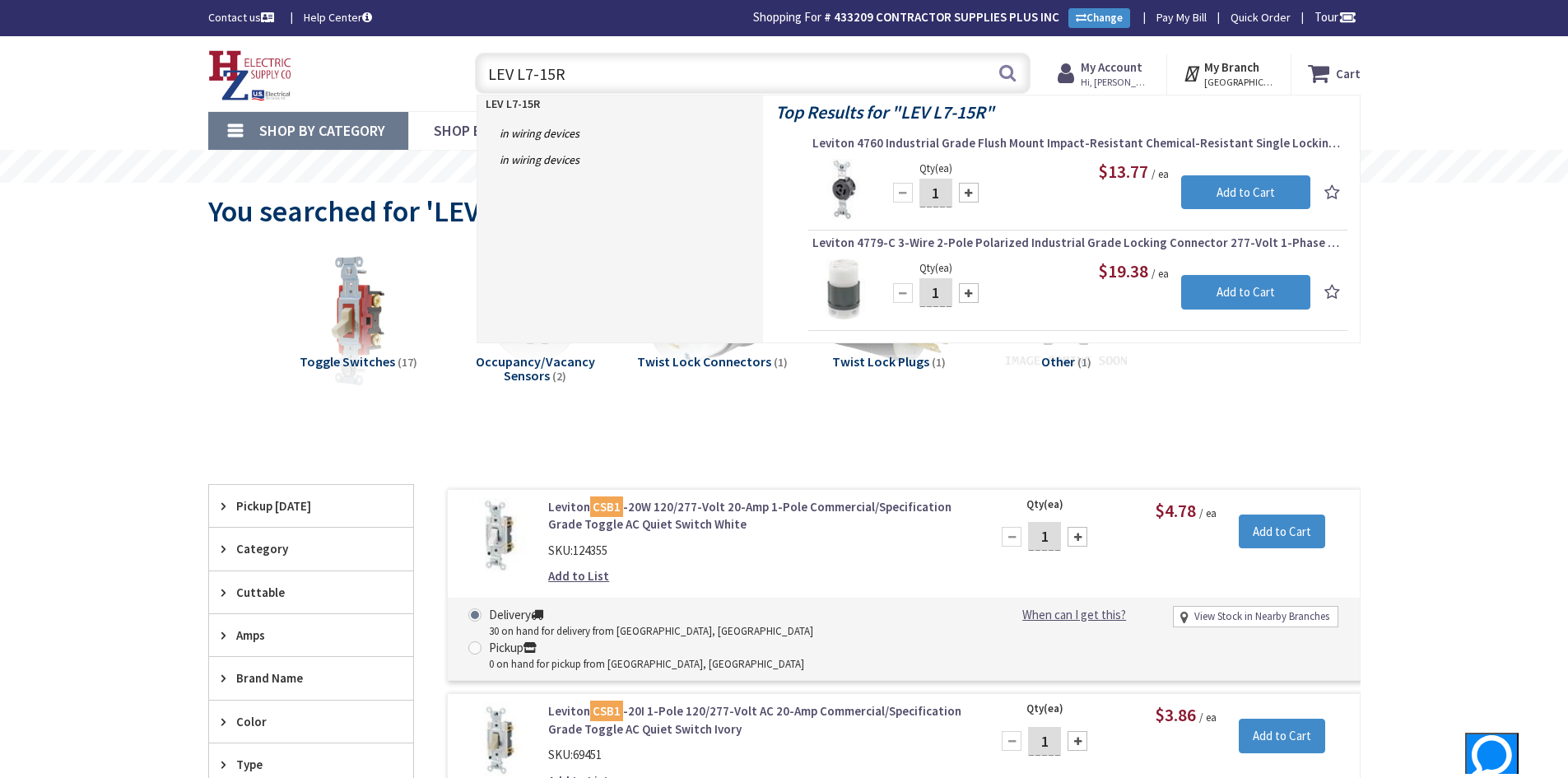
drag, startPoint x: 576, startPoint y: 78, endPoint x: 519, endPoint y: 76, distance: 57.0
click at [519, 76] on input "LEV L7-15R" at bounding box center [753, 72] width 556 height 41
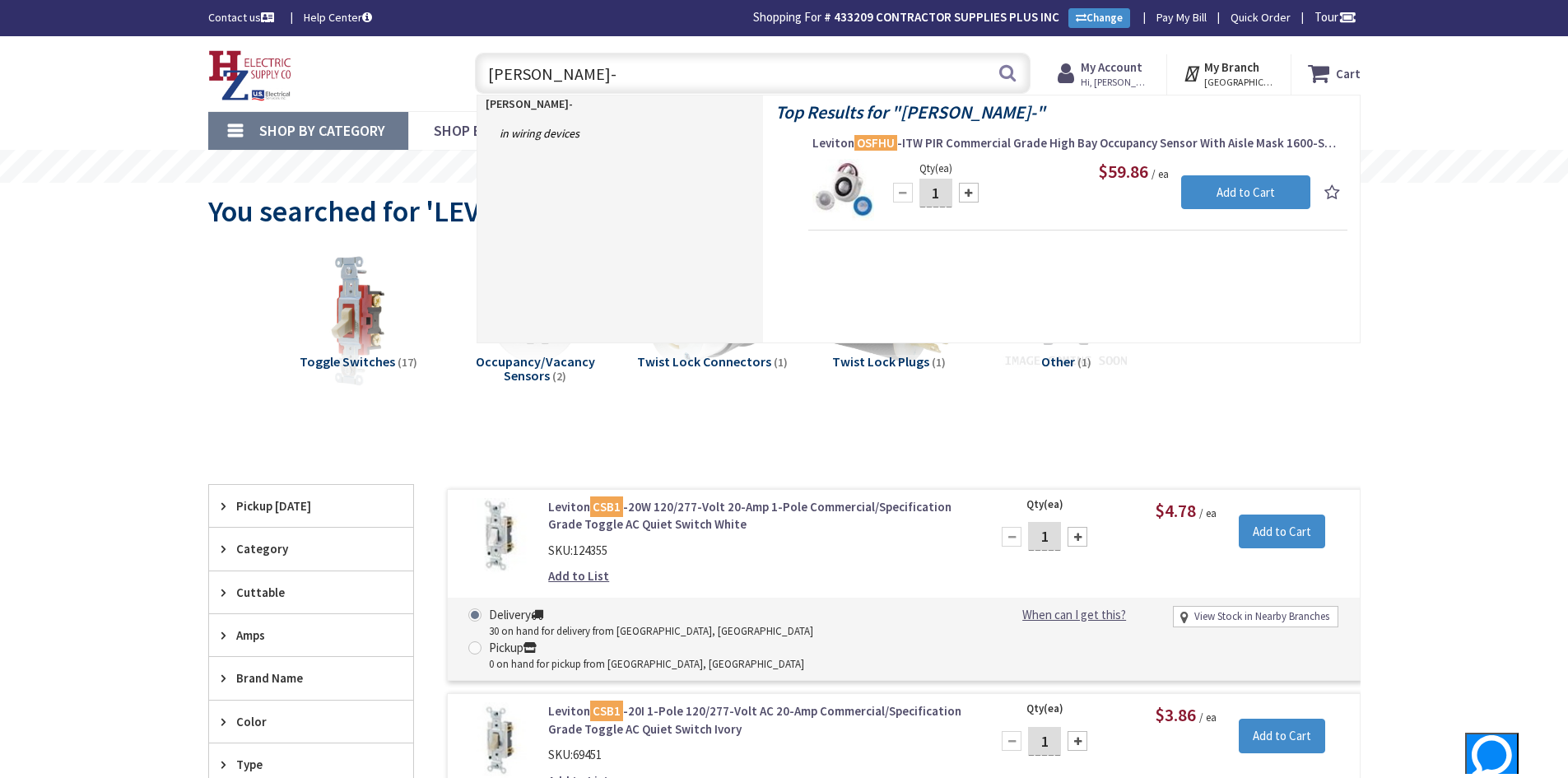
drag, startPoint x: 580, startPoint y: 78, endPoint x: 450, endPoint y: 63, distance: 130.9
click at [450, 63] on div "Toggle Nav LEV OSFHU- LEV OSFHU- Search Cart My Cart Close" at bounding box center [784, 73] width 1177 height 56
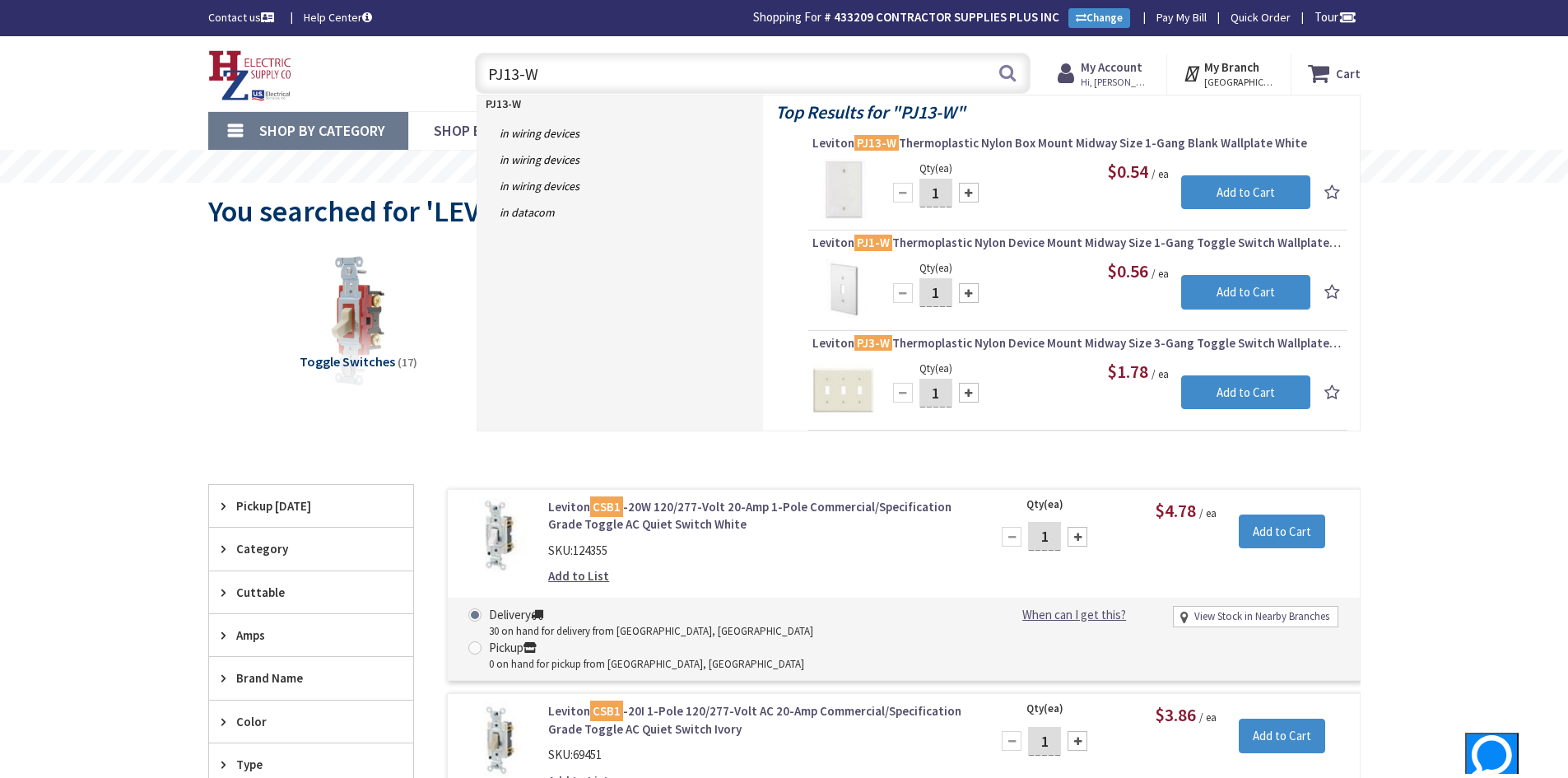
click at [512, 76] on input "PJ13-W" at bounding box center [753, 72] width 556 height 41
drag, startPoint x: 512, startPoint y: 63, endPoint x: 475, endPoint y: 65, distance: 37.1
click at [475, 65] on input "PJ23-W" at bounding box center [753, 72] width 556 height 41
drag, startPoint x: 577, startPoint y: 71, endPoint x: 487, endPoint y: 71, distance: 90.0
click at [487, 71] on input "80401-NW" at bounding box center [753, 72] width 556 height 41
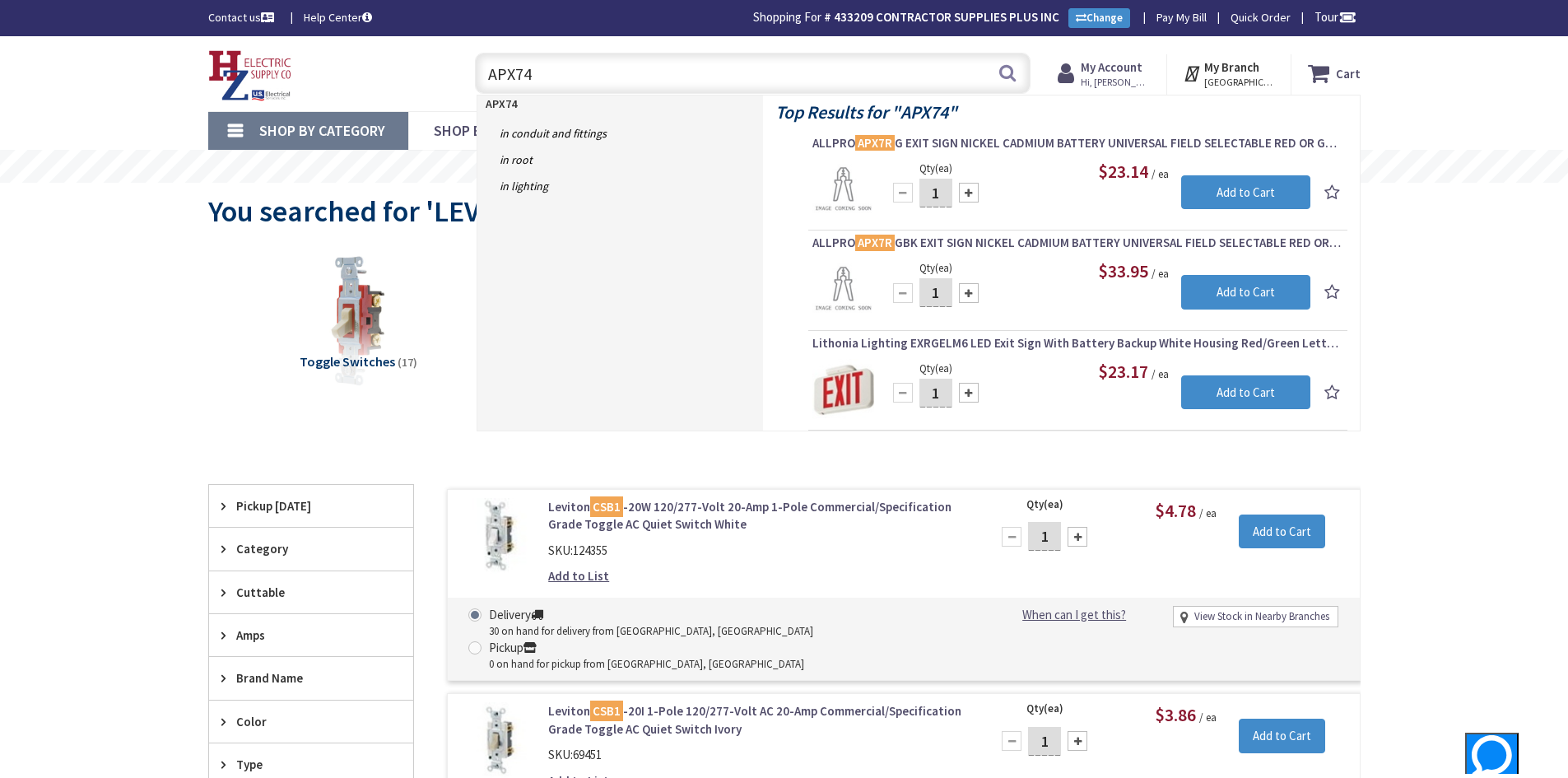
drag, startPoint x: 514, startPoint y: 71, endPoint x: 482, endPoint y: 74, distance: 32.1
click at [482, 74] on input "APX74" at bounding box center [753, 72] width 556 height 41
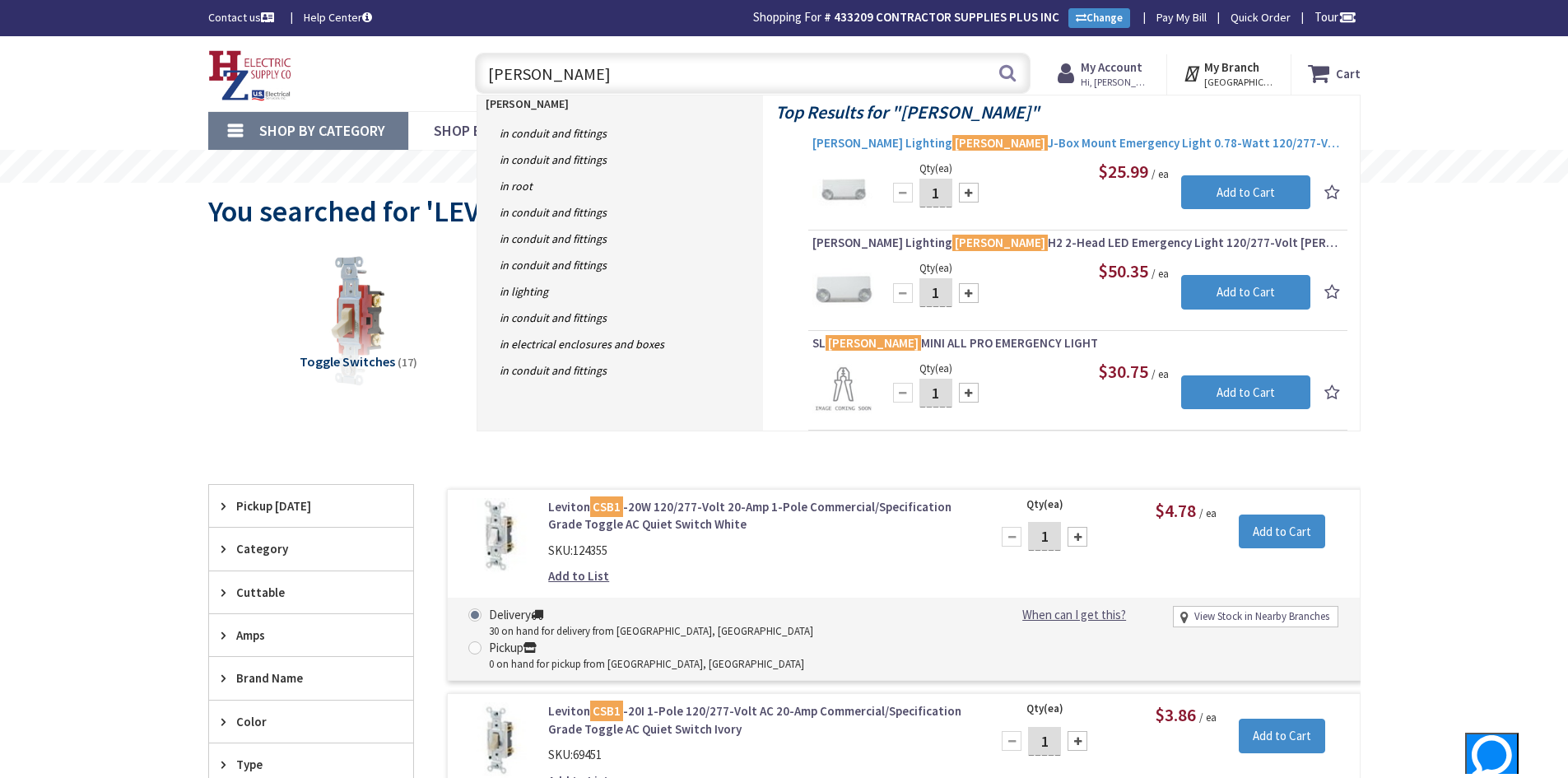
type input "APEL"
click at [821, 142] on span "Cooper Lighting APEL J-Box Mount Emergency Light 0.78-Watt 120/277-Volt AC 3.6-…" at bounding box center [1078, 143] width 531 height 17
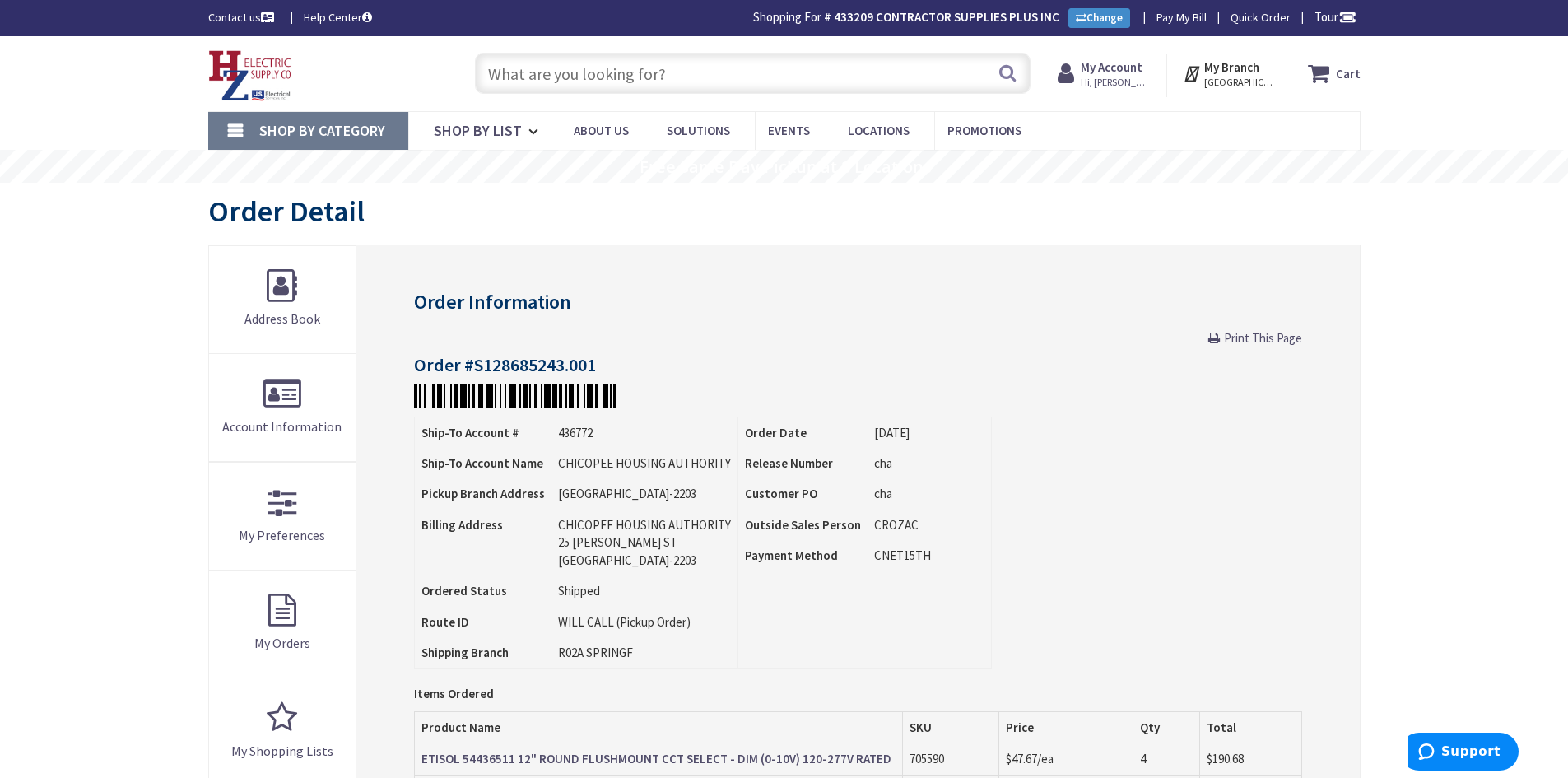
click at [1112, 70] on strong "My Account" at bounding box center [1111, 67] width 62 height 16
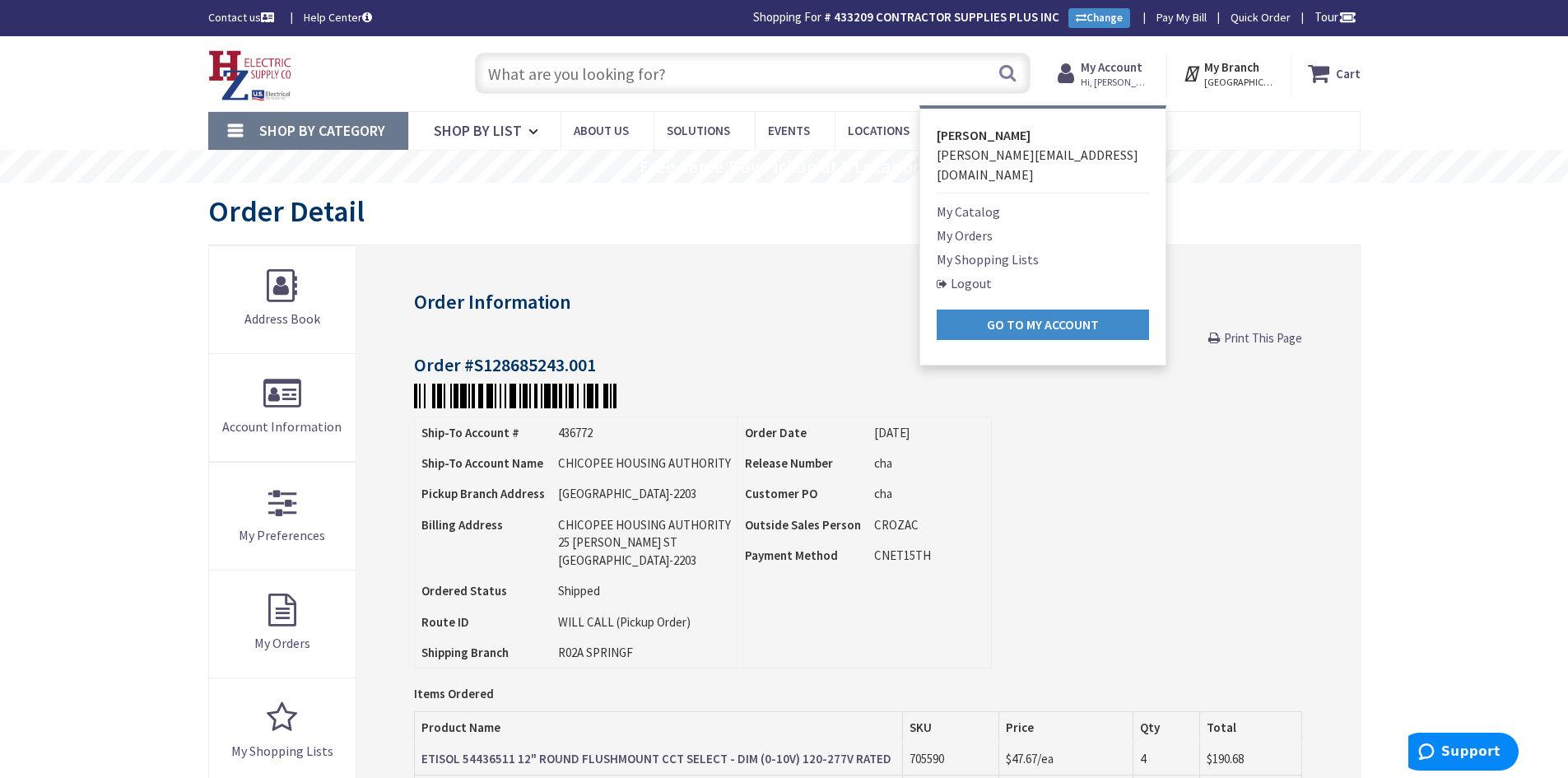
click at [966, 225] on link "My Orders" at bounding box center [965, 235] width 56 height 20
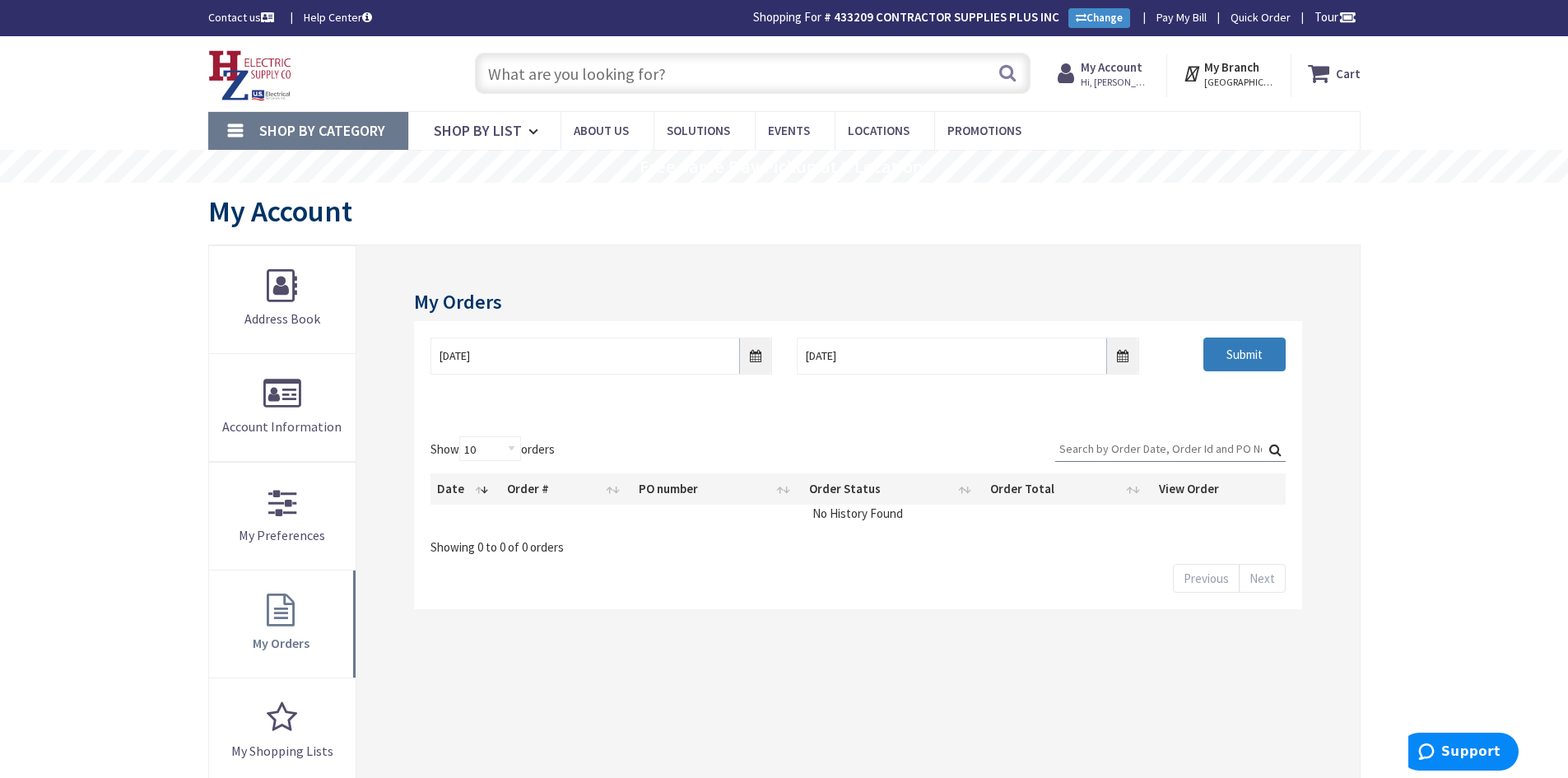
click at [1228, 358] on input "Submit" at bounding box center [1244, 354] width 82 height 35
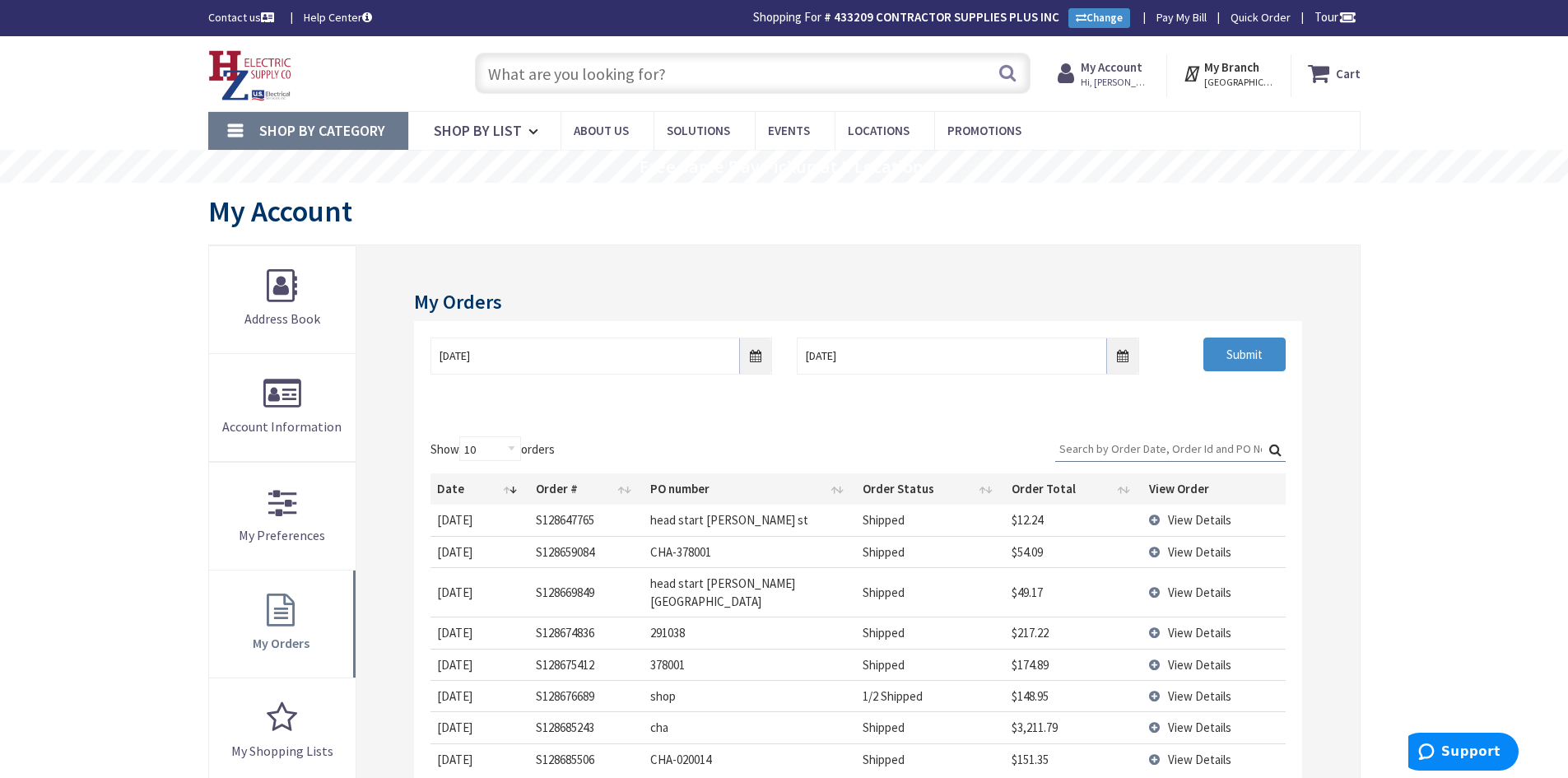
click at [455, 490] on th "Date" at bounding box center [480, 489] width 99 height 32
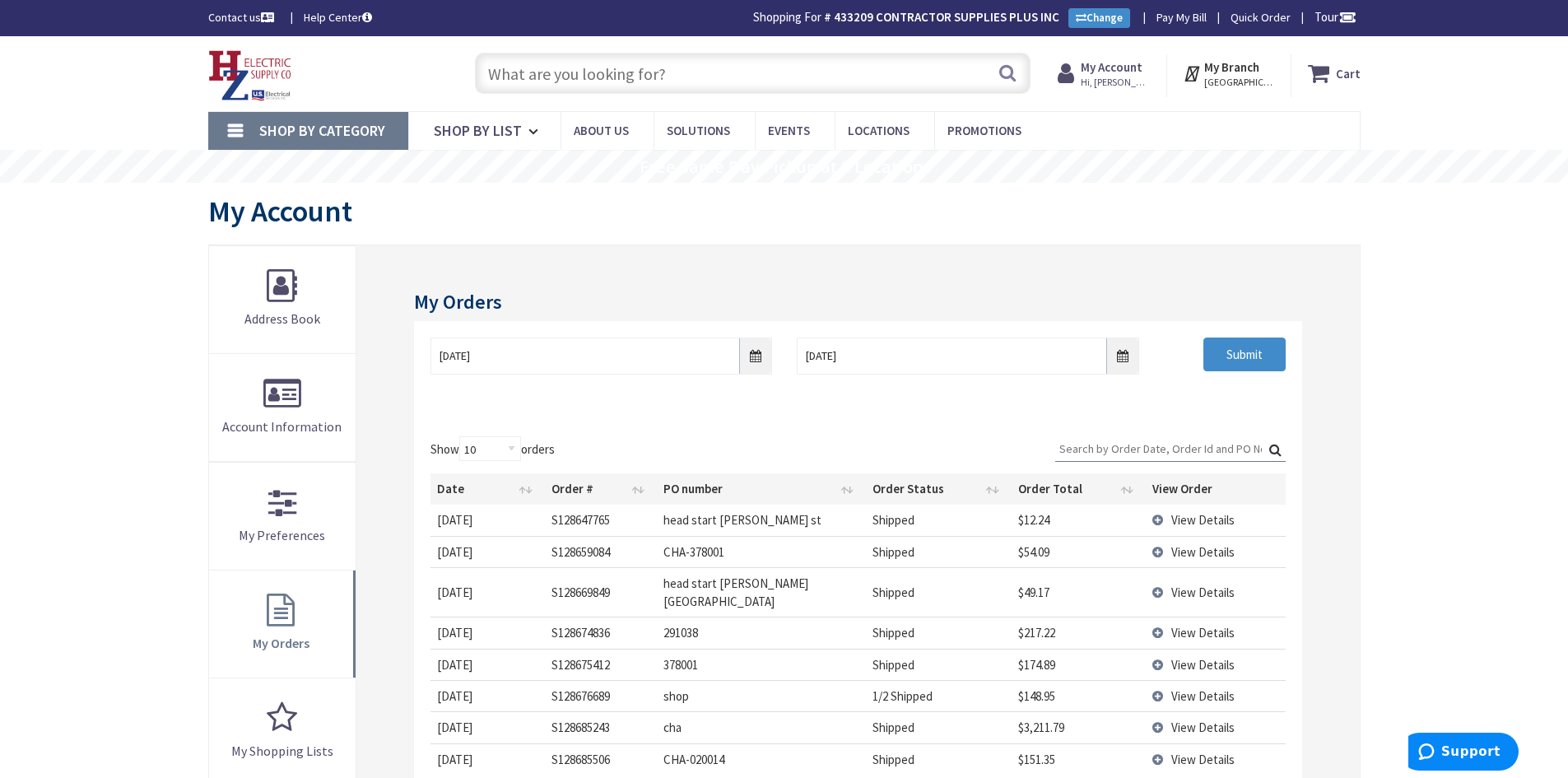
click at [455, 490] on th "Date" at bounding box center [487, 489] width 114 height 32
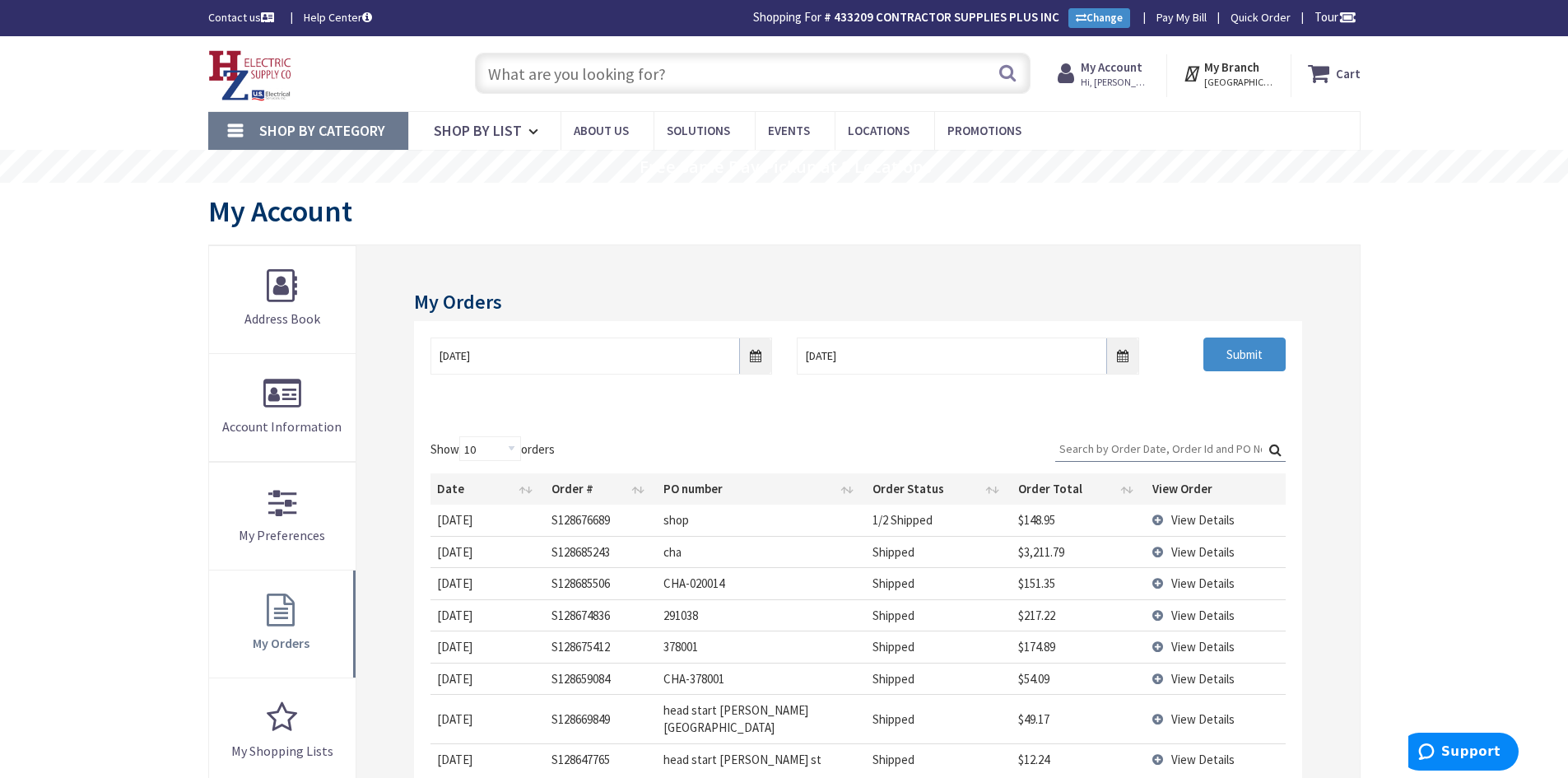
click at [1203, 552] on span "View Details" at bounding box center [1203, 552] width 64 height 16
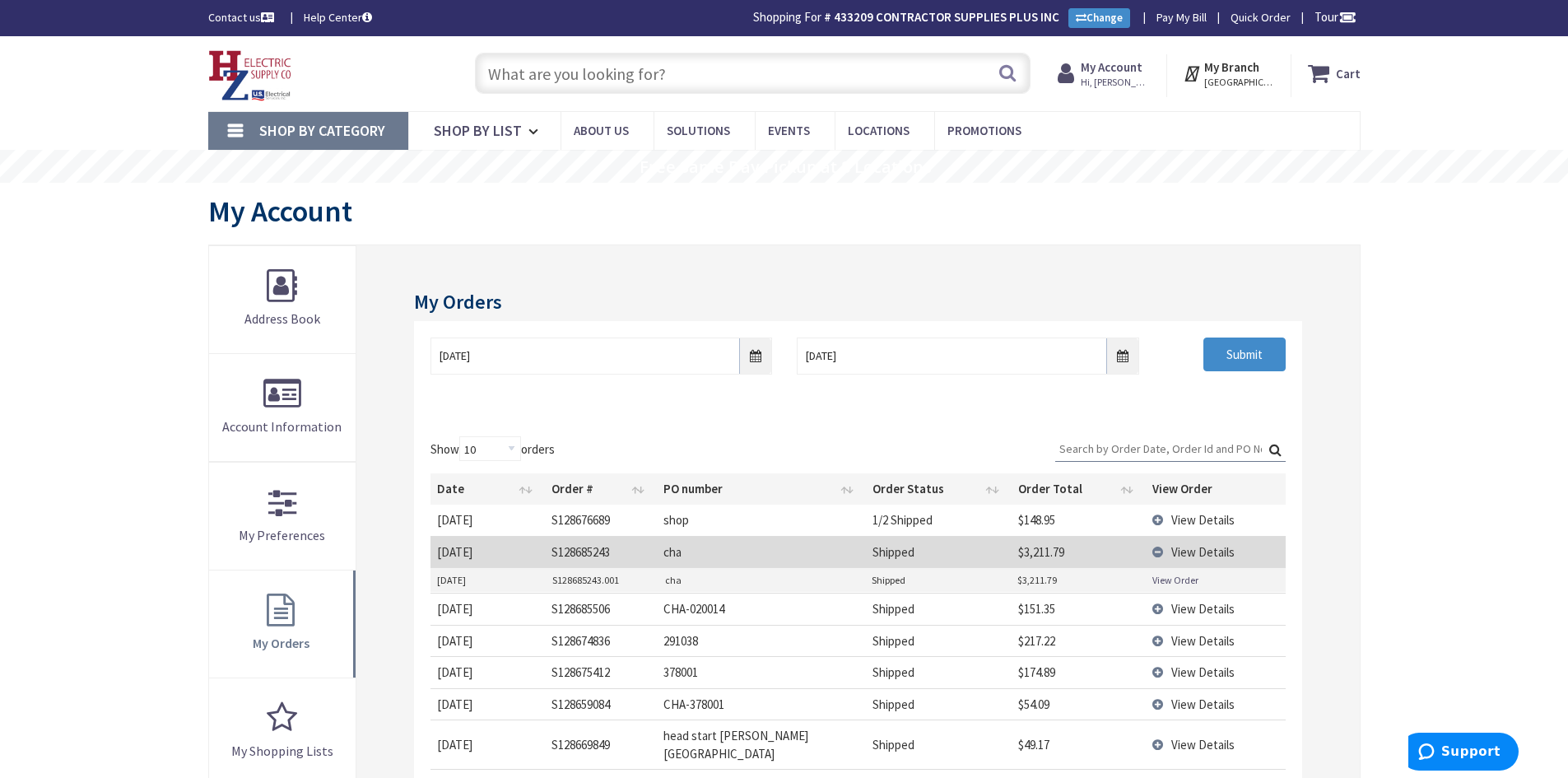
click at [1190, 577] on link "View Order" at bounding box center [1175, 580] width 46 height 14
click at [1173, 582] on link "View Order" at bounding box center [1175, 580] width 46 height 14
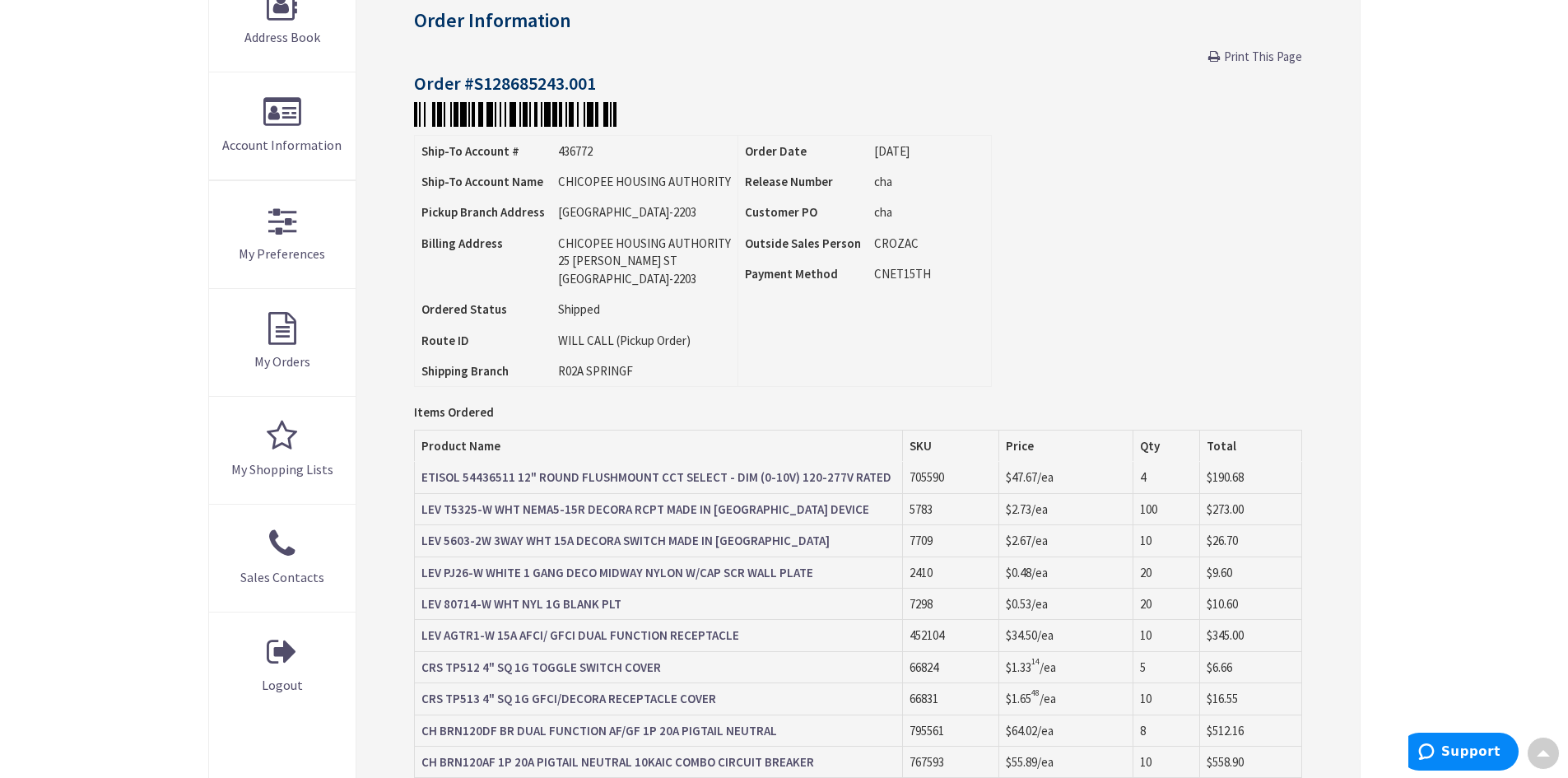
scroll to position [82, 0]
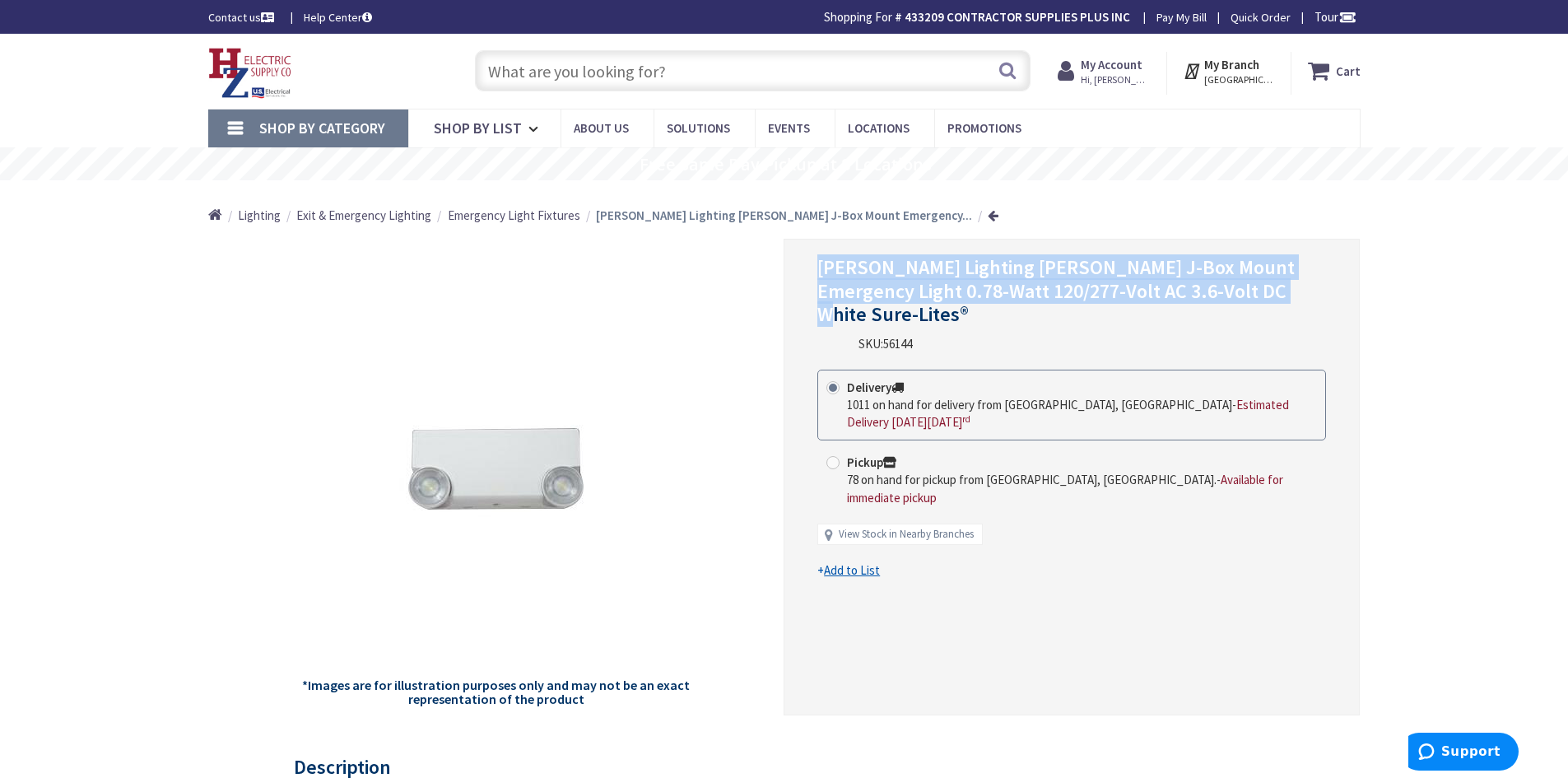
drag, startPoint x: 818, startPoint y: 266, endPoint x: 1257, endPoint y: 299, distance: 440.2
click at [1257, 299] on h1 "[PERSON_NAME] Lighting [PERSON_NAME] J-Box Mount Emergency Light 0.78-Watt 120/…" at bounding box center [1072, 291] width 509 height 70
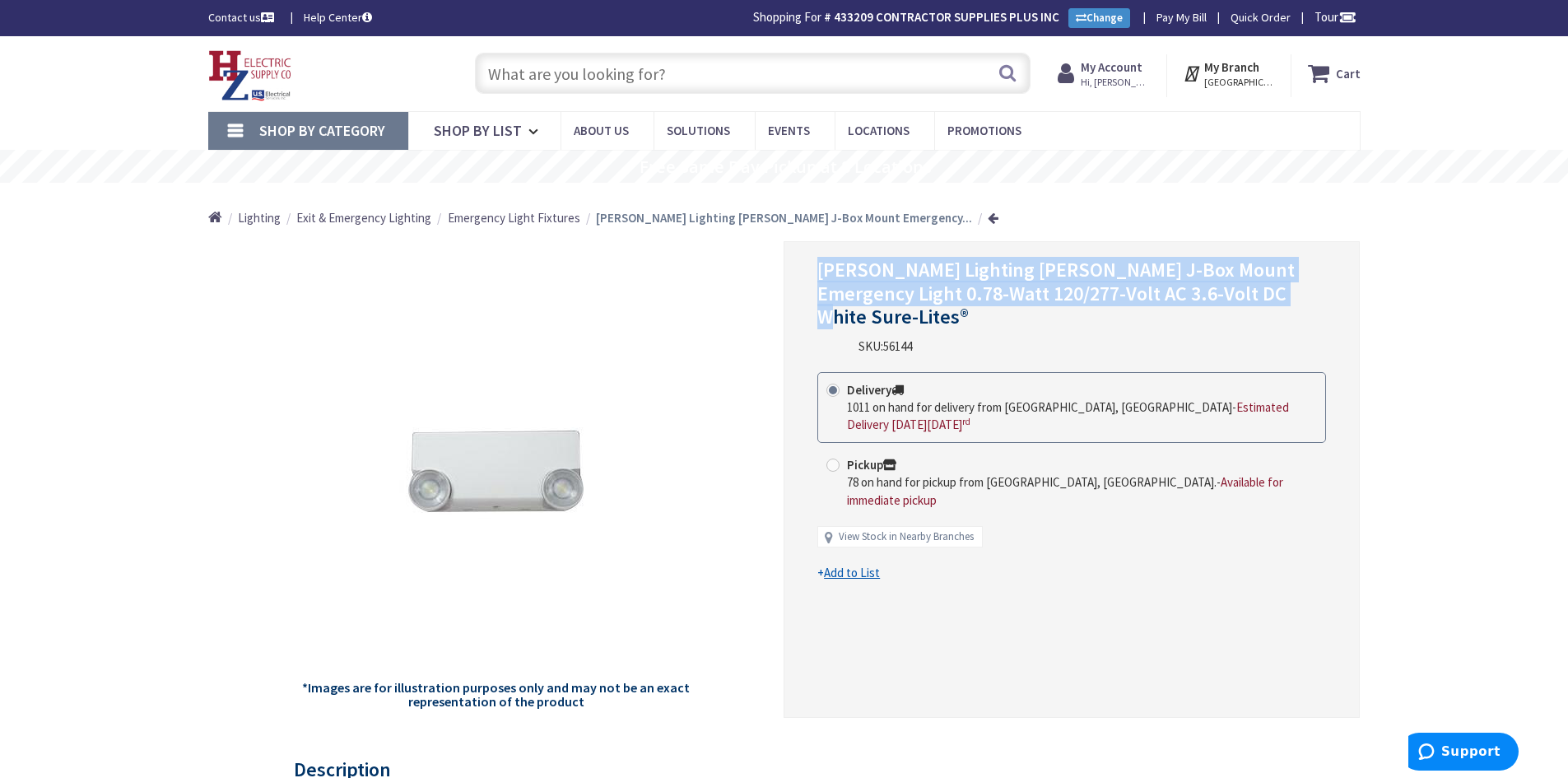
copy span "[PERSON_NAME] Lighting [PERSON_NAME] J-Box Mount Emergency Light 0.78-Watt 120/…"
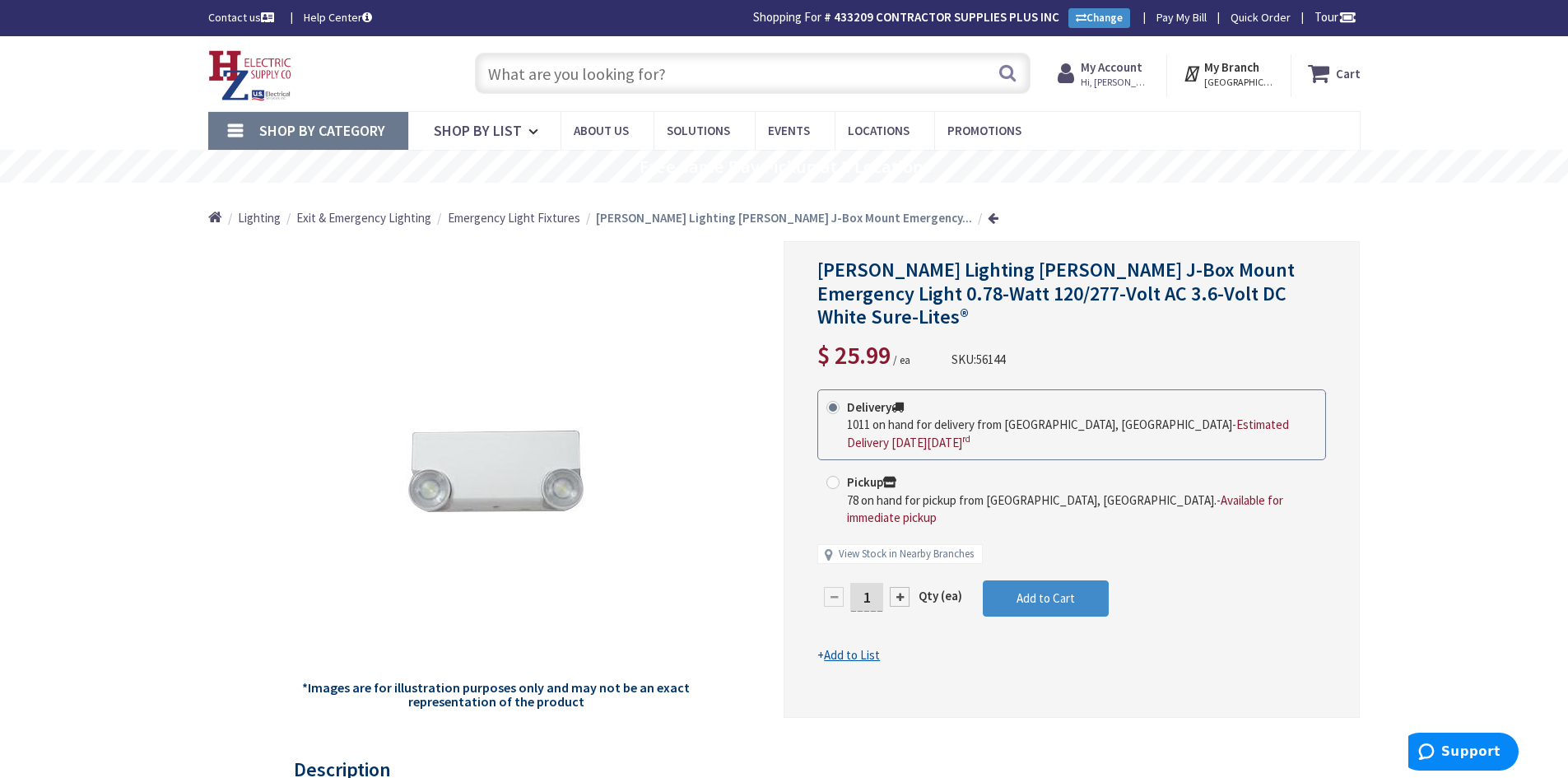
click at [617, 70] on input "text" at bounding box center [753, 72] width 556 height 41
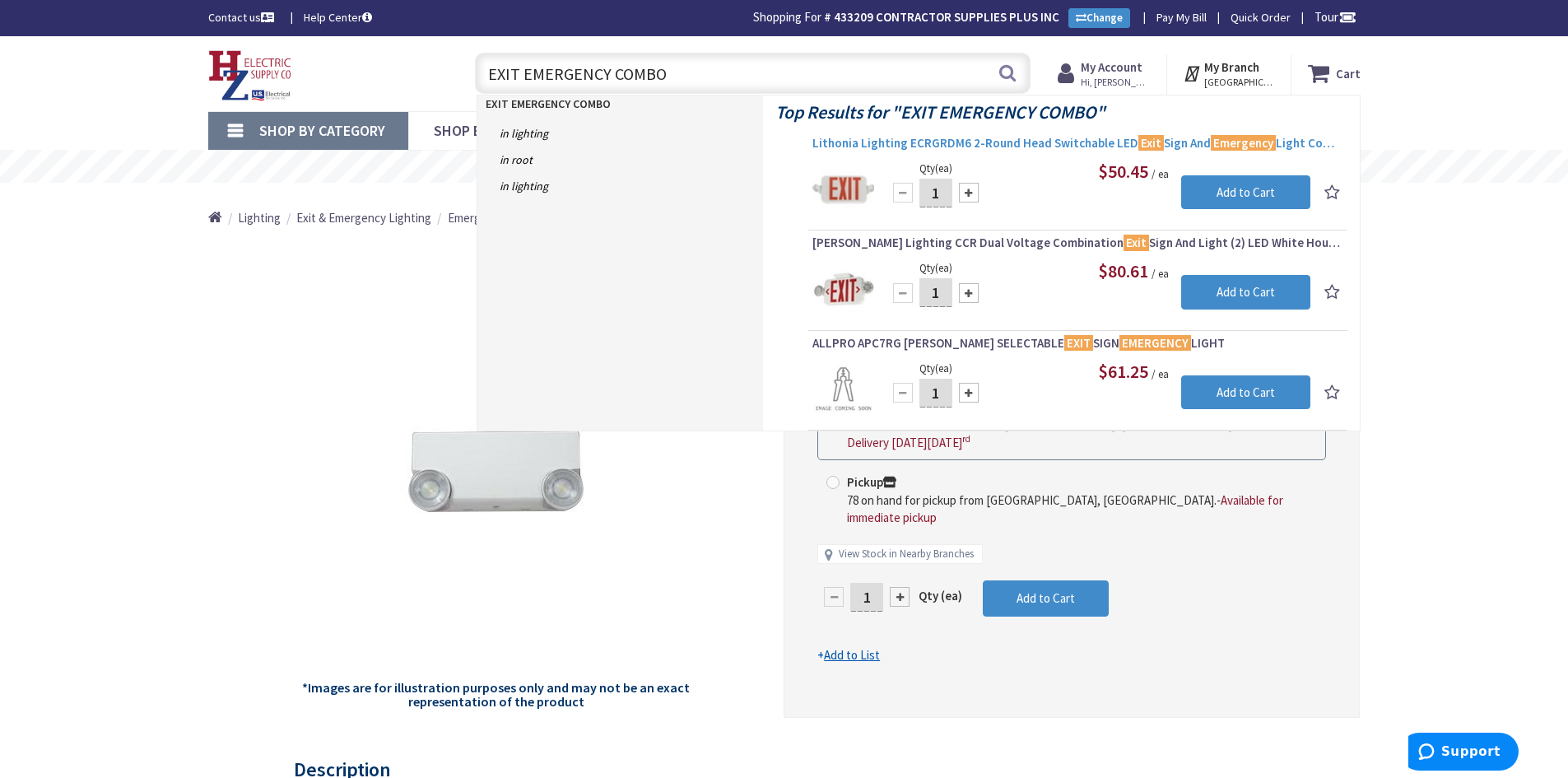
type input "EXIT EMERGENCY COMBO"
click at [934, 138] on span "Lithonia Lighting ECRGRDM6 2-Round Head Switchable LED Exit Sign And Emergency …" at bounding box center [1078, 143] width 531 height 17
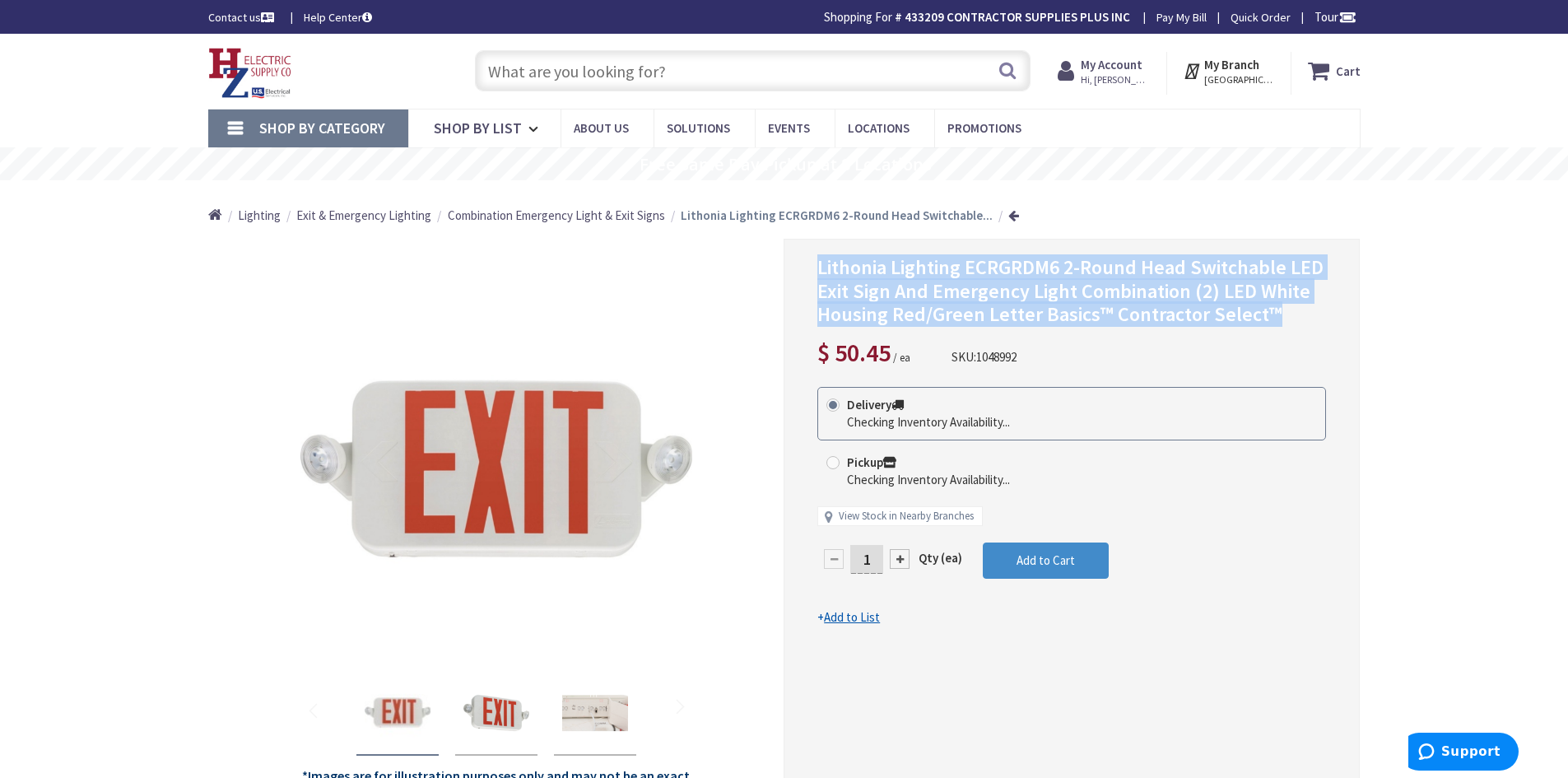
drag, startPoint x: 819, startPoint y: 268, endPoint x: 1298, endPoint y: 309, distance: 480.8
click at [1298, 309] on h1 "Lithonia Lighting ECRGRDM6 2-Round Head Switchable LED Exit Sign And Emergency …" at bounding box center [1072, 291] width 509 height 70
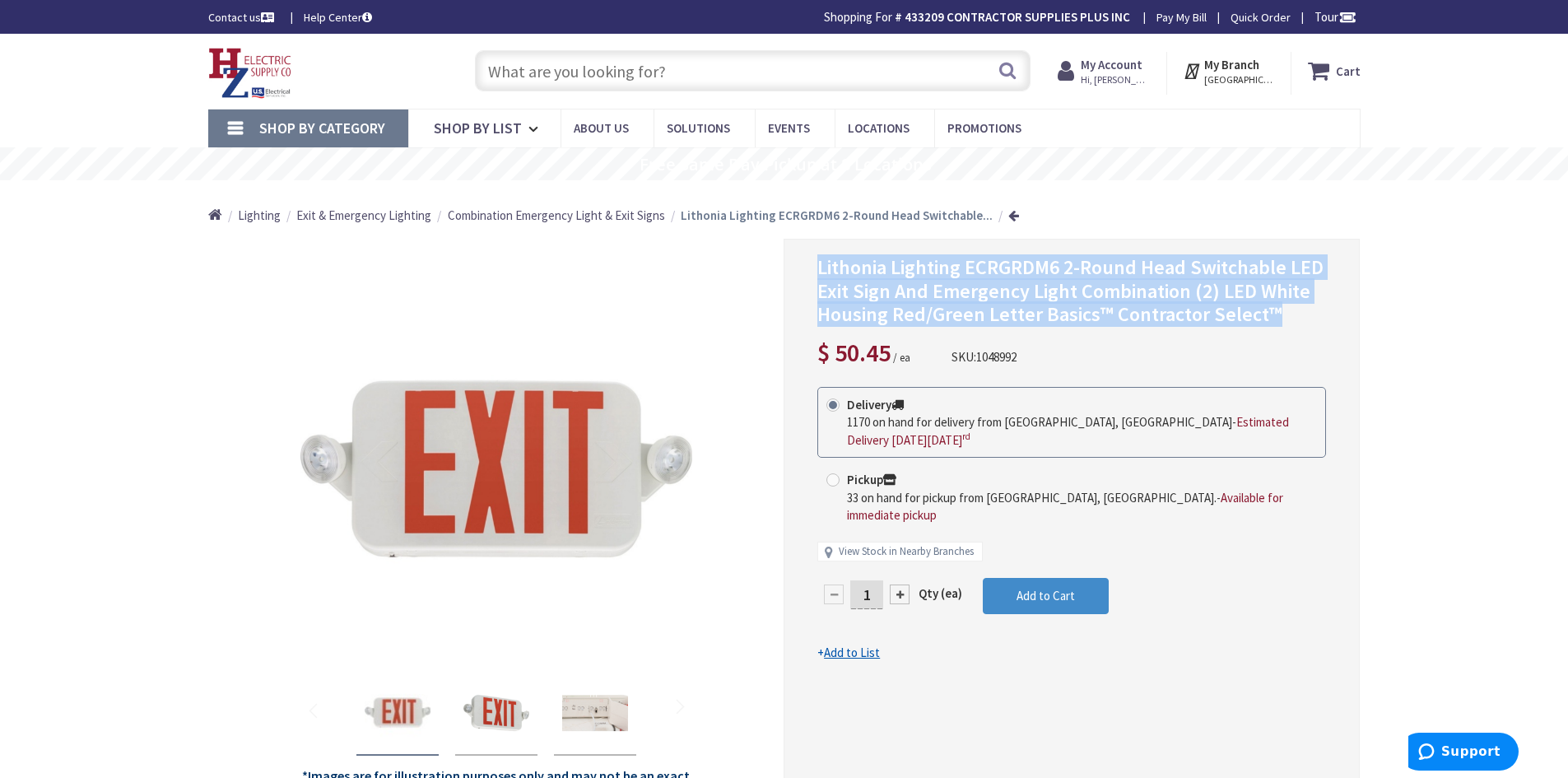
copy span "Lithonia Lighting ECRGRDM6 2-Round Head Switchable LED Exit Sign And Emergency …"
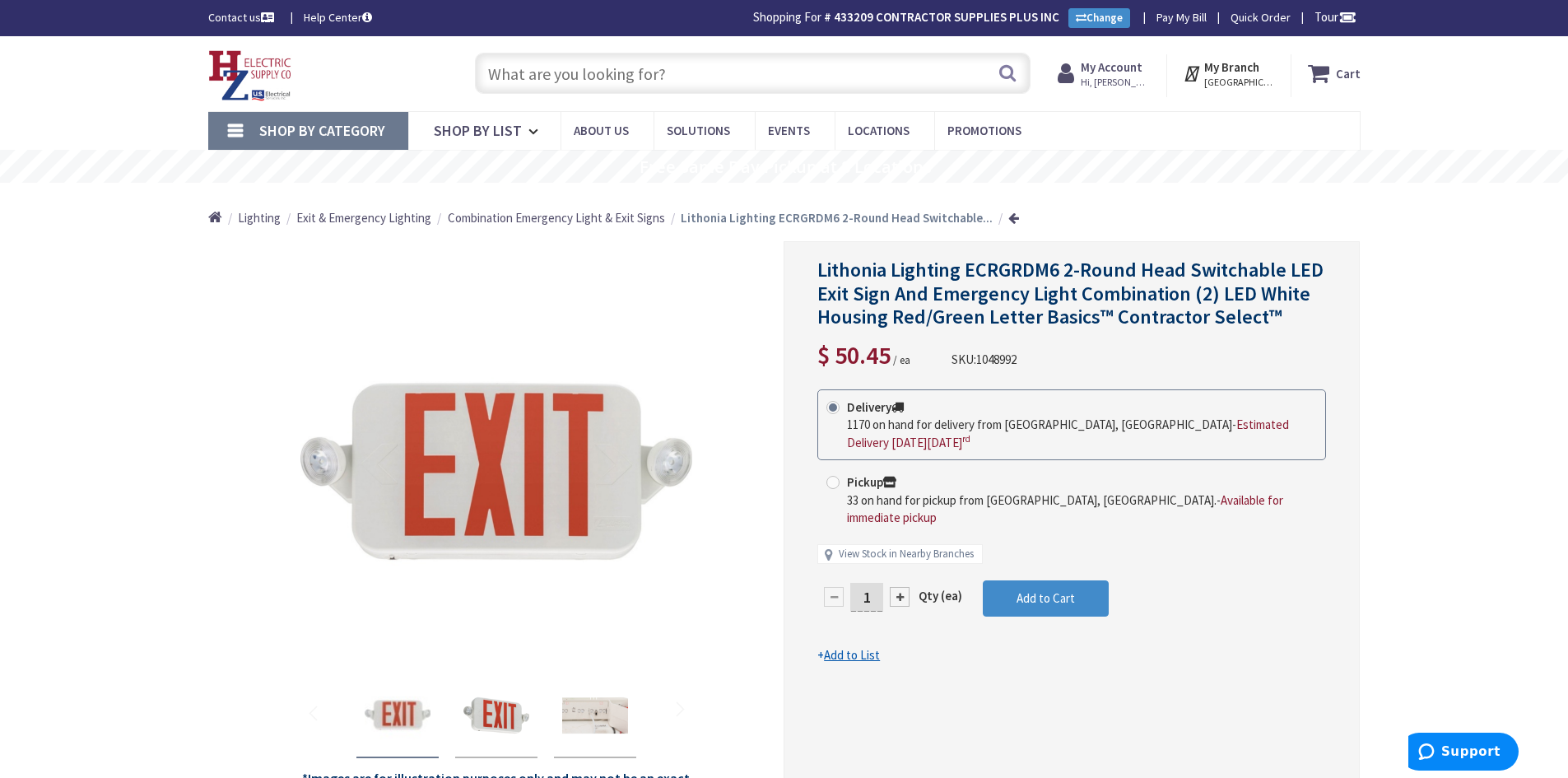
click at [548, 72] on input "text" at bounding box center [753, 72] width 556 height 41
paste input "6UCSK22WHT KICHLER UNDER CABINETS LIGHT"
type input "6UCSK22WHT KICHLER UNDER CABINETS LIGHT"
click at [1011, 73] on button "Search" at bounding box center [1008, 72] width 22 height 37
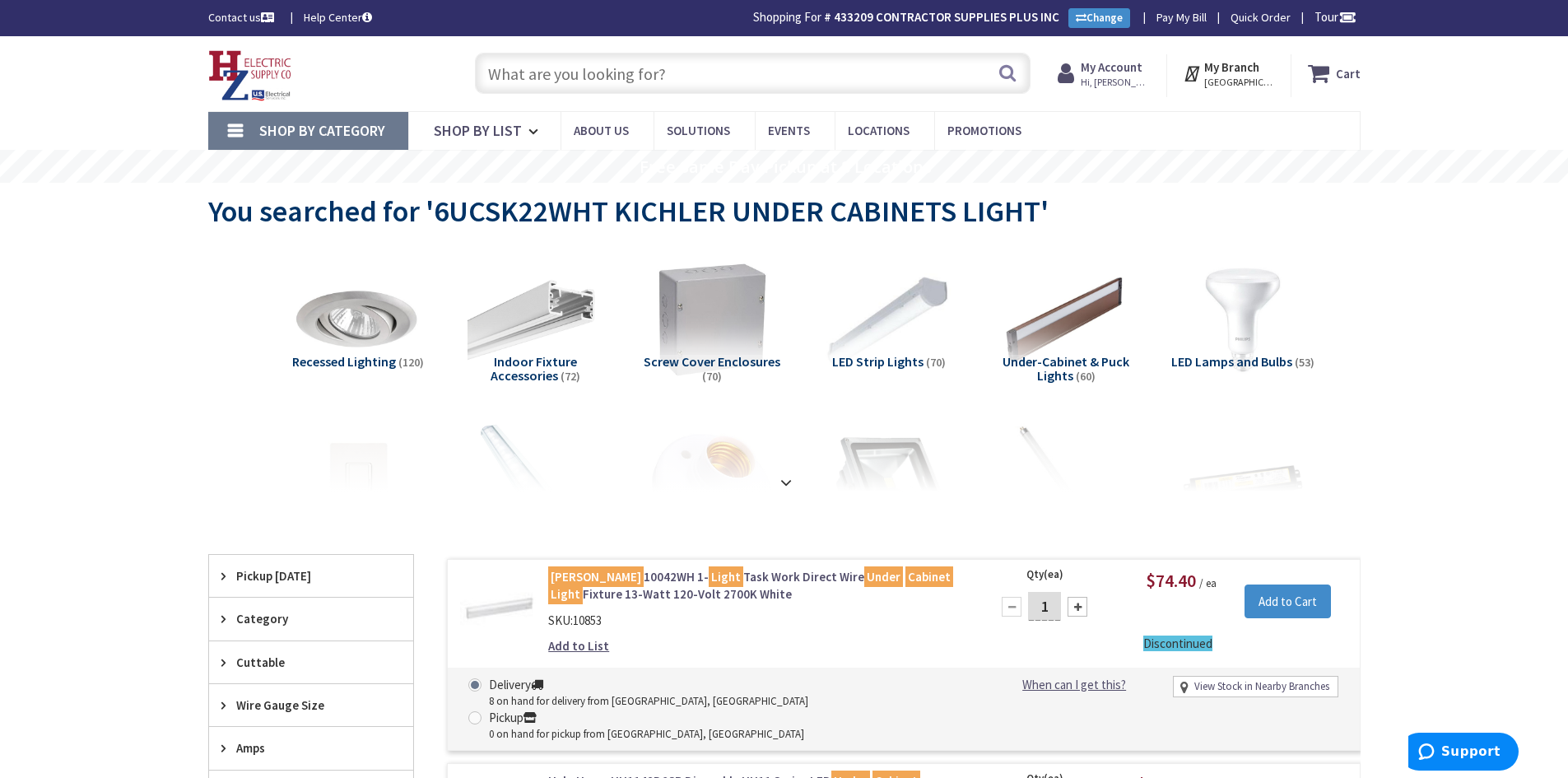
click at [563, 78] on input "text" at bounding box center [753, 72] width 556 height 41
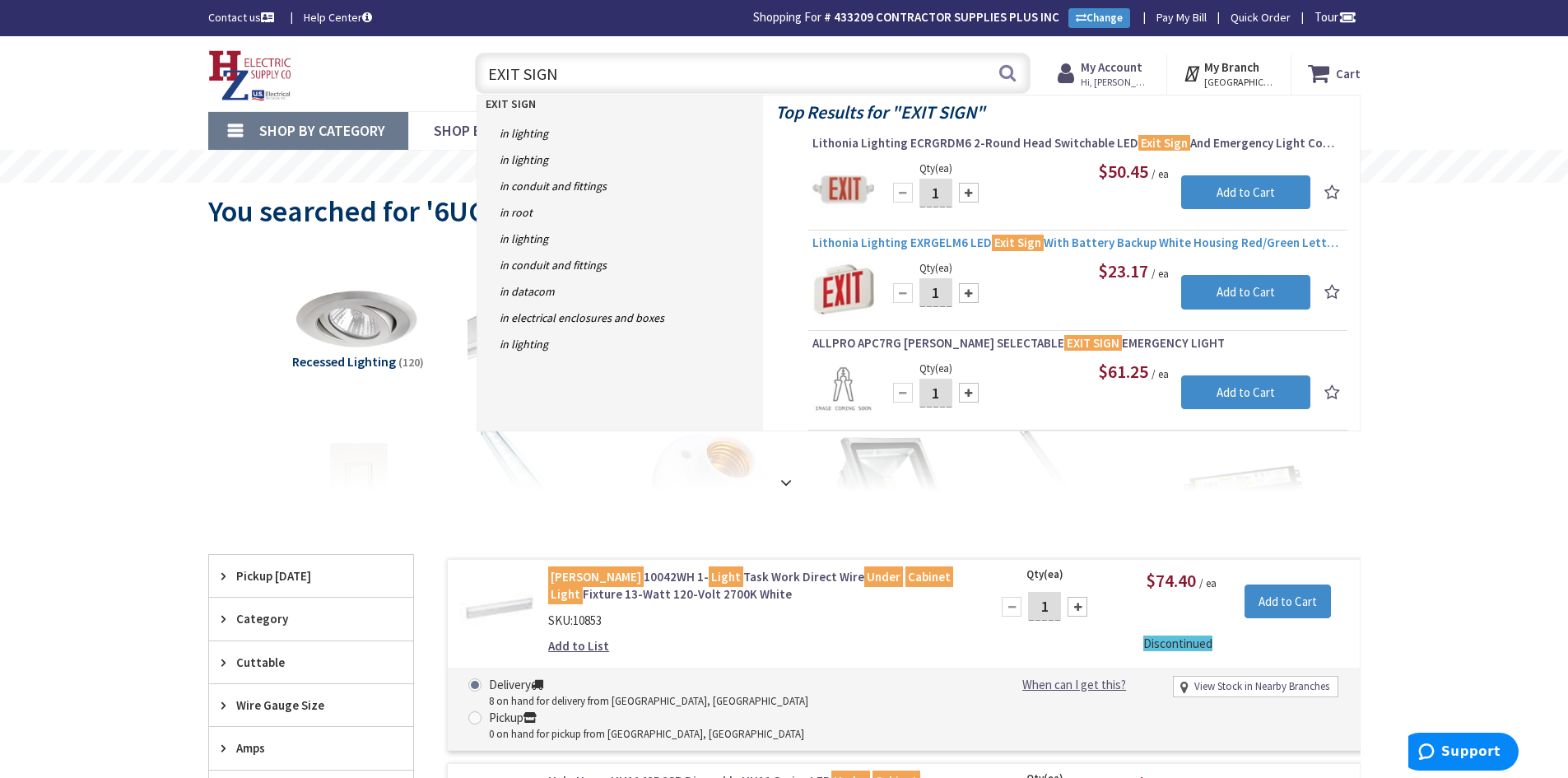
type input "EXIT SIGN"
click at [871, 238] on span "Lithonia Lighting EXRGELM6 LED Exit Sign With Battery Backup White Housing Red/…" at bounding box center [1078, 242] width 531 height 17
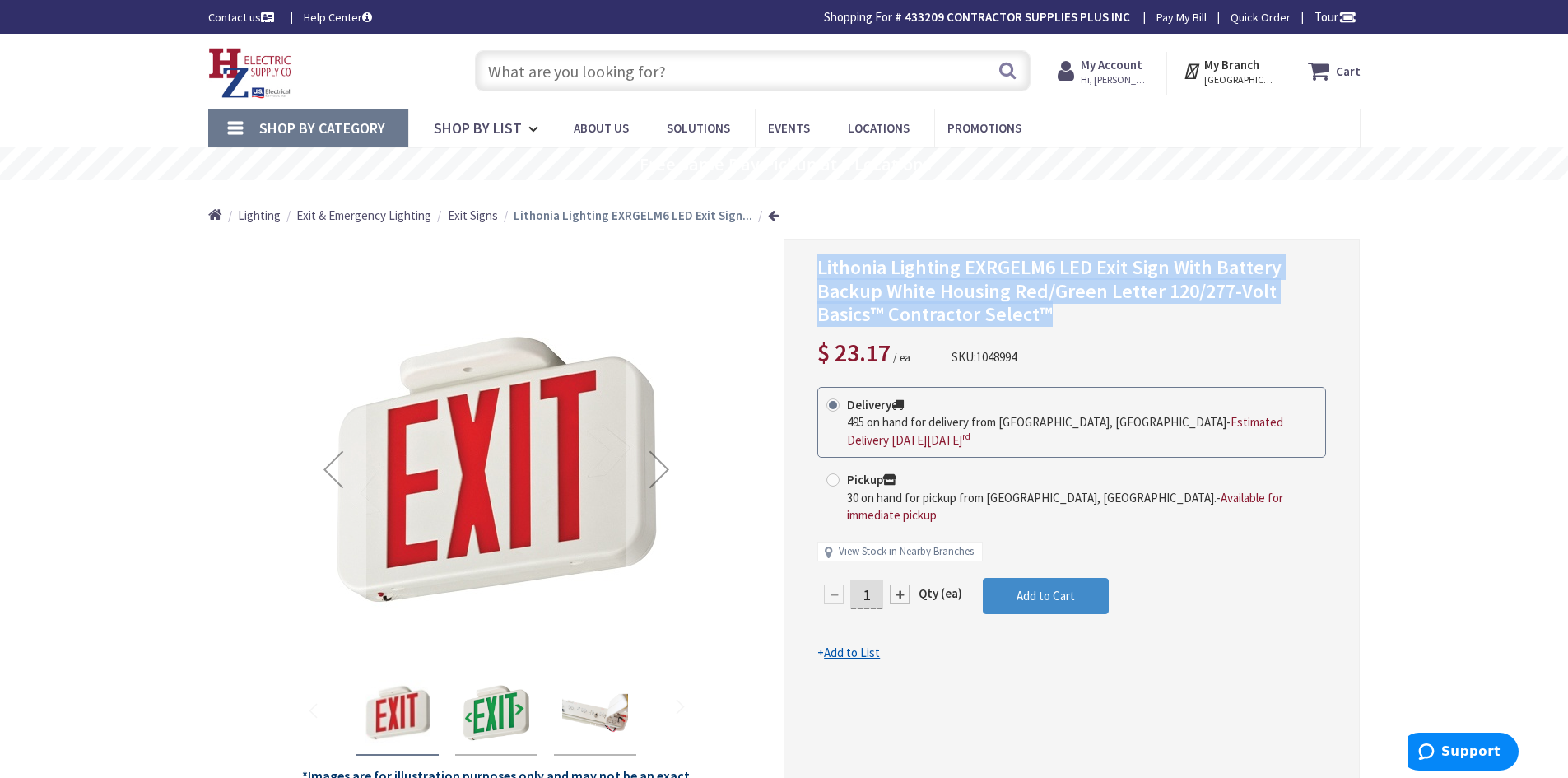
drag, startPoint x: 814, startPoint y: 267, endPoint x: 1083, endPoint y: 315, distance: 273.2
click at [1083, 315] on div "Lithonia Lighting EXRGELM6 LED Exit Sign With Battery Backup White Housing Red/…" at bounding box center [1072, 523] width 577 height 568
copy span "Lithonia Lighting EXRGELM6 LED Exit Sign With Battery Backup White Housing Red/…"
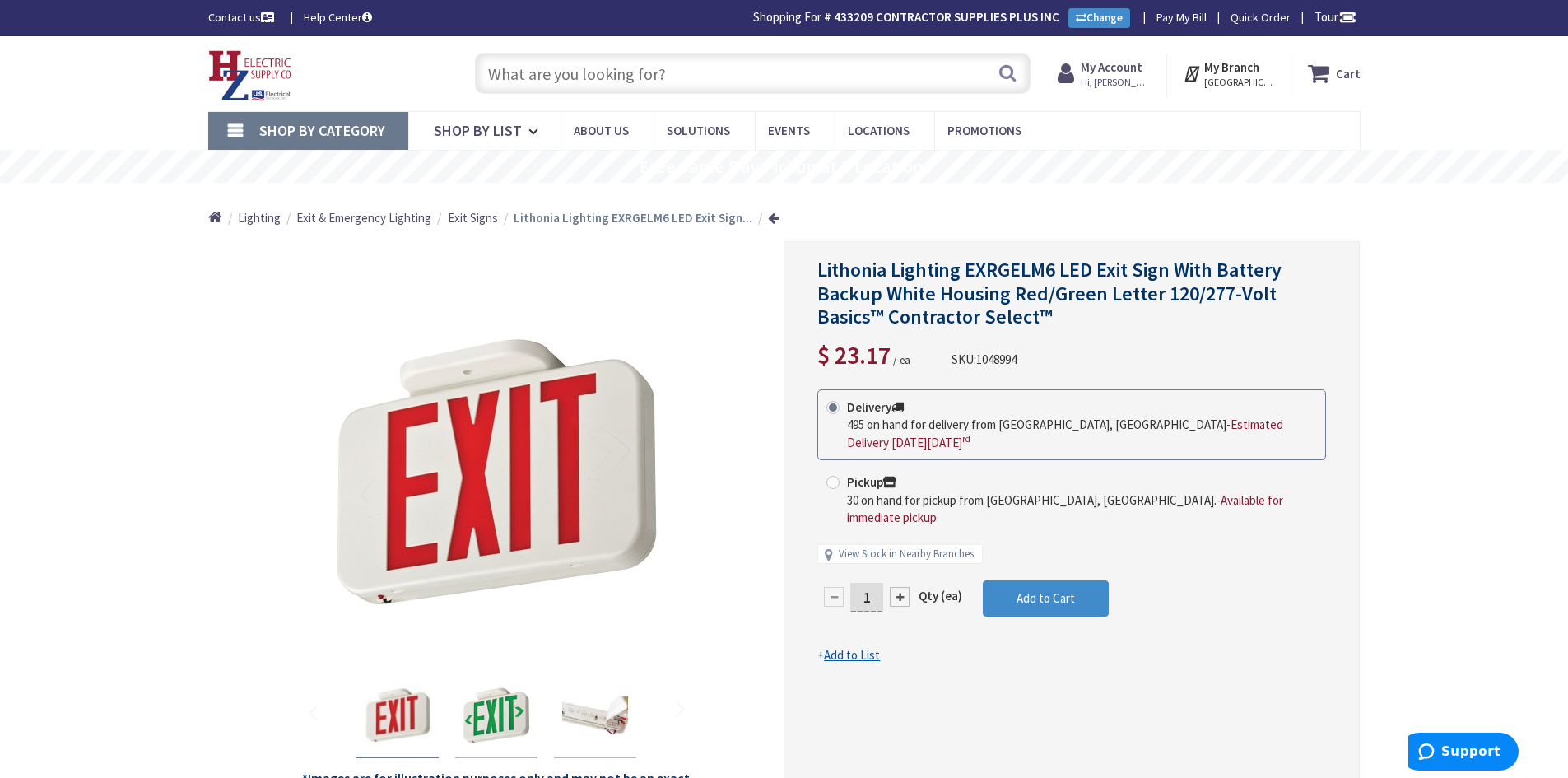
click at [667, 84] on input "text" at bounding box center [753, 72] width 556 height 41
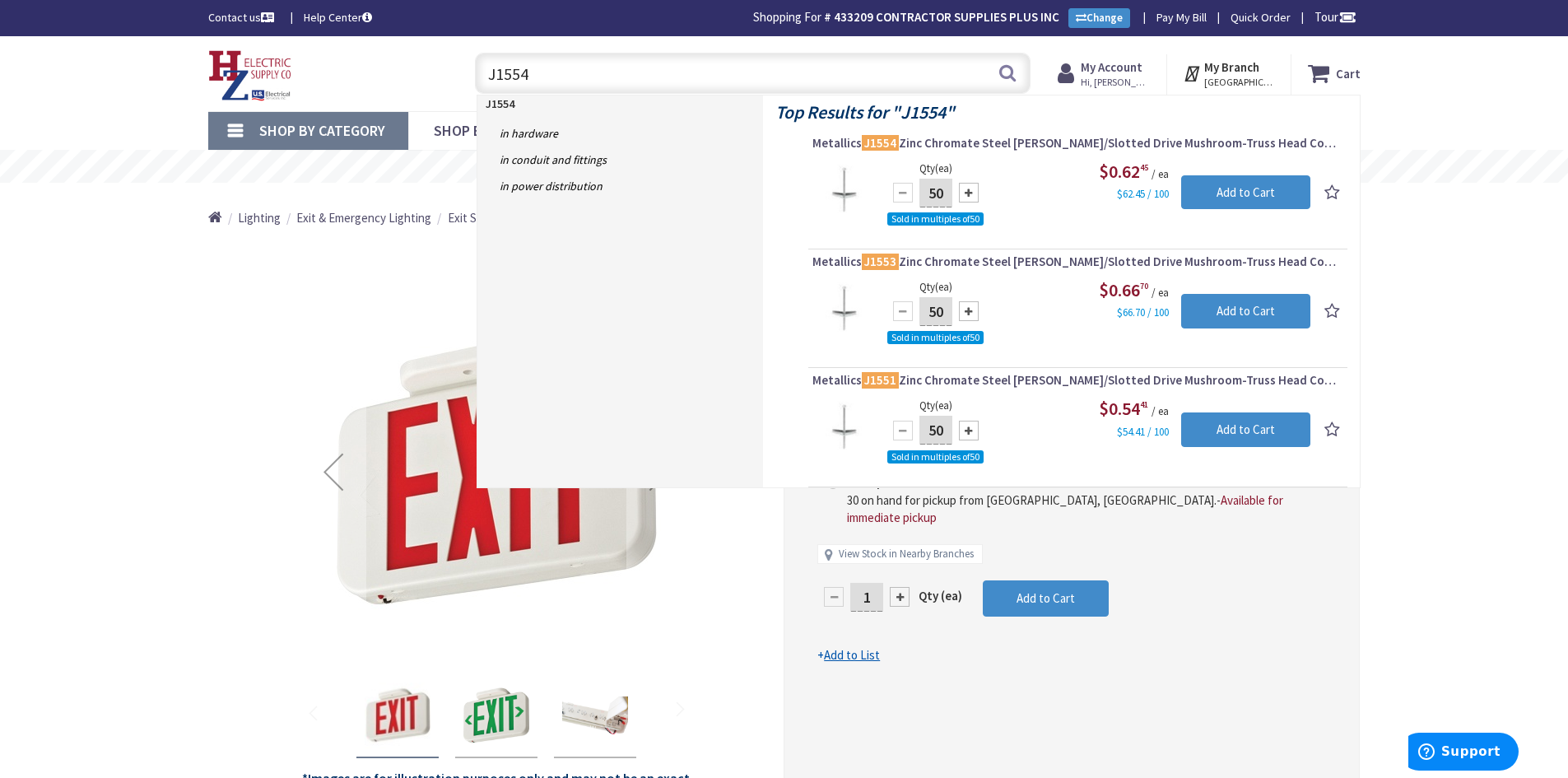
click at [548, 675] on div at bounding box center [496, 713] width 297 height 90
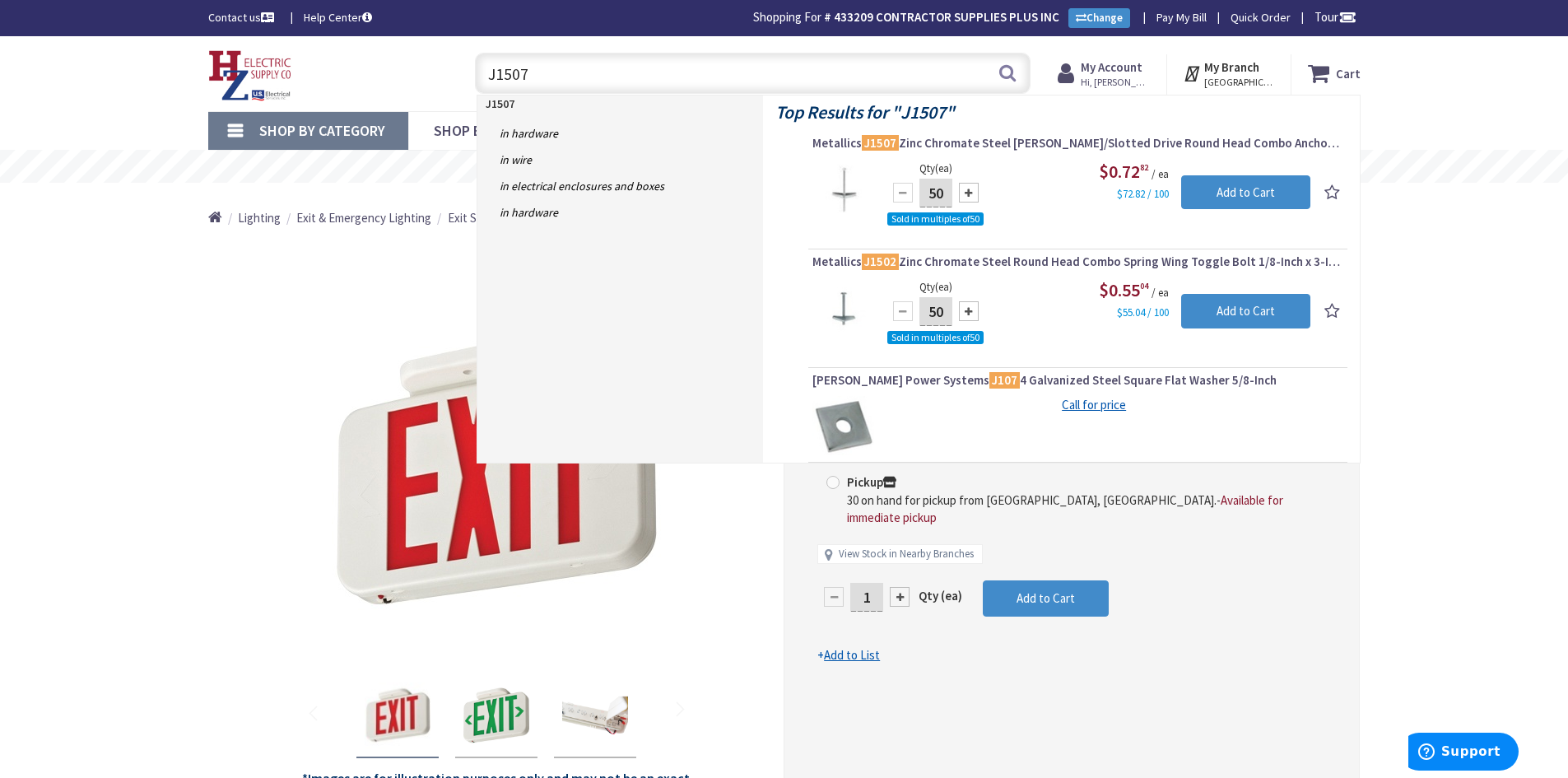
type input "J1507"
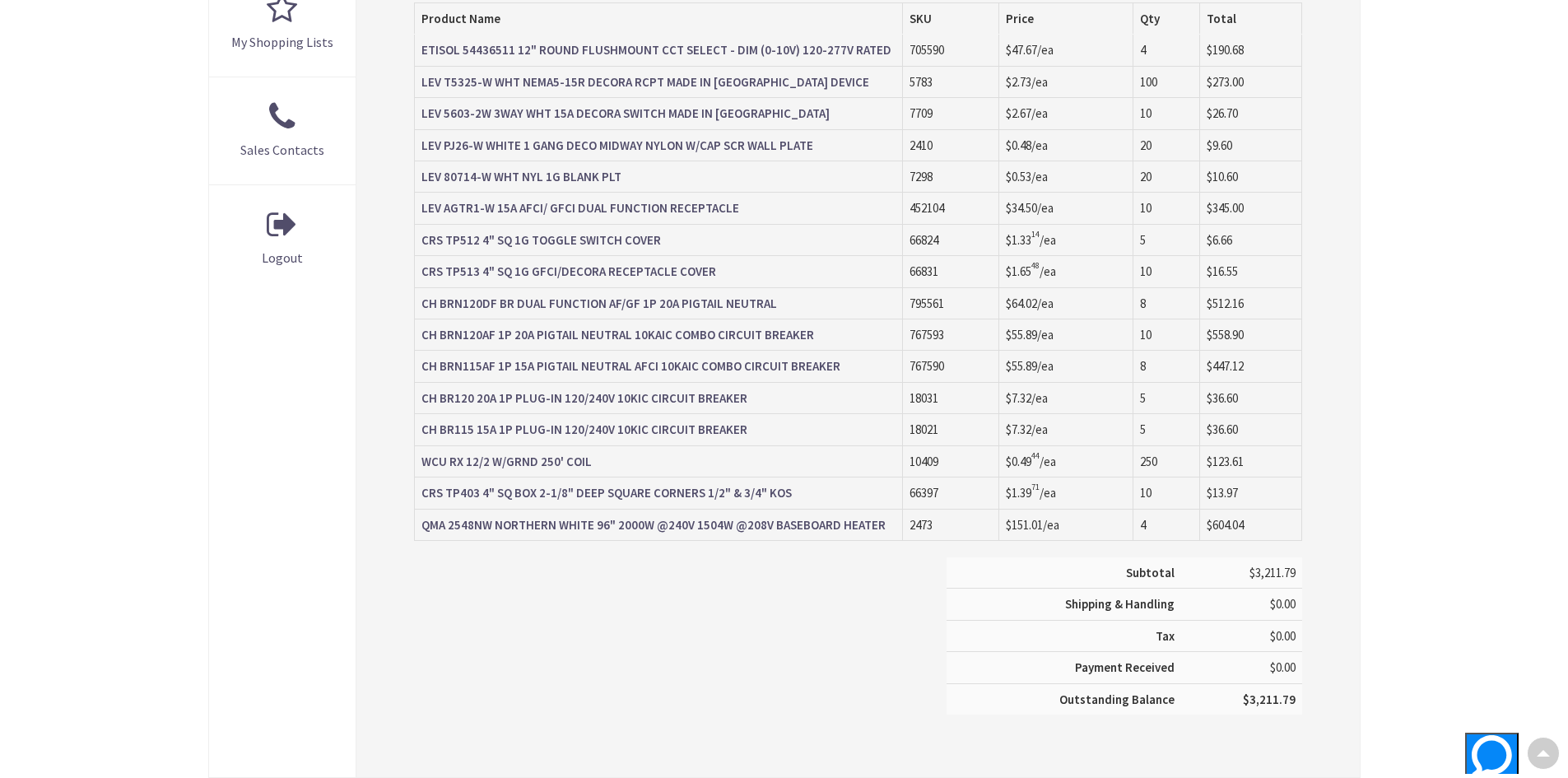
scroll to position [572, 0]
